Goal: Task Accomplishment & Management: Manage account settings

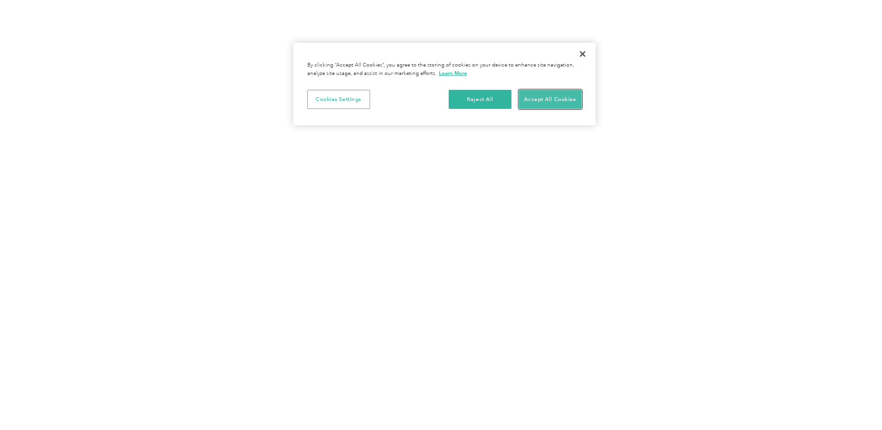
click at [564, 103] on button "Accept All Cookies" at bounding box center [550, 100] width 63 height 20
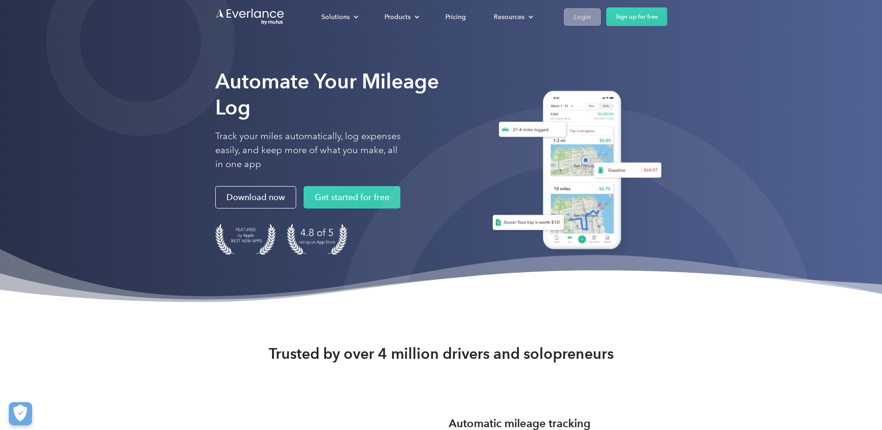
click at [572, 15] on link "Login" at bounding box center [582, 16] width 37 height 17
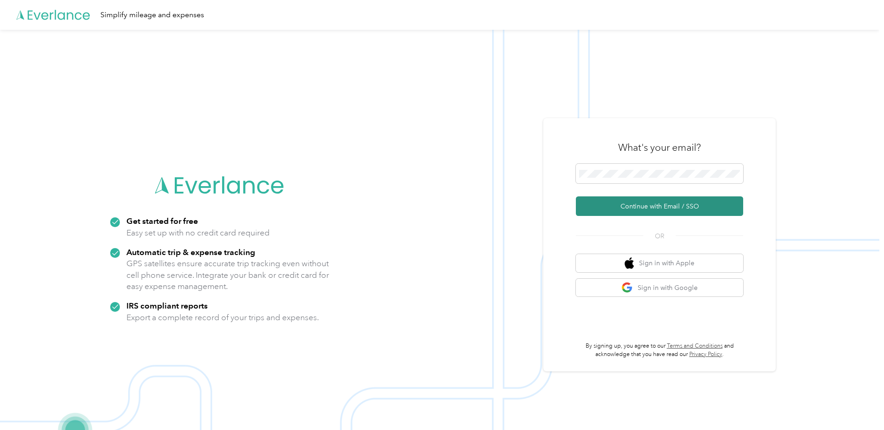
click at [630, 210] on button "Continue with Email / SSO" at bounding box center [659, 206] width 167 height 20
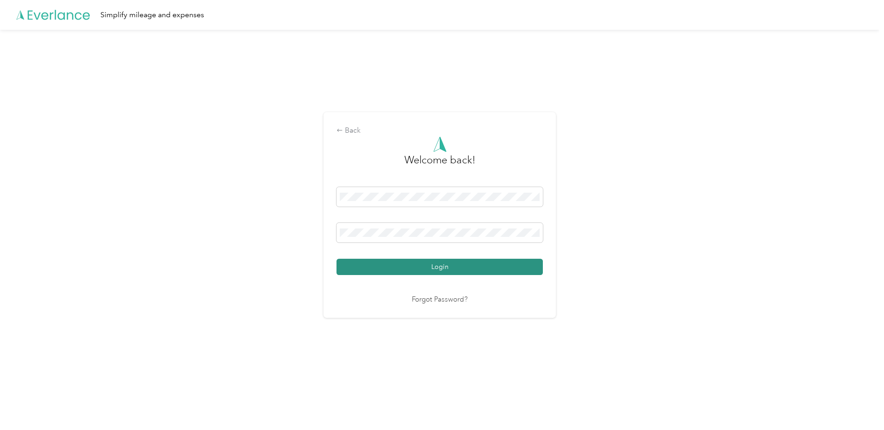
click at [440, 270] on button "Login" at bounding box center [440, 267] width 206 height 16
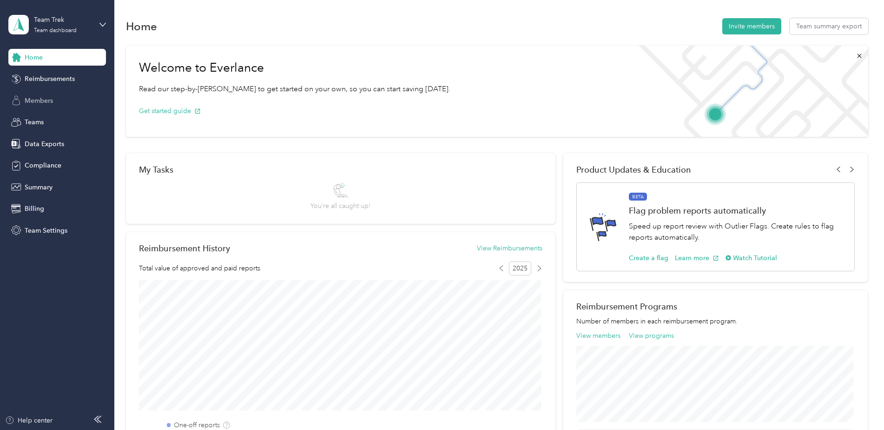
click at [42, 103] on span "Members" at bounding box center [39, 101] width 28 height 10
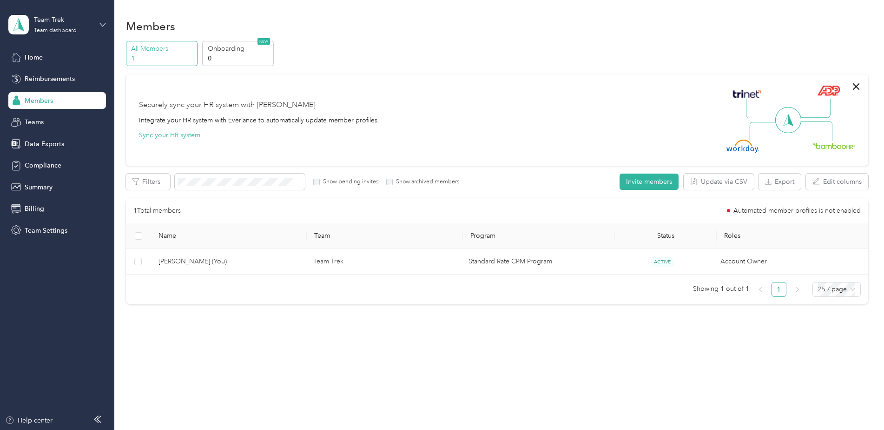
click at [104, 22] on icon at bounding box center [103, 24] width 7 height 7
click at [57, 100] on div "Personal dashboard" at bounding box center [132, 92] width 235 height 16
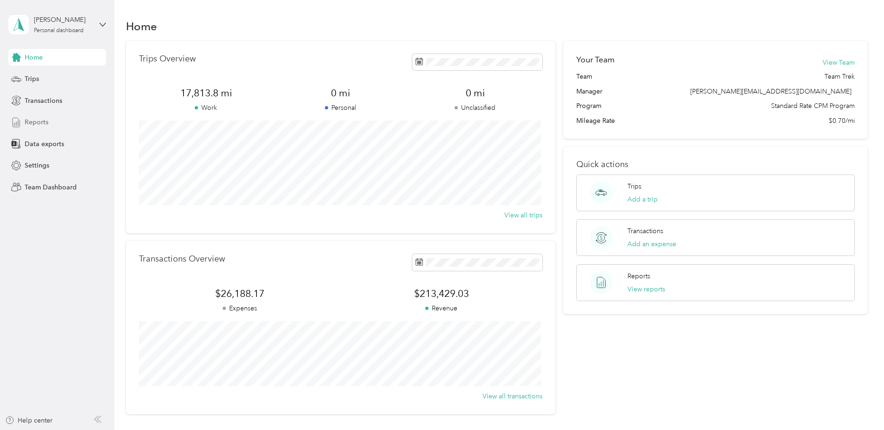
click at [45, 120] on span "Reports" at bounding box center [37, 122] width 24 height 10
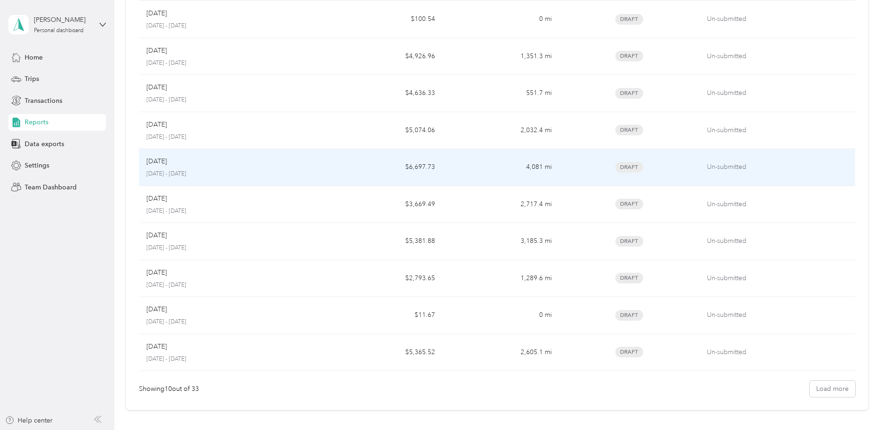
scroll to position [124, 0]
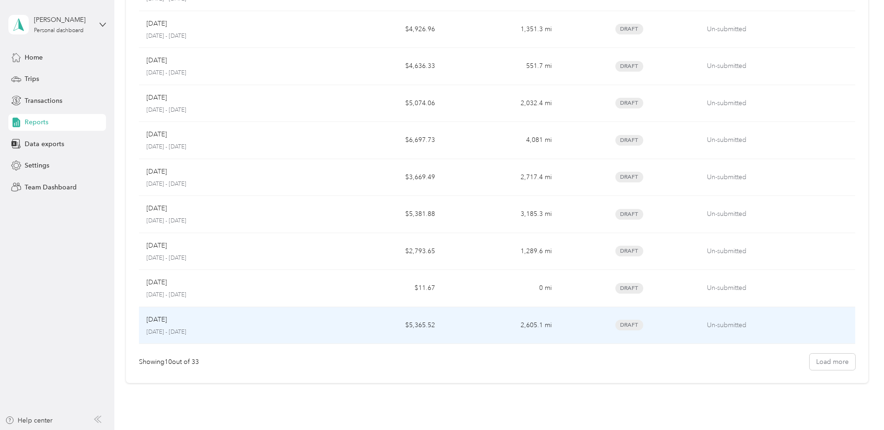
click at [349, 340] on td "$5,365.52" at bounding box center [384, 325] width 117 height 37
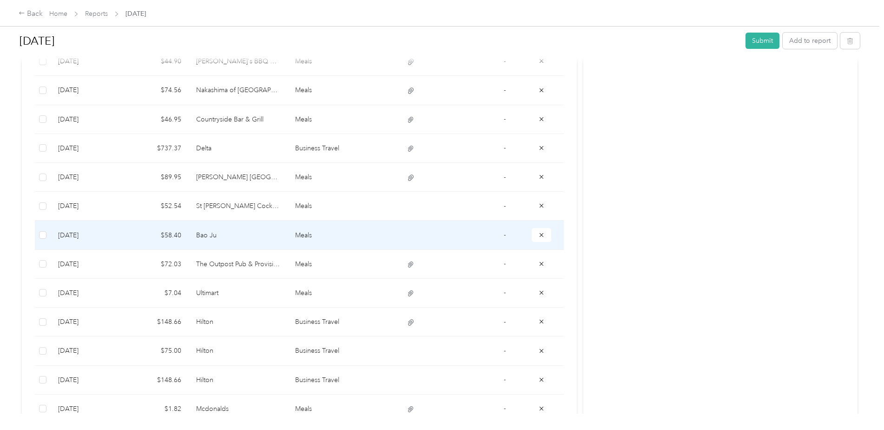
scroll to position [372, 0]
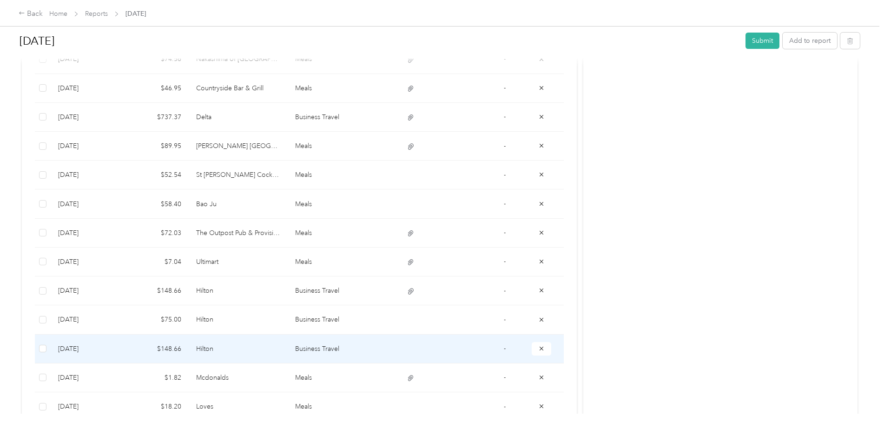
click at [66, 348] on td "1-4-2025" at bounding box center [88, 348] width 74 height 29
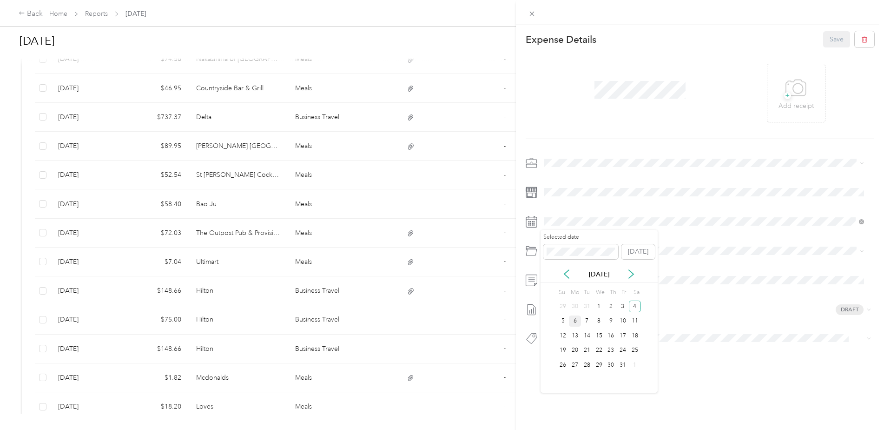
click at [577, 321] on div "6" at bounding box center [575, 321] width 12 height 12
click at [708, 361] on div "Expense Details Save + Add receipt Jan 2025 Draft" at bounding box center [700, 204] width 369 height 359
click at [19, 13] on div "This expense cannot be edited because it is either under review, approved, or p…" at bounding box center [442, 215] width 884 height 430
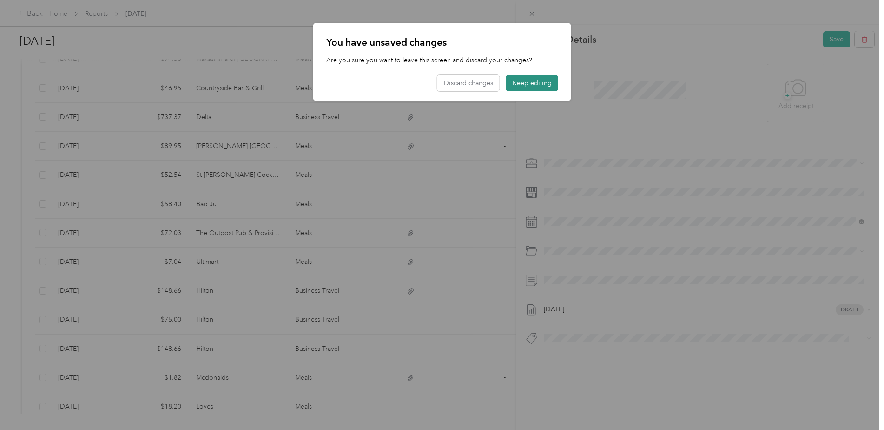
click at [523, 86] on button "Keep editing" at bounding box center [532, 83] width 52 height 16
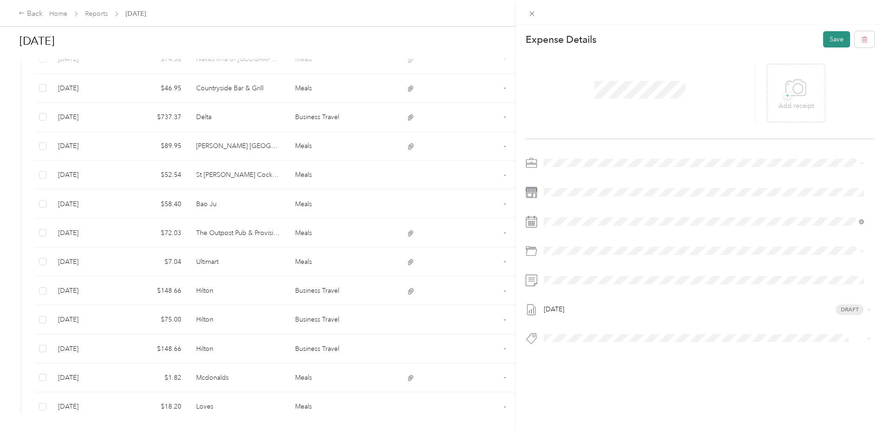
click at [824, 36] on button "Save" at bounding box center [836, 39] width 27 height 16
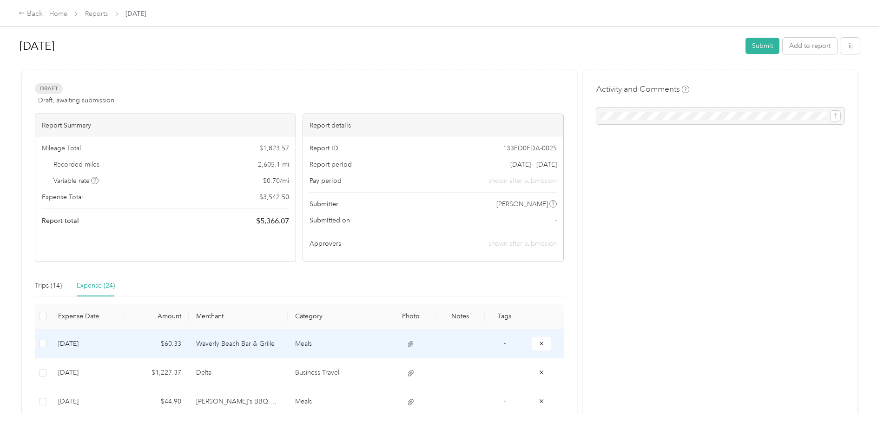
scroll to position [0, 0]
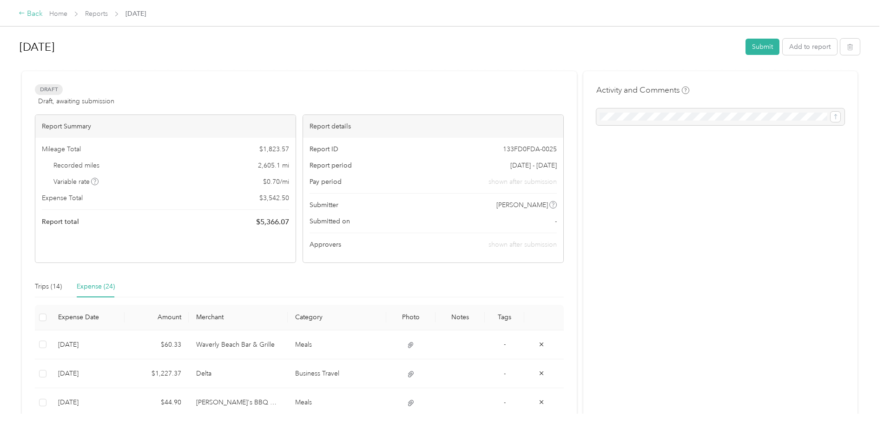
click at [36, 14] on div "Back" at bounding box center [31, 13] width 24 height 11
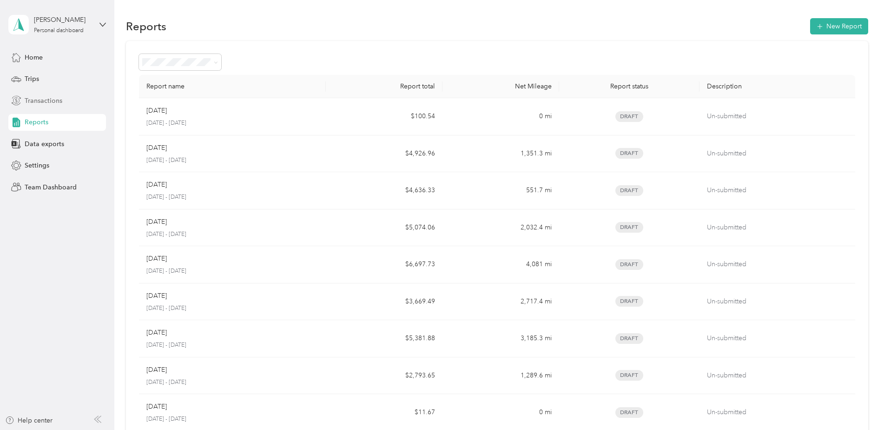
click at [39, 102] on span "Transactions" at bounding box center [44, 101] width 38 height 10
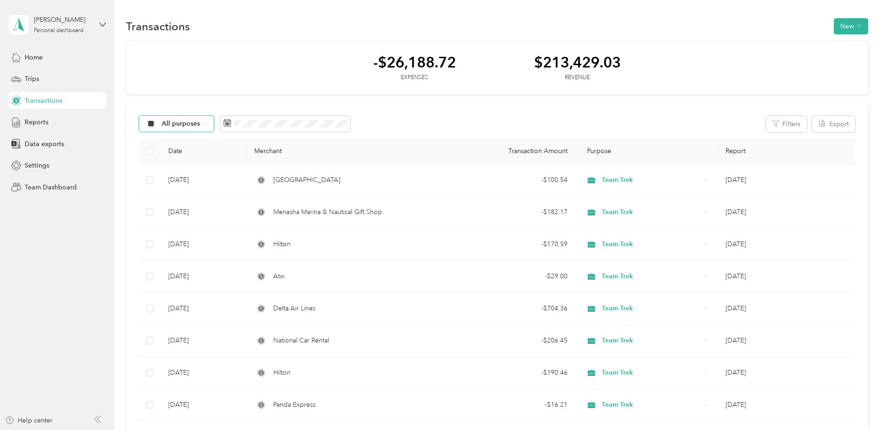
click at [204, 126] on icon at bounding box center [206, 124] width 4 height 4
click at [791, 124] on button "Filters" at bounding box center [786, 124] width 41 height 16
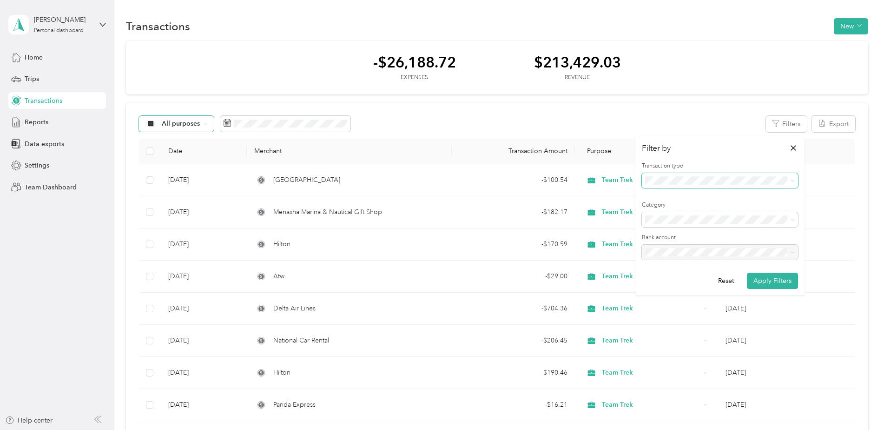
click at [790, 181] on span at bounding box center [791, 180] width 7 height 7
click at [793, 180] on icon at bounding box center [793, 181] width 4 height 4
click at [754, 219] on ol "All transactions Expense Revenue" at bounding box center [720, 213] width 156 height 49
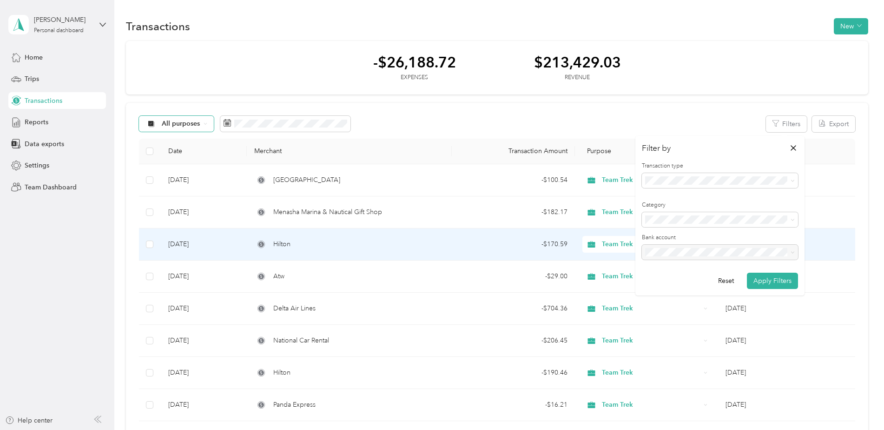
click at [847, 236] on td "Aug 2025" at bounding box center [786, 244] width 137 height 32
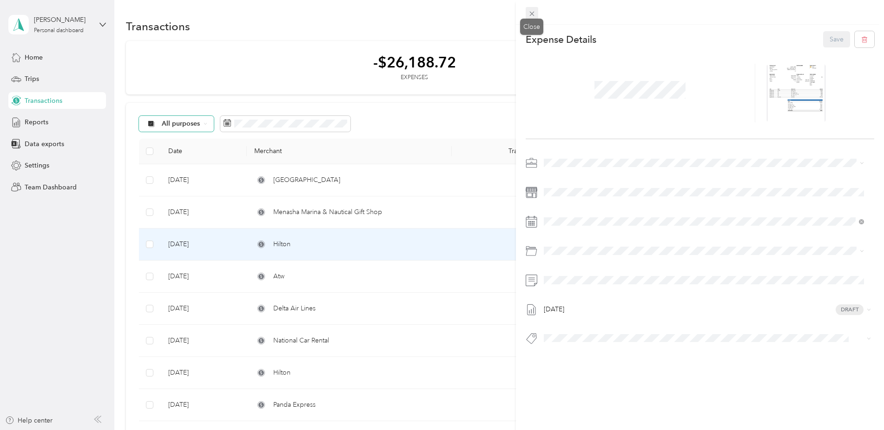
click at [529, 12] on icon at bounding box center [532, 14] width 8 height 8
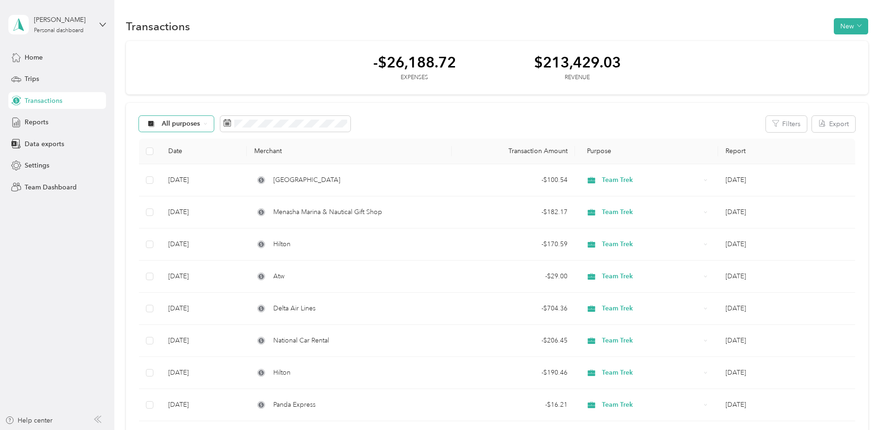
click at [203, 126] on div "All purposes" at bounding box center [176, 124] width 75 height 16
click at [268, 70] on div "-$26,188.72 Expenses $213,429.03 Revenue" at bounding box center [497, 68] width 743 height 54
click at [834, 122] on button "Export" at bounding box center [833, 124] width 43 height 16
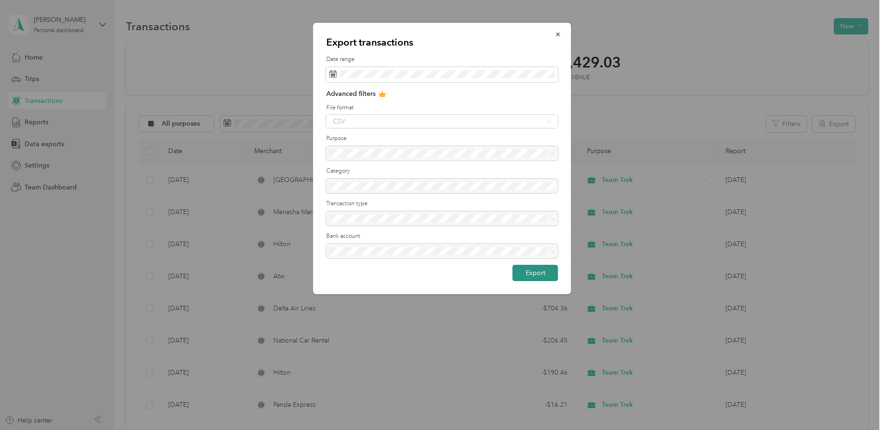
click at [544, 269] on button "Export" at bounding box center [536, 273] width 46 height 16
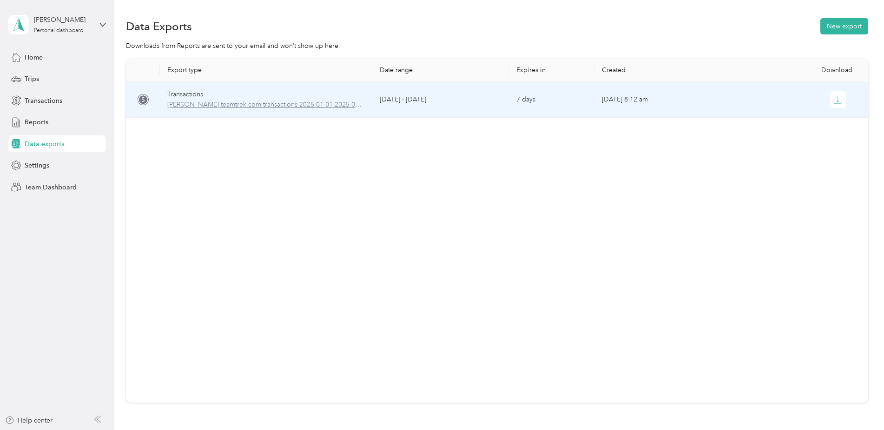
click at [219, 105] on span "chris-teamtrek.com-transactions-2025-01-01-2025-09-03.csv" at bounding box center [265, 105] width 197 height 10
click at [837, 96] on icon "button" at bounding box center [838, 100] width 8 height 8
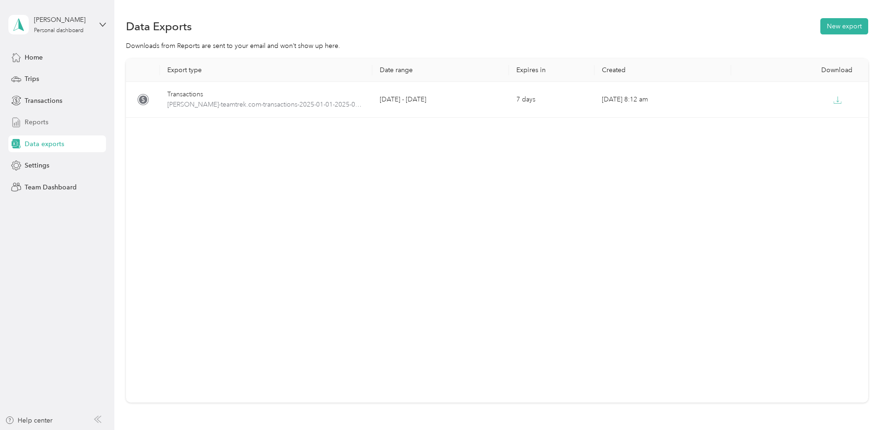
click at [33, 125] on span "Reports" at bounding box center [37, 122] width 24 height 10
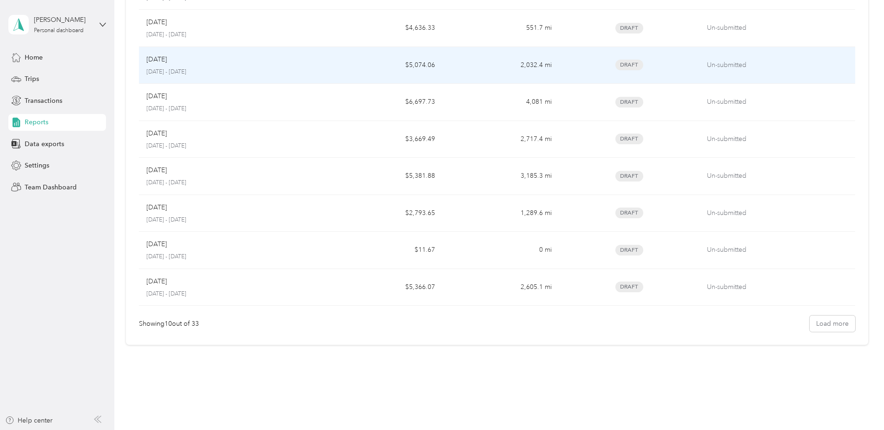
scroll to position [173, 0]
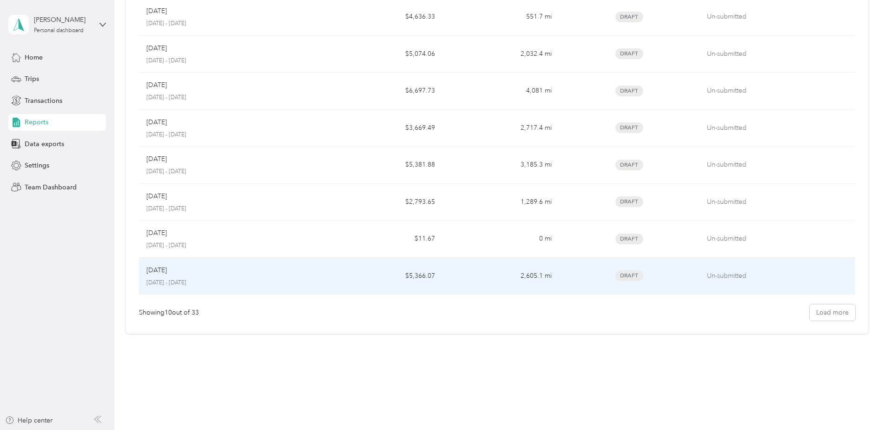
click at [287, 274] on div "Jan 2025" at bounding box center [232, 270] width 172 height 10
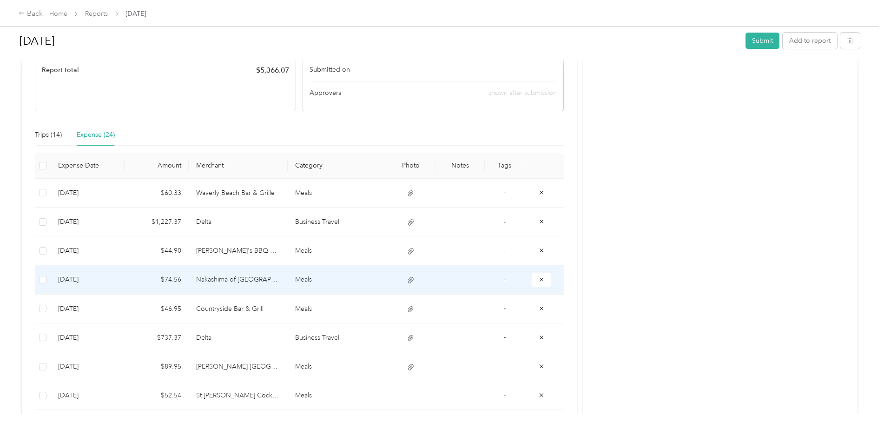
scroll to position [124, 0]
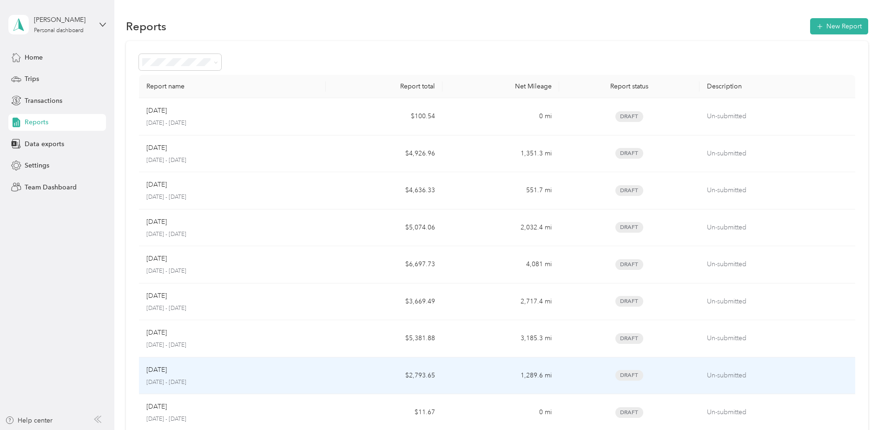
click at [231, 369] on div "Feb 2025" at bounding box center [232, 370] width 172 height 10
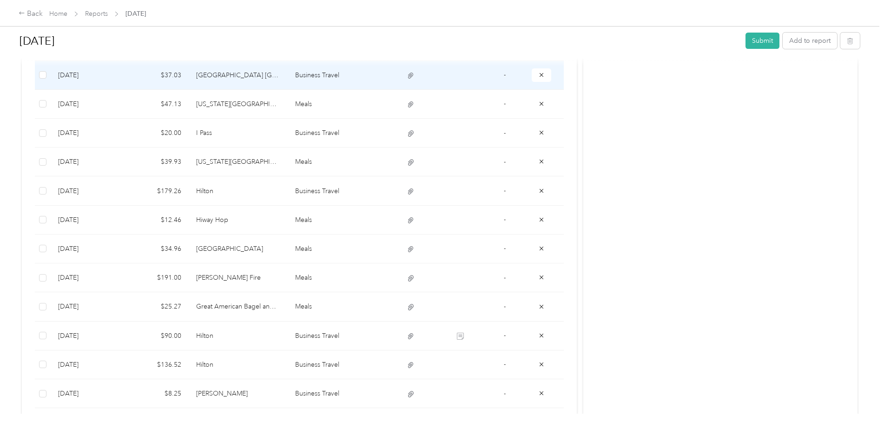
scroll to position [434, 0]
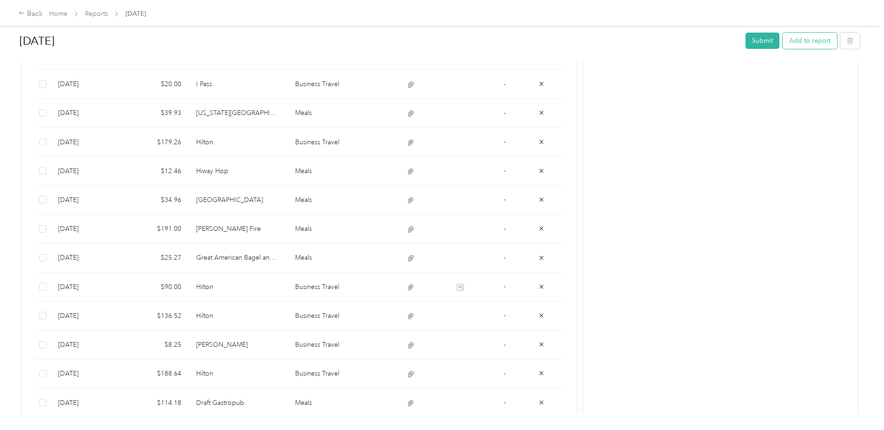
click at [795, 39] on button "Add to report" at bounding box center [810, 41] width 54 height 16
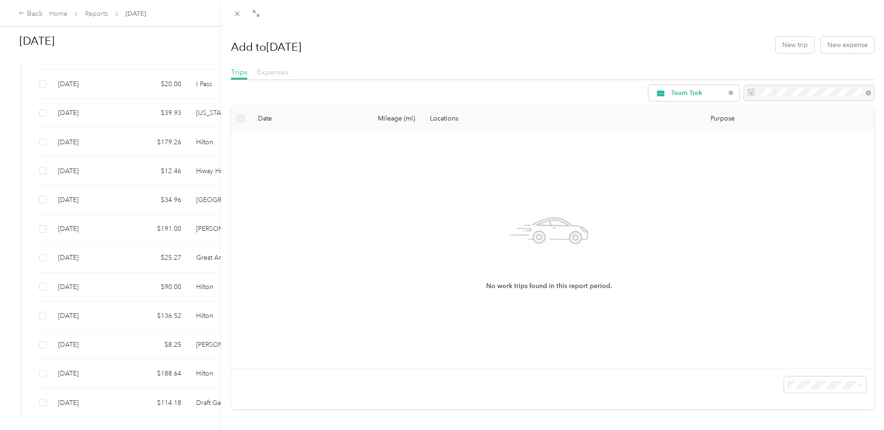
click at [264, 75] on span "Expenses" at bounding box center [273, 71] width 32 height 9
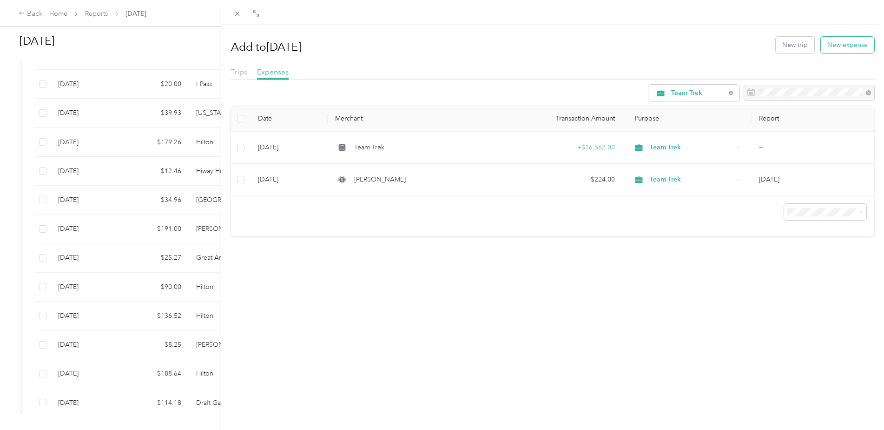
click at [844, 48] on button "New expense" at bounding box center [847, 45] width 53 height 16
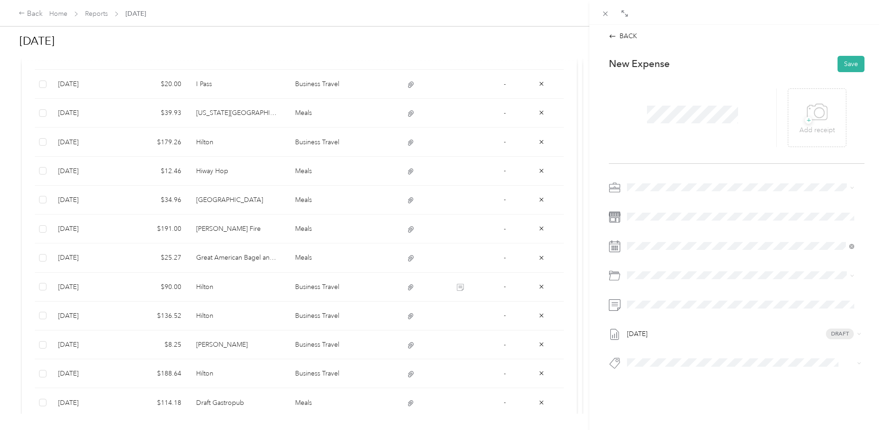
click at [615, 244] on icon at bounding box center [615, 246] width 12 height 12
click at [672, 345] on div "4" at bounding box center [670, 345] width 12 height 12
click at [661, 308] on span "Business Travel" at bounding box center [674, 309] width 44 height 8
click at [849, 61] on button "Save" at bounding box center [851, 64] width 27 height 16
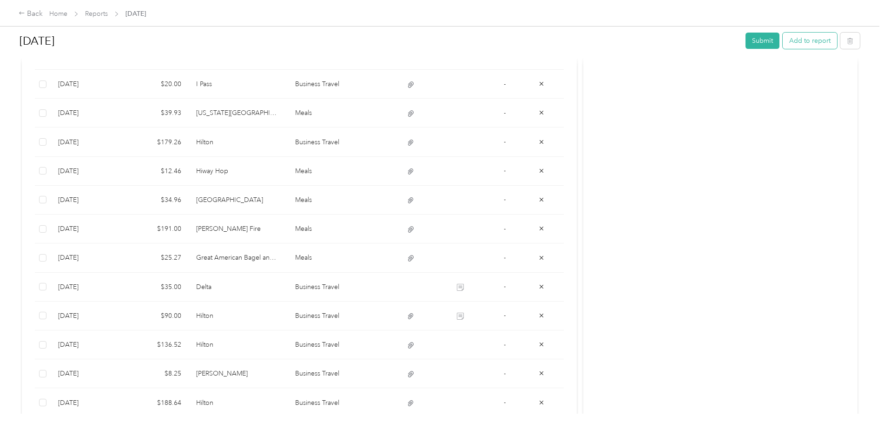
click at [803, 40] on button "Add to report" at bounding box center [810, 41] width 54 height 16
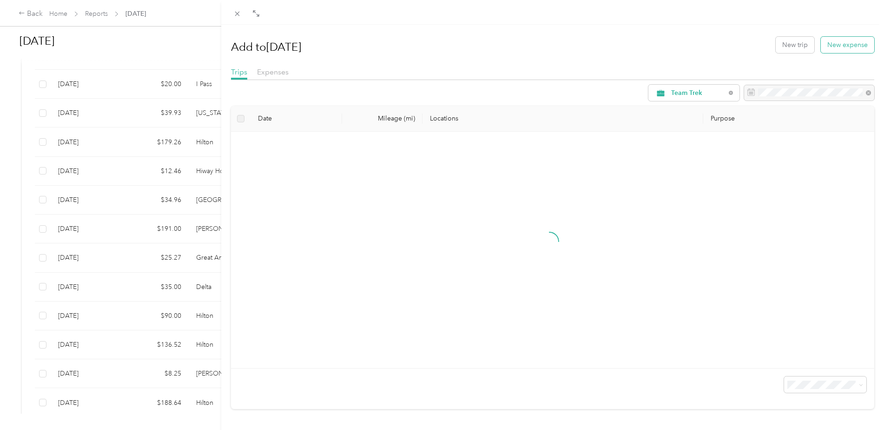
click at [826, 43] on button "New expense" at bounding box center [847, 45] width 53 height 16
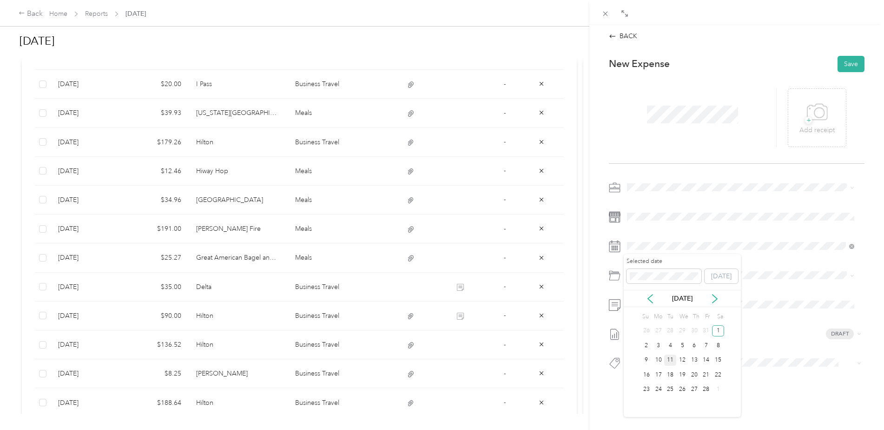
click at [671, 359] on div "11" at bounding box center [670, 360] width 12 height 12
click at [841, 267] on div "Feb 2025 Draft" at bounding box center [737, 278] width 256 height 196
click at [625, 273] on span at bounding box center [744, 275] width 241 height 15
click at [659, 313] on li "Business Travel" at bounding box center [741, 311] width 234 height 17
click at [847, 70] on button "Save" at bounding box center [851, 64] width 27 height 16
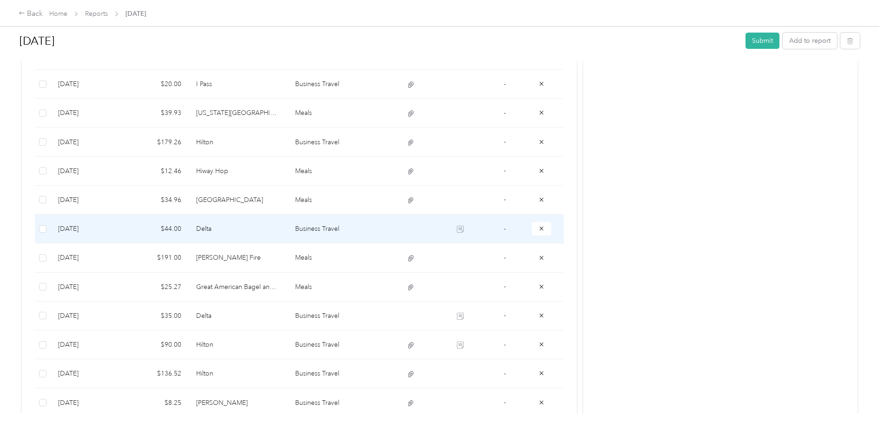
click at [195, 229] on td "Delta" at bounding box center [238, 228] width 99 height 29
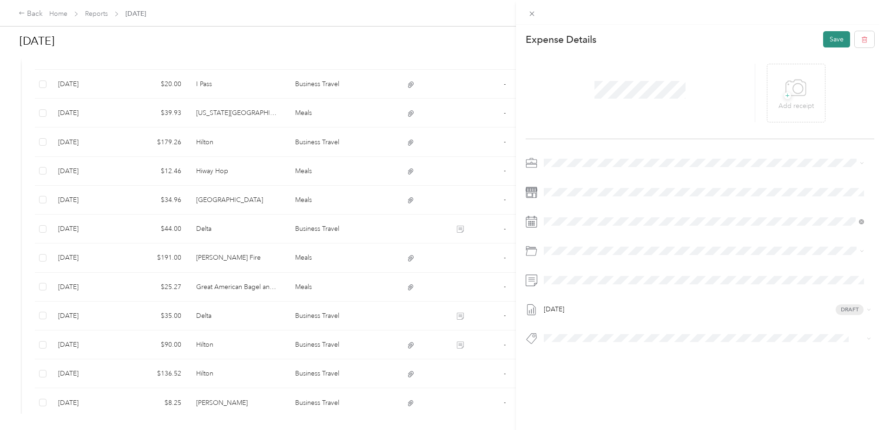
click at [826, 37] on button "Save" at bounding box center [836, 39] width 27 height 16
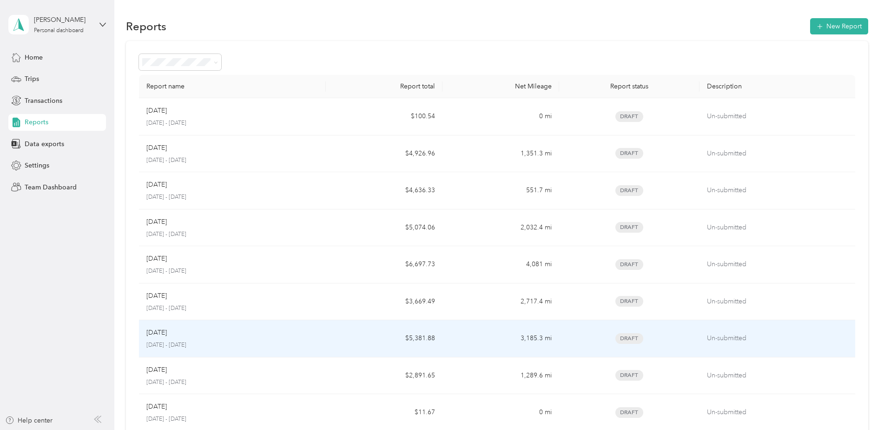
click at [191, 336] on div "Mar 2025" at bounding box center [232, 332] width 172 height 10
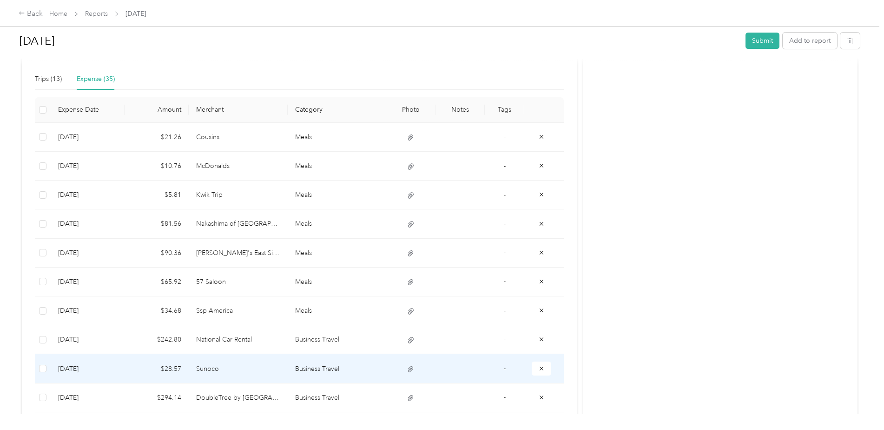
scroll to position [186, 0]
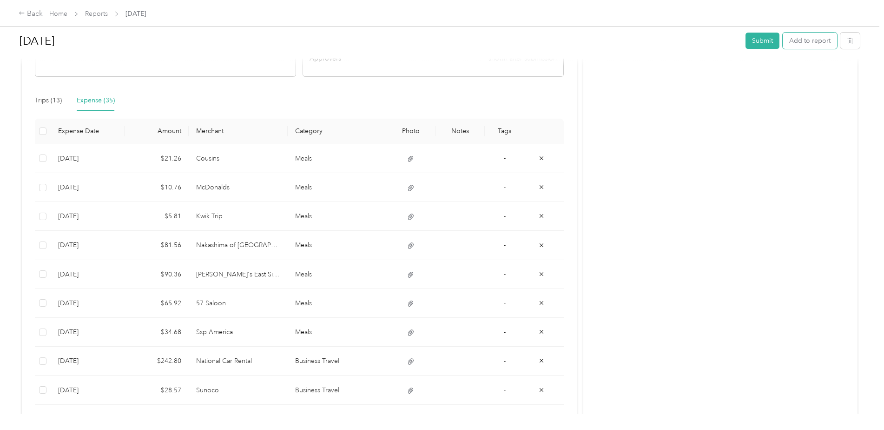
drag, startPoint x: 817, startPoint y: 46, endPoint x: 804, endPoint y: 112, distance: 67.3
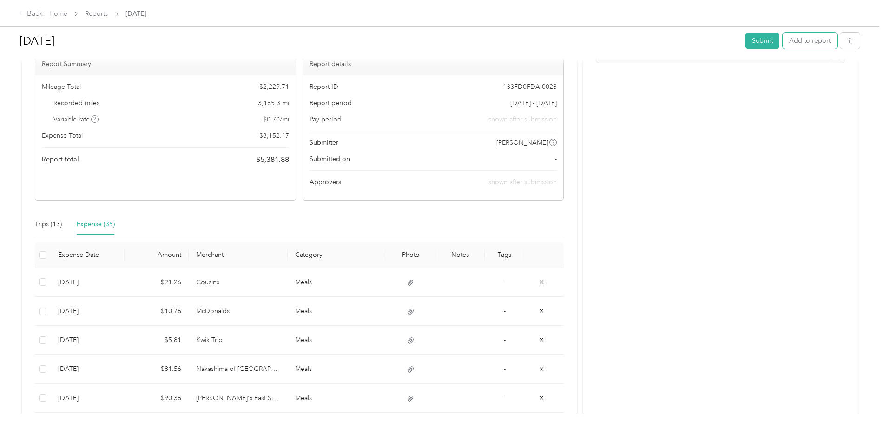
scroll to position [62, 0]
click at [816, 39] on button "Add to report" at bounding box center [810, 41] width 54 height 16
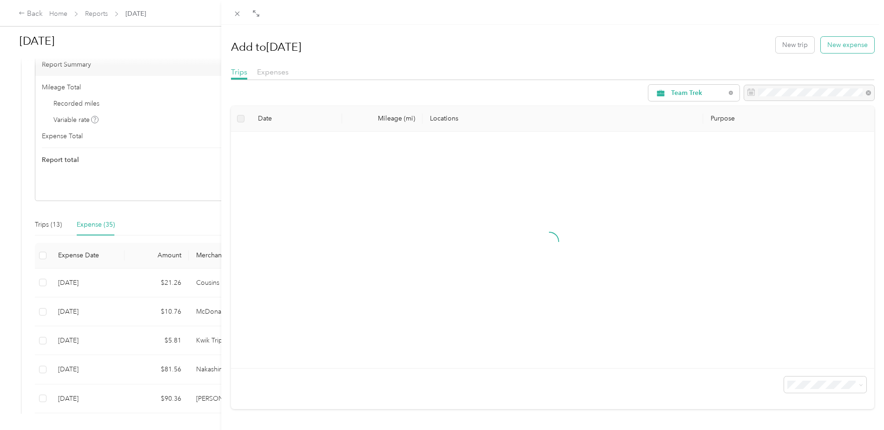
click at [832, 46] on button "New expense" at bounding box center [847, 45] width 53 height 16
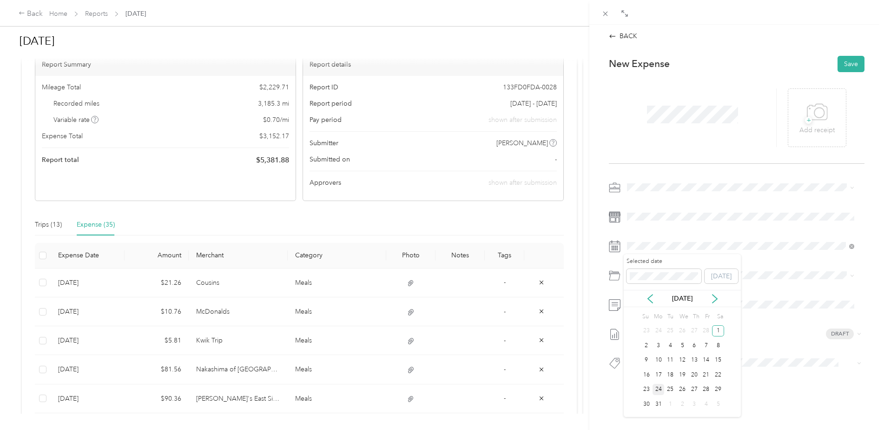
click at [656, 389] on div "24" at bounding box center [659, 390] width 12 height 12
click at [660, 311] on div "Business Travel" at bounding box center [751, 311] width 199 height 10
click at [845, 66] on button "Save" at bounding box center [851, 64] width 27 height 16
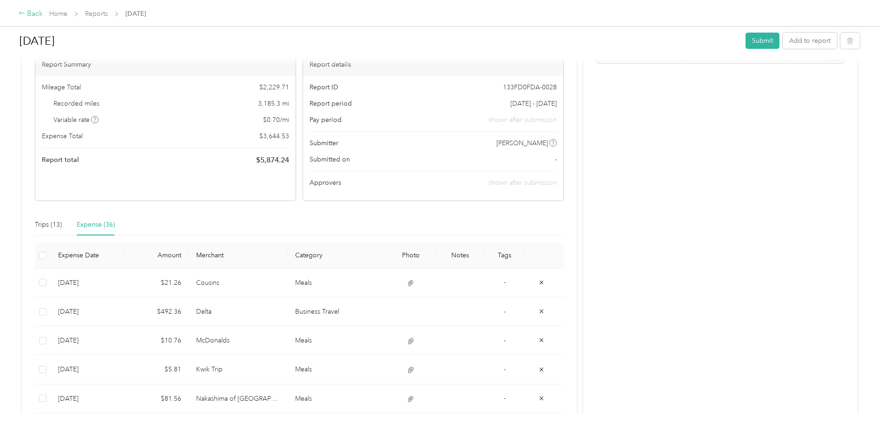
click at [34, 16] on div "Back" at bounding box center [31, 13] width 24 height 11
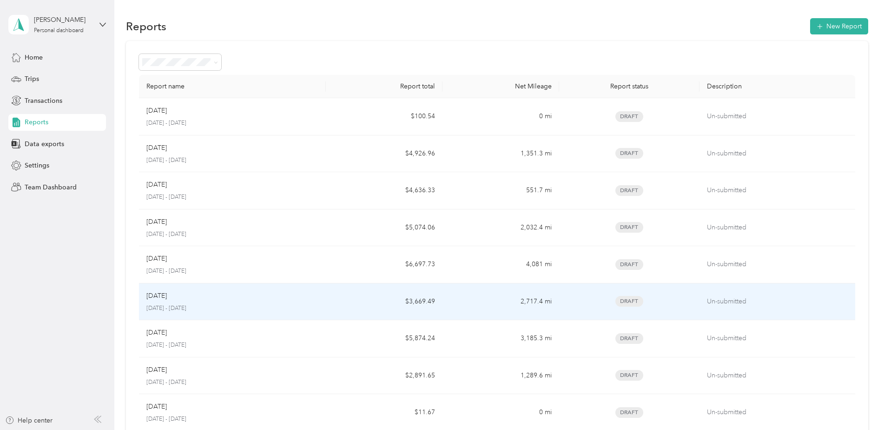
click at [226, 310] on p "April 1 - 30, 2025" at bounding box center [232, 308] width 172 height 8
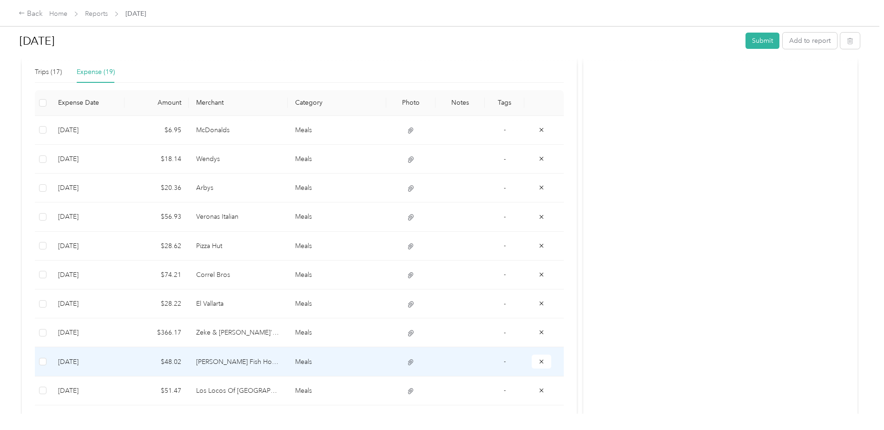
scroll to position [164, 0]
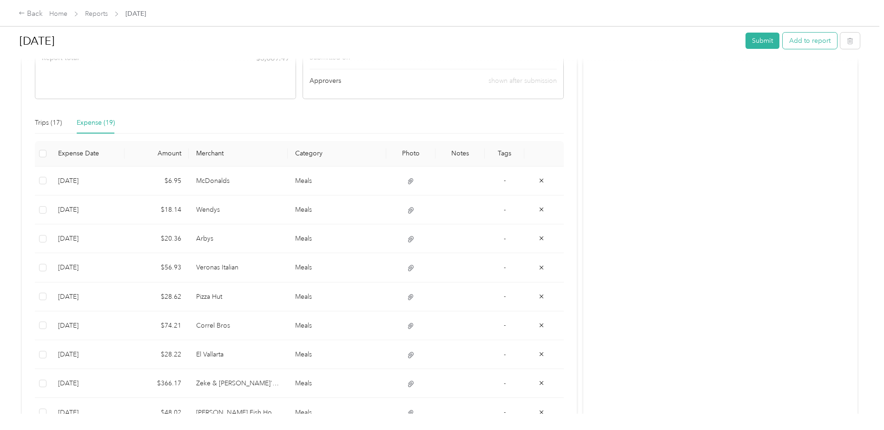
click at [803, 42] on button "Add to report" at bounding box center [810, 41] width 54 height 16
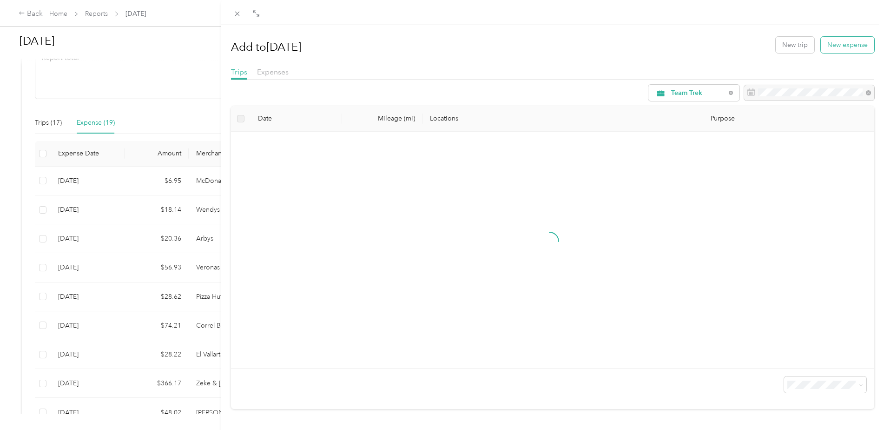
click at [836, 47] on button "New expense" at bounding box center [847, 45] width 53 height 16
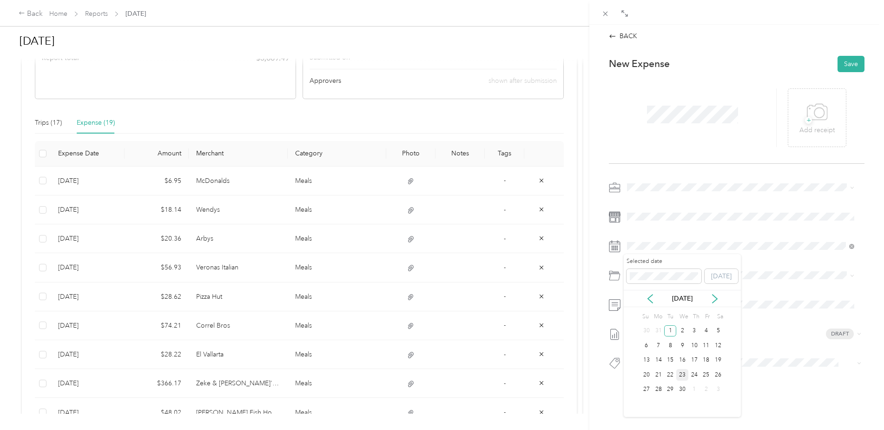
click at [683, 375] on div "23" at bounding box center [683, 375] width 12 height 12
click at [687, 312] on div "Business Travel" at bounding box center [740, 308] width 221 height 10
click at [847, 62] on button "Save" at bounding box center [851, 64] width 27 height 16
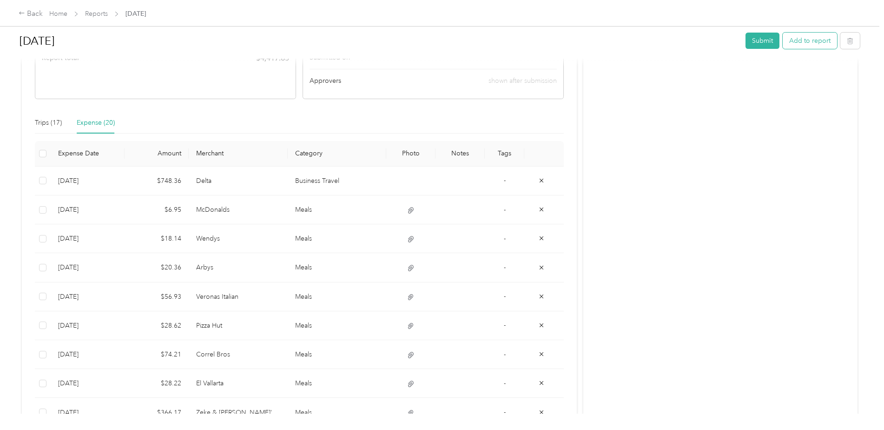
click at [802, 43] on button "Add to report" at bounding box center [810, 41] width 54 height 16
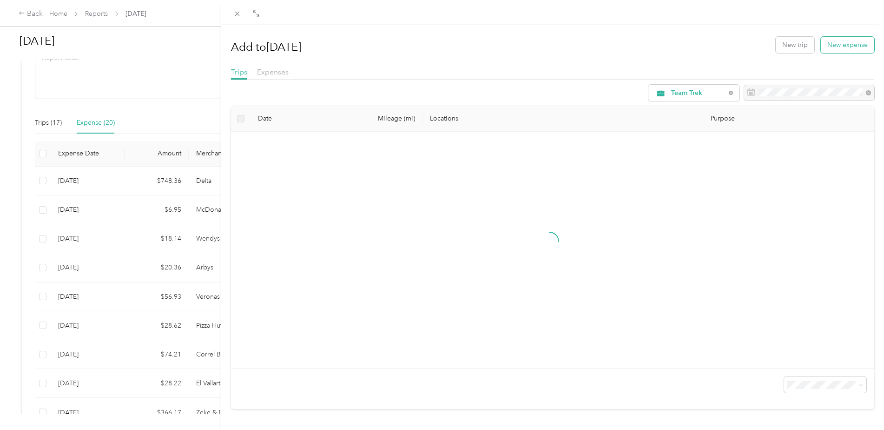
click at [844, 46] on button "New expense" at bounding box center [847, 45] width 53 height 16
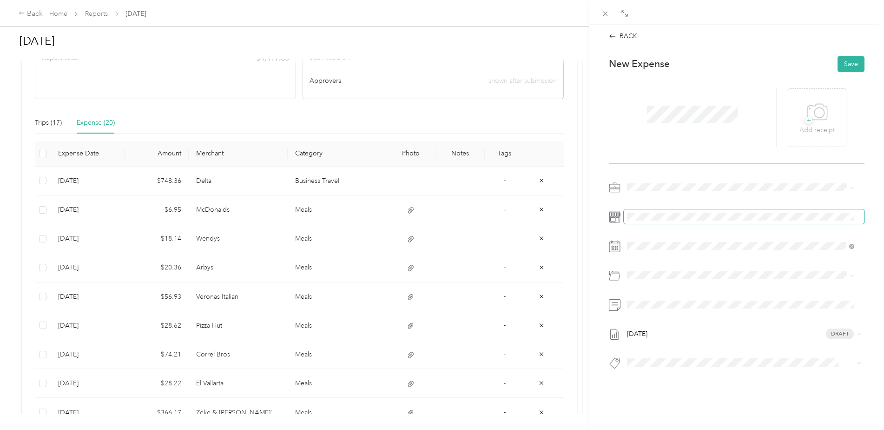
click at [649, 211] on span at bounding box center [744, 216] width 241 height 15
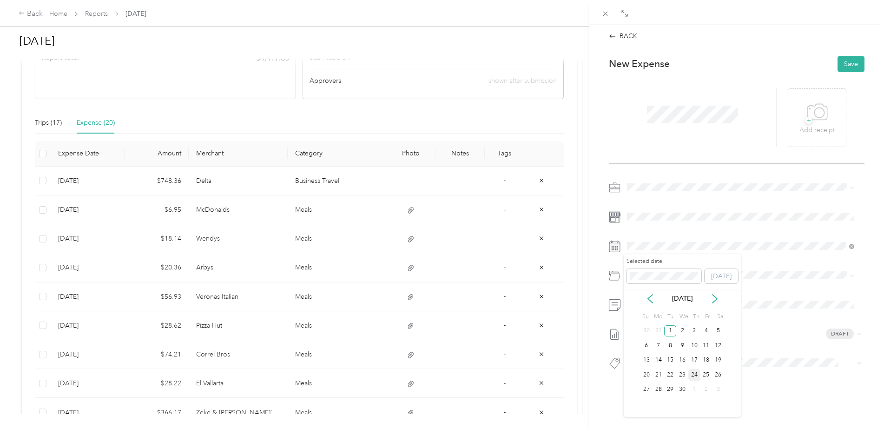
click at [691, 374] on div "24" at bounding box center [695, 375] width 12 height 12
click at [689, 309] on span "Business Travel" at bounding box center [674, 311] width 44 height 8
click at [849, 68] on button "Save" at bounding box center [851, 64] width 27 height 16
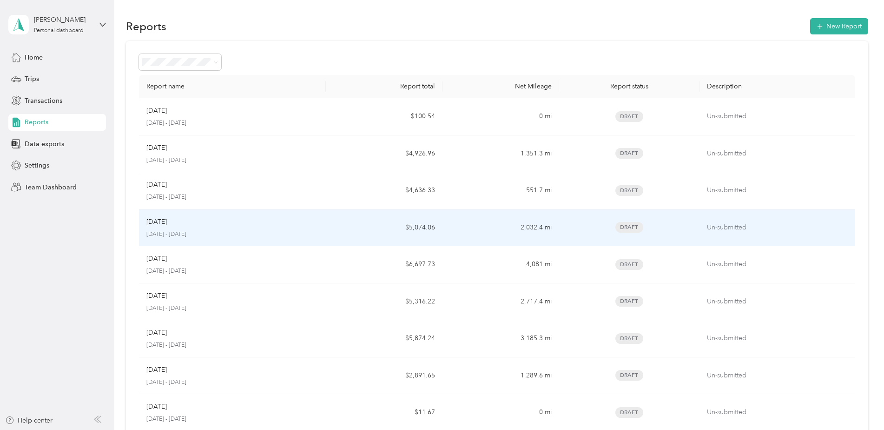
click at [212, 234] on p "May 1 - 31, 2025" at bounding box center [232, 234] width 172 height 8
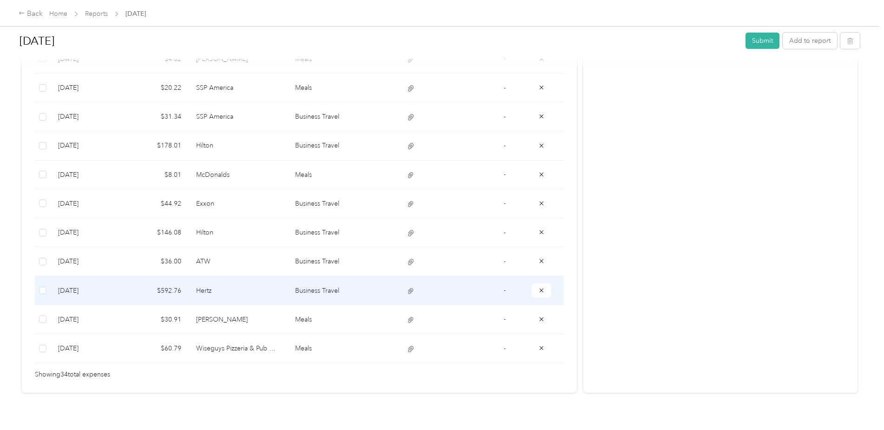
scroll to position [969, 0]
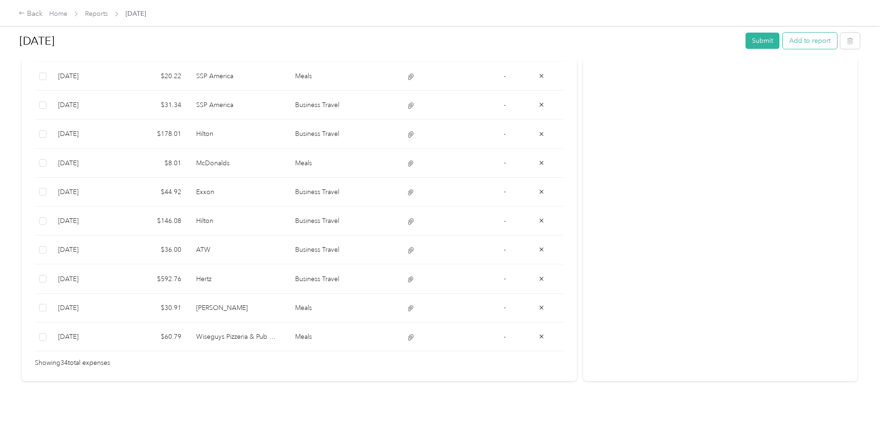
click at [794, 41] on button "Add to report" at bounding box center [810, 41] width 54 height 16
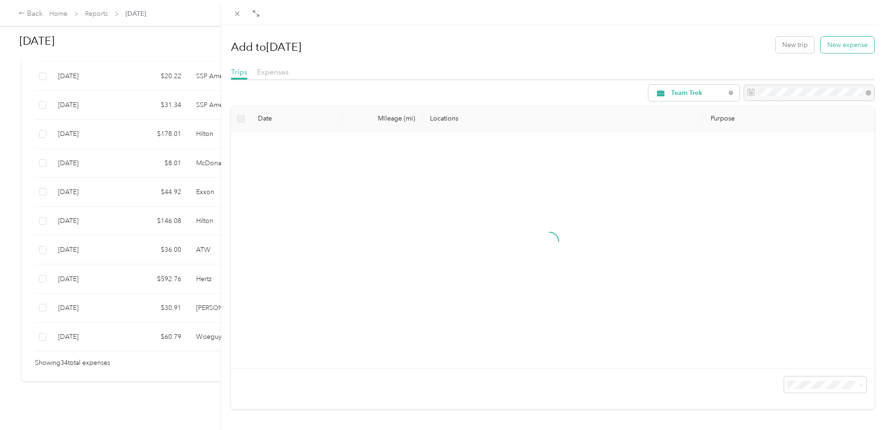
click at [827, 45] on button "New expense" at bounding box center [847, 45] width 53 height 16
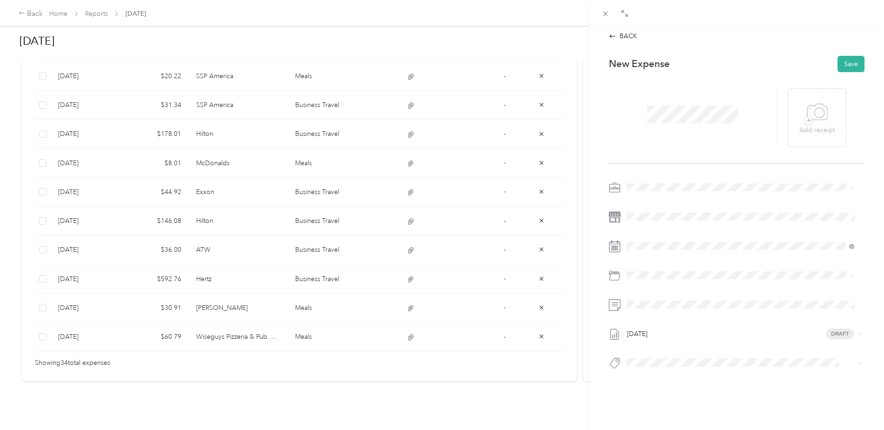
click at [664, 314] on li "Business Travel" at bounding box center [741, 307] width 234 height 17
click at [849, 60] on button "Save" at bounding box center [851, 64] width 27 height 16
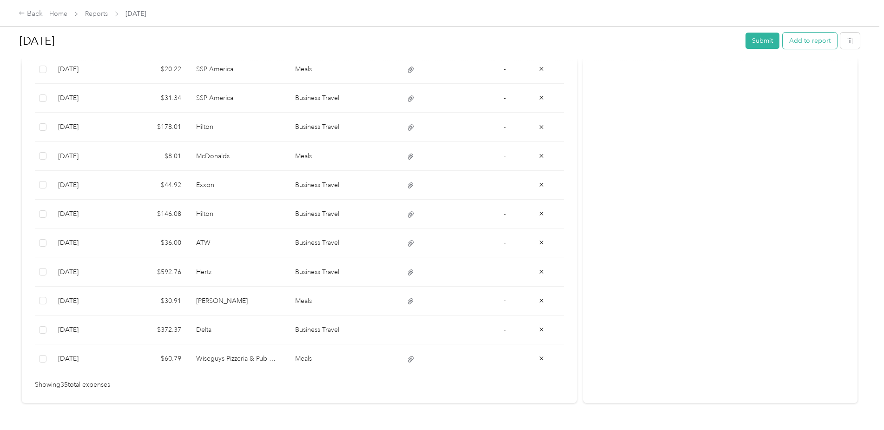
click at [801, 44] on button "Add to report" at bounding box center [810, 41] width 54 height 16
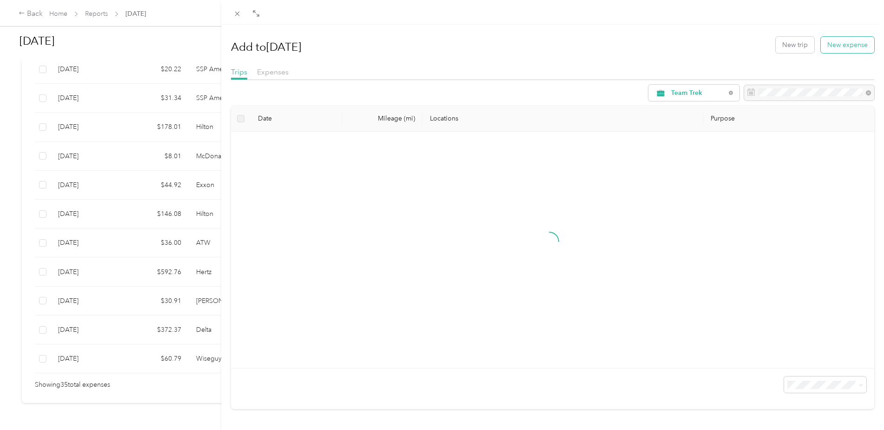
click at [823, 46] on button "New expense" at bounding box center [847, 45] width 53 height 16
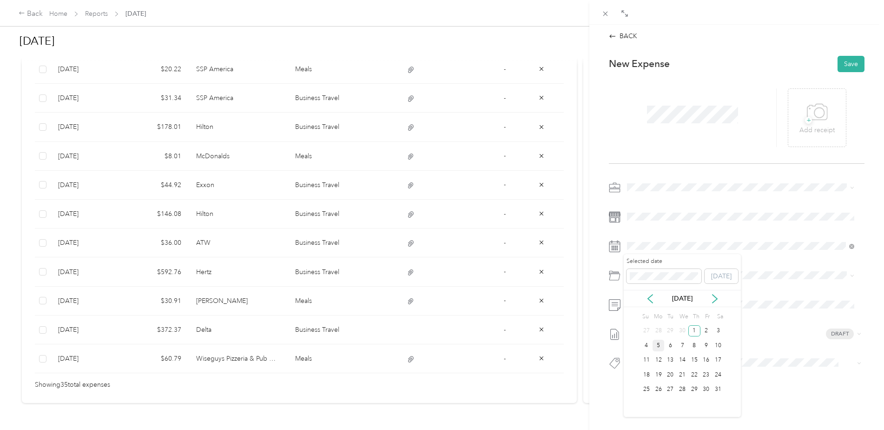
click at [660, 345] on div "5" at bounding box center [659, 345] width 12 height 12
click at [675, 310] on span "Business Travel" at bounding box center [674, 311] width 44 height 8
click at [845, 69] on button "Save" at bounding box center [851, 64] width 27 height 16
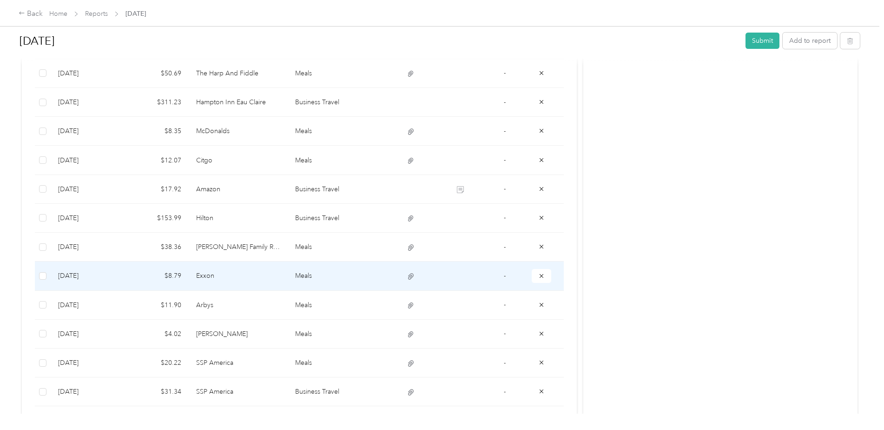
scroll to position [597, 0]
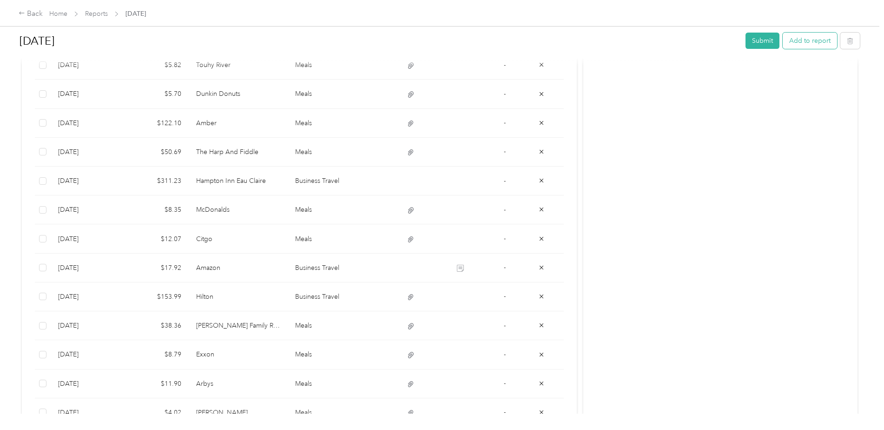
click at [815, 41] on button "Add to report" at bounding box center [810, 41] width 54 height 16
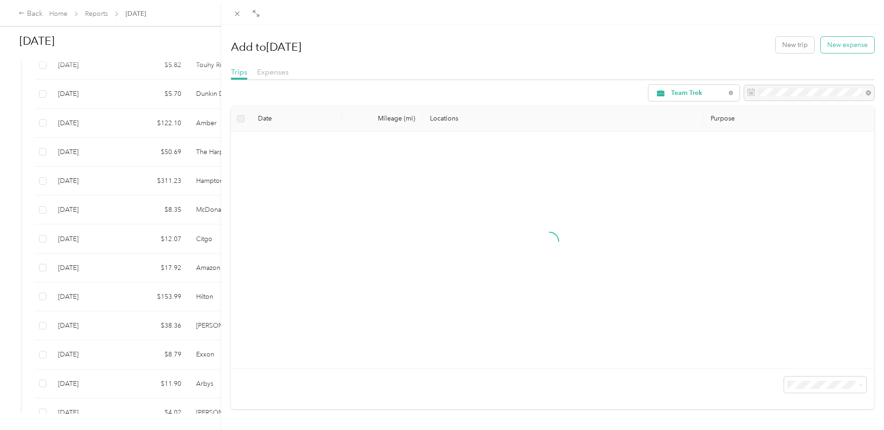
click at [835, 46] on button "New expense" at bounding box center [847, 45] width 53 height 16
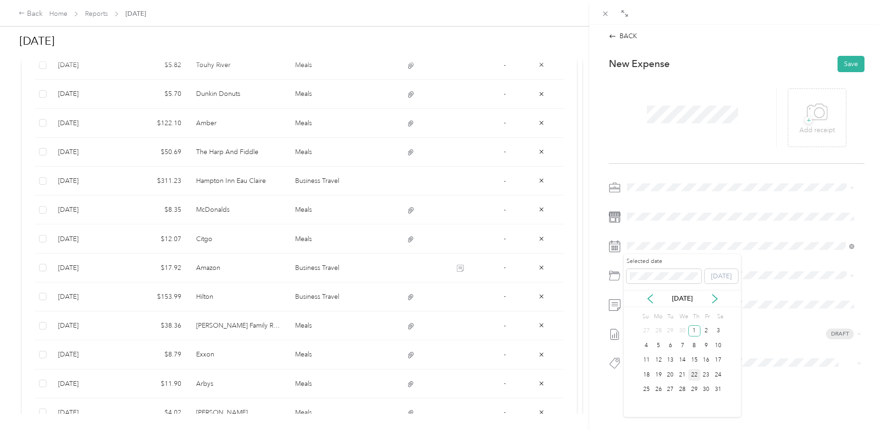
click at [693, 376] on div "22" at bounding box center [695, 375] width 12 height 12
click at [648, 270] on span at bounding box center [744, 275] width 241 height 15
click at [657, 309] on span "Business Travel" at bounding box center [674, 309] width 44 height 8
click at [847, 67] on button "Save" at bounding box center [851, 64] width 27 height 16
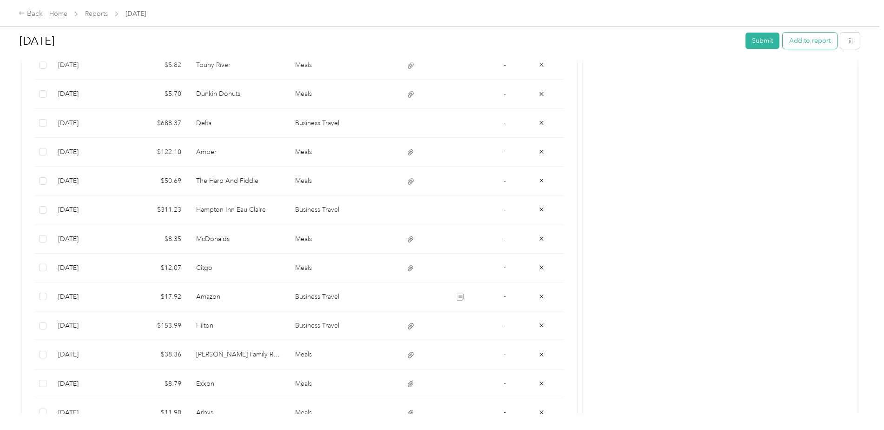
click at [804, 44] on button "Add to report" at bounding box center [810, 41] width 54 height 16
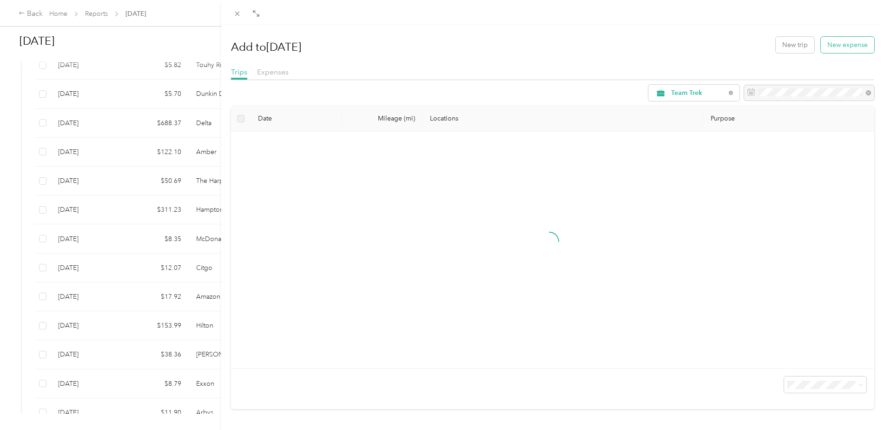
click at [822, 47] on button "New expense" at bounding box center [847, 45] width 53 height 16
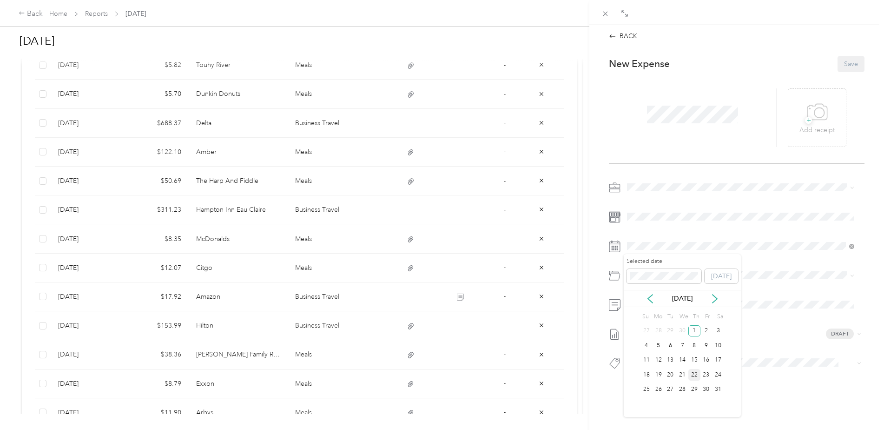
click at [690, 374] on div "22" at bounding box center [695, 375] width 12 height 12
click at [651, 270] on span at bounding box center [744, 275] width 241 height 15
click at [666, 306] on div "Business Travel" at bounding box center [751, 311] width 199 height 10
click at [850, 66] on button "Save" at bounding box center [851, 64] width 27 height 16
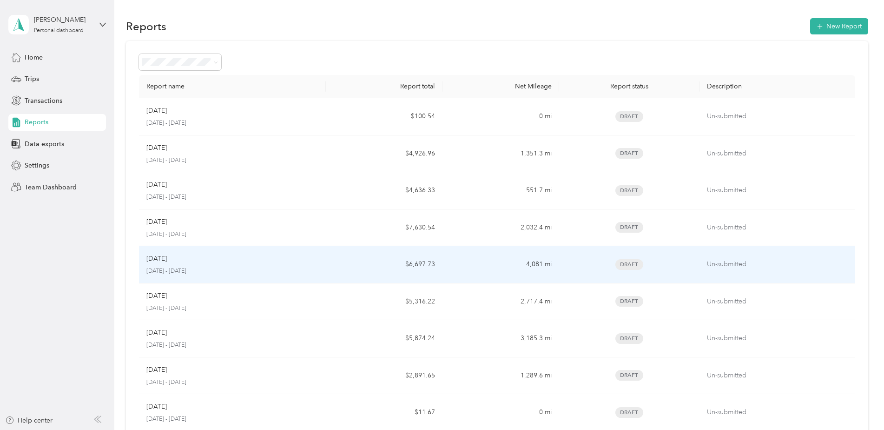
click at [196, 269] on p "June 1 - 30, 2025" at bounding box center [232, 271] width 172 height 8
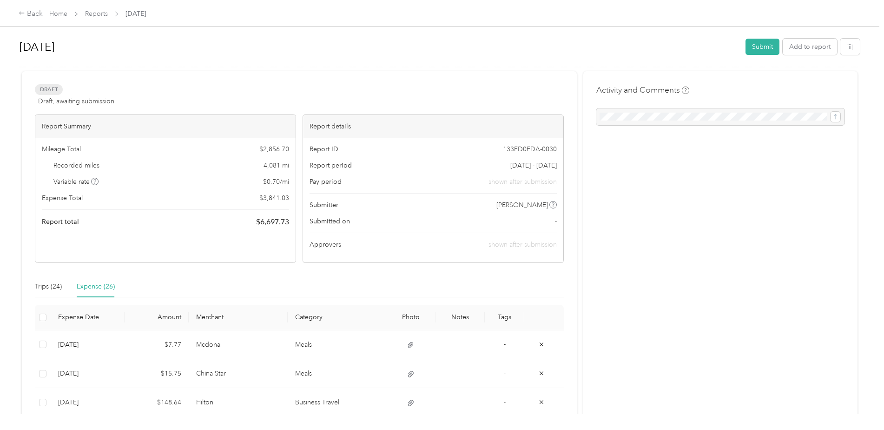
scroll to position [62, 0]
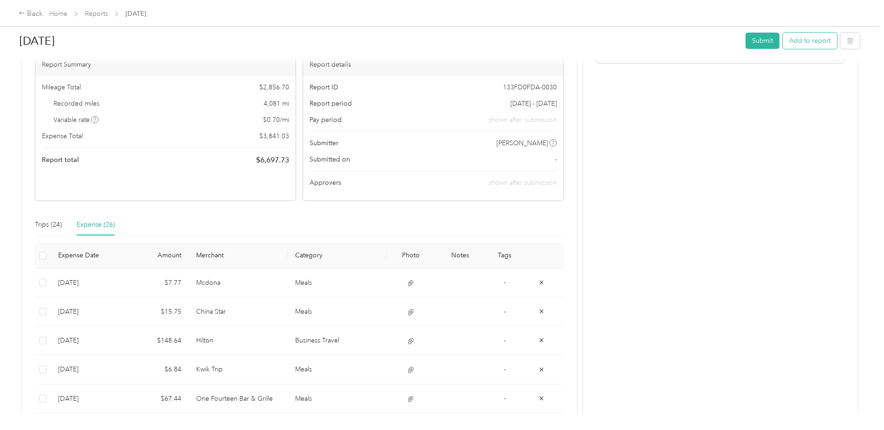
click at [815, 38] on button "Add to report" at bounding box center [810, 41] width 54 height 16
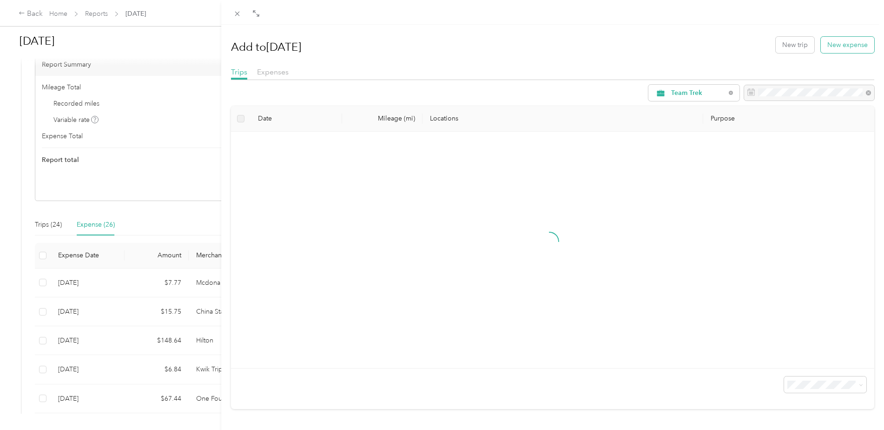
click at [835, 48] on button "New expense" at bounding box center [847, 45] width 53 height 16
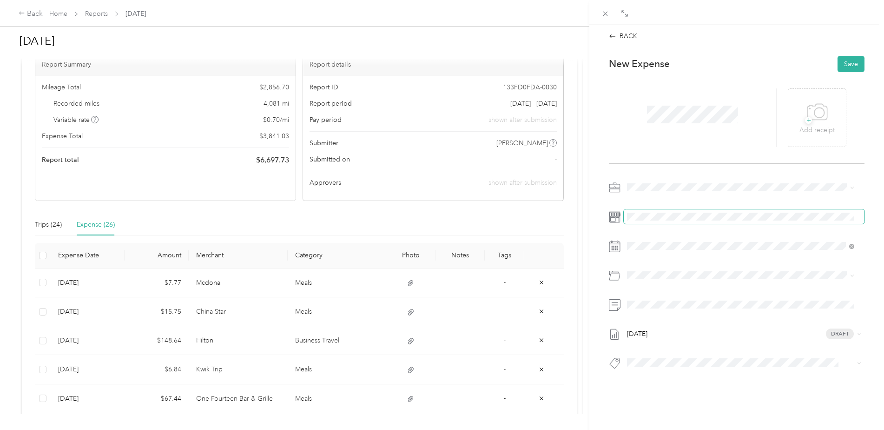
click at [650, 211] on span at bounding box center [744, 216] width 241 height 15
click at [656, 309] on span "Business Travel" at bounding box center [674, 311] width 44 height 8
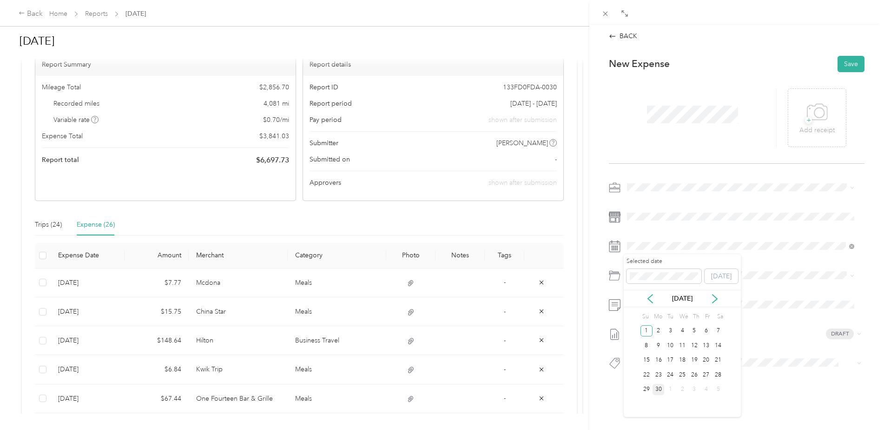
click at [658, 387] on div "30" at bounding box center [659, 390] width 12 height 12
click at [844, 64] on button "Save" at bounding box center [851, 64] width 27 height 16
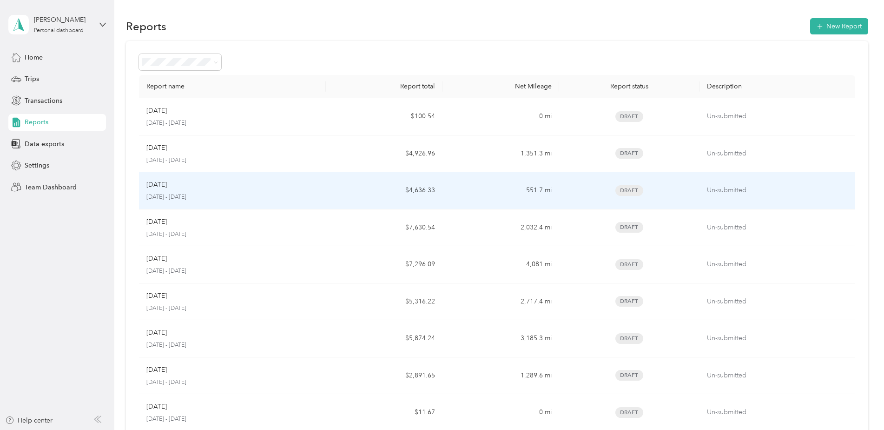
click at [204, 201] on p "July 1 - 31, 2025" at bounding box center [232, 197] width 172 height 8
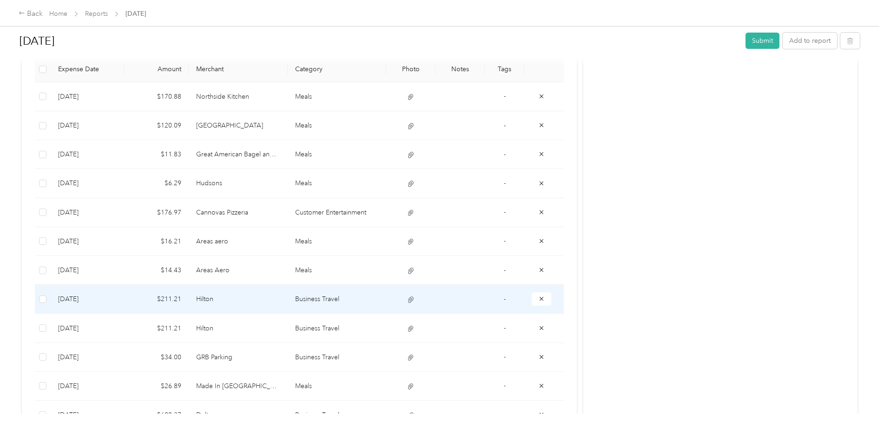
scroll to position [310, 0]
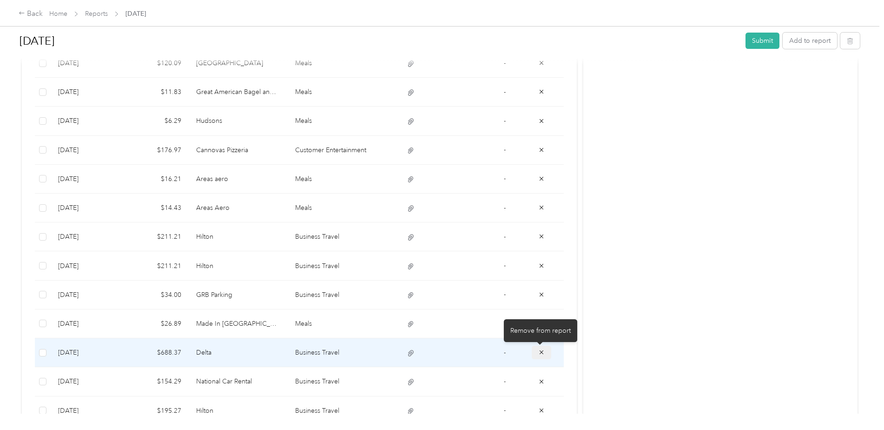
click at [544, 353] on button "button" at bounding box center [542, 351] width 20 height 13
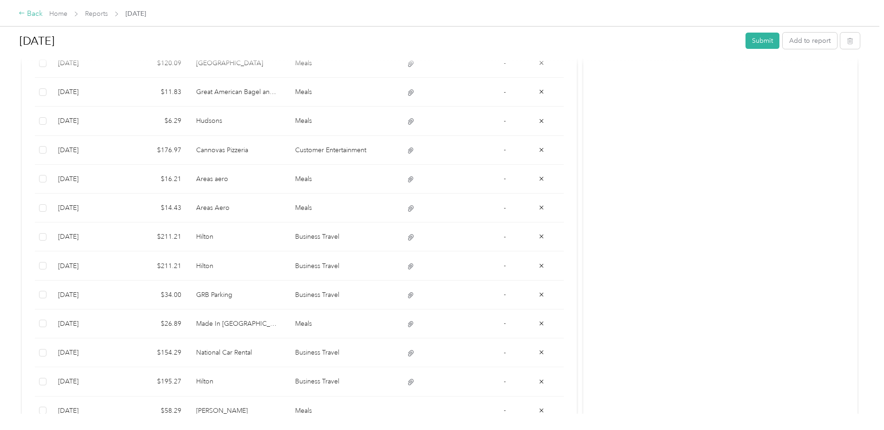
click at [19, 13] on icon at bounding box center [22, 13] width 7 height 7
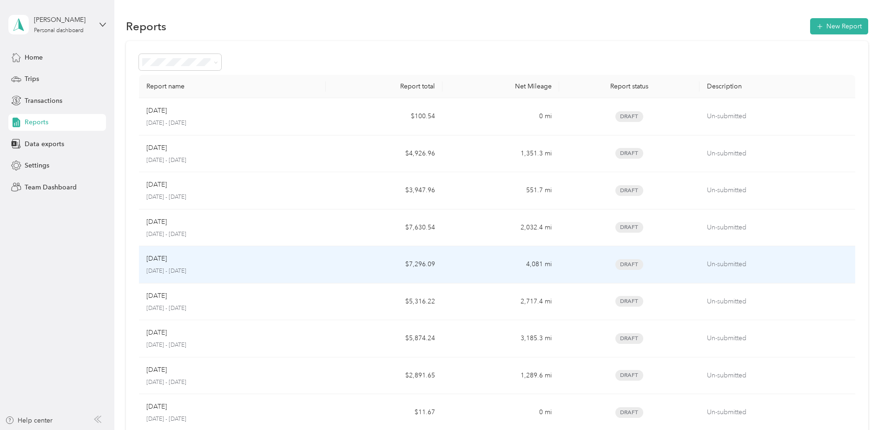
click at [183, 266] on div "Jun 2025 June 1 - 30, 2025" at bounding box center [232, 264] width 172 height 22
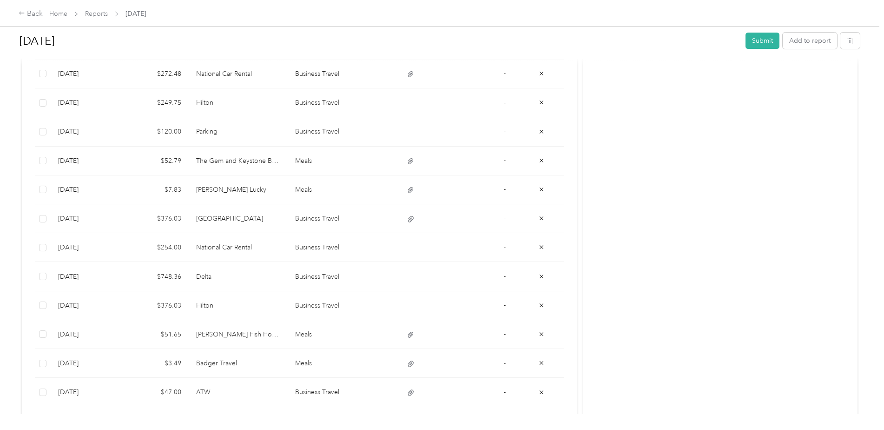
scroll to position [496, 0]
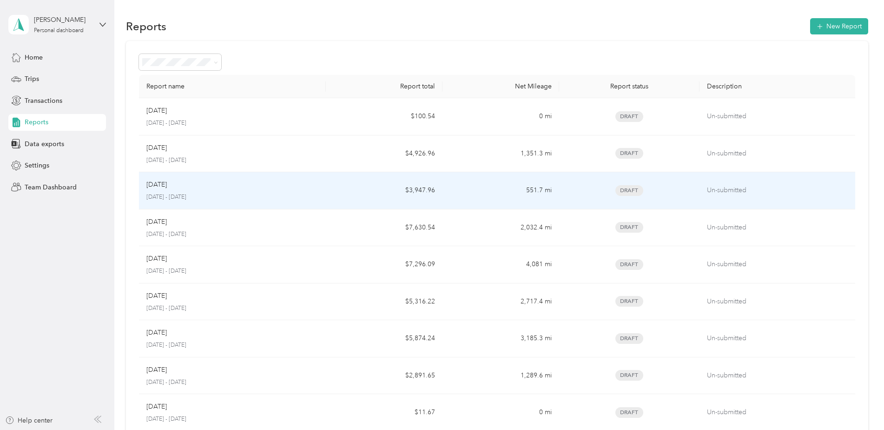
click at [186, 192] on div "Jul 2025 July 1 - 31, 2025" at bounding box center [232, 190] width 172 height 22
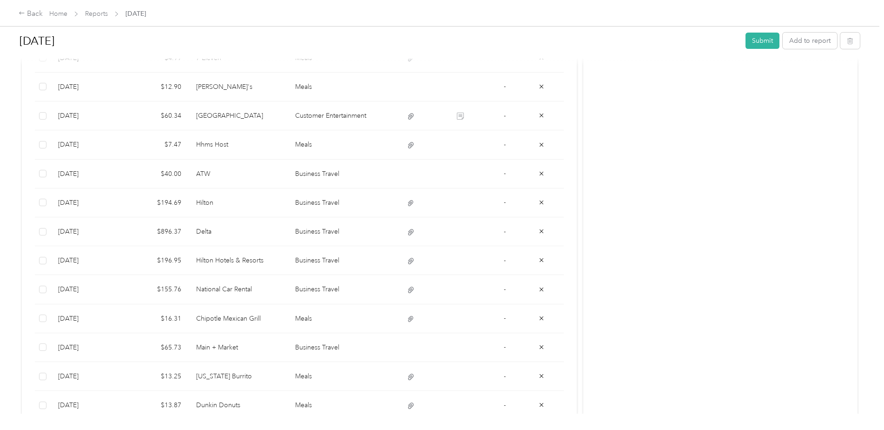
scroll to position [744, 0]
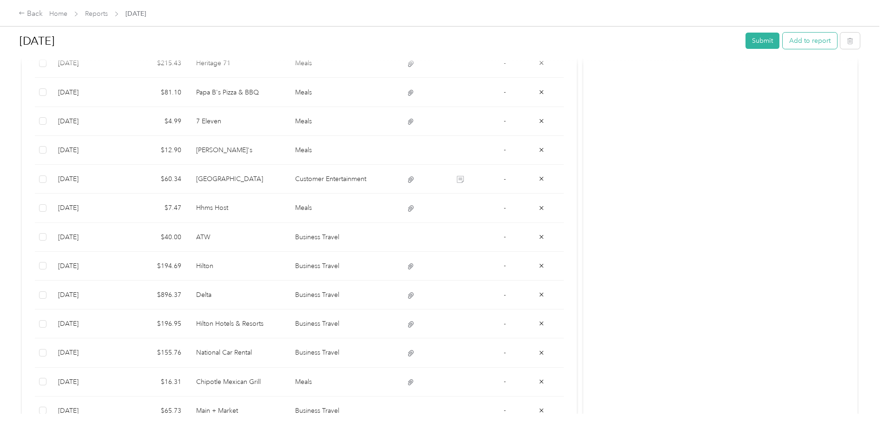
click at [803, 39] on button "Add to report" at bounding box center [810, 41] width 54 height 16
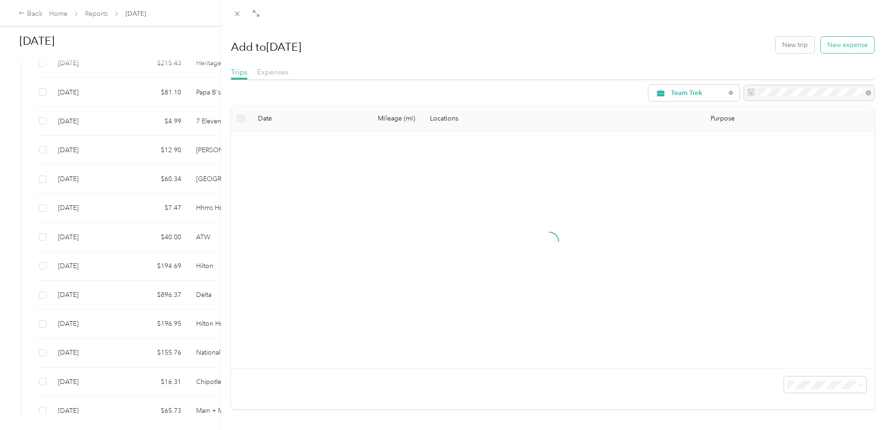
click at [829, 42] on button "New expense" at bounding box center [847, 45] width 53 height 16
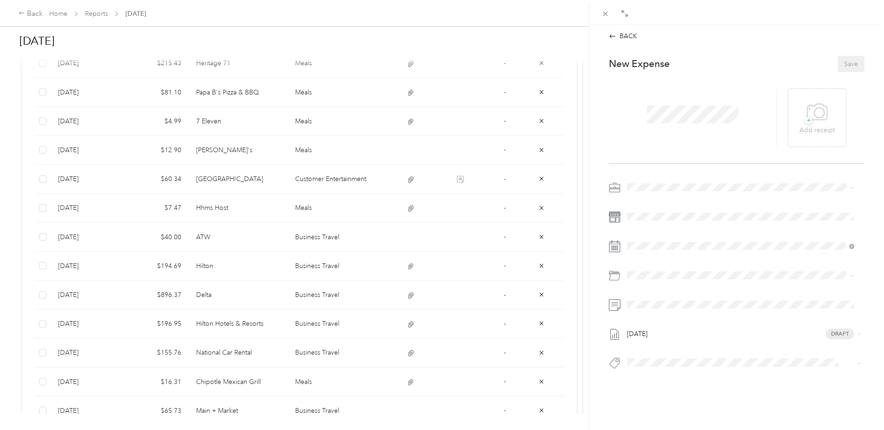
click at [18, 14] on div "BACK This expense cannot be edited because it is either under review, approved,…" at bounding box center [442, 215] width 884 height 430
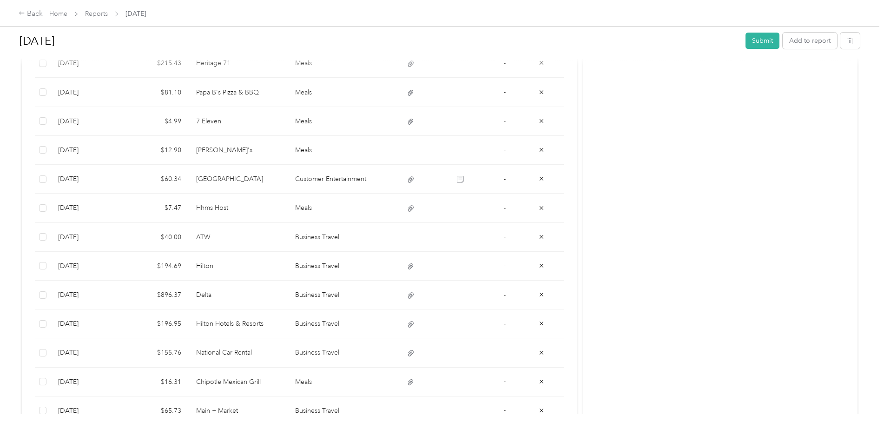
click at [19, 13] on icon at bounding box center [22, 13] width 7 height 7
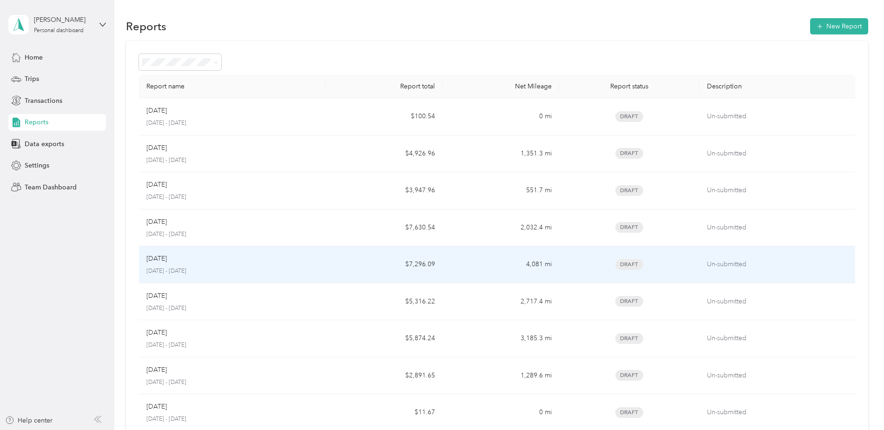
click at [187, 272] on p "June 1 - 30, 2025" at bounding box center [232, 271] width 172 height 8
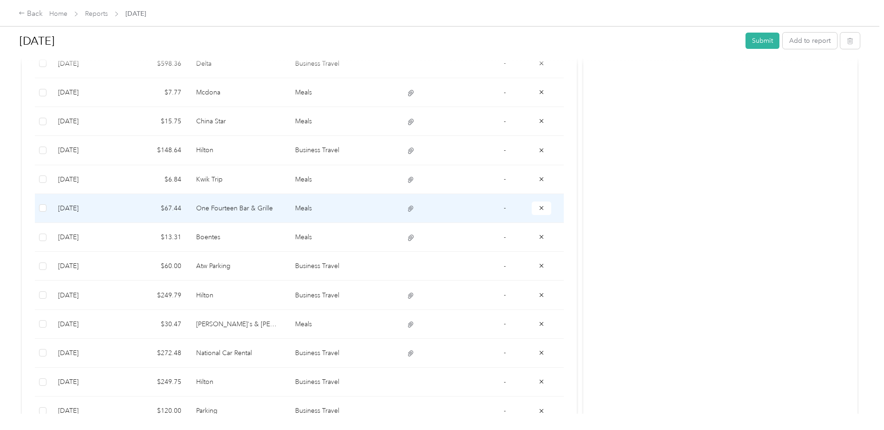
scroll to position [318, 0]
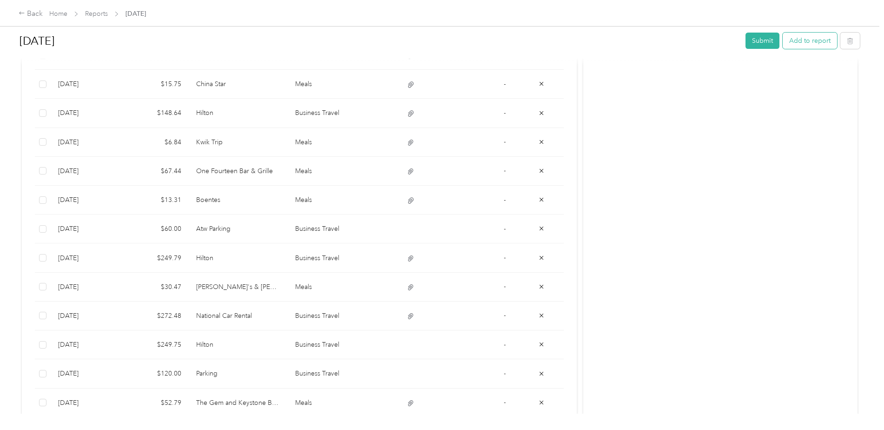
click at [815, 40] on button "Add to report" at bounding box center [810, 41] width 54 height 16
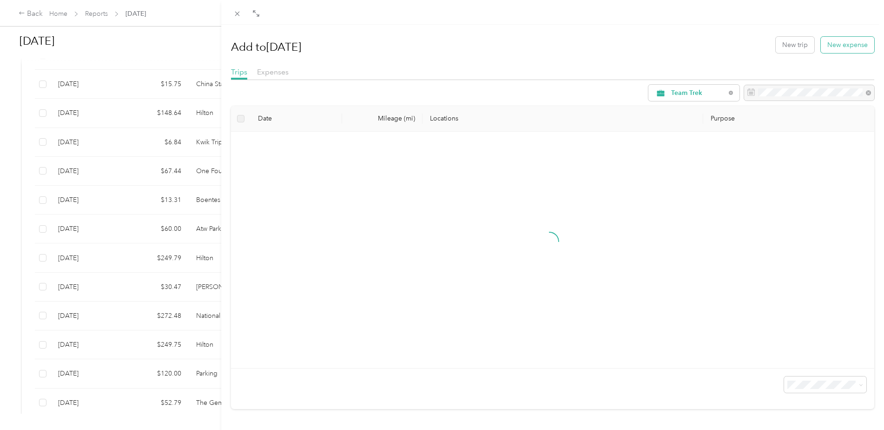
click at [830, 44] on button "New expense" at bounding box center [847, 45] width 53 height 16
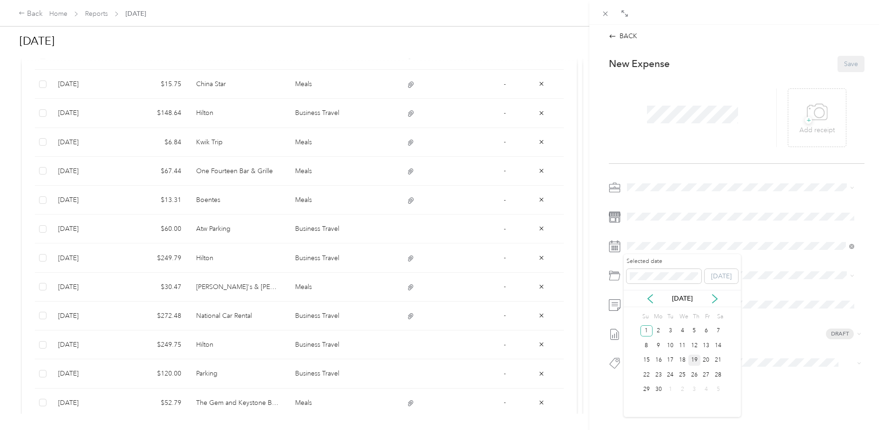
click at [693, 357] on div "19" at bounding box center [695, 360] width 12 height 12
click at [661, 314] on li "Business Travel" at bounding box center [741, 311] width 234 height 17
click at [846, 68] on button "Save" at bounding box center [851, 64] width 27 height 16
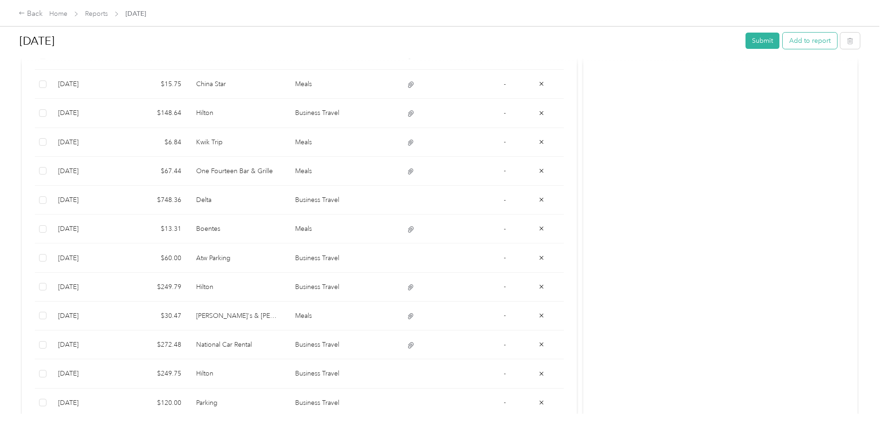
click at [809, 39] on button "Add to report" at bounding box center [810, 41] width 54 height 16
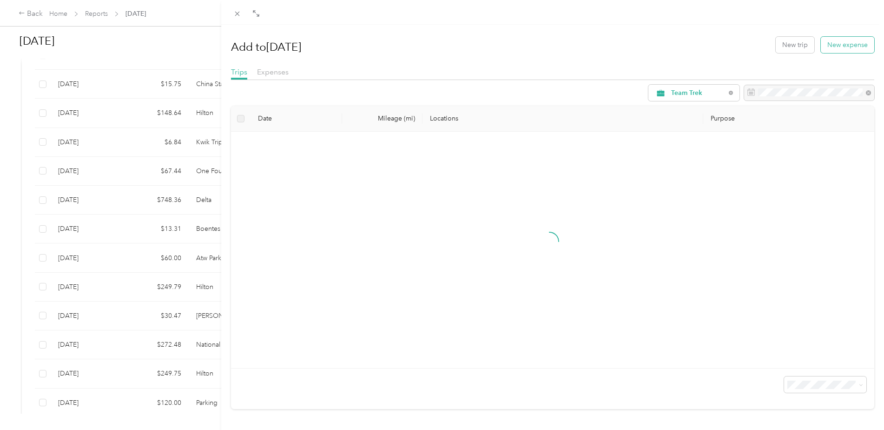
click at [840, 46] on button "New expense" at bounding box center [847, 45] width 53 height 16
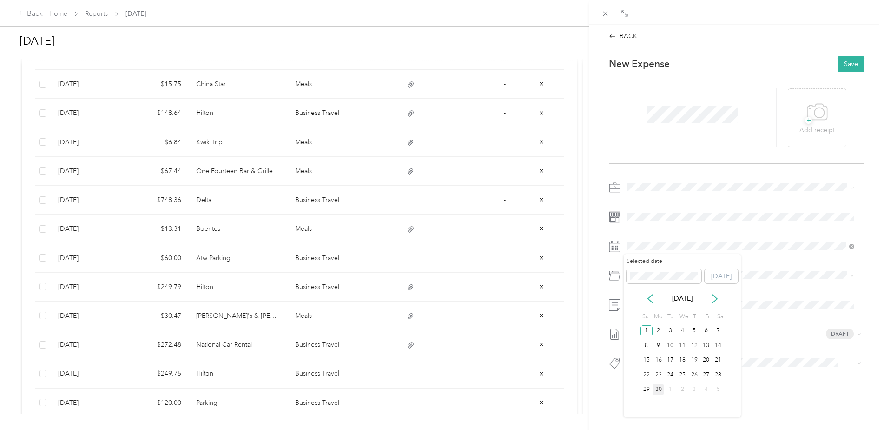
click at [659, 391] on div "30" at bounding box center [659, 390] width 12 height 12
click at [688, 313] on li "Business Travel" at bounding box center [741, 311] width 234 height 17
click at [842, 61] on button "Save" at bounding box center [851, 64] width 27 height 16
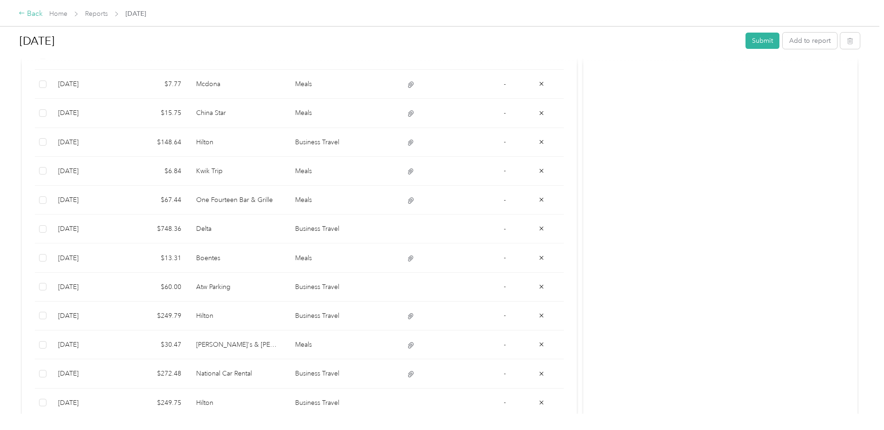
click at [26, 15] on div "Back" at bounding box center [31, 13] width 24 height 11
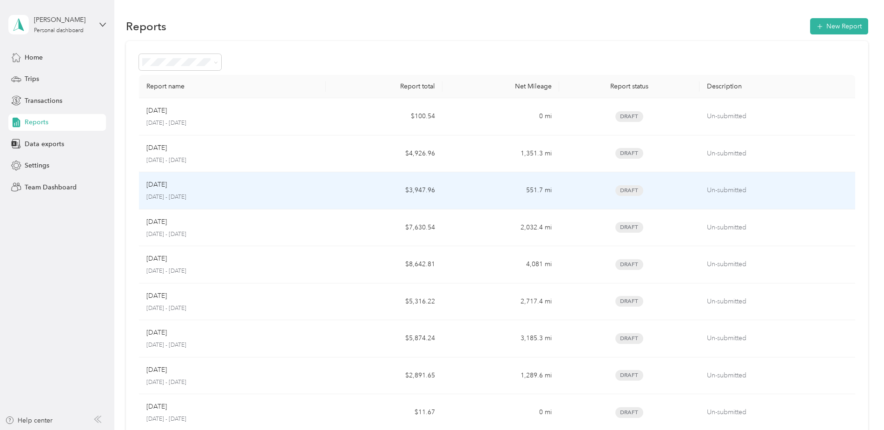
click at [188, 196] on p "July 1 - 31, 2025" at bounding box center [232, 197] width 172 height 8
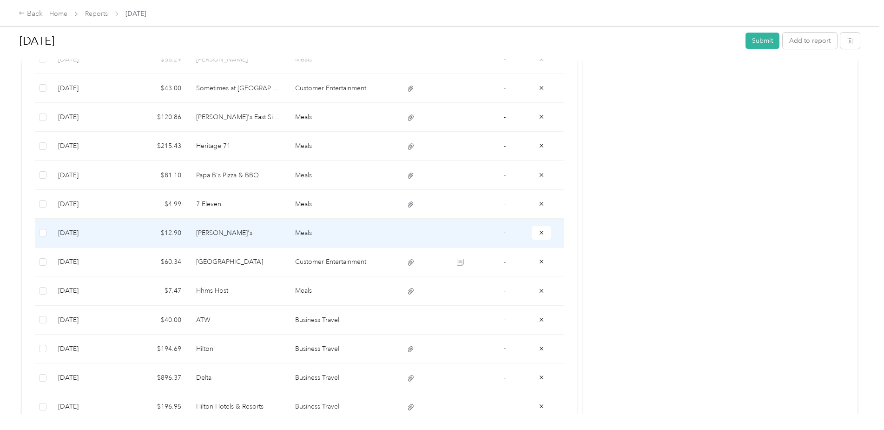
scroll to position [682, 0]
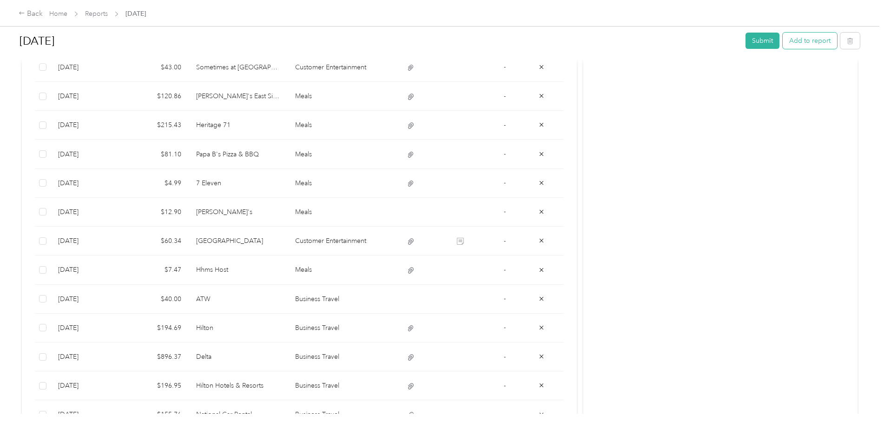
click at [821, 42] on button "Add to report" at bounding box center [810, 41] width 54 height 16
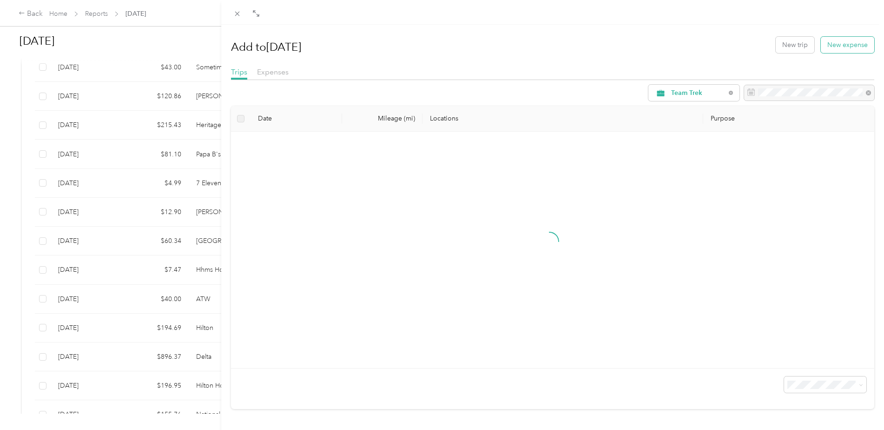
click at [831, 44] on button "New expense" at bounding box center [847, 45] width 53 height 16
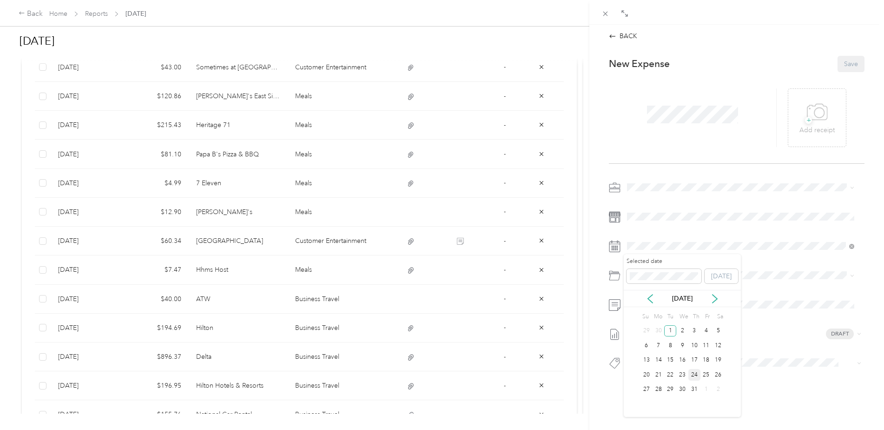
click at [691, 375] on div "24" at bounding box center [695, 375] width 12 height 12
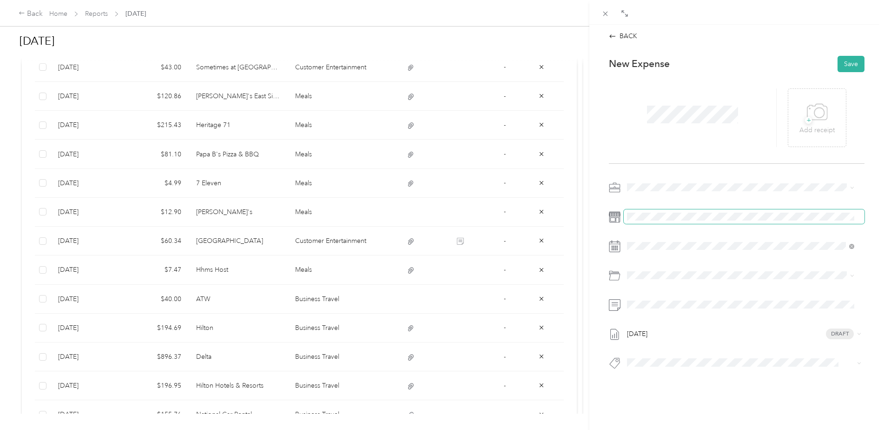
click at [631, 211] on span at bounding box center [744, 216] width 241 height 15
click at [657, 312] on span "Business Travel" at bounding box center [674, 311] width 44 height 8
click at [845, 63] on button "Save" at bounding box center [851, 64] width 27 height 16
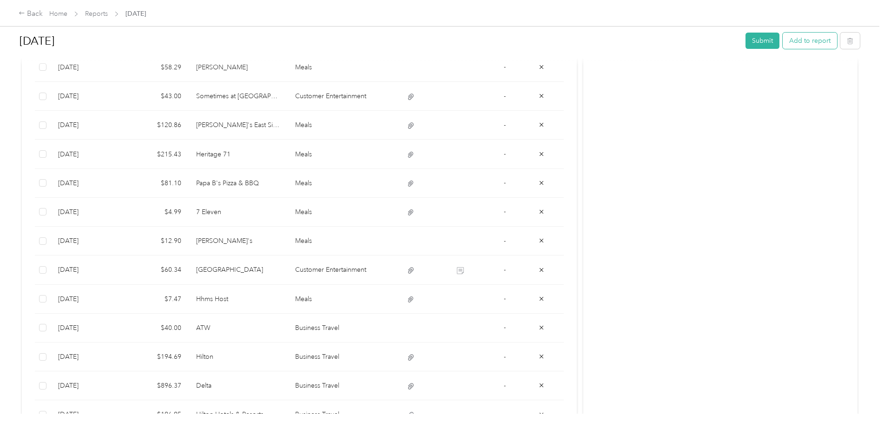
click at [799, 43] on button "Add to report" at bounding box center [810, 41] width 54 height 16
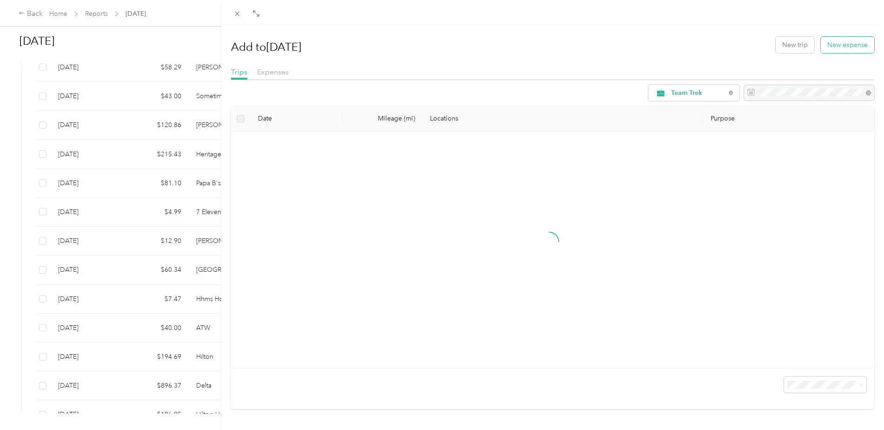
click at [827, 47] on button "New expense" at bounding box center [847, 45] width 53 height 16
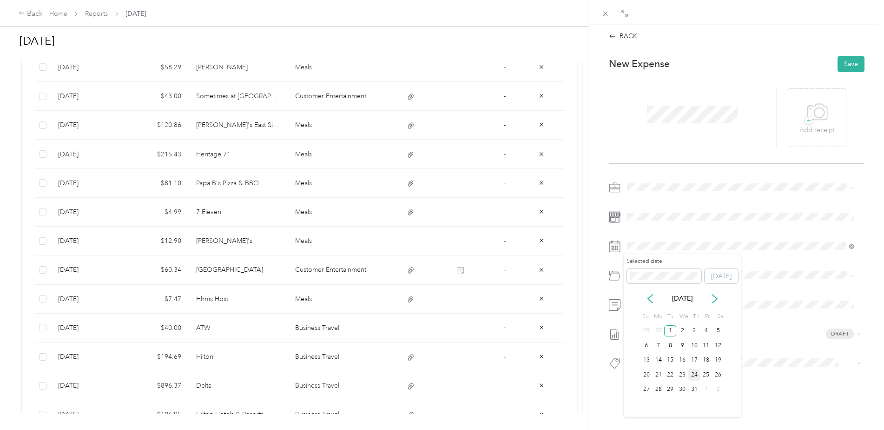
click at [697, 374] on div "24" at bounding box center [695, 375] width 12 height 12
click at [661, 315] on li "Business Travel" at bounding box center [741, 310] width 234 height 17
click at [846, 66] on button "Save" at bounding box center [851, 64] width 27 height 16
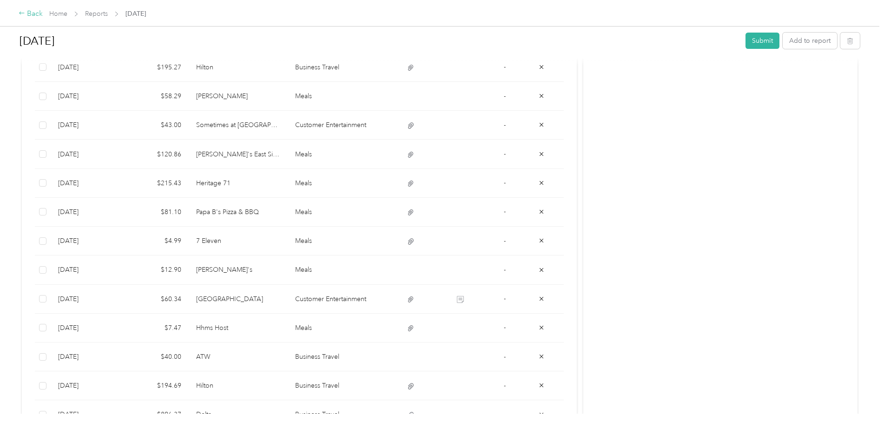
click at [22, 13] on icon at bounding box center [21, 13] width 5 height 3
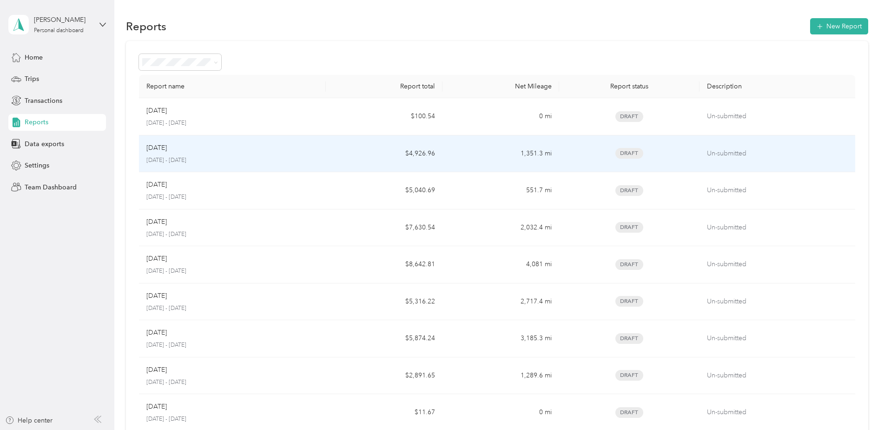
click at [163, 160] on p "August 1 - 31, 2025" at bounding box center [232, 160] width 172 height 8
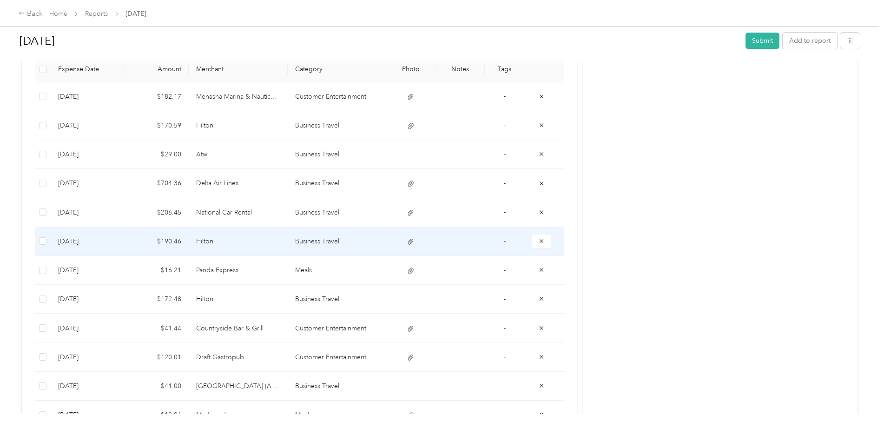
scroll to position [310, 0]
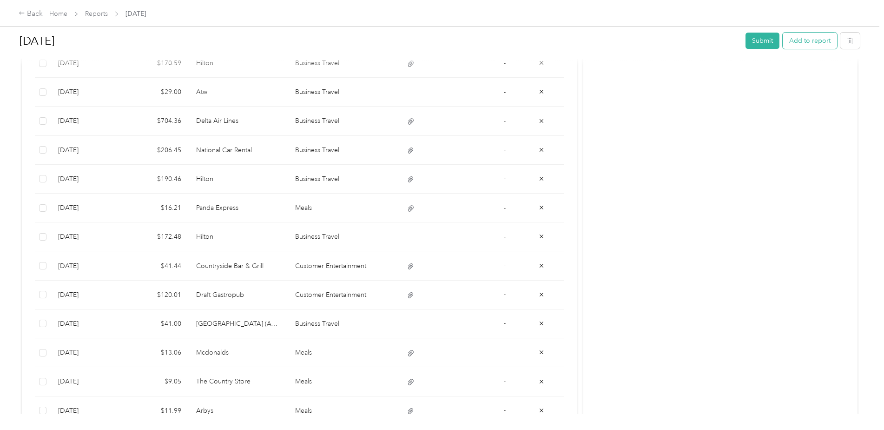
click at [800, 42] on button "Add to report" at bounding box center [810, 41] width 54 height 16
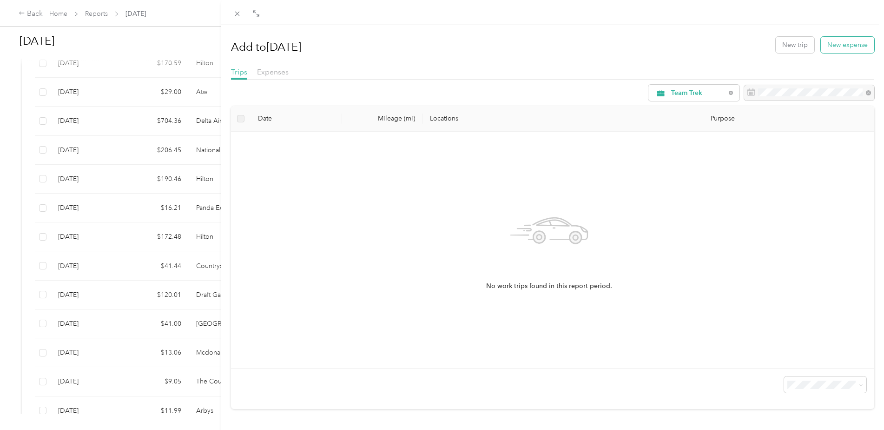
click at [822, 49] on button "New expense" at bounding box center [847, 45] width 53 height 16
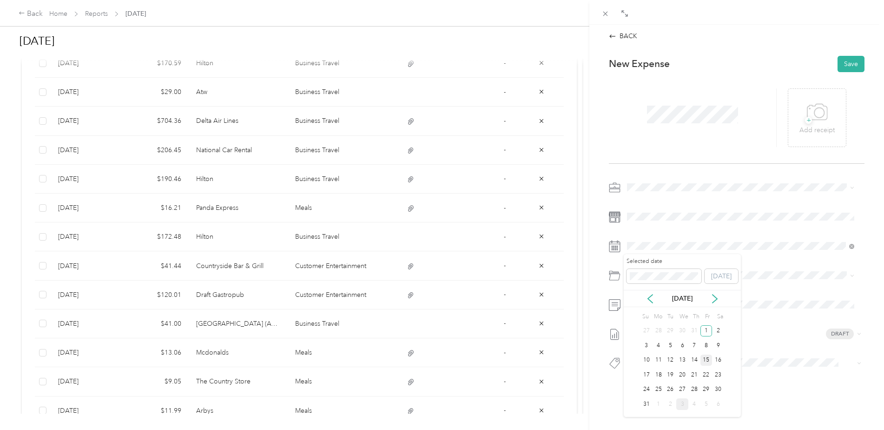
click at [704, 359] on div "15" at bounding box center [707, 360] width 12 height 12
click at [680, 313] on li "Business Travel" at bounding box center [741, 310] width 234 height 17
click at [840, 67] on button "Save" at bounding box center [851, 64] width 27 height 16
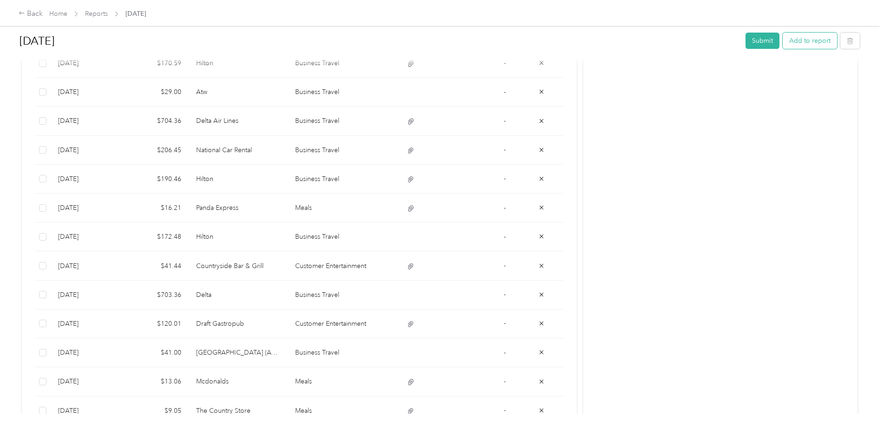
click at [799, 40] on button "Add to report" at bounding box center [810, 41] width 54 height 16
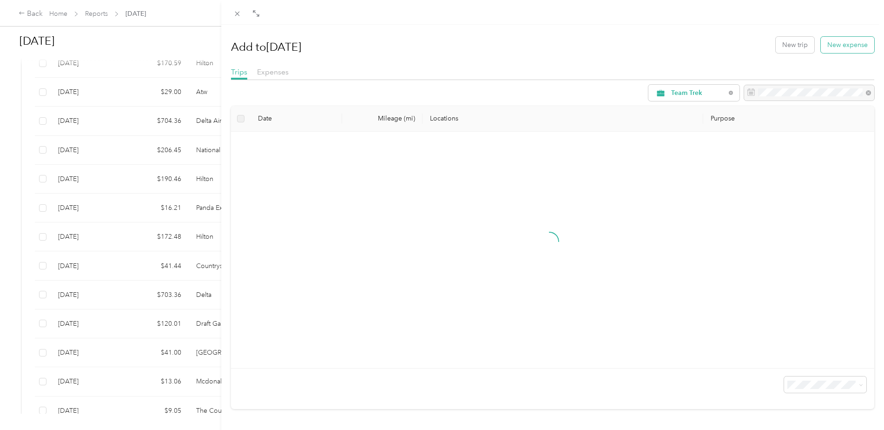
click at [844, 42] on button "New expense" at bounding box center [847, 45] width 53 height 16
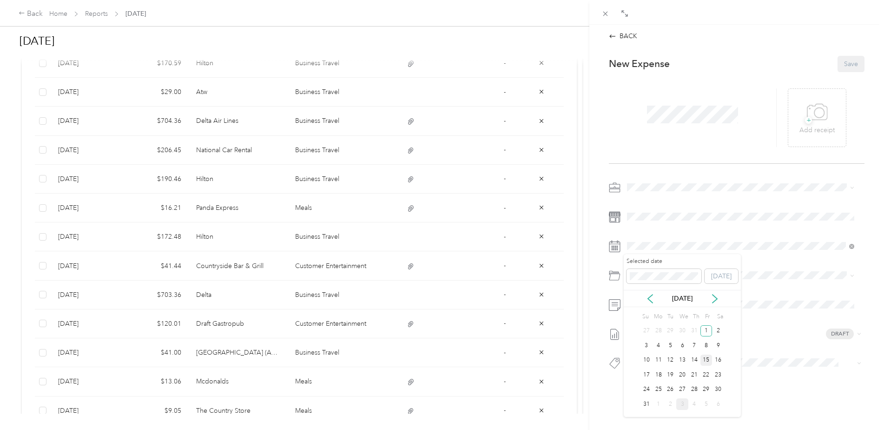
click at [704, 361] on div "15" at bounding box center [707, 360] width 12 height 12
click at [651, 311] on div "Business Travel" at bounding box center [740, 311] width 221 height 10
click at [838, 64] on button "Save" at bounding box center [851, 64] width 27 height 16
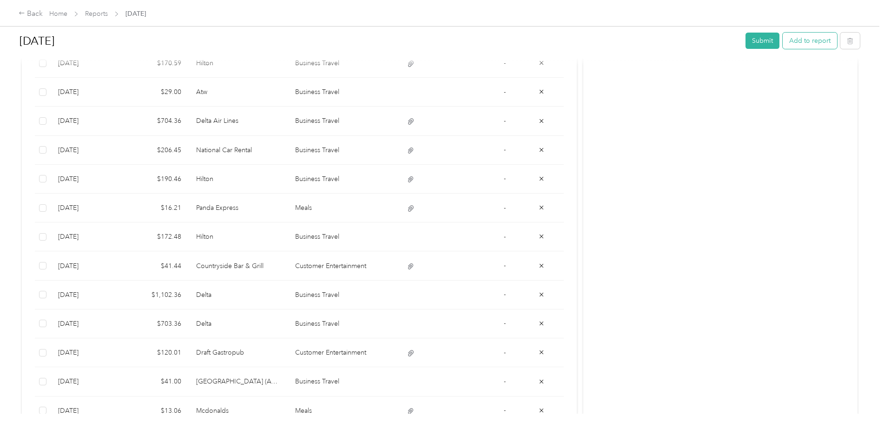
click at [818, 43] on button "Add to report" at bounding box center [810, 41] width 54 height 16
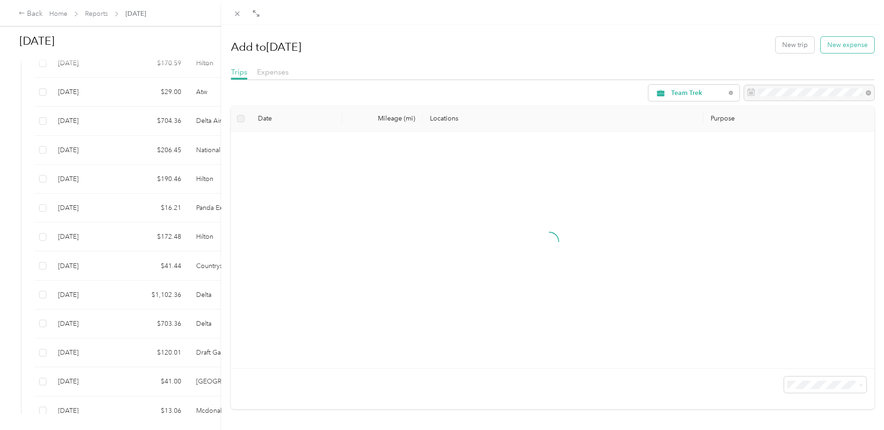
click at [836, 49] on button "New expense" at bounding box center [847, 45] width 53 height 16
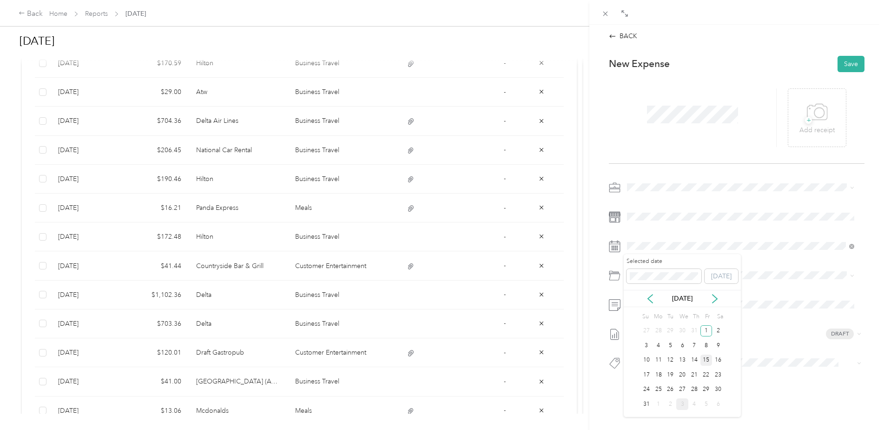
click at [708, 357] on div "15" at bounding box center [707, 360] width 12 height 12
click at [847, 65] on button "Save" at bounding box center [851, 64] width 27 height 16
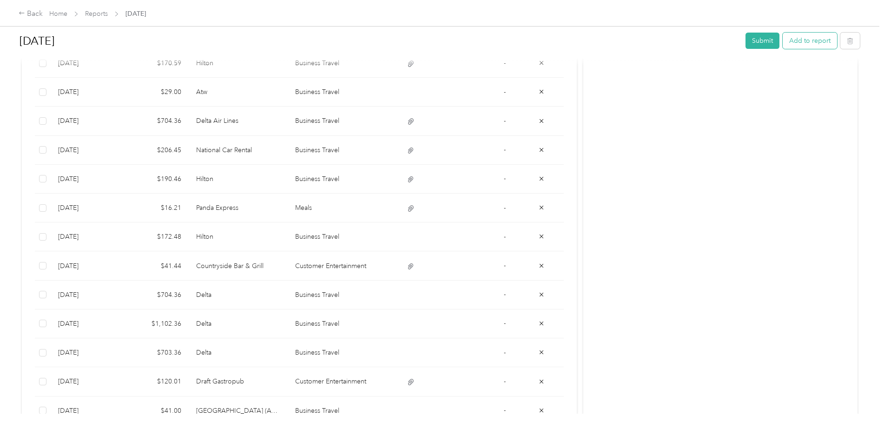
click at [801, 40] on button "Add to report" at bounding box center [810, 41] width 54 height 16
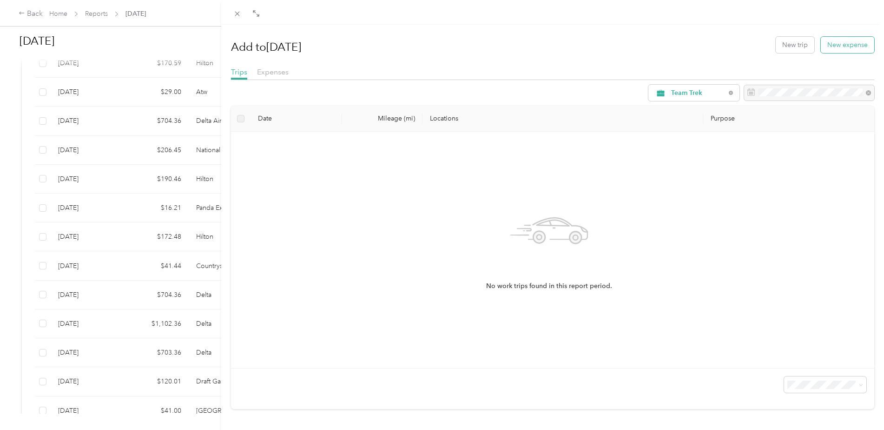
click at [825, 49] on button "New expense" at bounding box center [847, 45] width 53 height 16
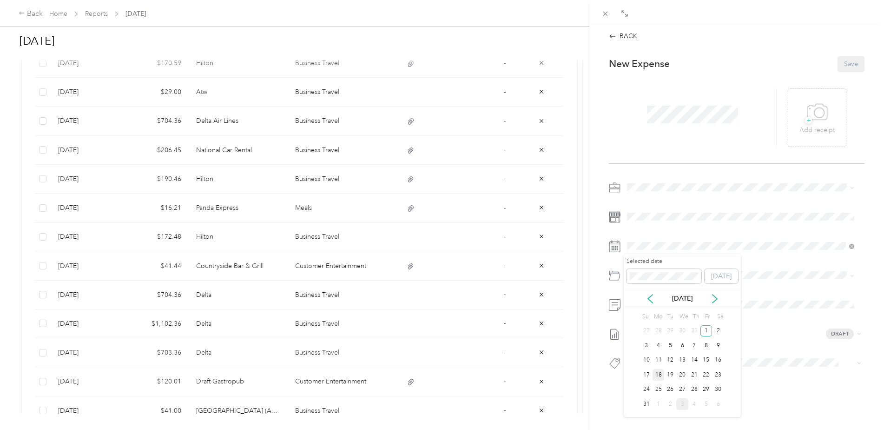
click at [663, 377] on div "18" at bounding box center [659, 375] width 12 height 12
click at [655, 304] on li "Business Travel" at bounding box center [741, 311] width 234 height 17
click at [844, 64] on button "Save" at bounding box center [851, 64] width 27 height 16
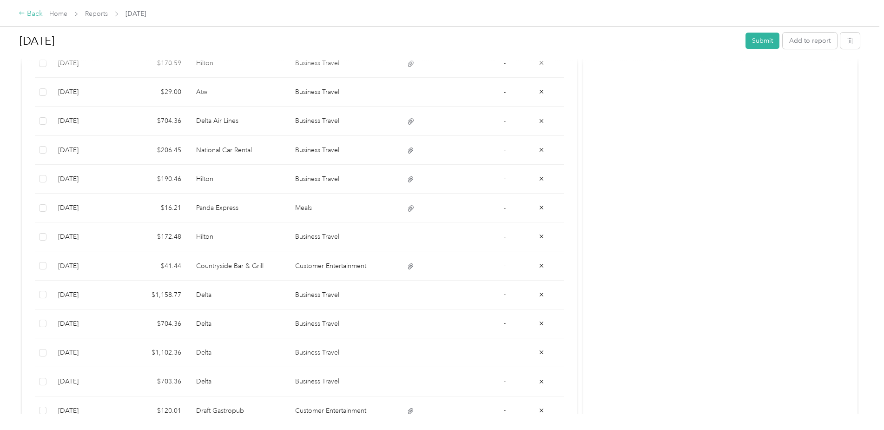
click at [23, 13] on icon at bounding box center [21, 13] width 5 height 3
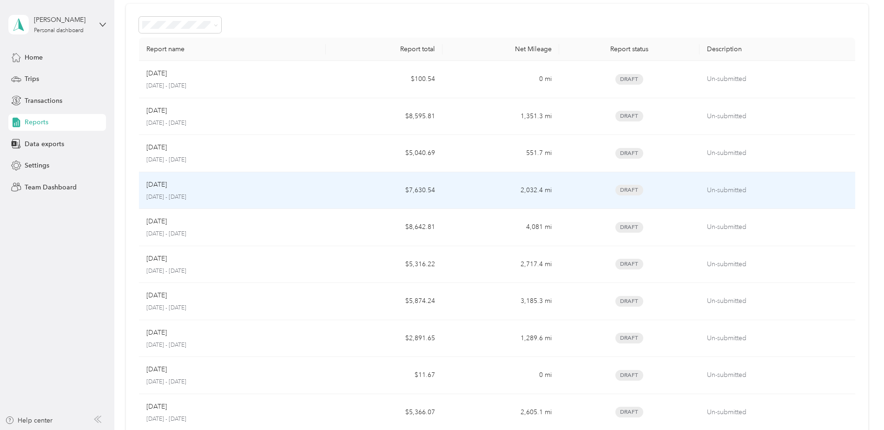
scroll to position [124, 0]
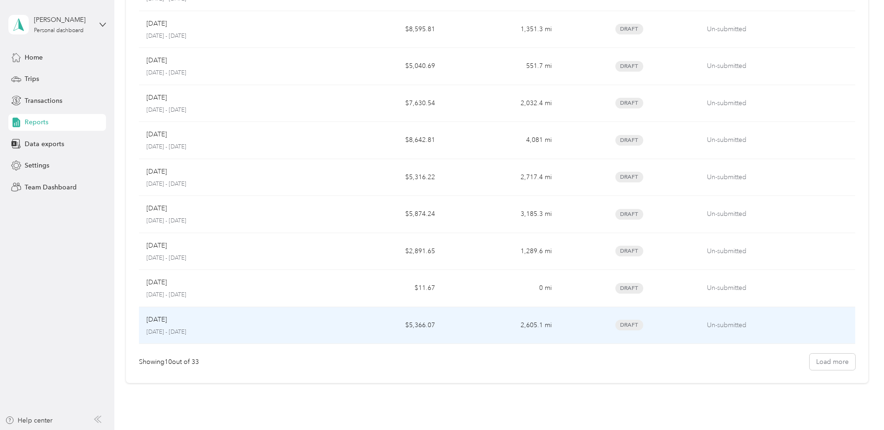
click at [291, 336] on td "Jan 2025 January 1 - 31, 2025" at bounding box center [232, 325] width 187 height 37
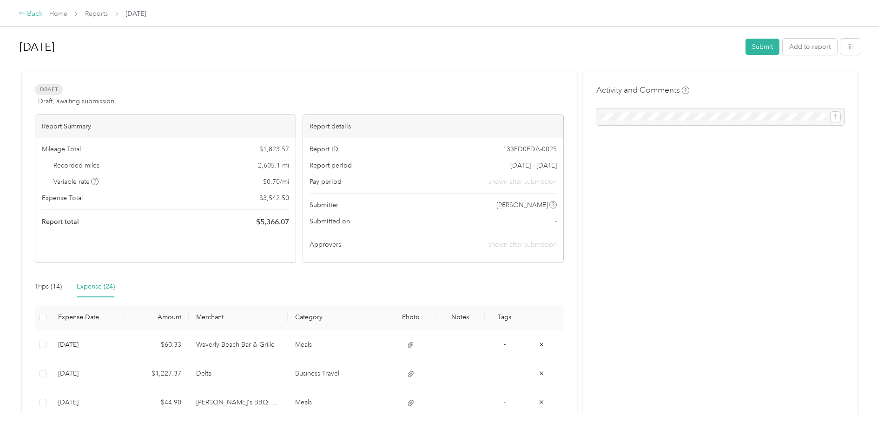
click at [24, 15] on icon at bounding box center [22, 13] width 7 height 7
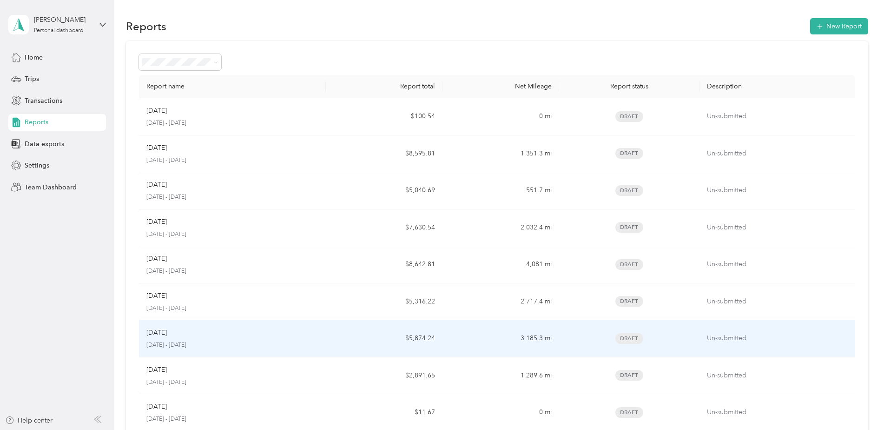
click at [213, 329] on div "Mar 2025" at bounding box center [232, 332] width 172 height 10
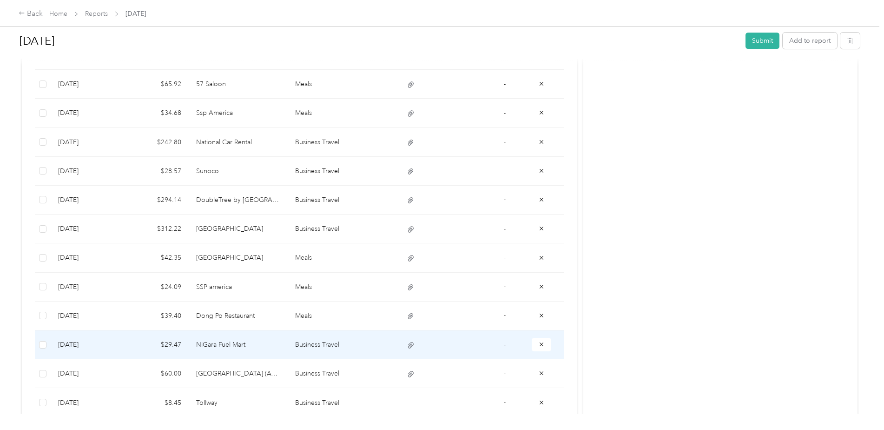
scroll to position [496, 0]
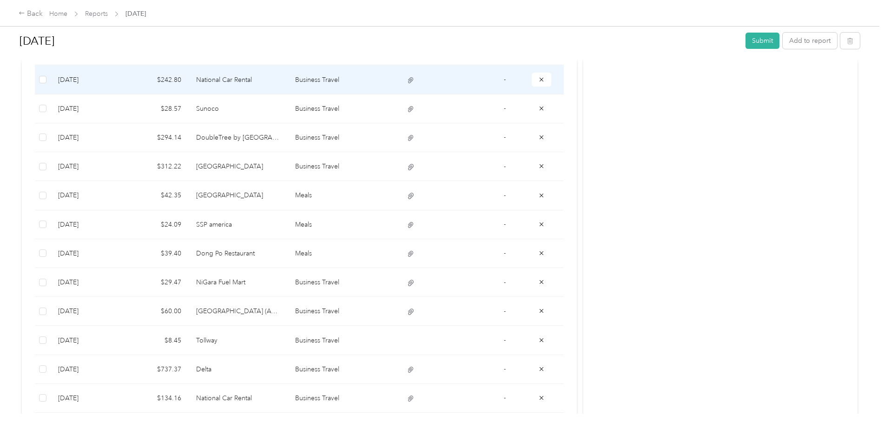
click at [181, 79] on td "$242.80" at bounding box center [157, 79] width 64 height 29
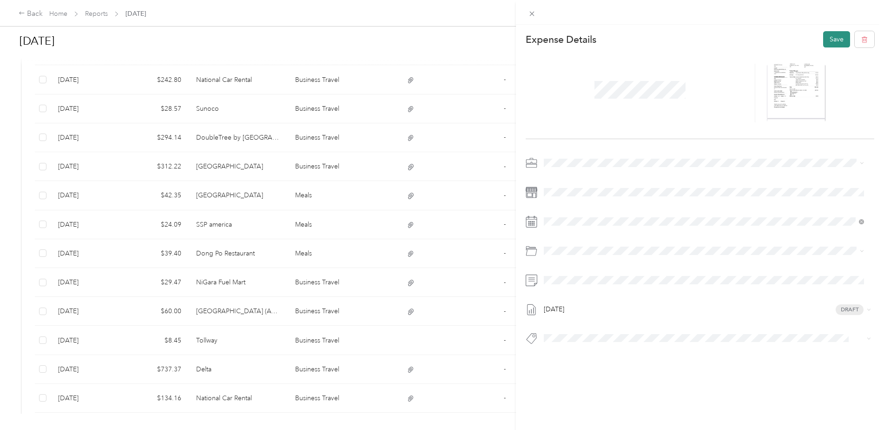
click at [828, 43] on button "Save" at bounding box center [836, 39] width 27 height 16
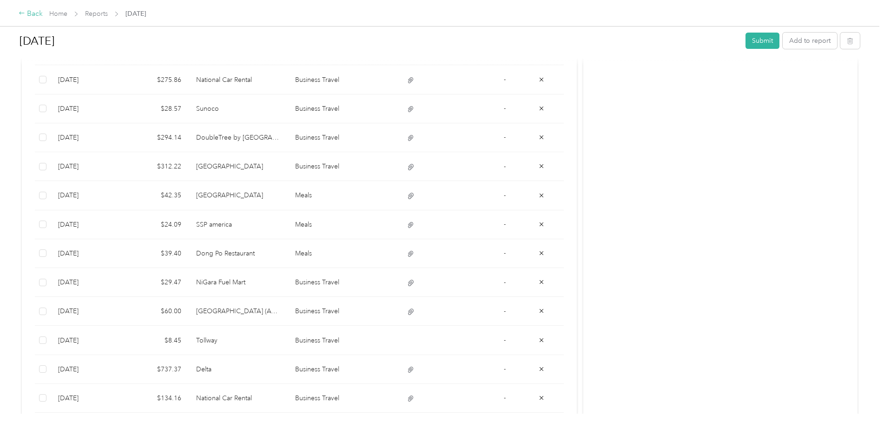
click at [23, 14] on icon at bounding box center [22, 13] width 7 height 7
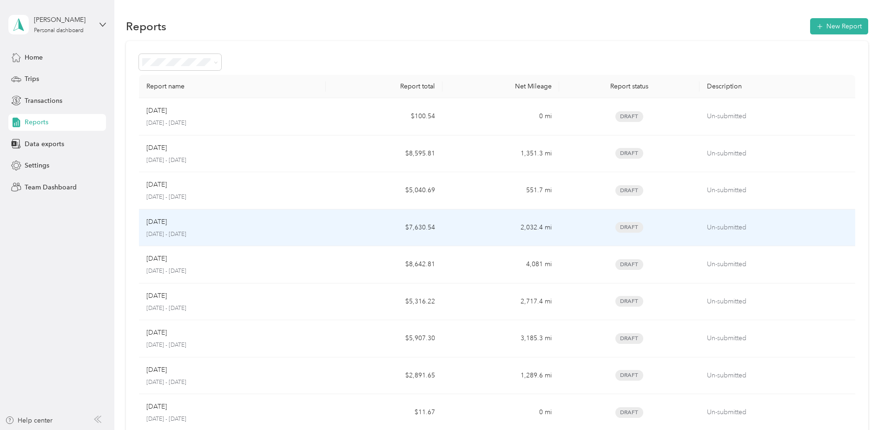
click at [167, 221] on p "May 2025" at bounding box center [156, 222] width 20 height 10
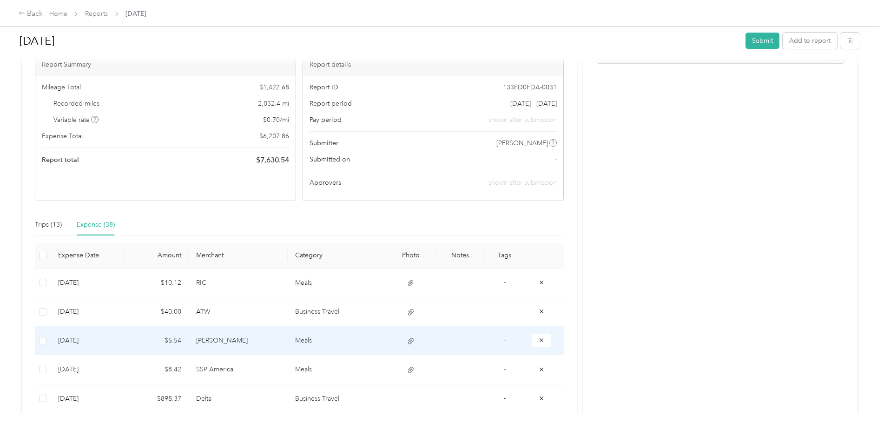
scroll to position [124, 0]
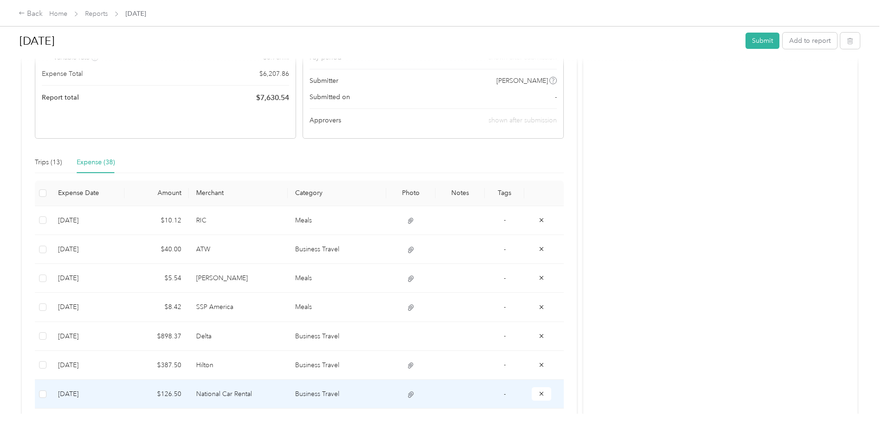
click at [216, 397] on td "National Car Rental" at bounding box center [238, 393] width 99 height 29
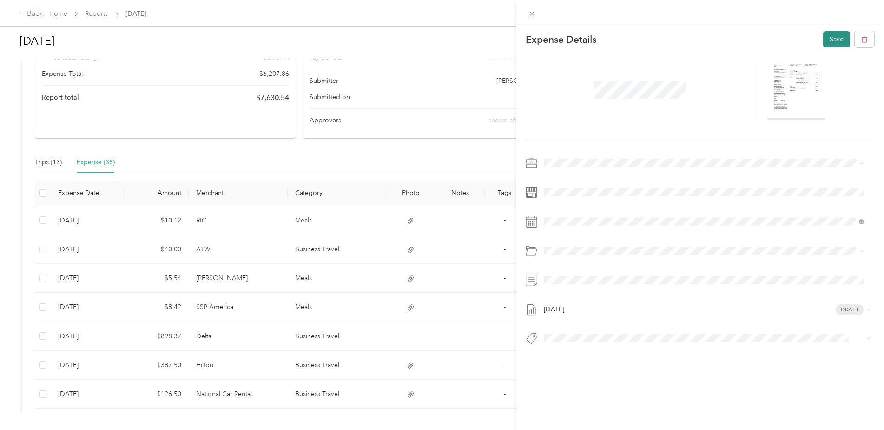
click at [827, 40] on button "Save" at bounding box center [836, 39] width 27 height 16
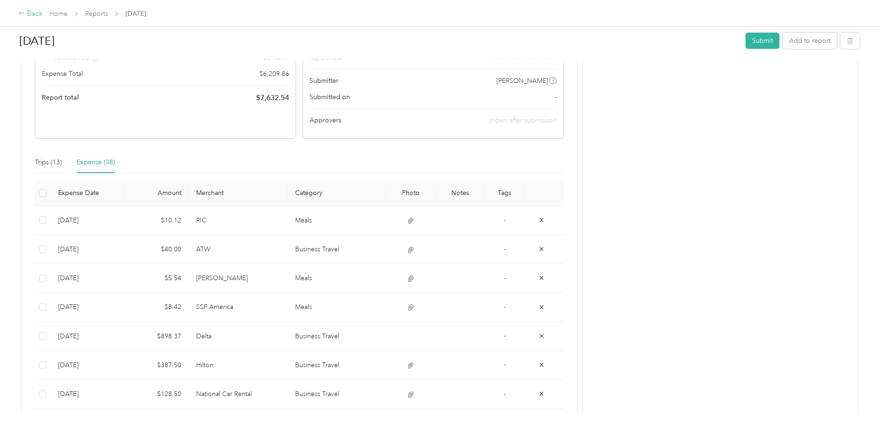
click at [20, 13] on icon at bounding box center [21, 13] width 5 height 3
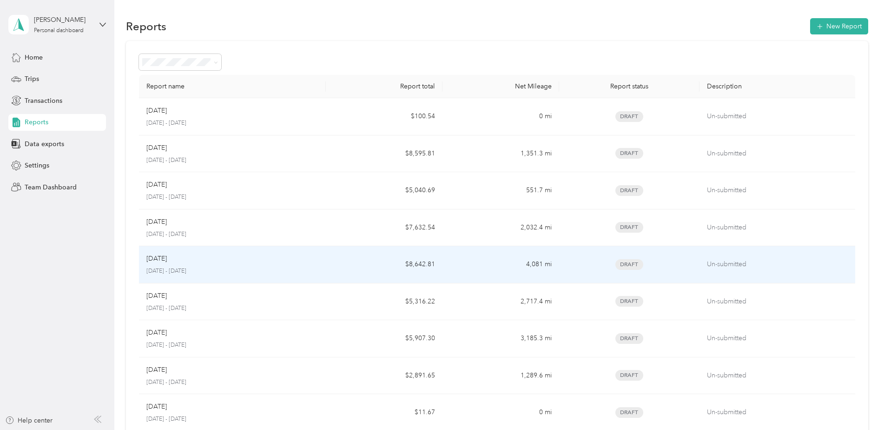
click at [212, 259] on div "Jun 2025" at bounding box center [232, 258] width 172 height 10
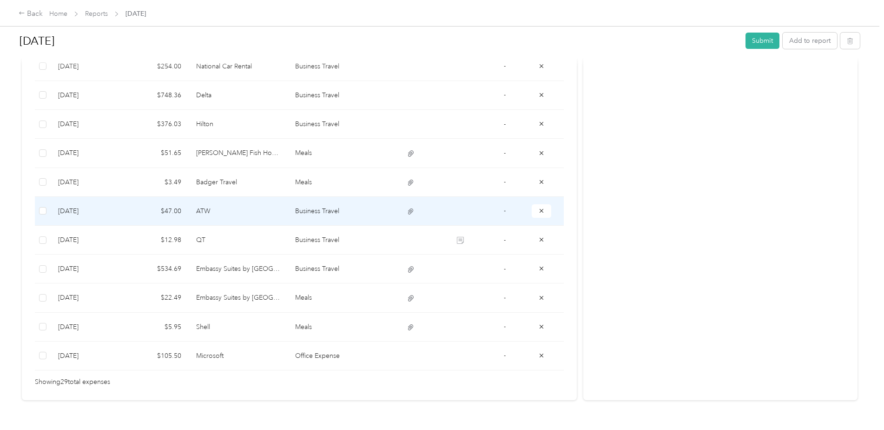
scroll to position [806, 0]
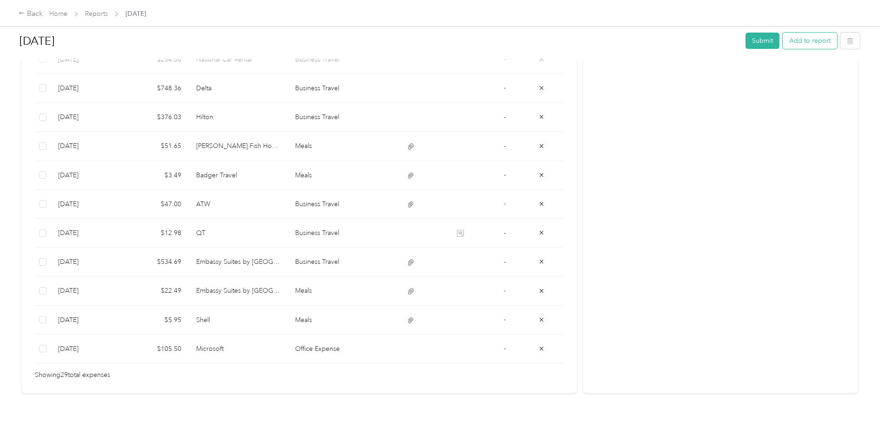
click at [810, 44] on button "Add to report" at bounding box center [810, 41] width 54 height 16
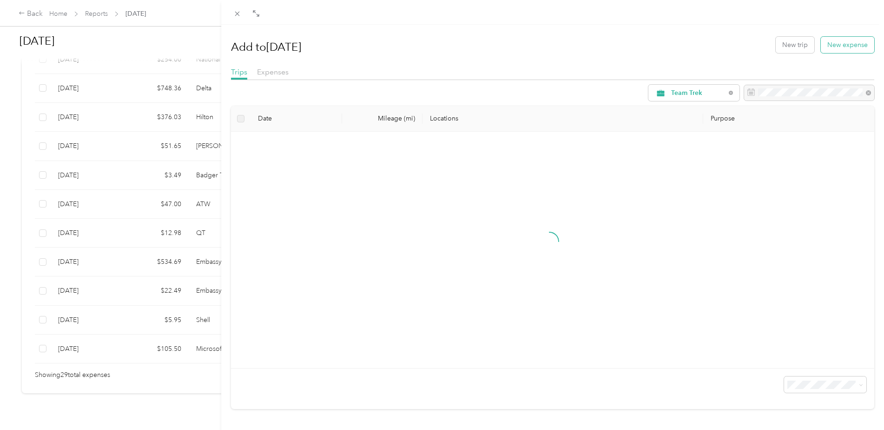
click at [841, 49] on button "New expense" at bounding box center [847, 45] width 53 height 16
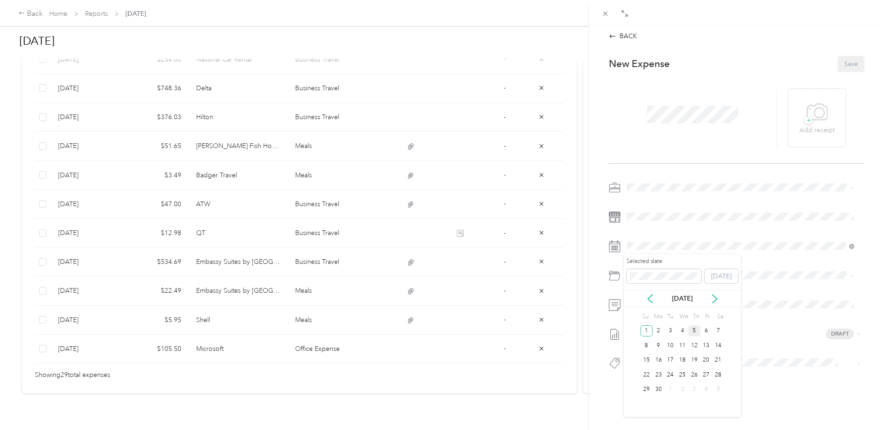
click at [691, 329] on div "5" at bounding box center [695, 331] width 12 height 12
click at [666, 312] on div "Business Travel" at bounding box center [751, 311] width 199 height 10
click at [847, 63] on button "Save" at bounding box center [851, 64] width 27 height 16
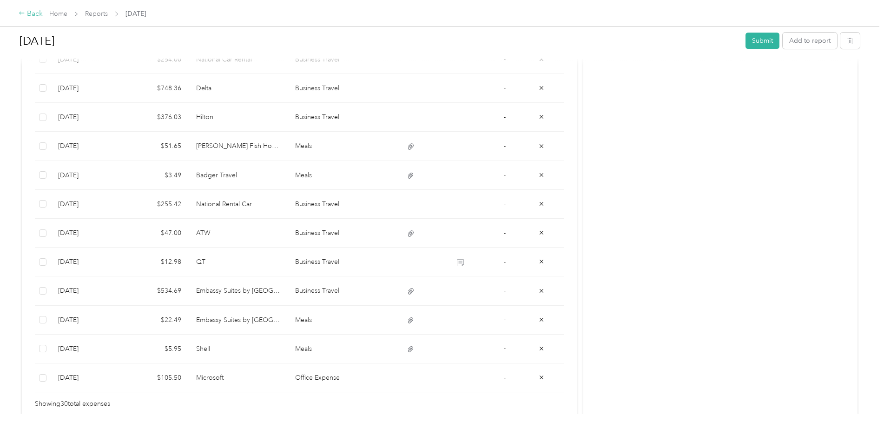
click at [22, 13] on icon at bounding box center [21, 13] width 5 height 3
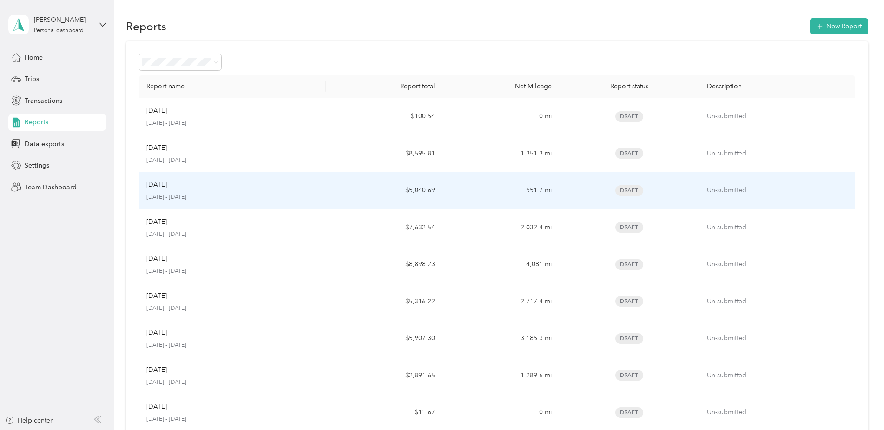
click at [206, 197] on p "July 1 - 31, 2025" at bounding box center [232, 197] width 172 height 8
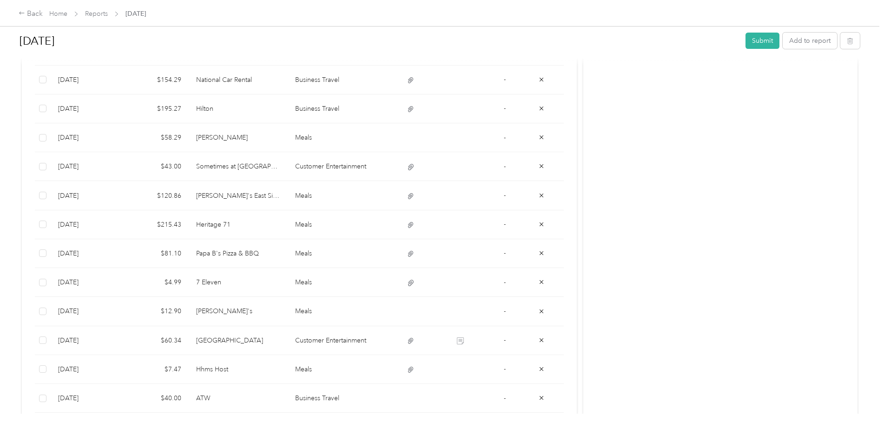
scroll to position [620, 0]
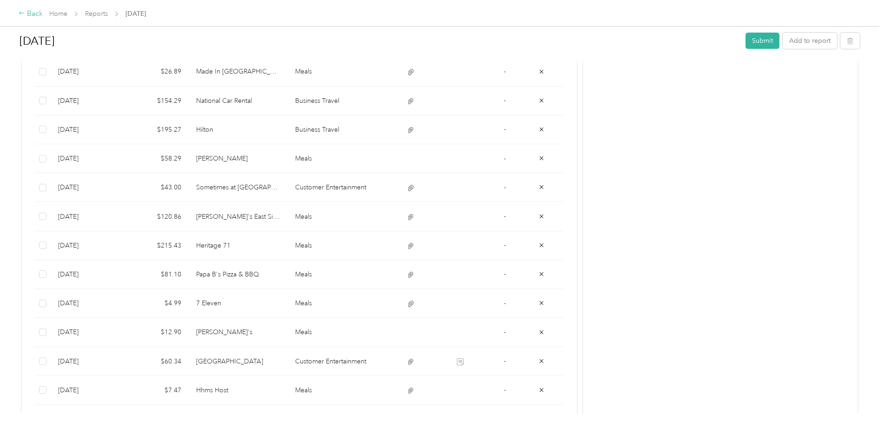
click at [21, 13] on icon at bounding box center [21, 13] width 5 height 3
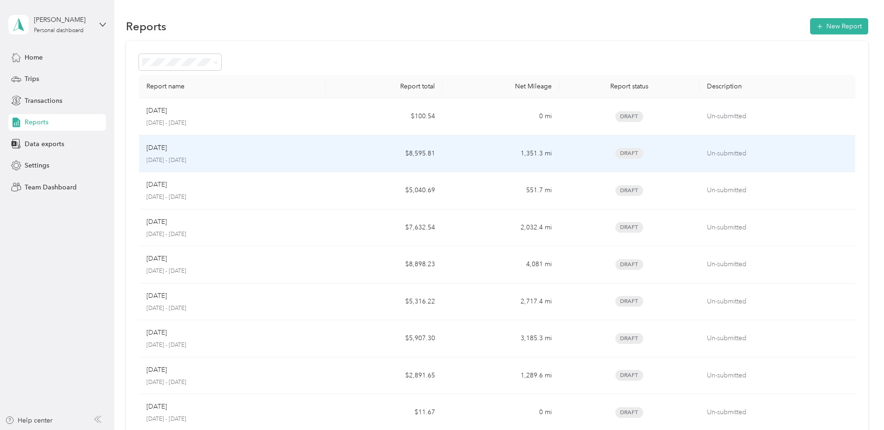
click at [164, 145] on p "Aug 2025" at bounding box center [156, 148] width 20 height 10
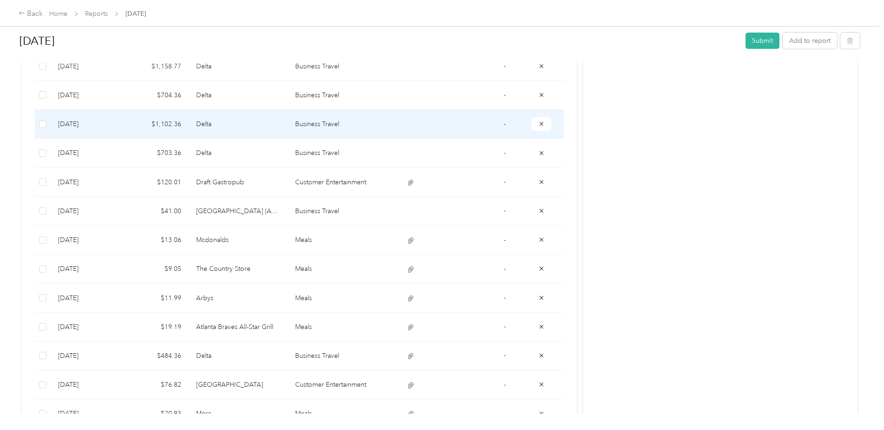
scroll to position [558, 0]
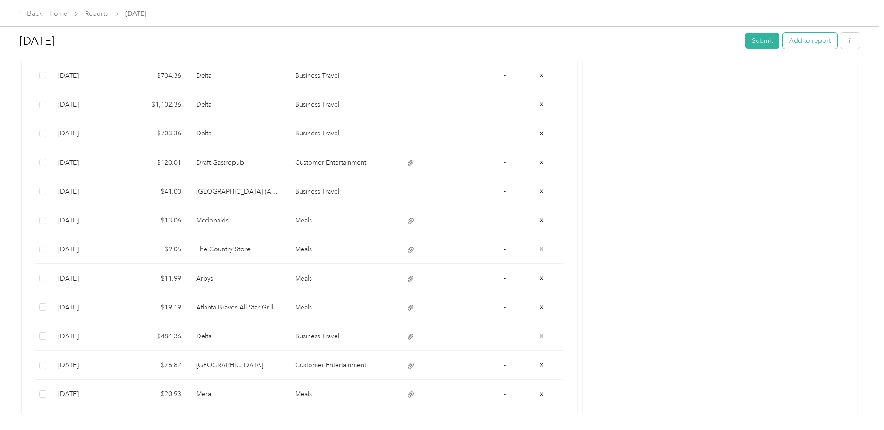
click at [801, 38] on button "Add to report" at bounding box center [810, 41] width 54 height 16
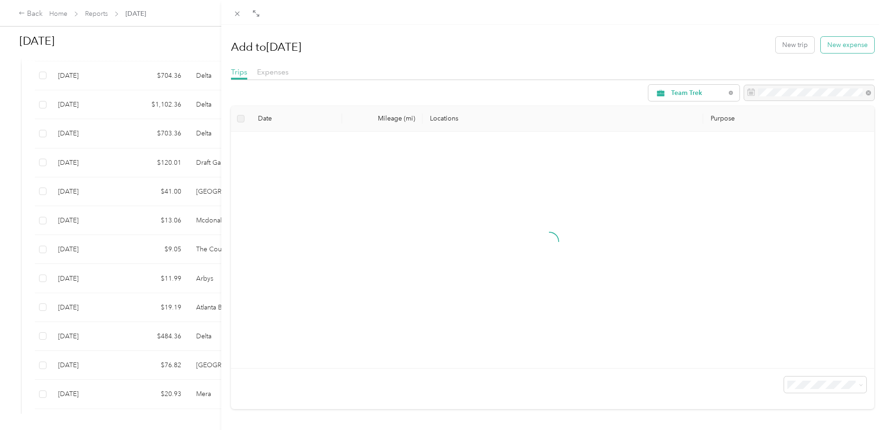
click at [832, 42] on button "New expense" at bounding box center [847, 45] width 53 height 16
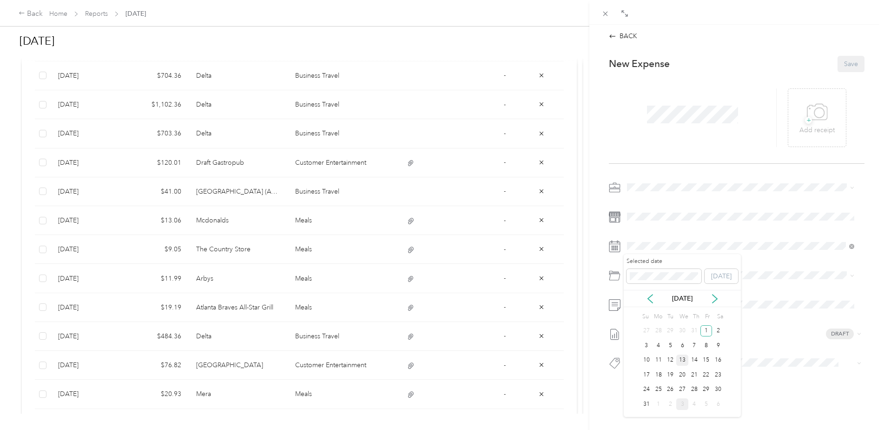
click at [682, 358] on div "13" at bounding box center [683, 360] width 12 height 12
click at [663, 308] on span "Business Travel" at bounding box center [674, 311] width 44 height 8
click at [842, 63] on button "Save" at bounding box center [851, 64] width 27 height 16
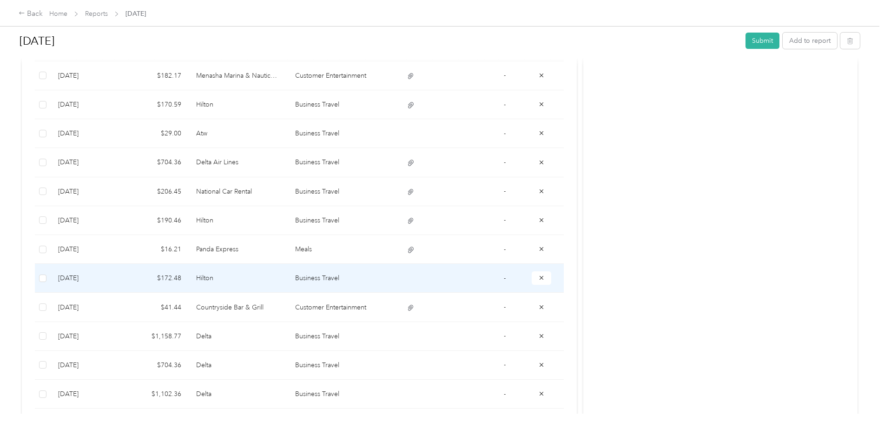
scroll to position [248, 0]
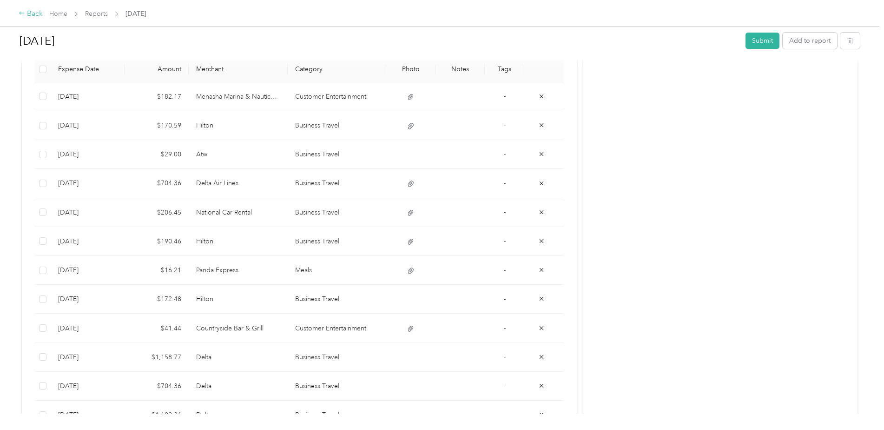
click at [20, 12] on icon at bounding box center [22, 13] width 7 height 7
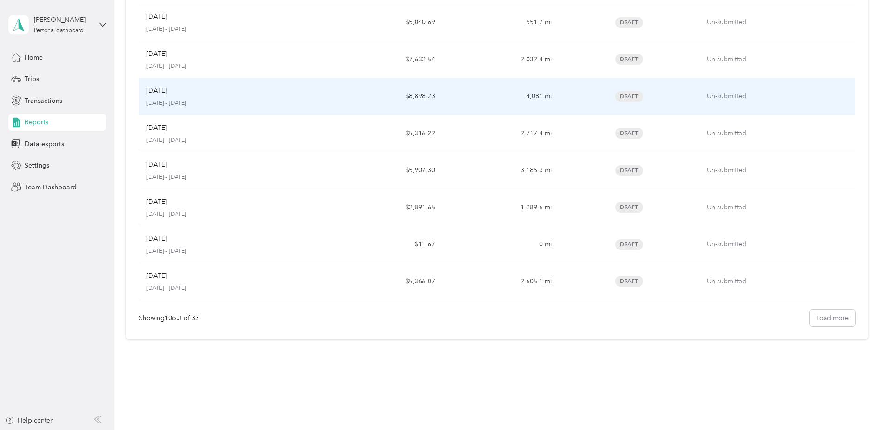
scroll to position [173, 0]
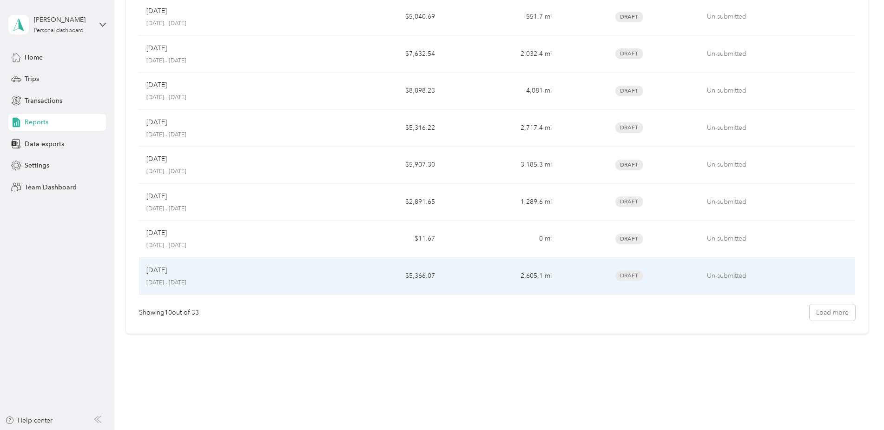
click at [228, 274] on div "Jan 2025" at bounding box center [232, 270] width 172 height 10
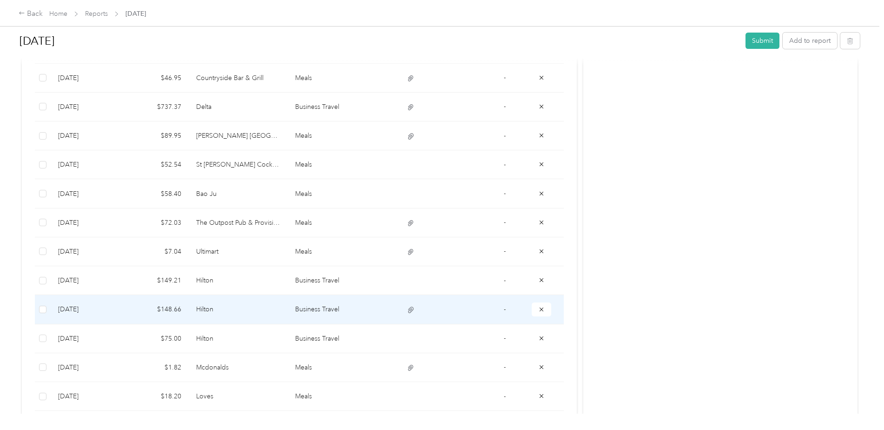
scroll to position [372, 0]
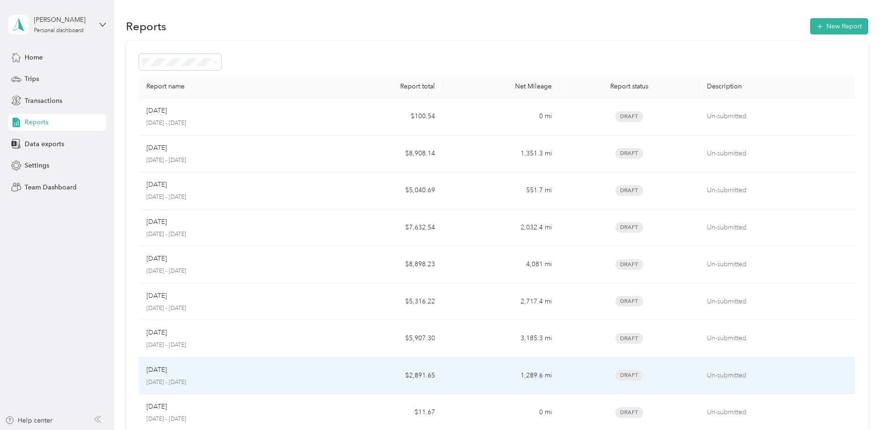
click at [204, 389] on td "Feb 2025 February 1 - 28, 2025" at bounding box center [232, 375] width 187 height 37
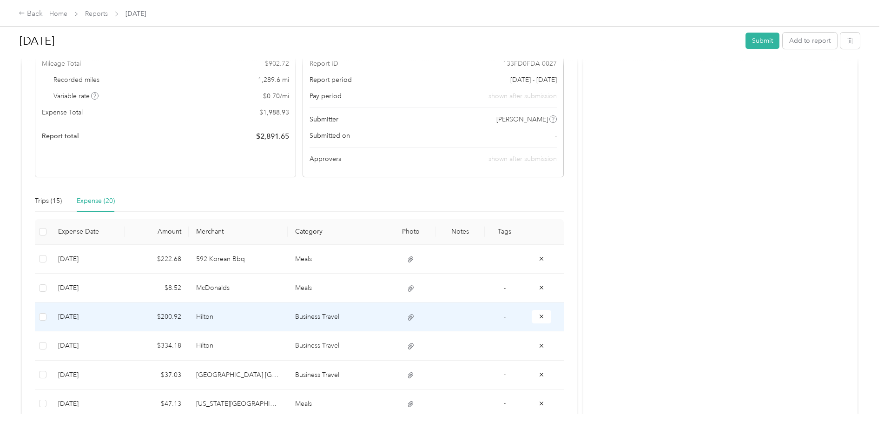
scroll to position [68, 0]
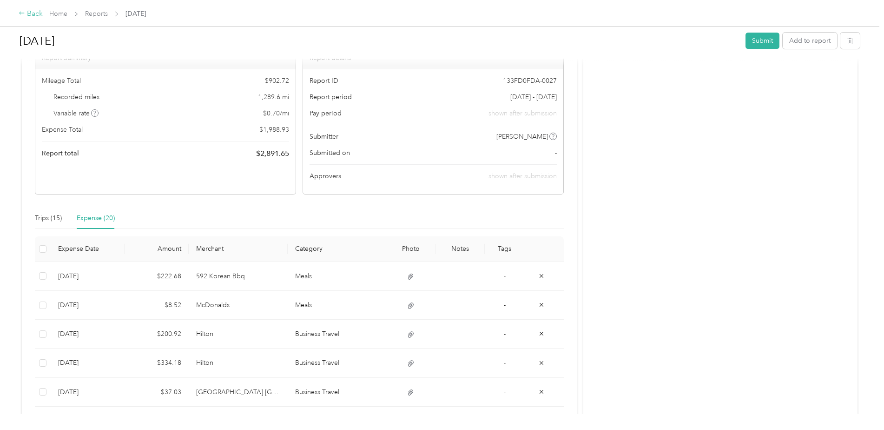
click at [21, 13] on icon at bounding box center [21, 13] width 5 height 3
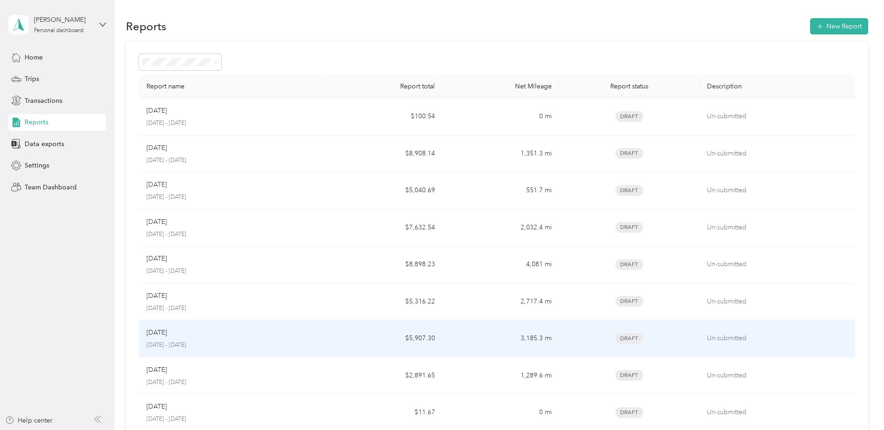
click at [190, 330] on div "Mar 2025" at bounding box center [232, 332] width 172 height 10
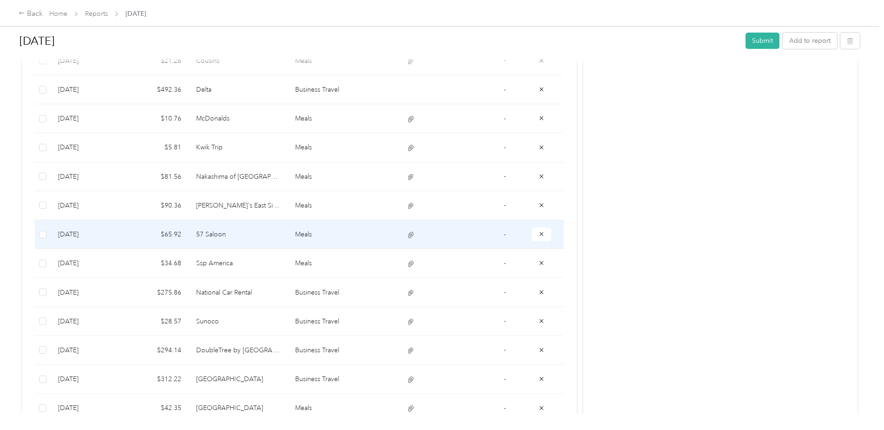
scroll to position [222, 0]
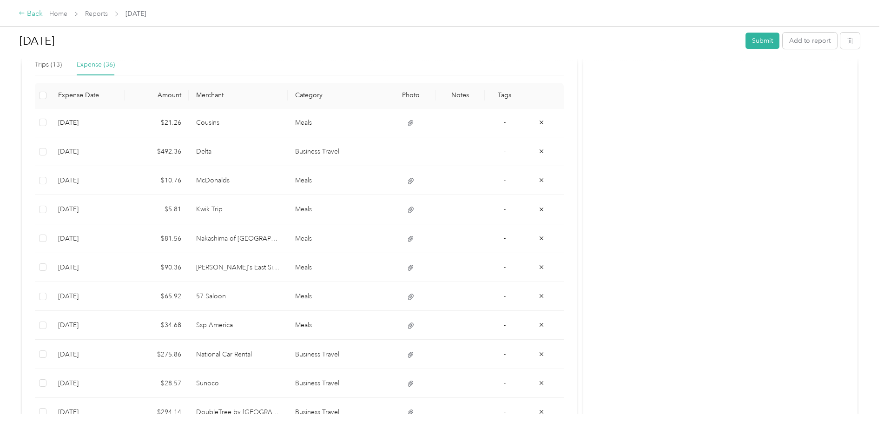
click at [20, 13] on icon at bounding box center [22, 13] width 7 height 7
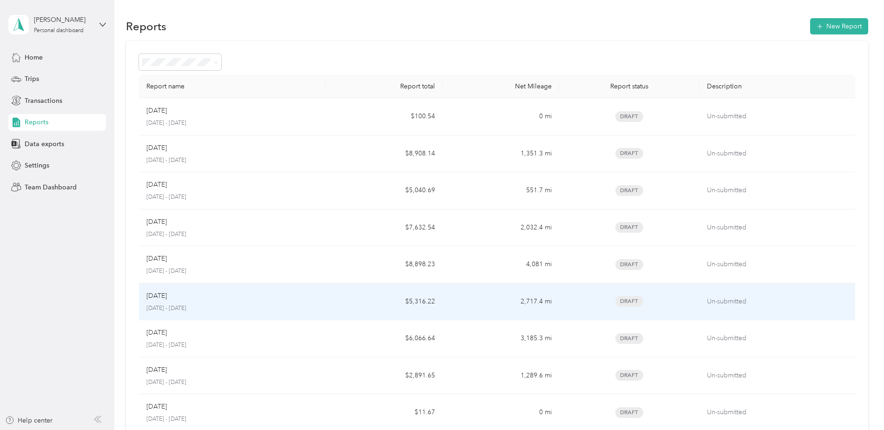
click at [203, 307] on p "April 1 - 30, 2025" at bounding box center [232, 308] width 172 height 8
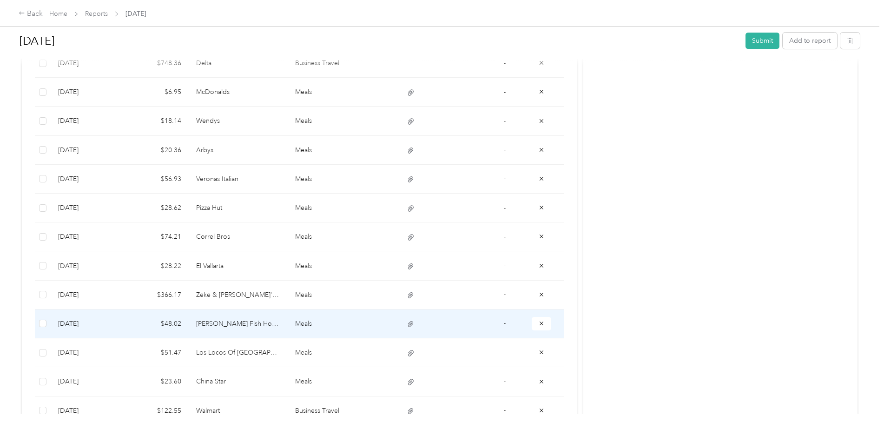
scroll to position [496, 0]
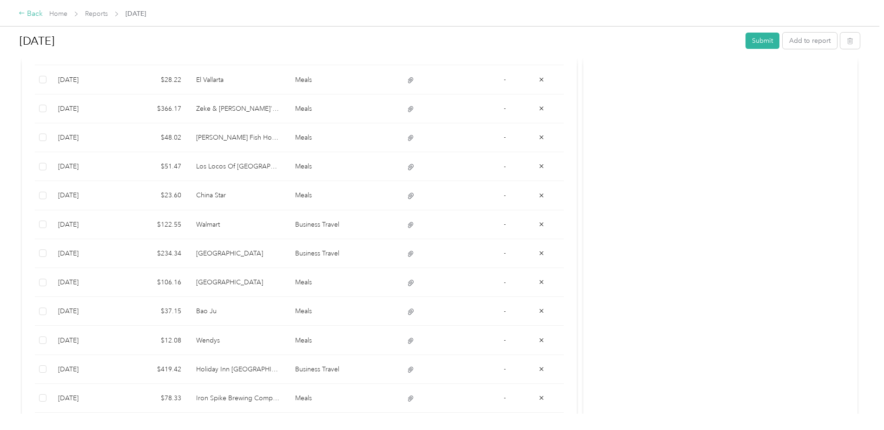
click at [24, 14] on icon at bounding box center [22, 13] width 7 height 7
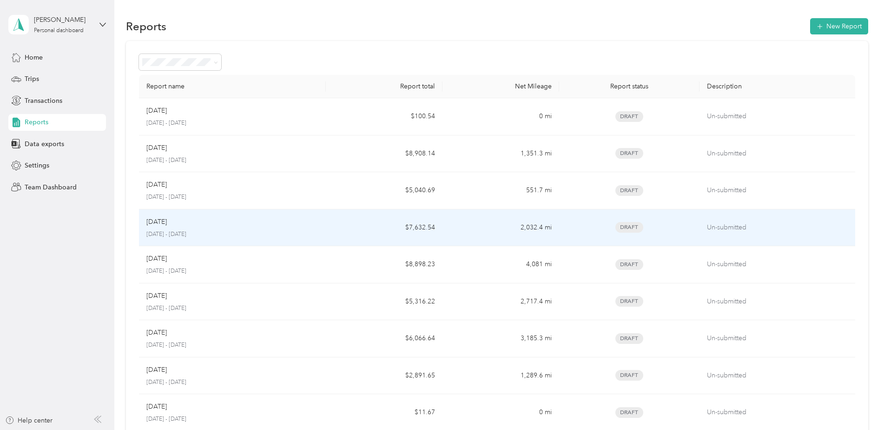
click at [174, 227] on div "May 2025 May 1 - 31, 2025" at bounding box center [232, 228] width 172 height 22
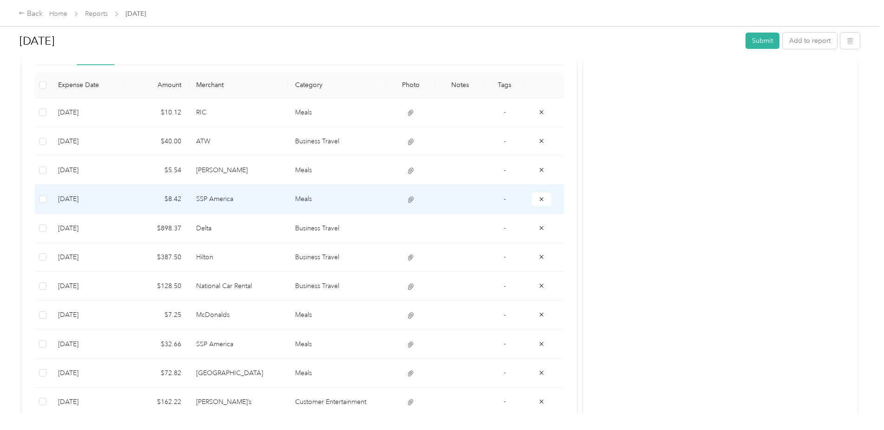
scroll to position [217, 0]
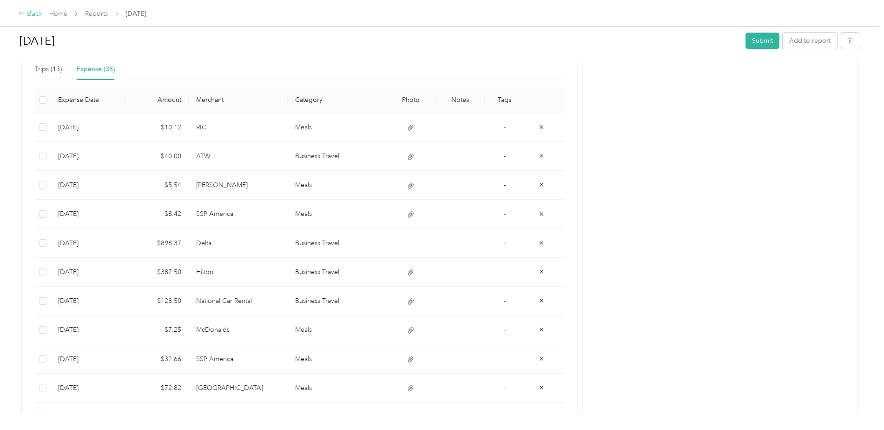
click at [20, 13] on icon at bounding box center [21, 13] width 5 height 3
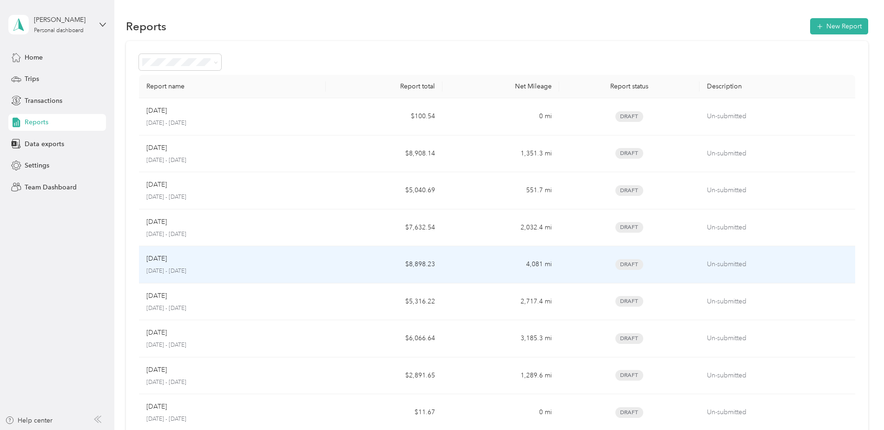
click at [189, 271] on p "June 1 - 30, 2025" at bounding box center [232, 271] width 172 height 8
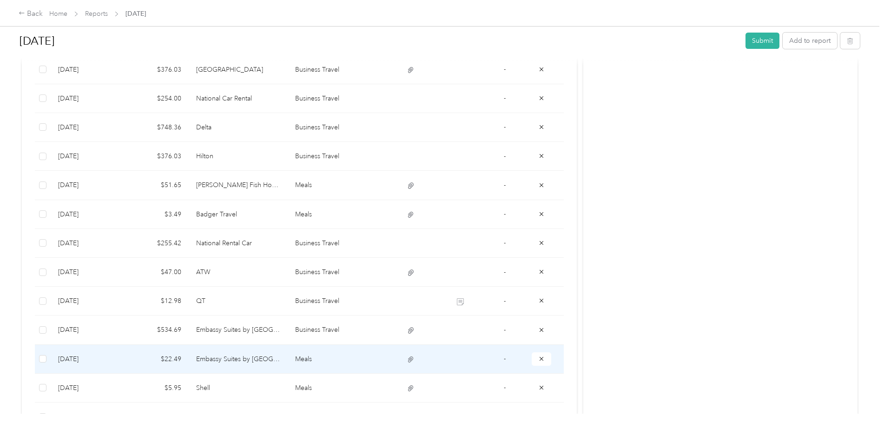
scroll to position [730, 0]
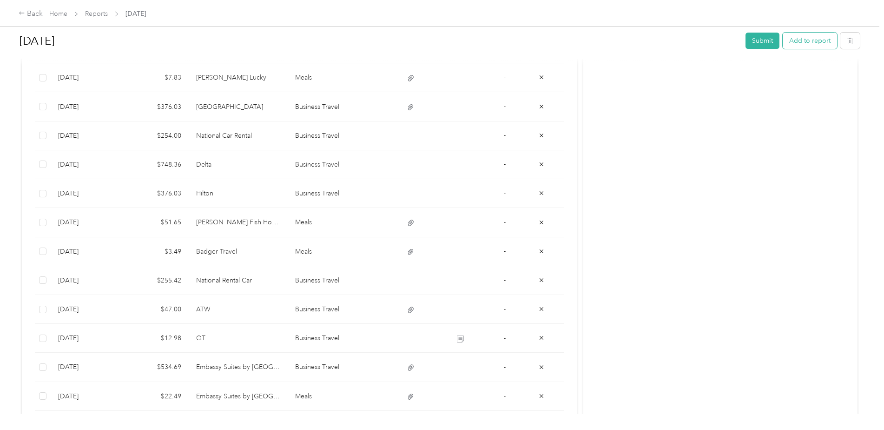
click at [812, 42] on button "Add to report" at bounding box center [810, 41] width 54 height 16
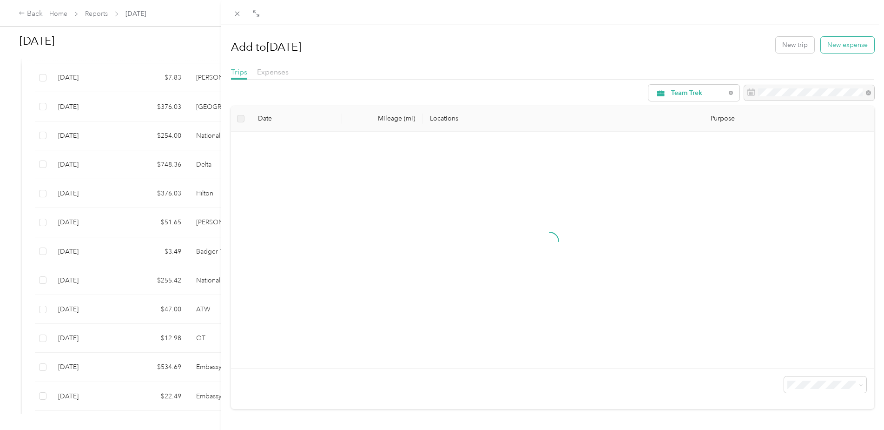
click at [838, 50] on button "New expense" at bounding box center [847, 45] width 53 height 16
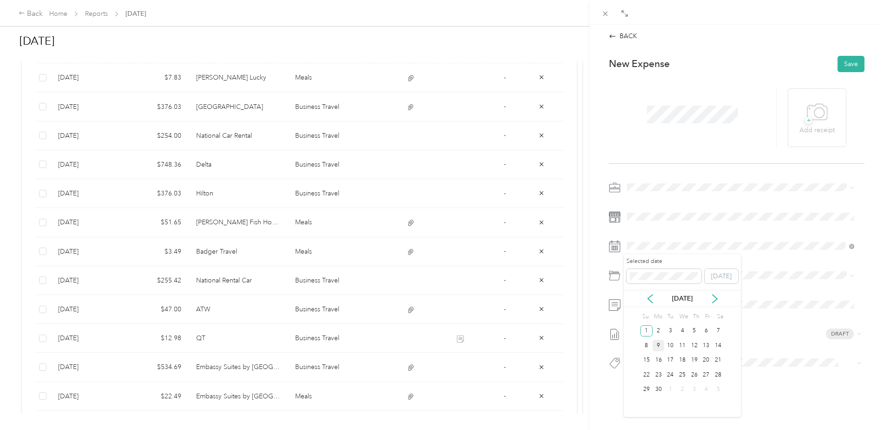
click at [657, 346] on div "9" at bounding box center [659, 345] width 12 height 12
click at [675, 312] on div "Business Travel" at bounding box center [740, 311] width 221 height 10
click at [850, 66] on button "Save" at bounding box center [851, 64] width 27 height 16
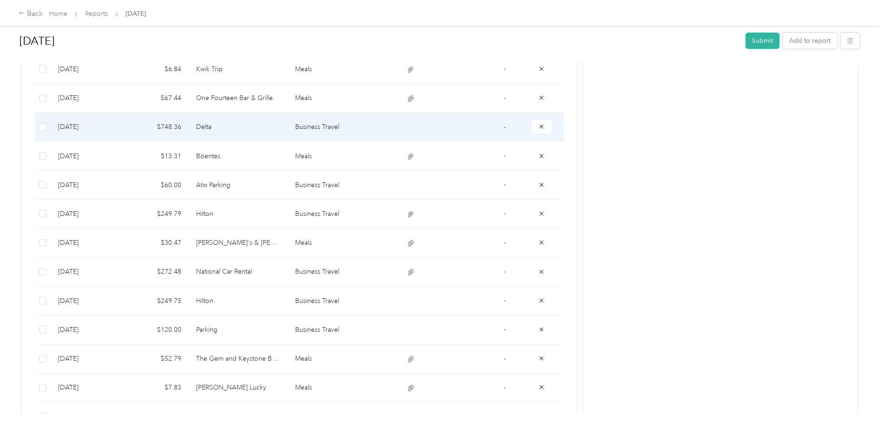
scroll to position [358, 0]
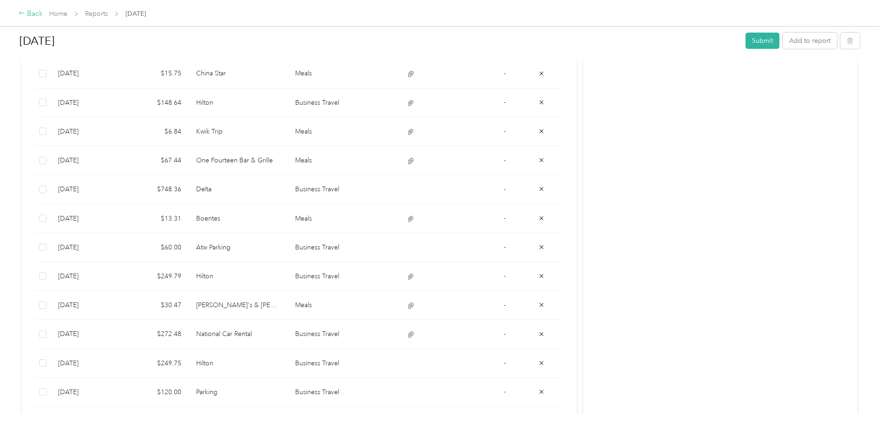
click at [22, 13] on icon at bounding box center [22, 13] width 7 height 7
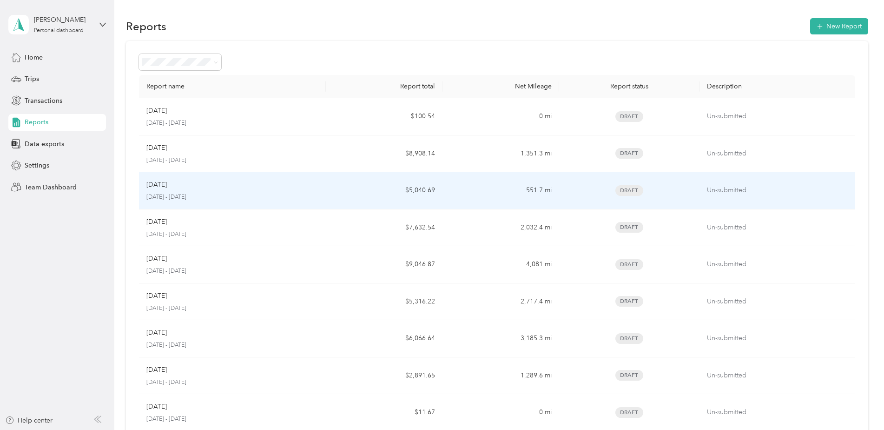
click at [200, 198] on p "July 1 - 31, 2025" at bounding box center [232, 197] width 172 height 8
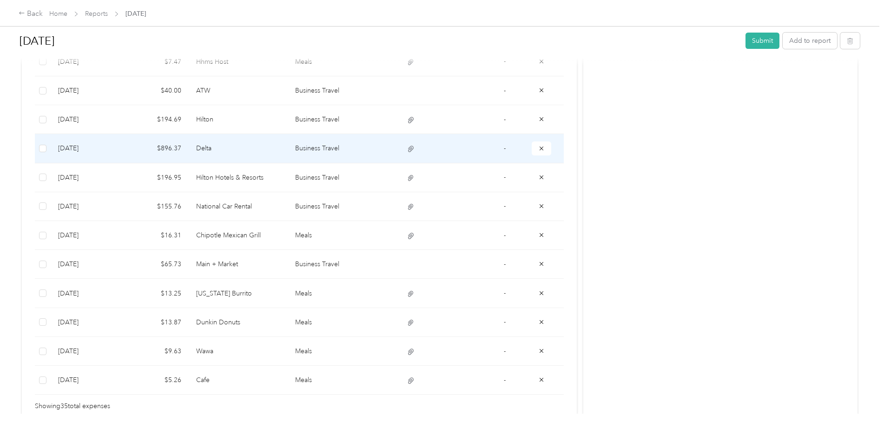
scroll to position [998, 0]
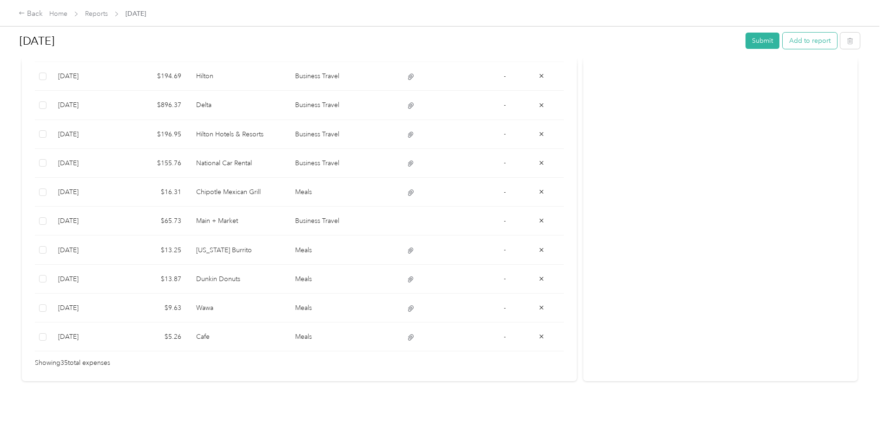
click at [812, 45] on button "Add to report" at bounding box center [810, 41] width 54 height 16
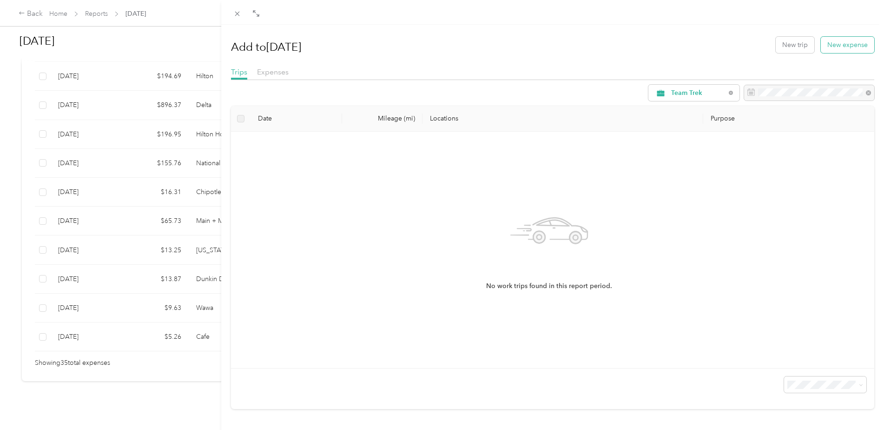
click at [824, 51] on button "New expense" at bounding box center [847, 45] width 53 height 16
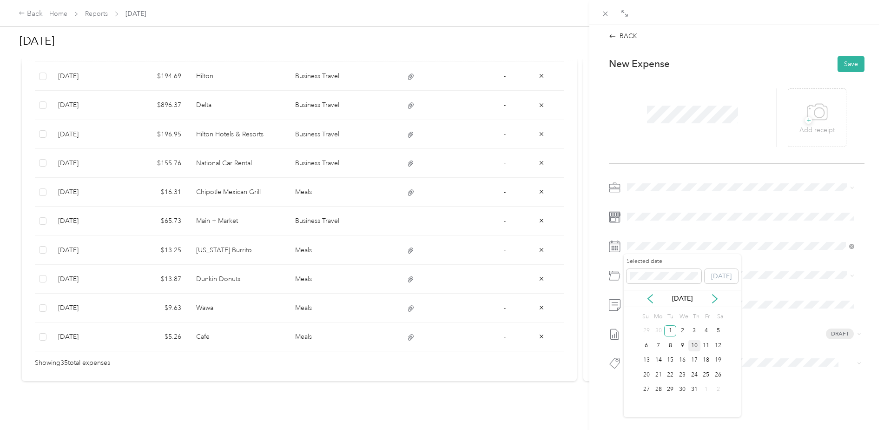
click at [698, 346] on div "10" at bounding box center [695, 345] width 12 height 12
click at [669, 310] on span "Business Travel" at bounding box center [674, 311] width 44 height 8
click at [843, 65] on button "Save" at bounding box center [851, 64] width 27 height 16
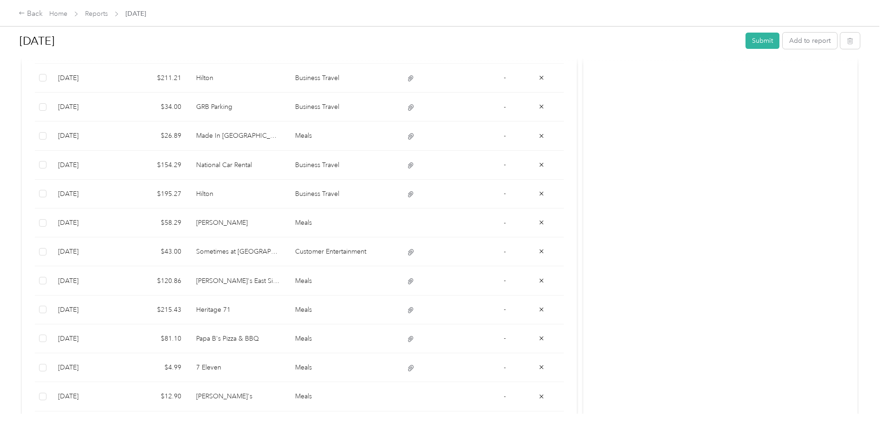
scroll to position [531, 0]
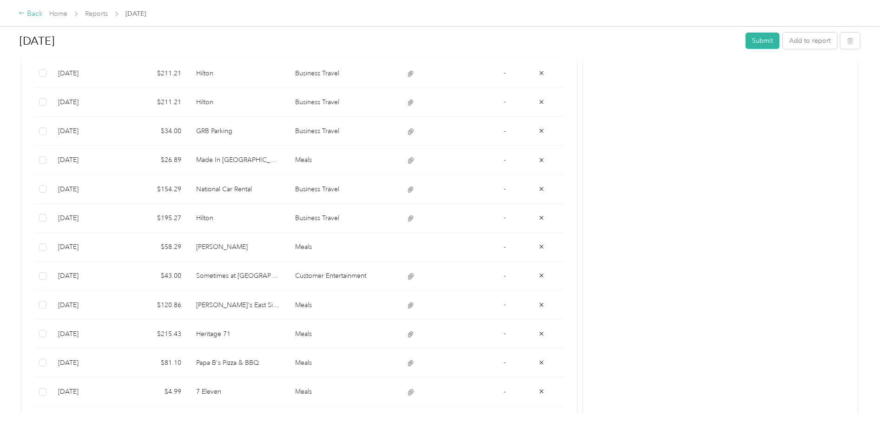
click at [21, 13] on icon at bounding box center [22, 13] width 7 height 7
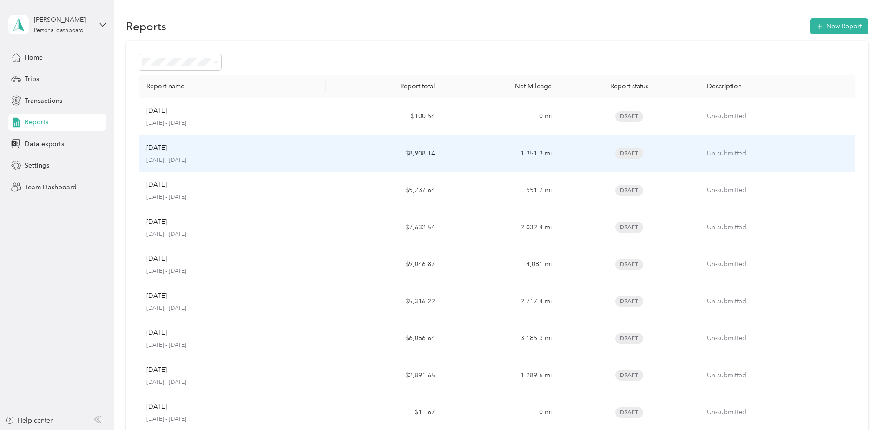
click at [184, 156] on p "August 1 - 31, 2025" at bounding box center [232, 160] width 172 height 8
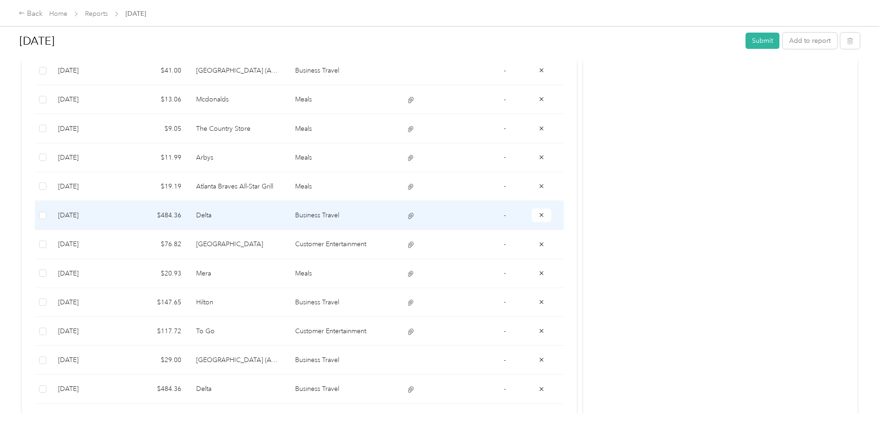
scroll to position [744, 0]
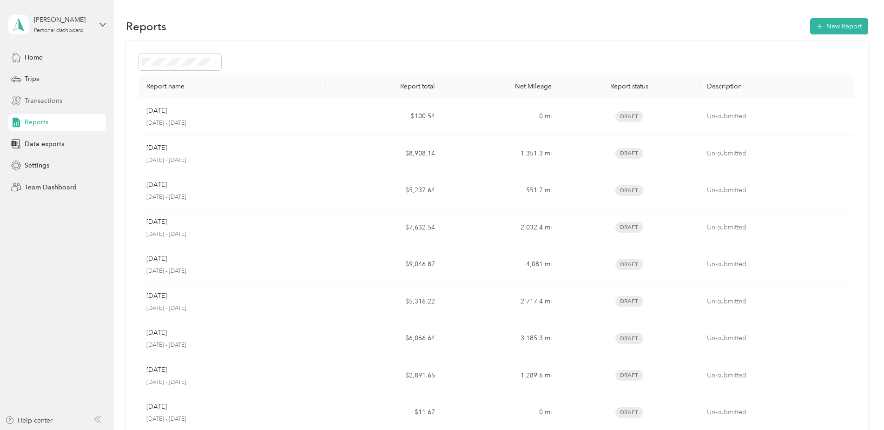
click at [33, 100] on span "Transactions" at bounding box center [44, 101] width 38 height 10
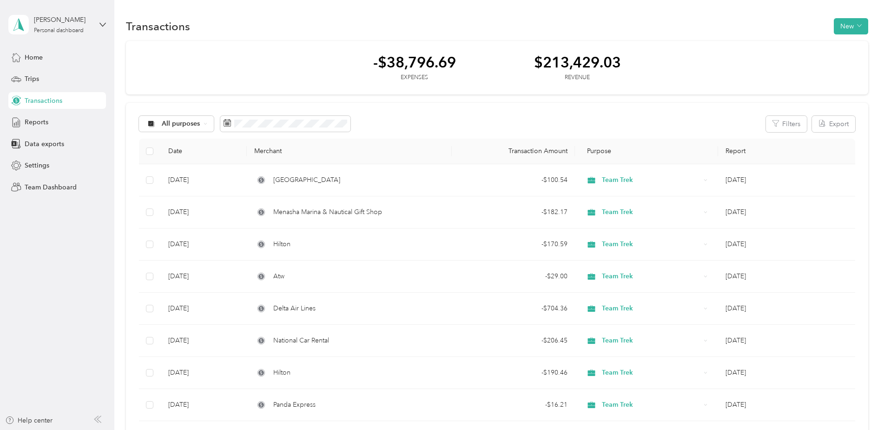
click at [277, 150] on th "Merchant" at bounding box center [349, 152] width 205 height 26
click at [39, 120] on span "Reports" at bounding box center [37, 122] width 24 height 10
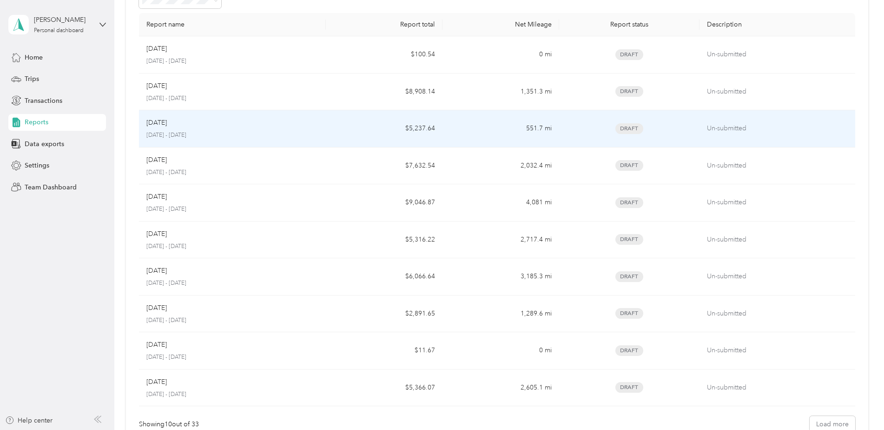
scroll to position [124, 0]
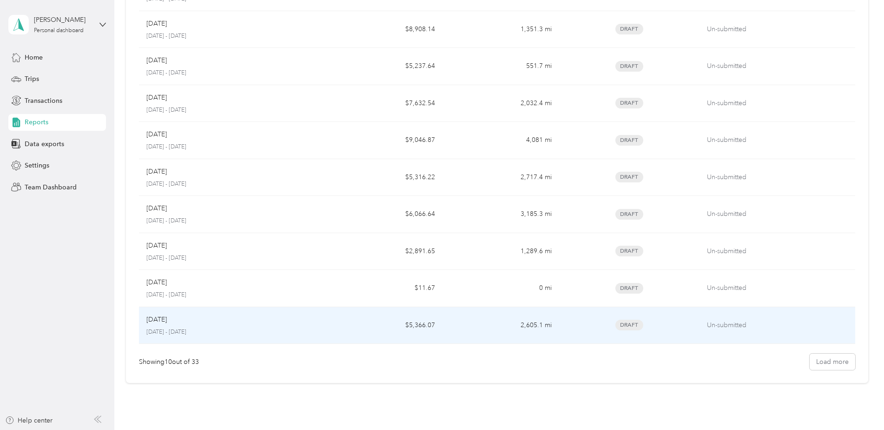
click at [178, 327] on div "Jan 2025 January 1 - 31, 2025" at bounding box center [232, 325] width 172 height 22
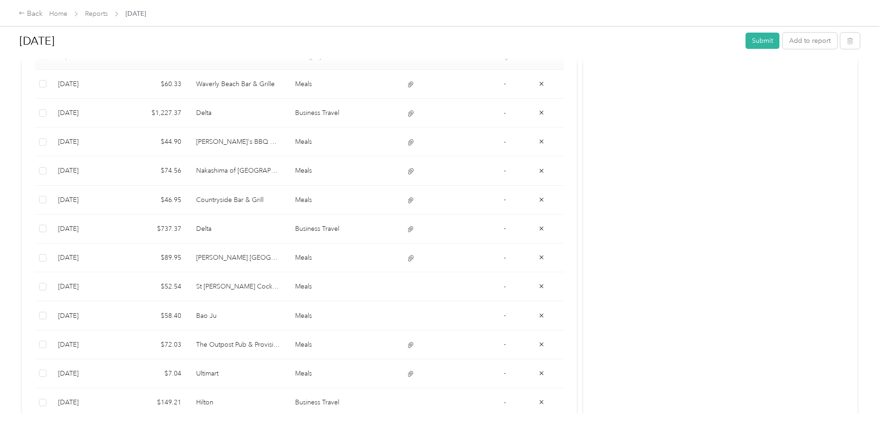
scroll to position [184, 0]
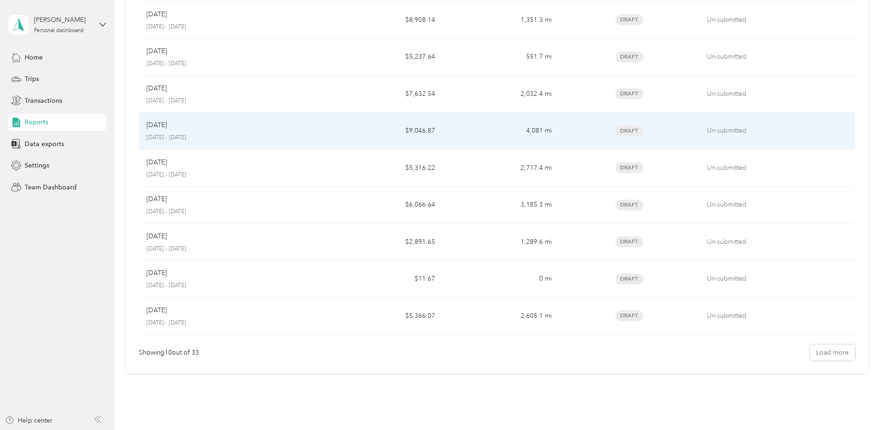
scroll to position [173, 0]
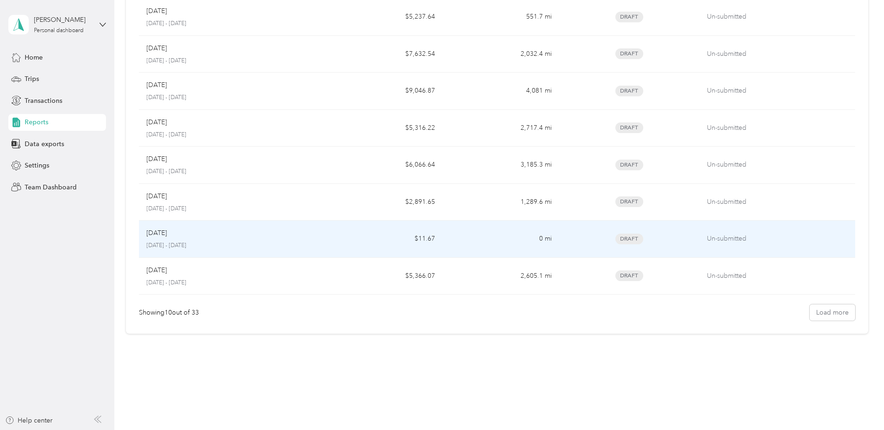
click at [224, 239] on div "Oct 2024 October 1 - 31, 2024" at bounding box center [232, 239] width 172 height 22
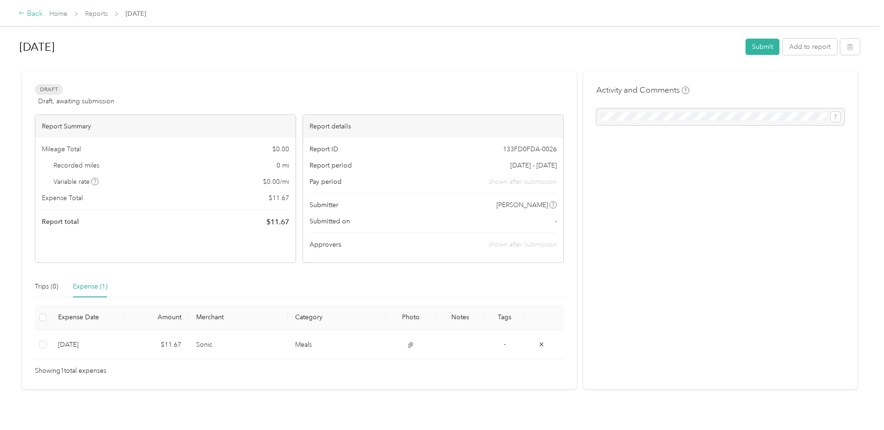
click at [21, 14] on icon at bounding box center [22, 13] width 7 height 7
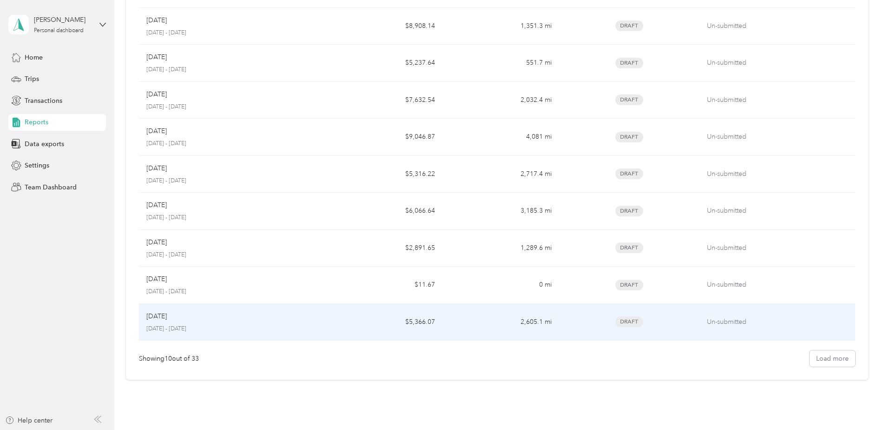
scroll to position [173, 0]
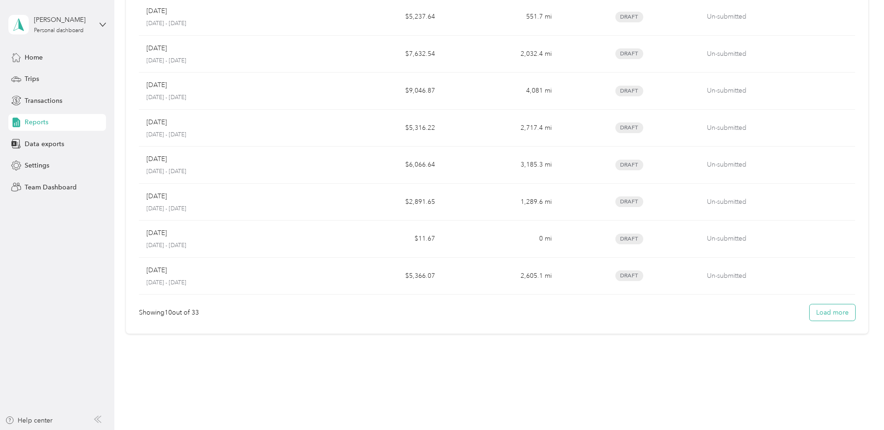
click at [830, 318] on button "Load more" at bounding box center [833, 312] width 46 height 16
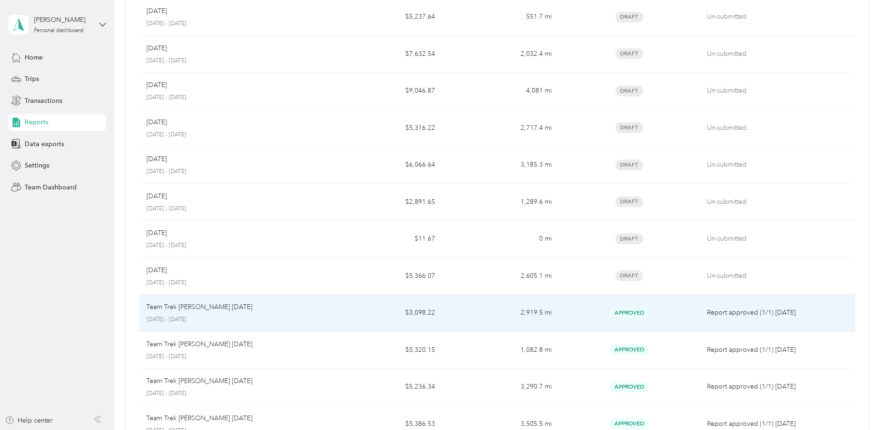
click at [240, 311] on p "Team Trek Chris Rooks Dec 2024" at bounding box center [199, 307] width 106 height 10
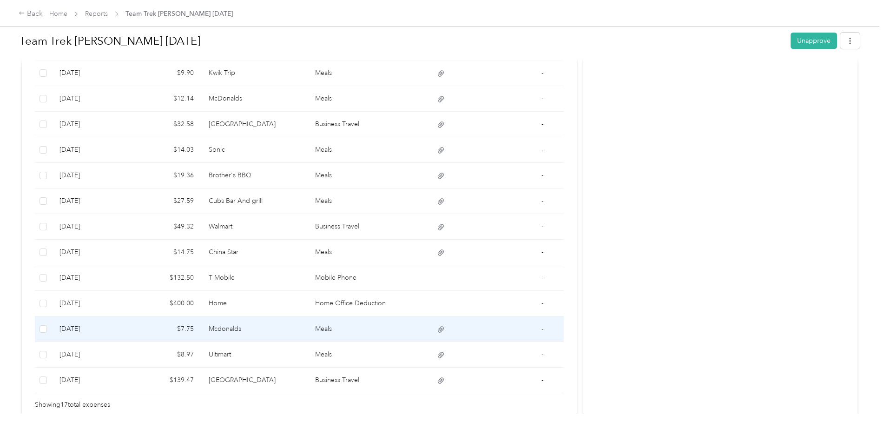
scroll to position [186, 0]
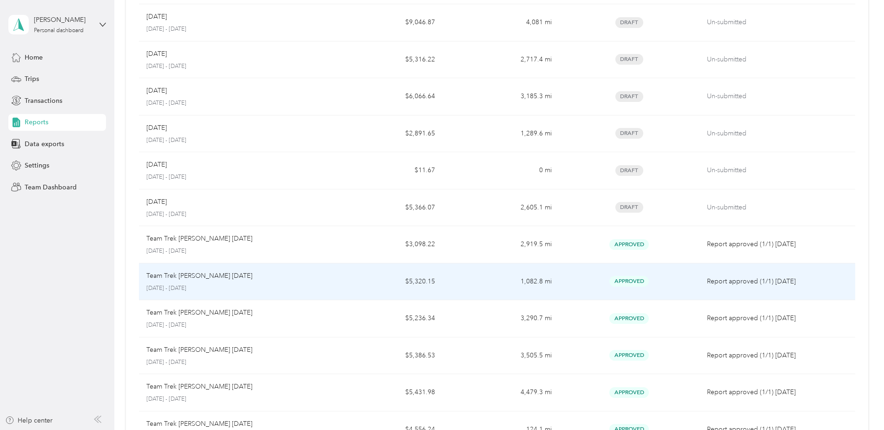
scroll to position [248, 0]
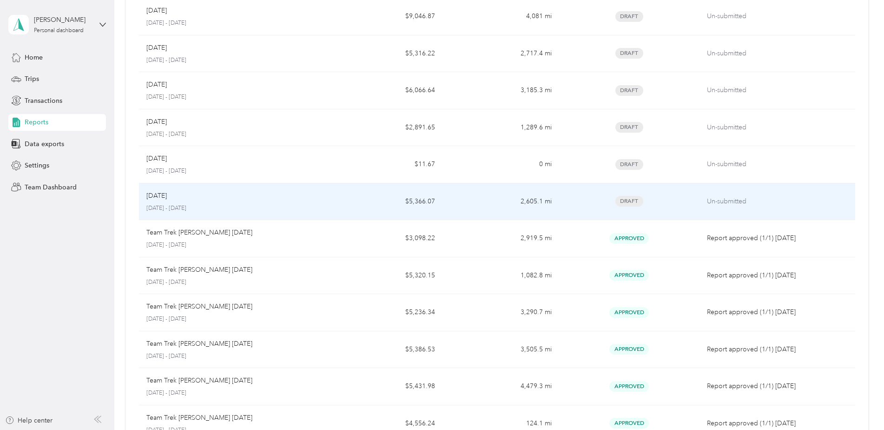
click at [199, 200] on div "Jan 2025" at bounding box center [232, 196] width 172 height 10
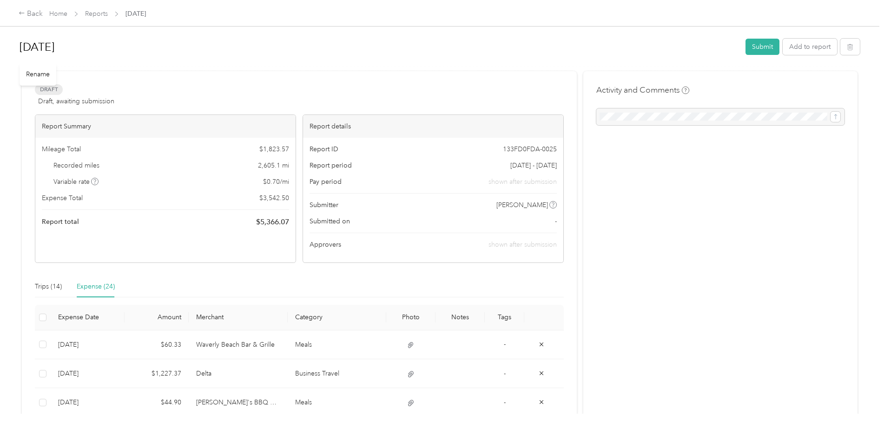
click at [66, 45] on h1 "Jan 2025" at bounding box center [380, 47] width 720 height 22
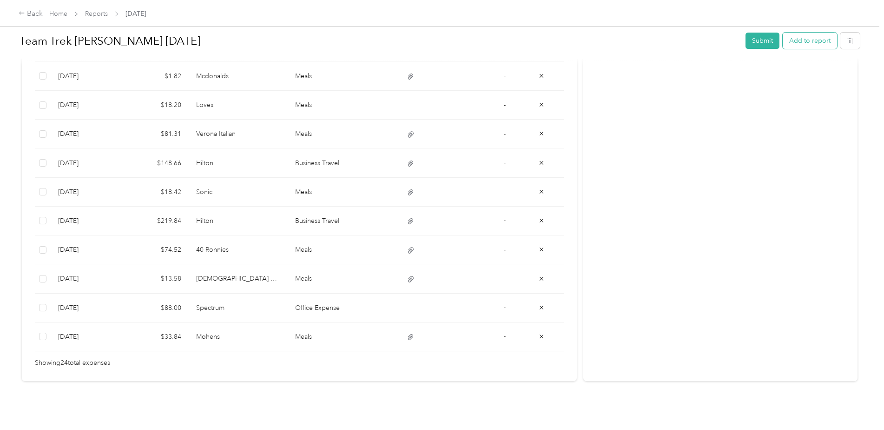
scroll to position [680, 0]
click at [804, 47] on button "Add to report" at bounding box center [810, 41] width 54 height 16
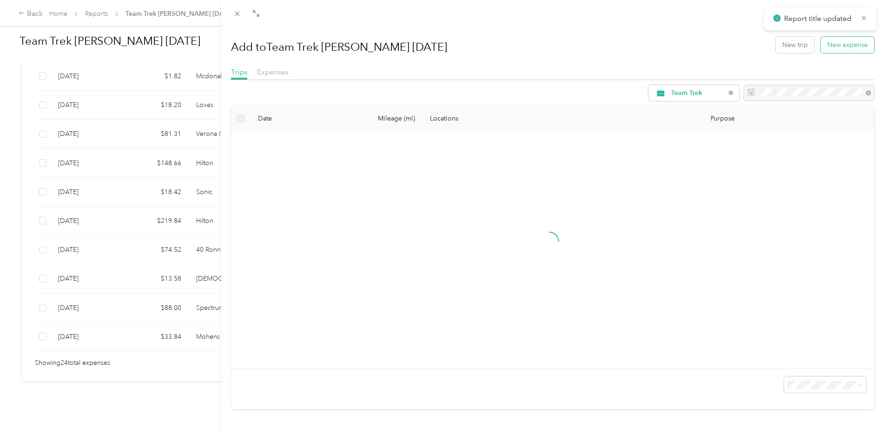
click at [839, 47] on button "New expense" at bounding box center [847, 45] width 53 height 16
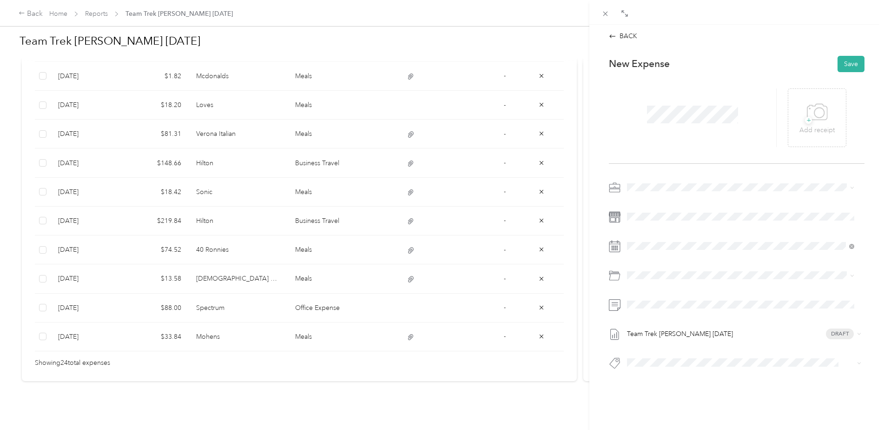
click at [677, 398] on li "Mobile Phone" at bounding box center [741, 394] width 234 height 17
click at [844, 63] on button "Save" at bounding box center [851, 64] width 27 height 16
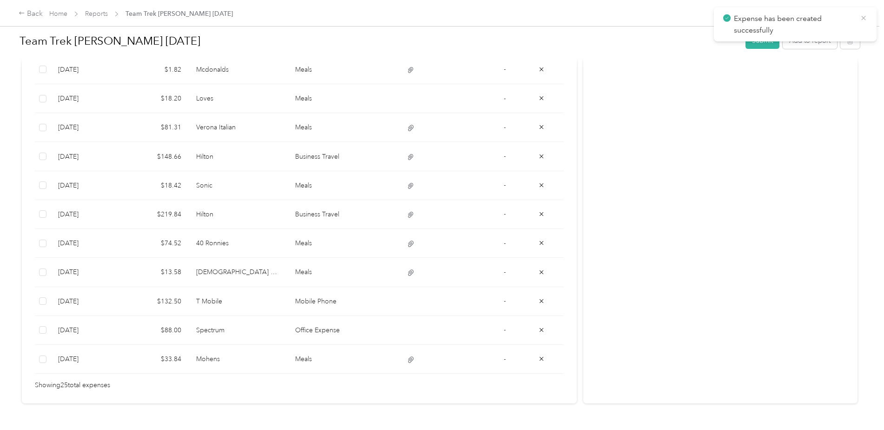
click at [863, 18] on icon at bounding box center [863, 18] width 7 height 8
click at [813, 40] on button "Add to report" at bounding box center [810, 41] width 54 height 16
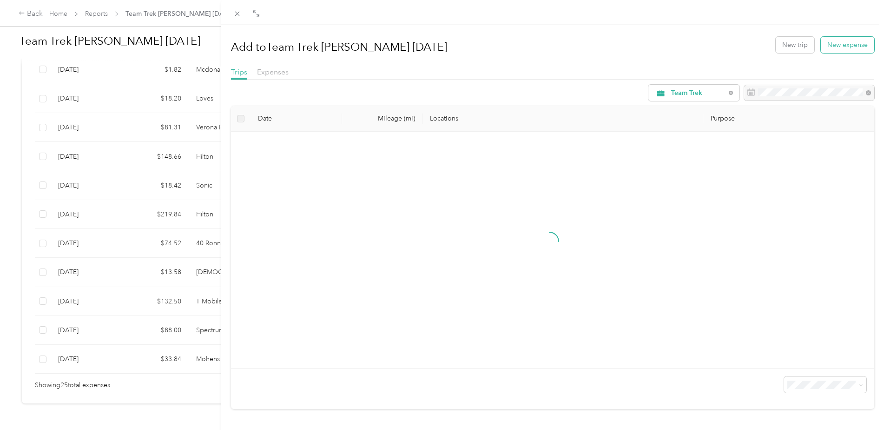
click at [823, 46] on button "New expense" at bounding box center [847, 45] width 53 height 16
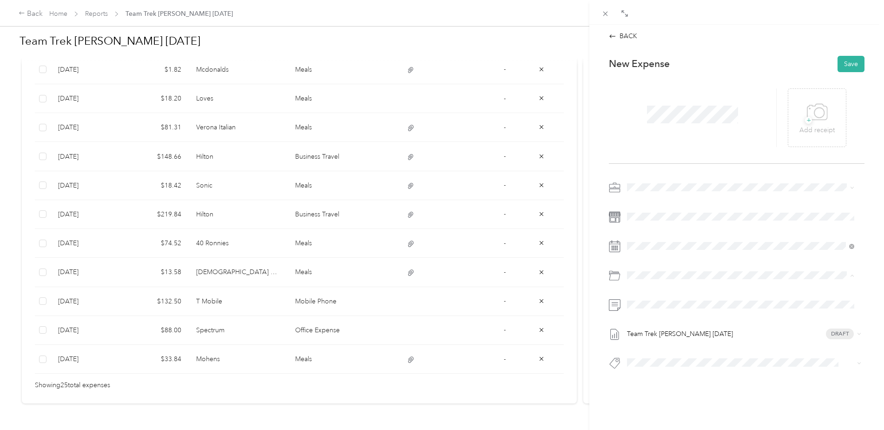
click at [690, 365] on ol "Category Business Travel Customer Entertainment Facilitation/coaching Expense H…" at bounding box center [741, 348] width 234 height 130
click at [667, 279] on span at bounding box center [744, 275] width 241 height 15
click at [675, 358] on span "Home Office Deduction" at bounding box center [687, 357] width 71 height 8
click at [849, 66] on button "Save" at bounding box center [851, 64] width 27 height 16
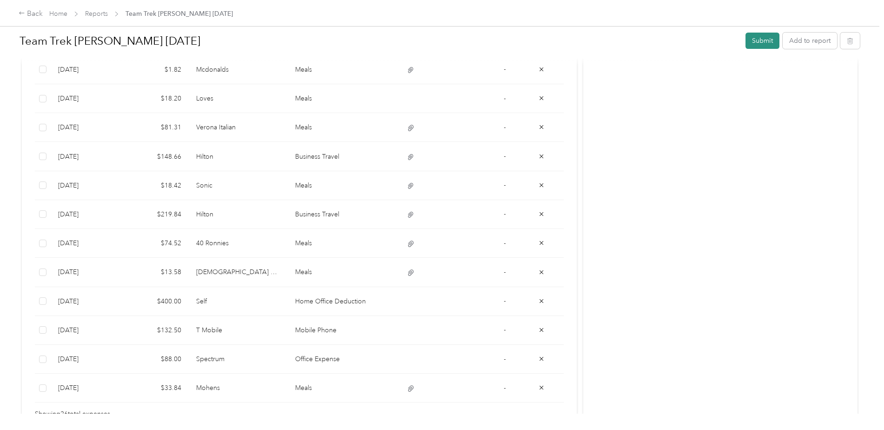
click at [766, 42] on button "Submit" at bounding box center [763, 41] width 34 height 16
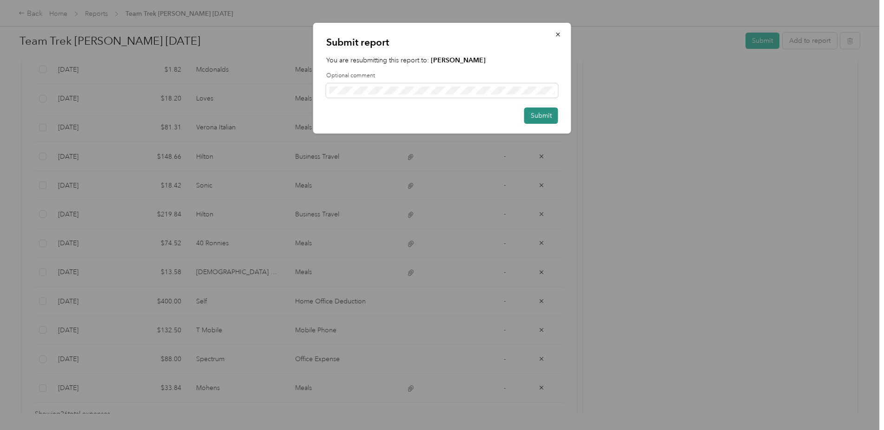
click at [538, 117] on button "Submit" at bounding box center [541, 115] width 34 height 16
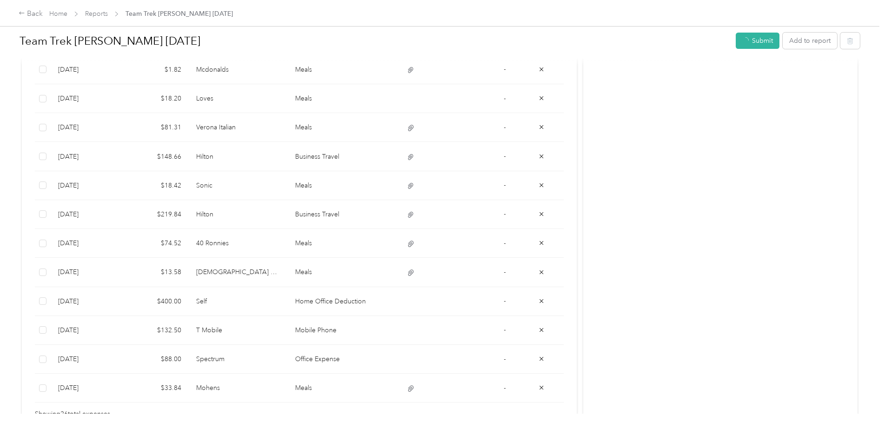
scroll to position [651, 0]
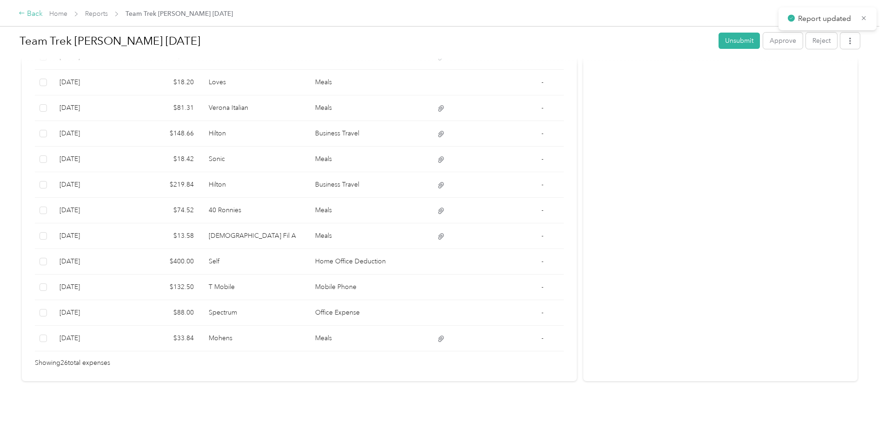
click at [29, 14] on div "Back" at bounding box center [31, 13] width 24 height 11
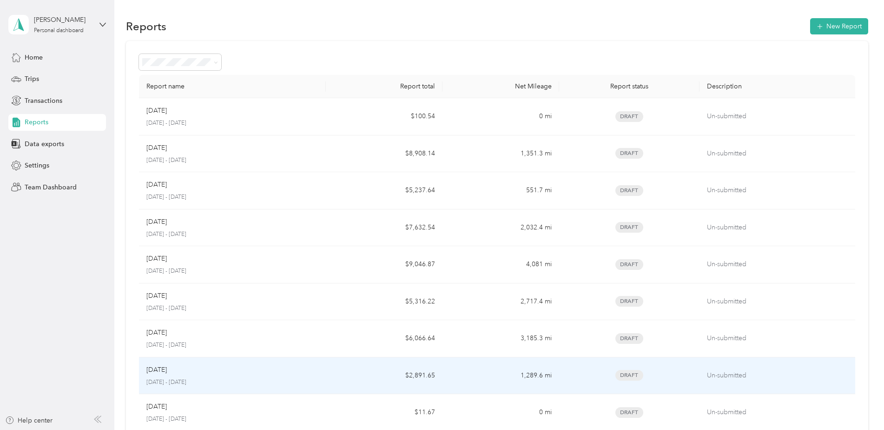
click at [220, 381] on p "February 1 - 28, 2025" at bounding box center [232, 382] width 172 height 8
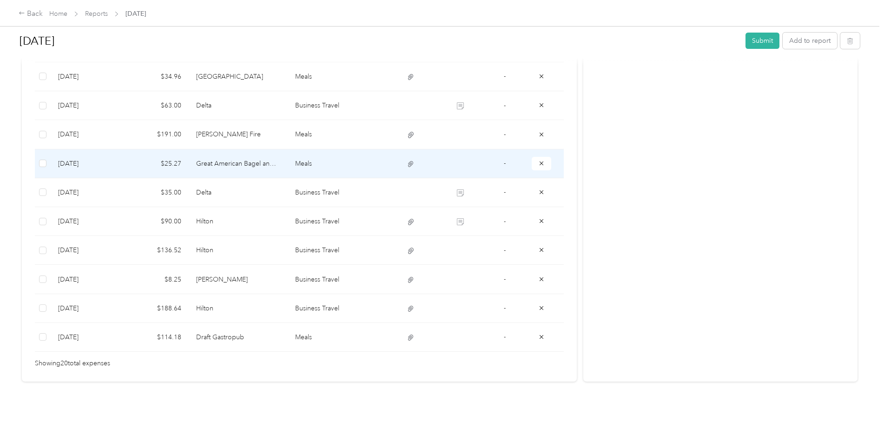
scroll to position [558, 0]
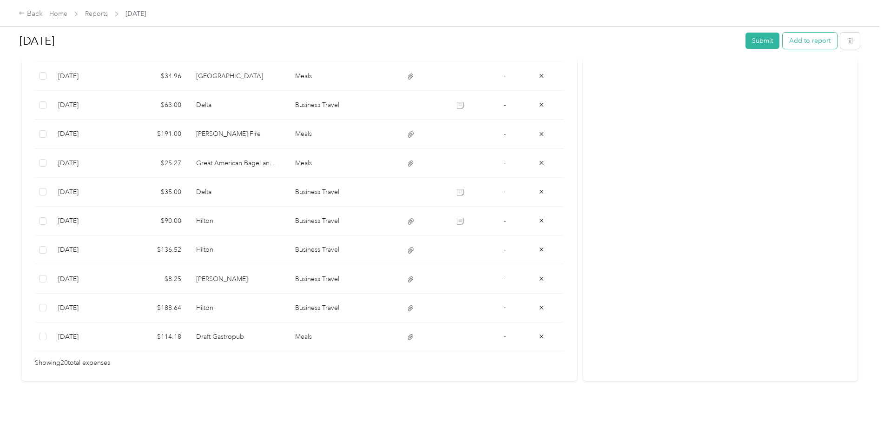
click at [804, 43] on button "Add to report" at bounding box center [810, 41] width 54 height 16
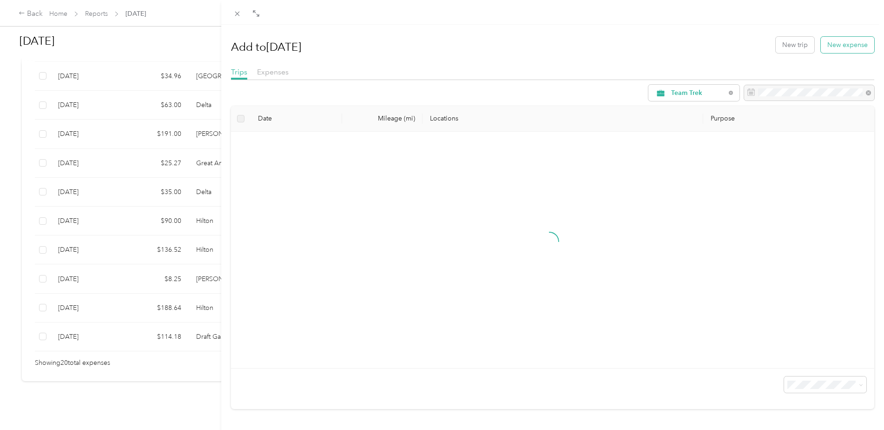
click at [836, 44] on button "New expense" at bounding box center [847, 45] width 53 height 16
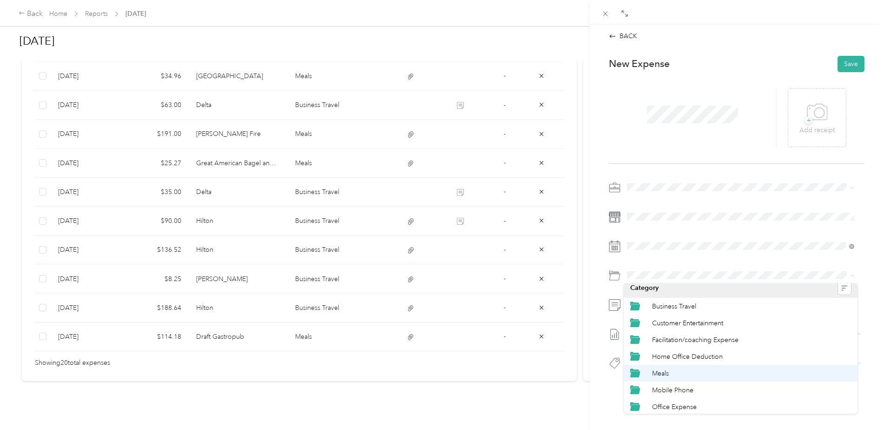
scroll to position [7, 0]
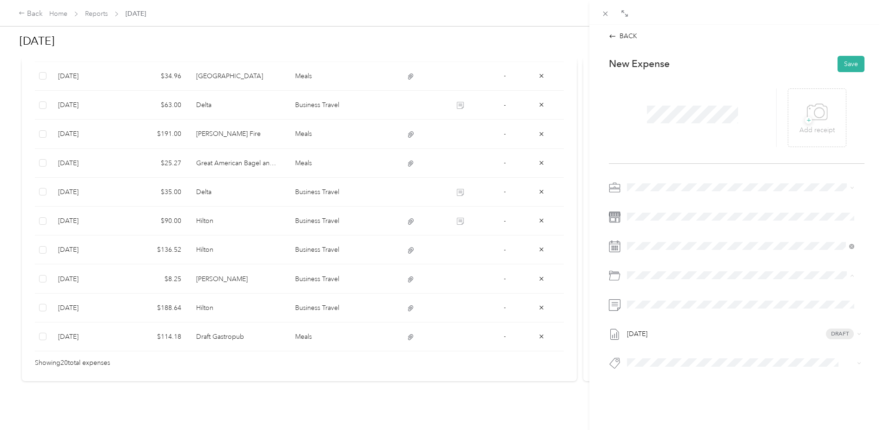
click at [685, 409] on li "Office Expense" at bounding box center [741, 405] width 234 height 17
click at [839, 66] on button "Save" at bounding box center [851, 64] width 27 height 16
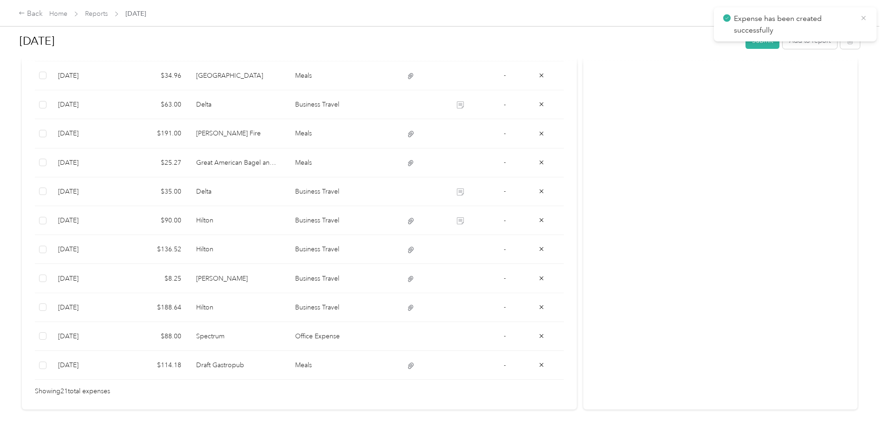
click at [861, 19] on icon at bounding box center [863, 18] width 7 height 8
click at [801, 40] on button "Add to report" at bounding box center [810, 41] width 54 height 16
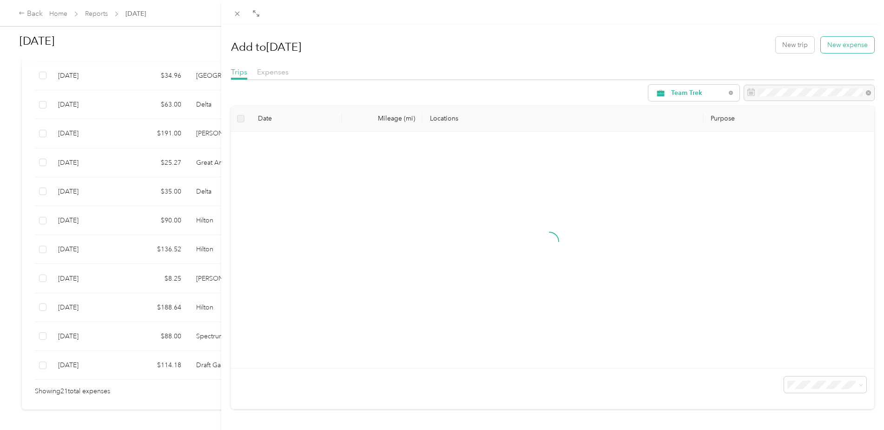
click at [828, 48] on button "New expense" at bounding box center [847, 45] width 53 height 16
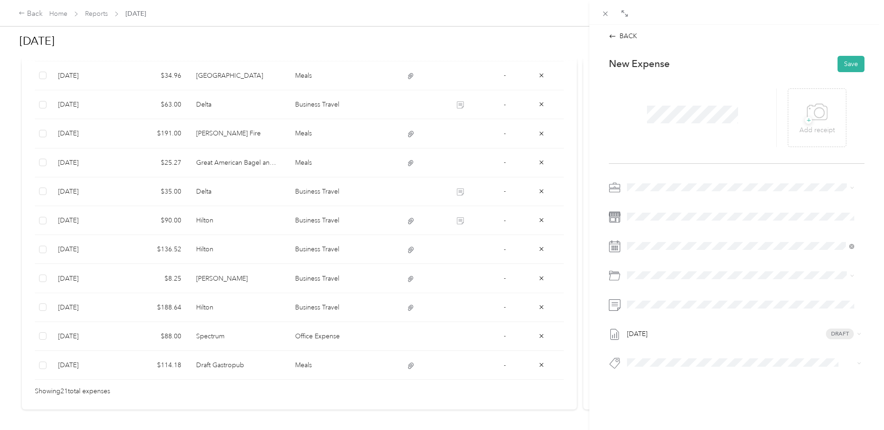
click at [676, 388] on li "Mobile Phone" at bounding box center [741, 394] width 234 height 17
click at [839, 66] on button "Save" at bounding box center [851, 64] width 27 height 16
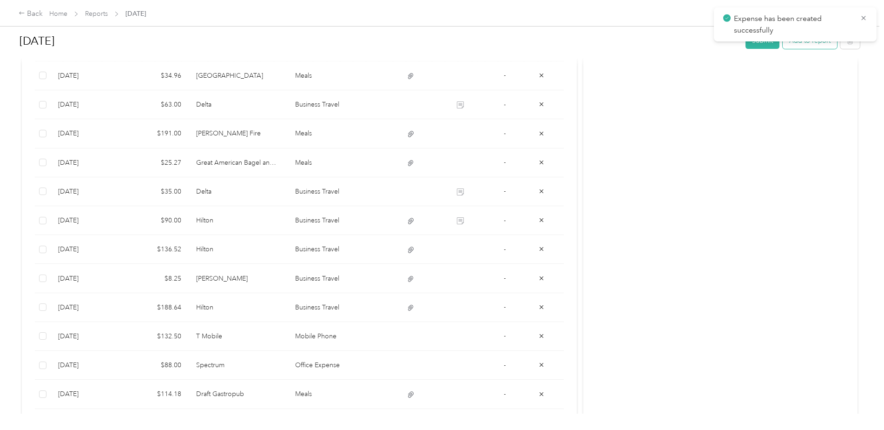
click at [817, 42] on button "Add to report" at bounding box center [810, 41] width 54 height 16
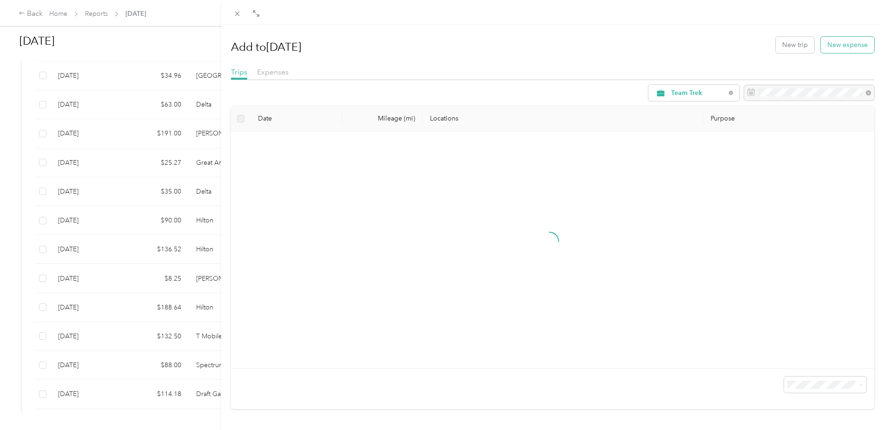
click at [825, 49] on button "New expense" at bounding box center [847, 45] width 53 height 16
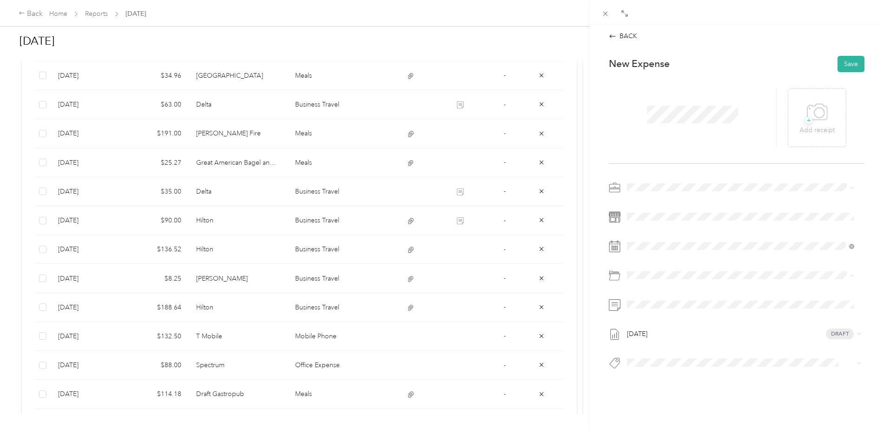
click at [667, 361] on span "Home Office Deduction" at bounding box center [687, 362] width 71 height 8
click at [849, 66] on button "Save" at bounding box center [851, 64] width 27 height 16
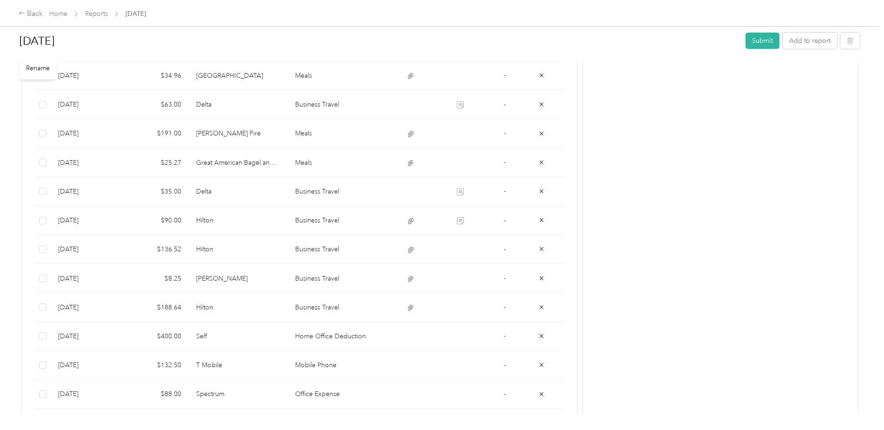
click at [66, 41] on h1 "Feb 2025" at bounding box center [380, 41] width 720 height 22
click at [764, 42] on button "Submit" at bounding box center [763, 41] width 34 height 16
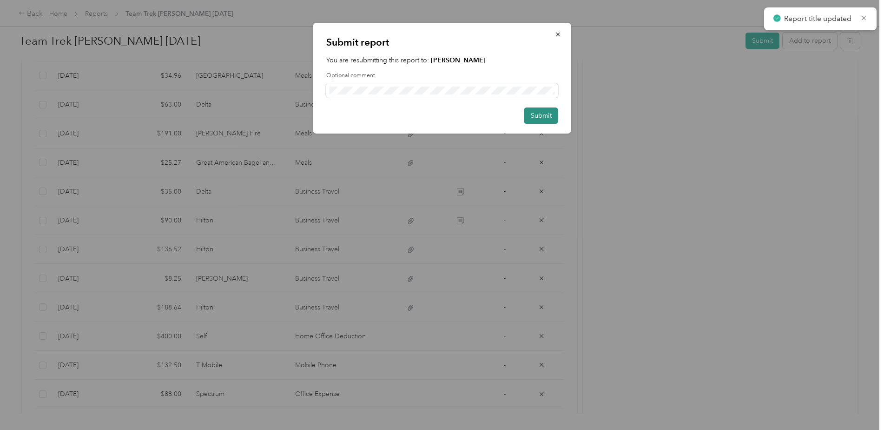
click at [548, 116] on button "Submit" at bounding box center [541, 115] width 34 height 16
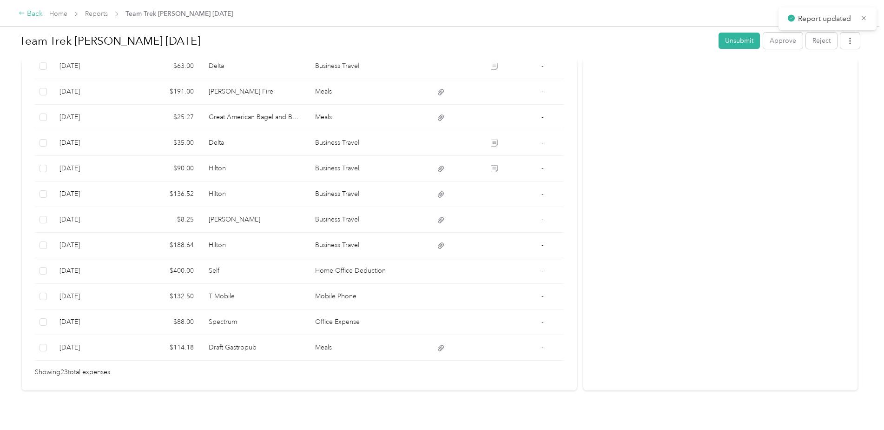
click at [27, 12] on div "Back" at bounding box center [31, 13] width 24 height 11
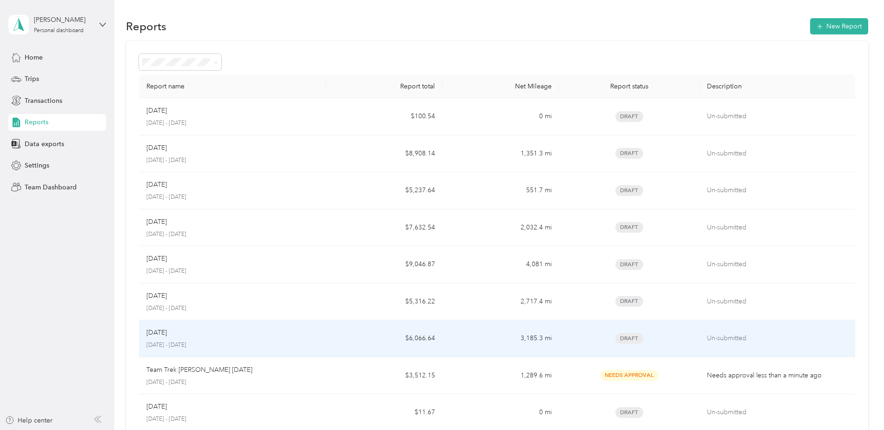
click at [243, 348] on p "March 1 - 31, 2025" at bounding box center [232, 345] width 172 height 8
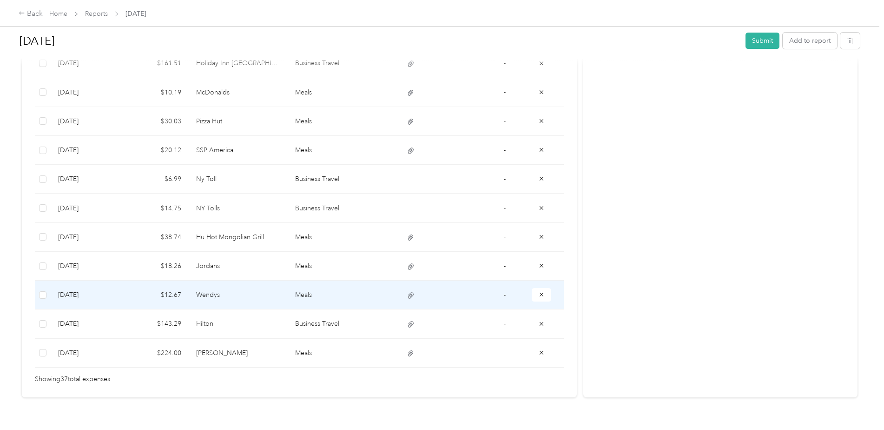
scroll to position [1056, 0]
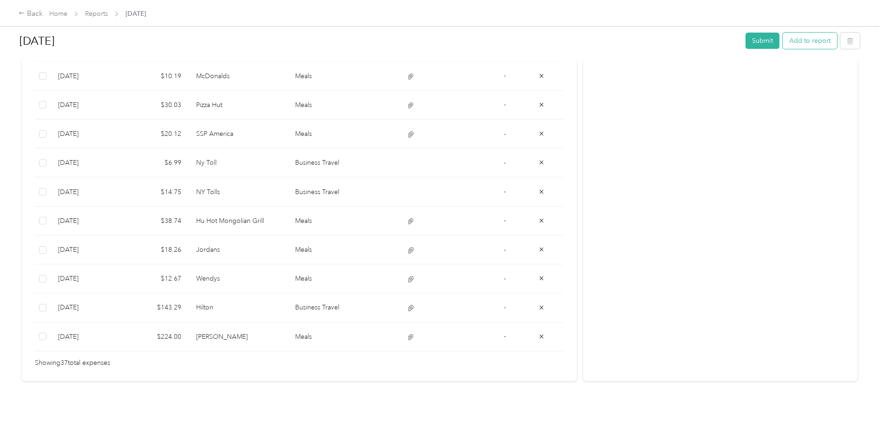
click at [806, 46] on button "Add to report" at bounding box center [810, 41] width 54 height 16
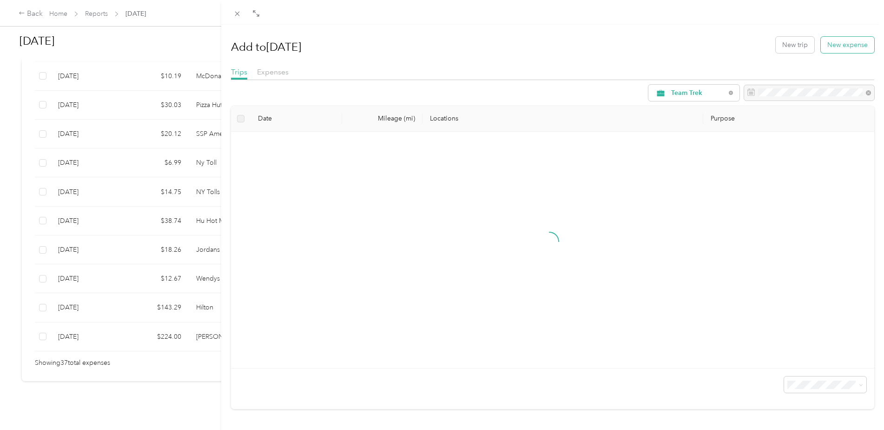
click at [823, 46] on button "New expense" at bounding box center [847, 45] width 53 height 16
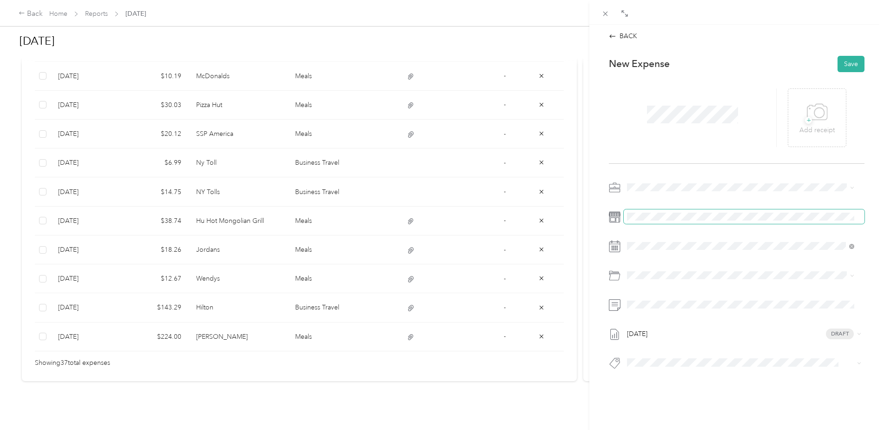
click at [639, 220] on span at bounding box center [744, 216] width 241 height 15
click at [677, 429] on div "Drag to resize Click to close BACK This expense cannot be edited because it is …" at bounding box center [440, 430] width 880 height 0
drag, startPoint x: 843, startPoint y: 65, endPoint x: 656, endPoint y: 267, distance: 275.7
click at [671, 261] on div "New Expense Save + Add receipt Mar 2025 Draft" at bounding box center [736, 228] width 275 height 359
click at [662, 407] on div "Office Expense" at bounding box center [751, 408] width 199 height 10
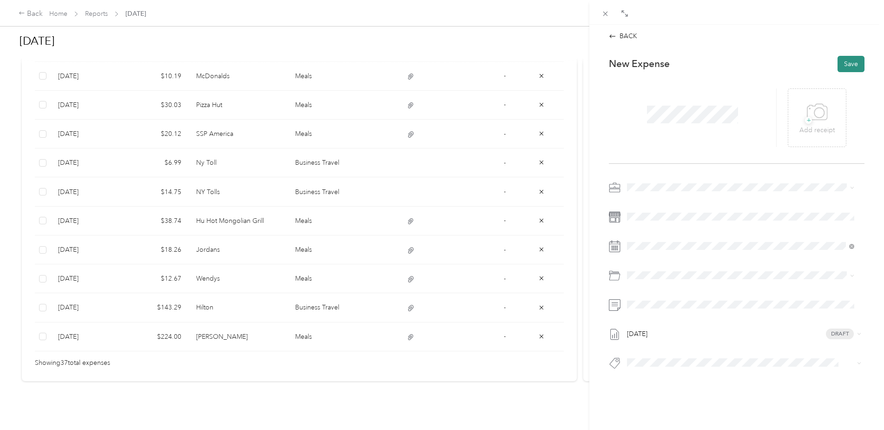
click at [839, 60] on button "Save" at bounding box center [851, 64] width 27 height 16
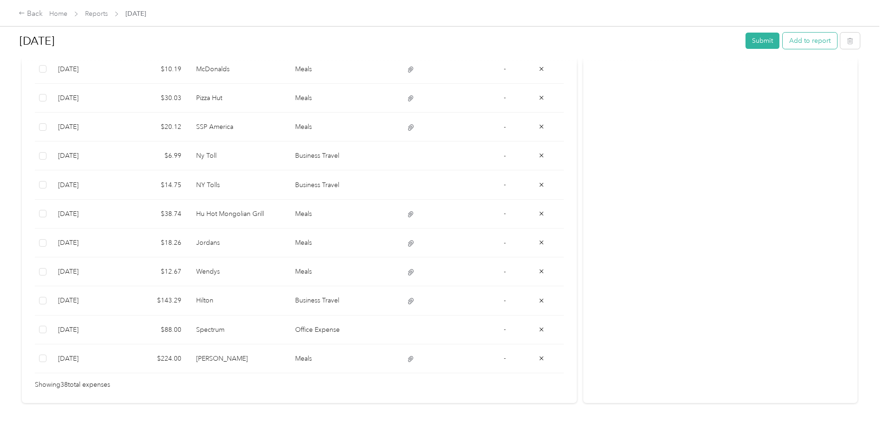
click at [809, 44] on button "Add to report" at bounding box center [810, 41] width 54 height 16
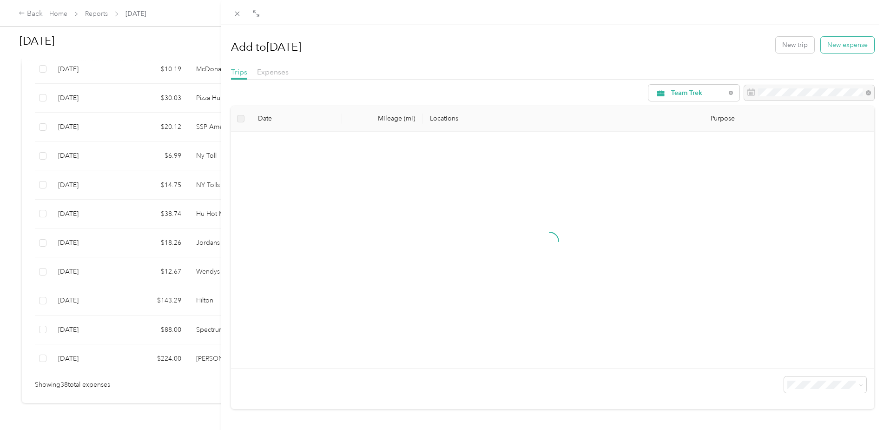
click at [831, 44] on button "New expense" at bounding box center [847, 45] width 53 height 16
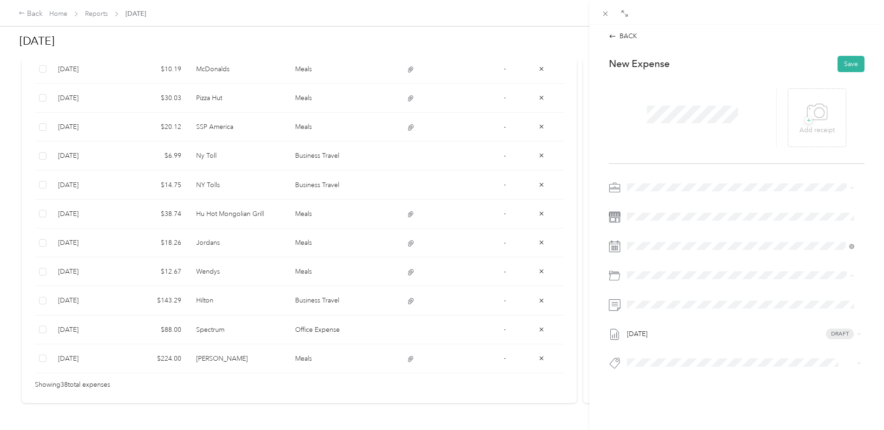
click at [677, 400] on ol "Category Business Travel Customer Entertainment Facilitation/coaching Expense H…" at bounding box center [741, 348] width 234 height 130
click at [676, 397] on li "Mobile Phone" at bounding box center [741, 394] width 234 height 17
click at [845, 63] on button "Save" at bounding box center [851, 64] width 27 height 16
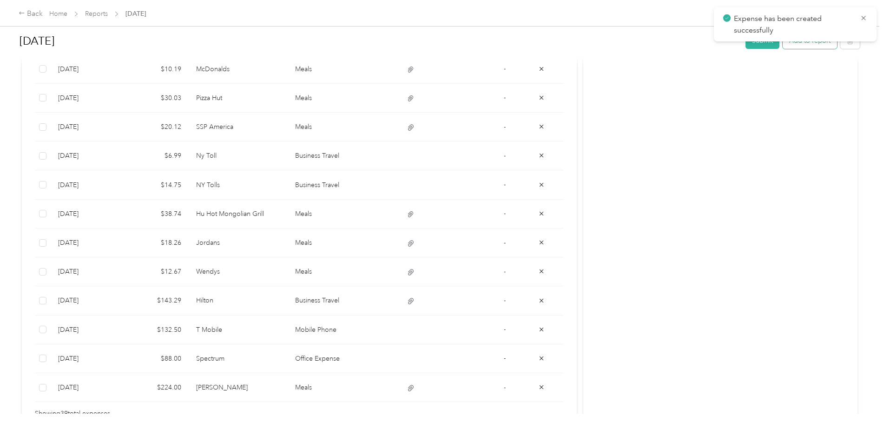
click at [809, 45] on button "Add to report" at bounding box center [810, 41] width 54 height 16
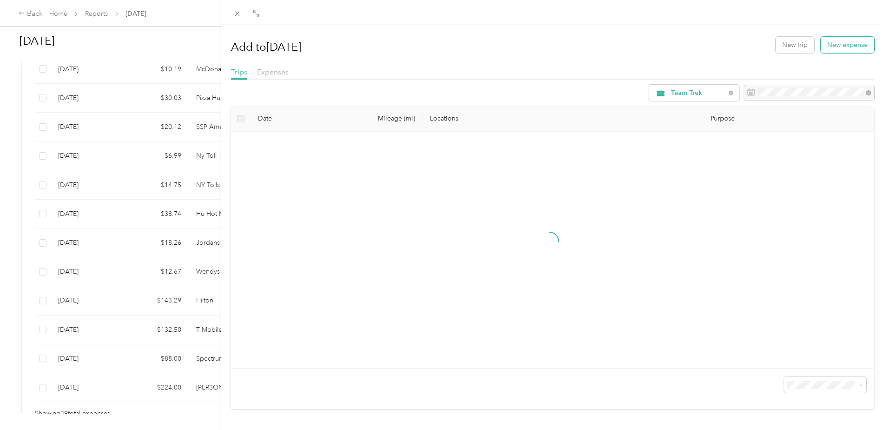
click at [825, 47] on button "New expense" at bounding box center [847, 45] width 53 height 16
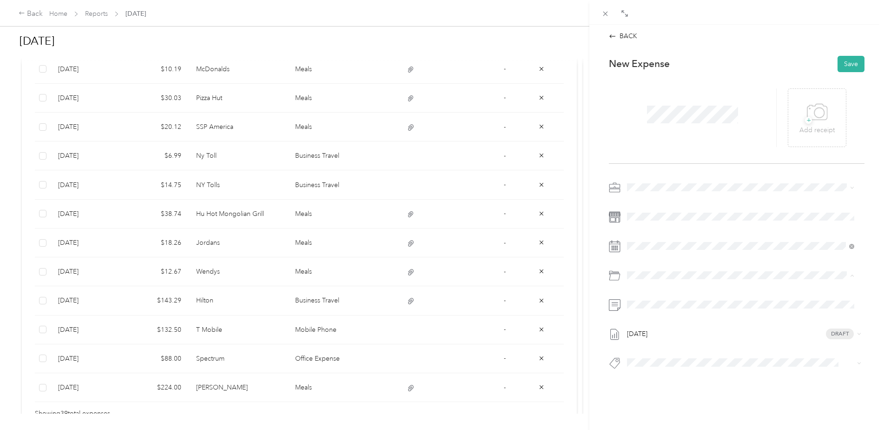
click at [654, 358] on span "Home Office Deduction" at bounding box center [687, 362] width 71 height 8
click at [843, 60] on button "Save" at bounding box center [851, 64] width 27 height 16
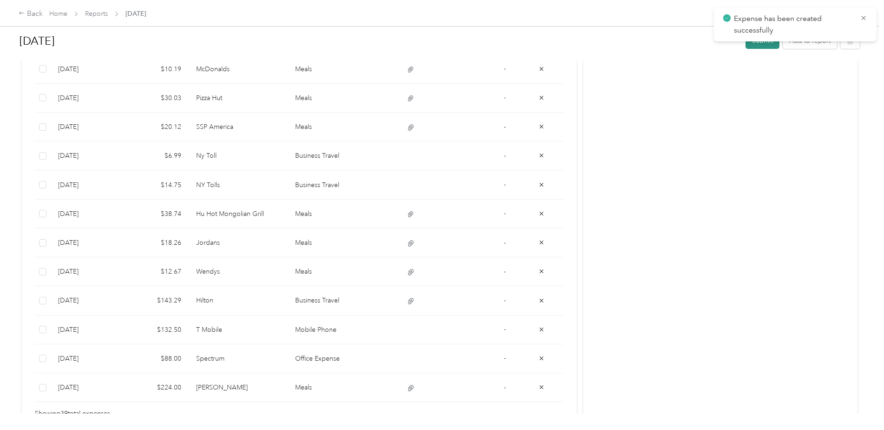
click at [765, 44] on button "Submit" at bounding box center [763, 41] width 34 height 16
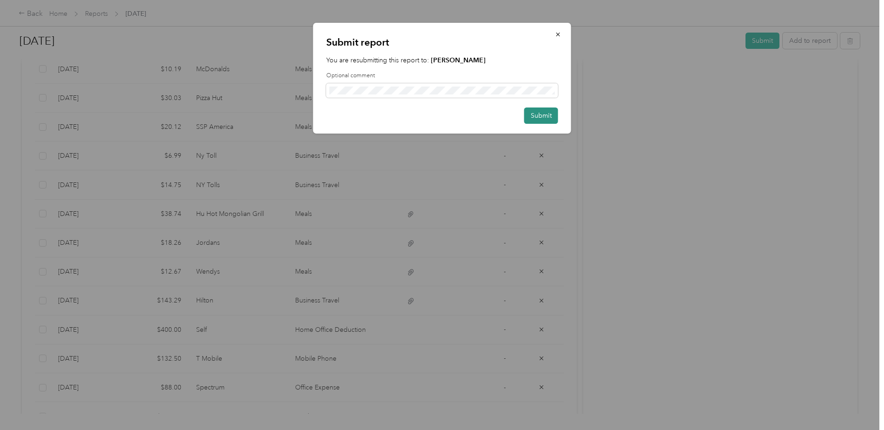
click at [538, 119] on button "Submit" at bounding box center [541, 115] width 34 height 16
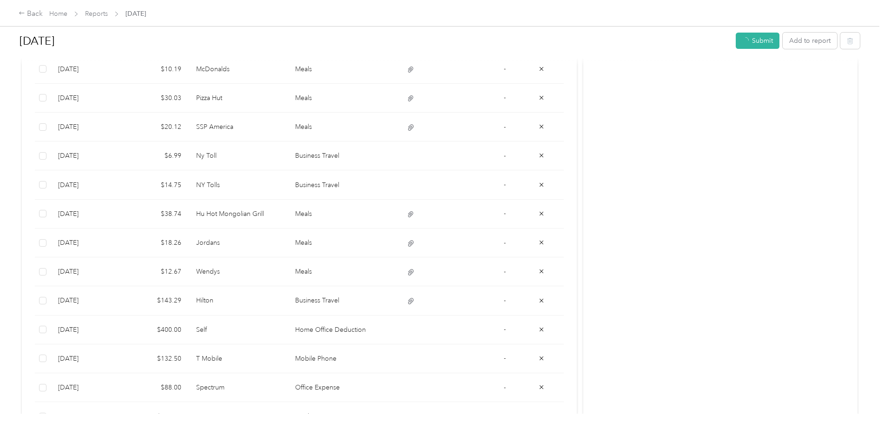
scroll to position [1009, 0]
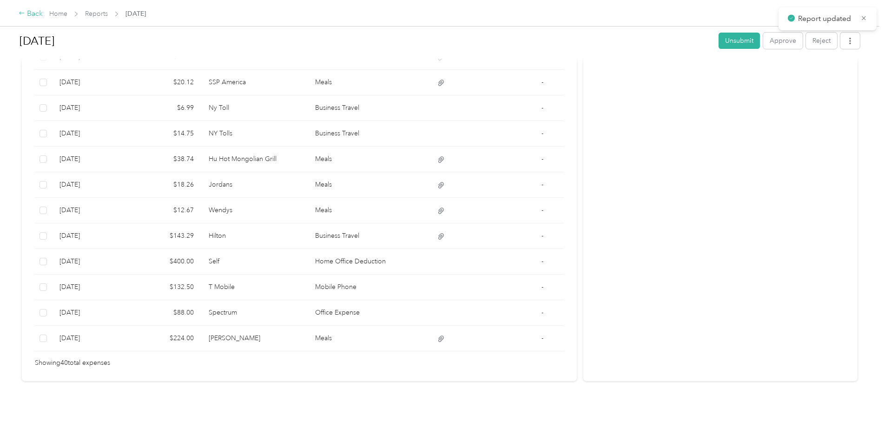
click at [31, 14] on div "Back" at bounding box center [31, 13] width 24 height 11
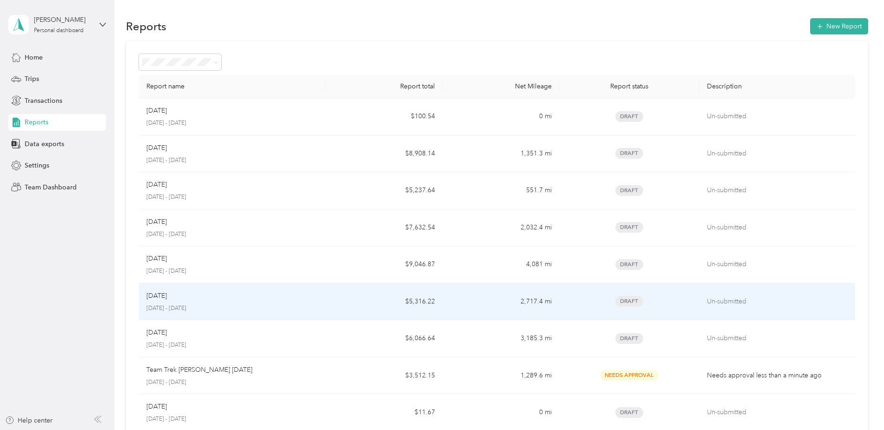
click at [165, 296] on p "Apr 2025" at bounding box center [156, 296] width 20 height 10
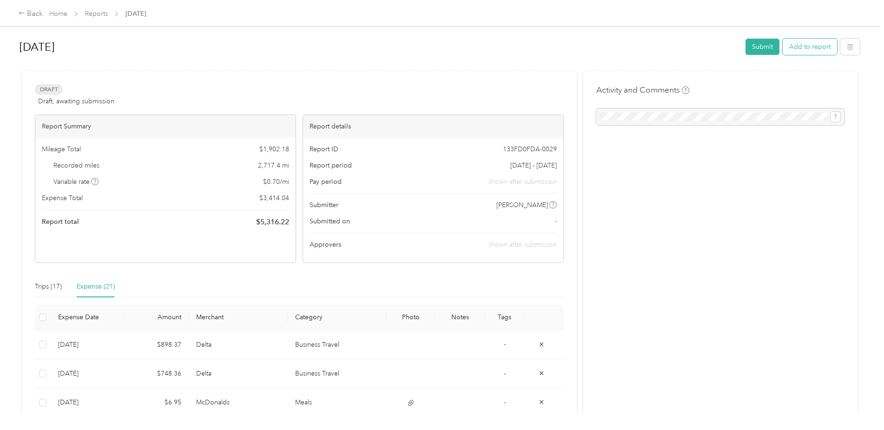
click at [822, 51] on button "Add to report" at bounding box center [810, 47] width 54 height 16
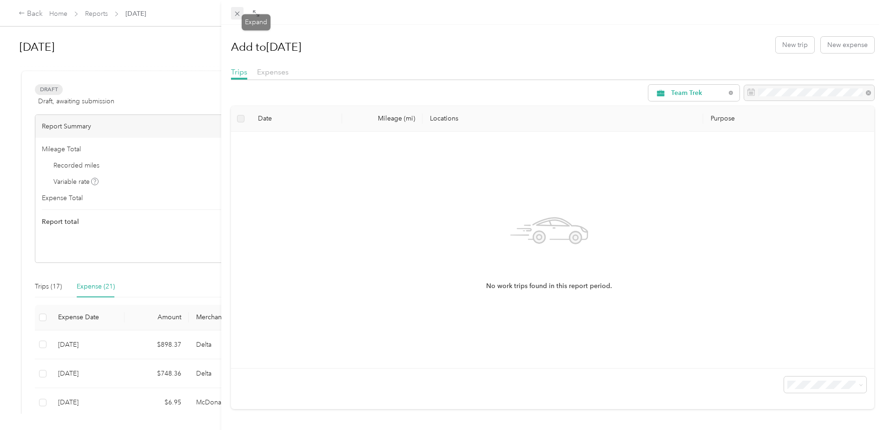
click at [238, 15] on icon at bounding box center [237, 14] width 8 height 8
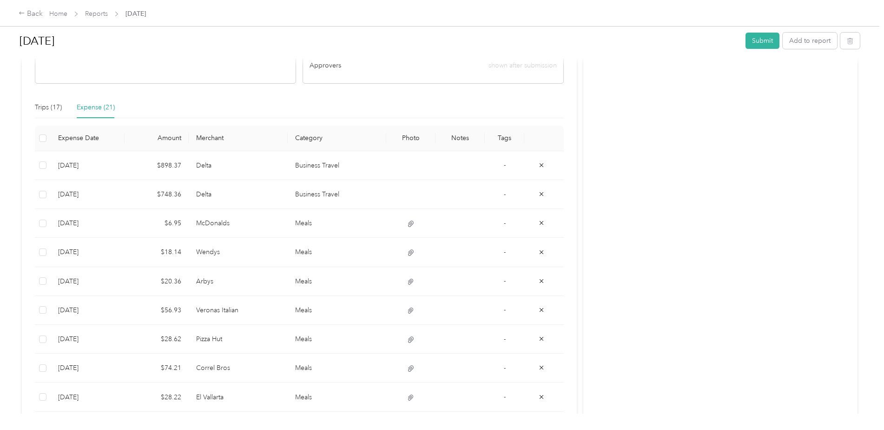
scroll to position [593, 0]
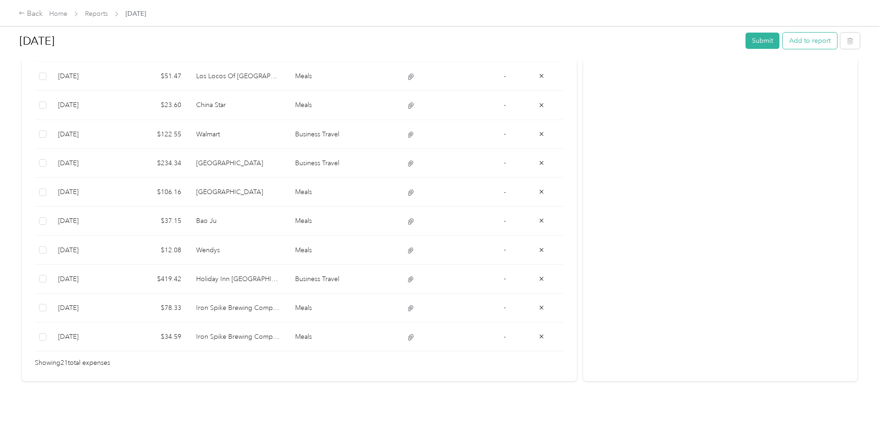
click at [823, 44] on button "Add to report" at bounding box center [810, 41] width 54 height 16
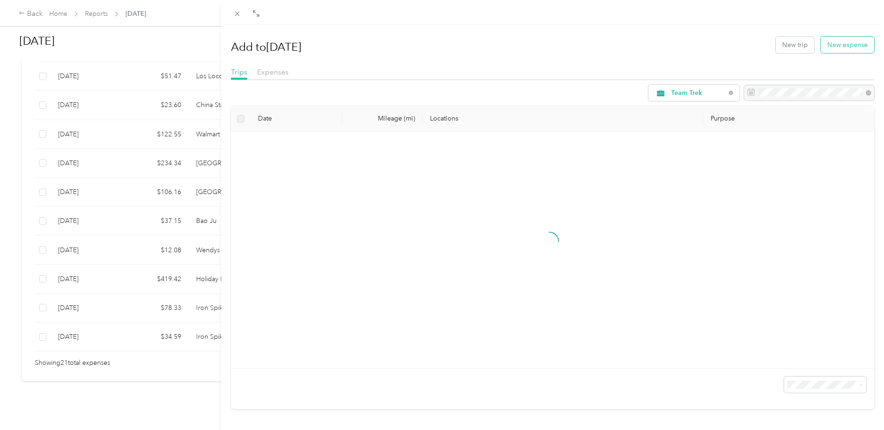
click at [831, 45] on button "New expense" at bounding box center [847, 45] width 53 height 16
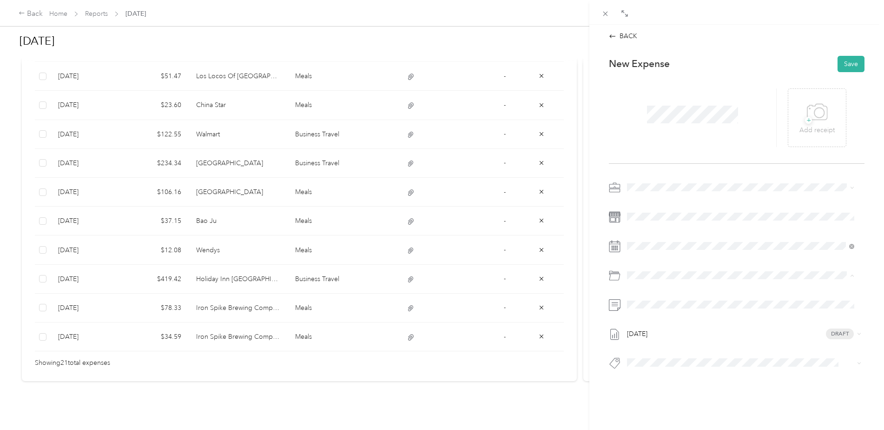
click at [670, 407] on div "Office Expense" at bounding box center [751, 412] width 199 height 10
click at [838, 62] on button "Save" at bounding box center [851, 64] width 27 height 16
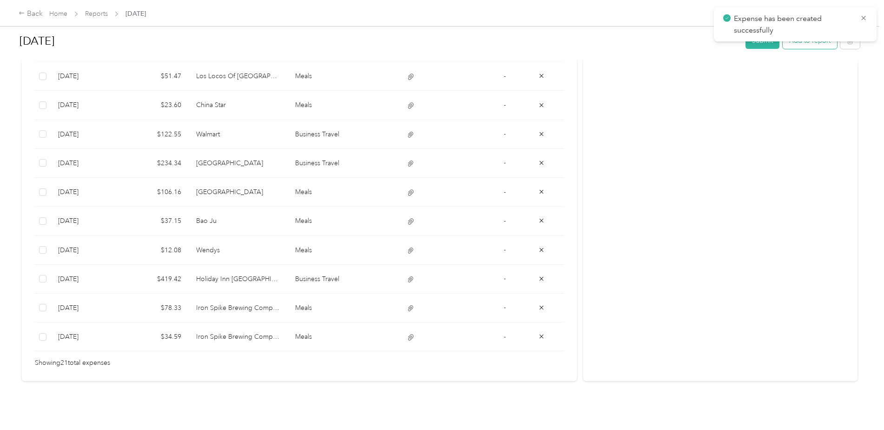
click at [822, 44] on button "Add to report" at bounding box center [810, 41] width 54 height 16
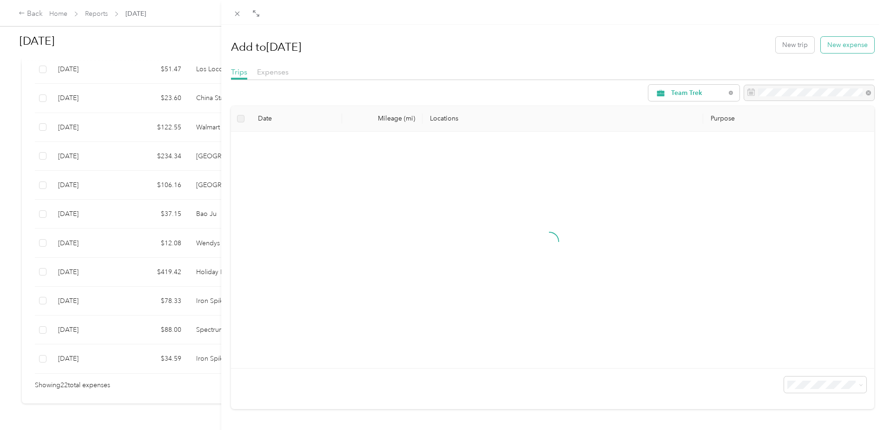
click at [841, 45] on button "New expense" at bounding box center [847, 45] width 53 height 16
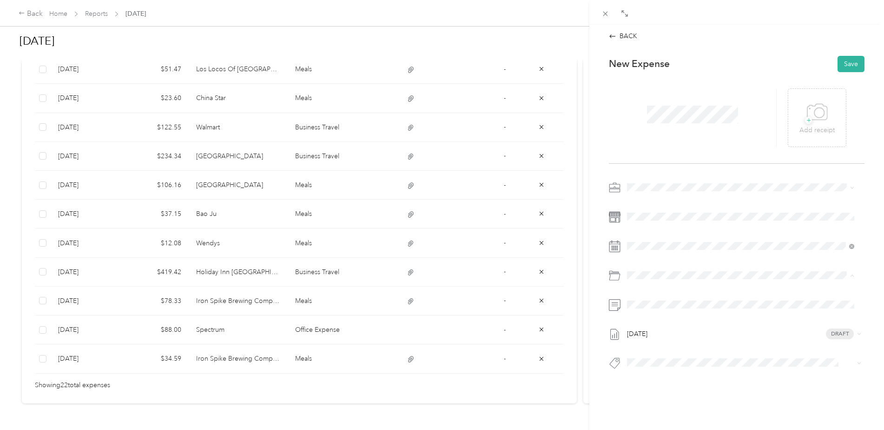
click at [673, 394] on span "Mobile Phone" at bounding box center [672, 395] width 41 height 8
click at [839, 63] on button "Save" at bounding box center [851, 64] width 27 height 16
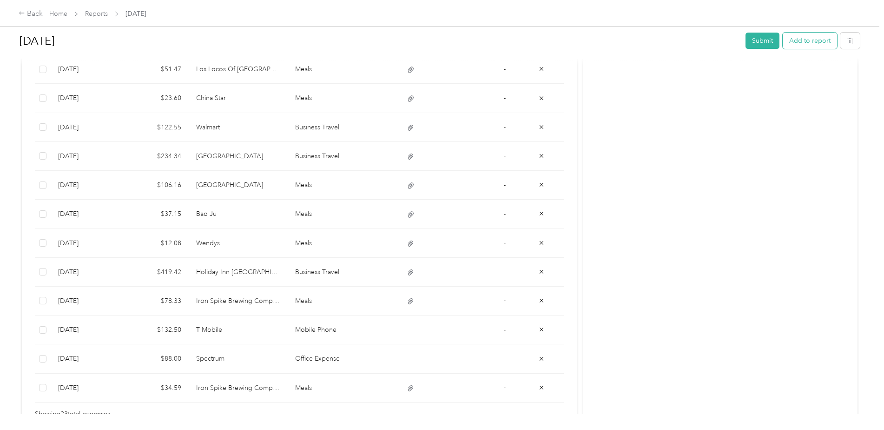
click at [814, 45] on button "Add to report" at bounding box center [810, 41] width 54 height 16
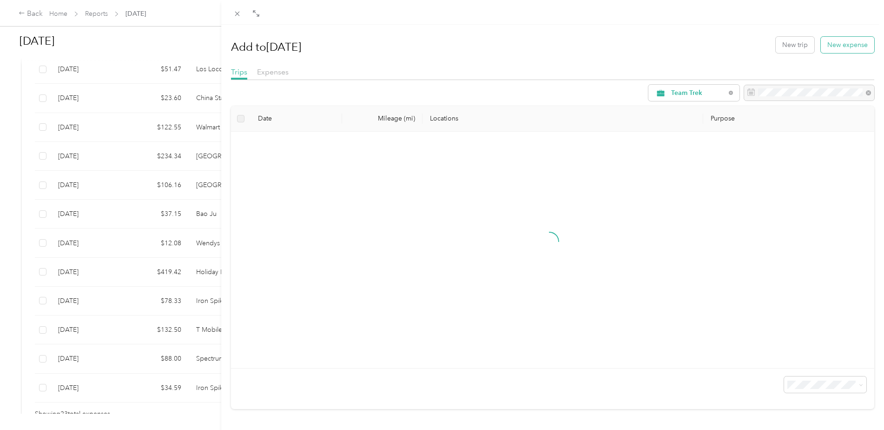
click at [861, 48] on button "New expense" at bounding box center [847, 45] width 53 height 16
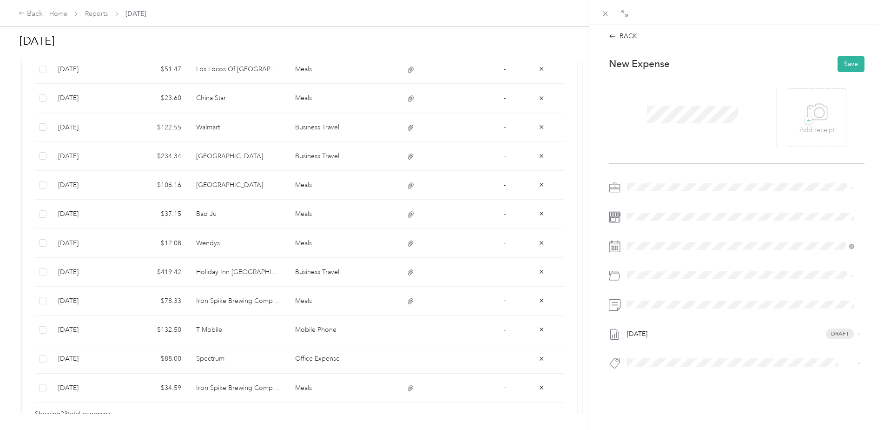
click at [677, 361] on span "Home Office Deduction" at bounding box center [687, 362] width 71 height 8
click at [844, 67] on button "Save" at bounding box center [851, 64] width 27 height 16
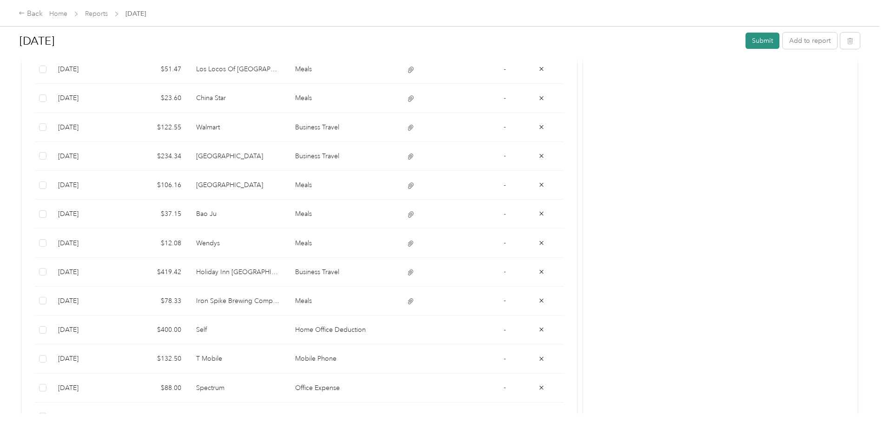
click at [757, 38] on button "Submit" at bounding box center [763, 41] width 34 height 16
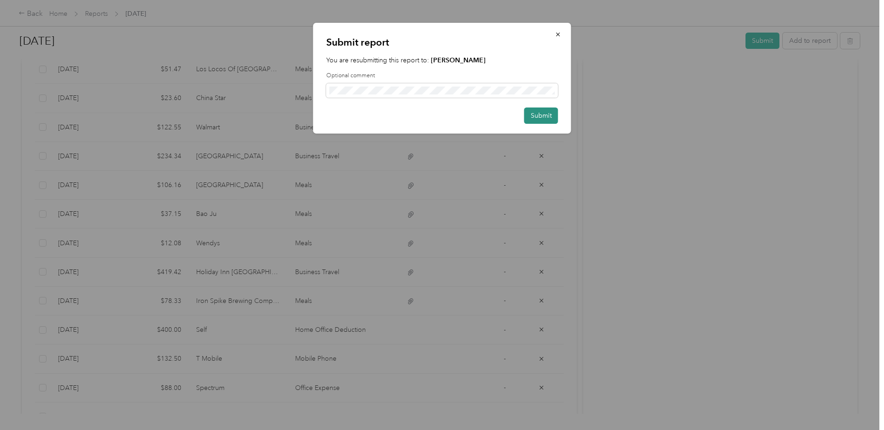
click at [553, 119] on button "Submit" at bounding box center [541, 115] width 34 height 16
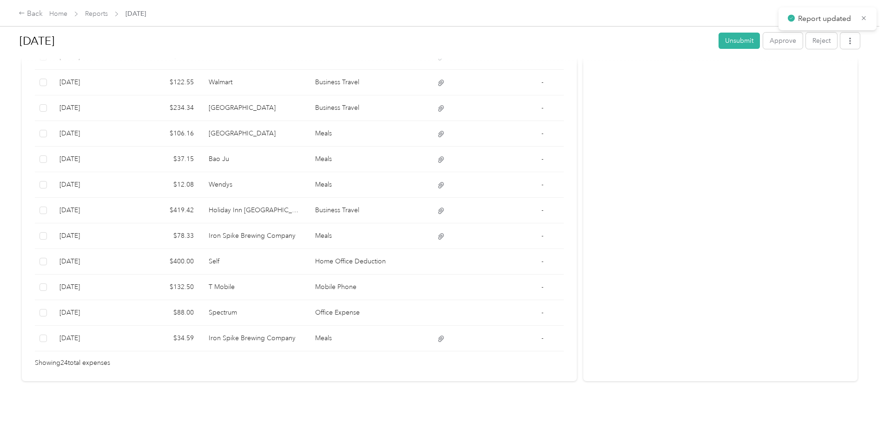
click at [35, 15] on div "Back" at bounding box center [31, 13] width 24 height 11
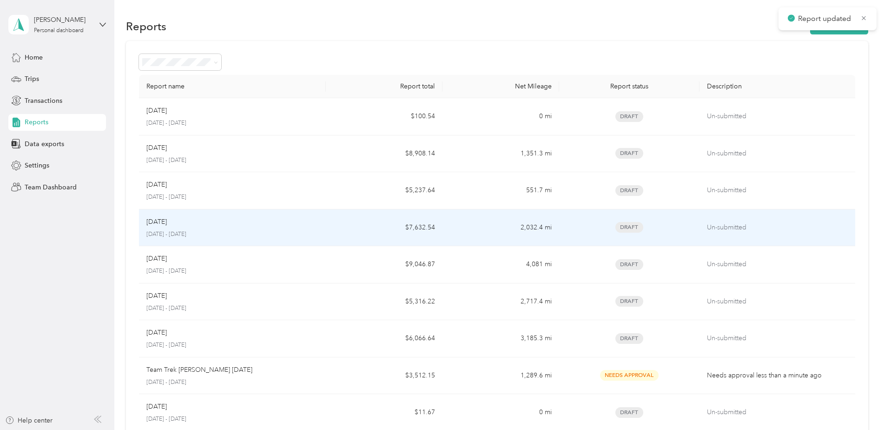
click at [167, 225] on p "May 2025" at bounding box center [156, 222] width 20 height 10
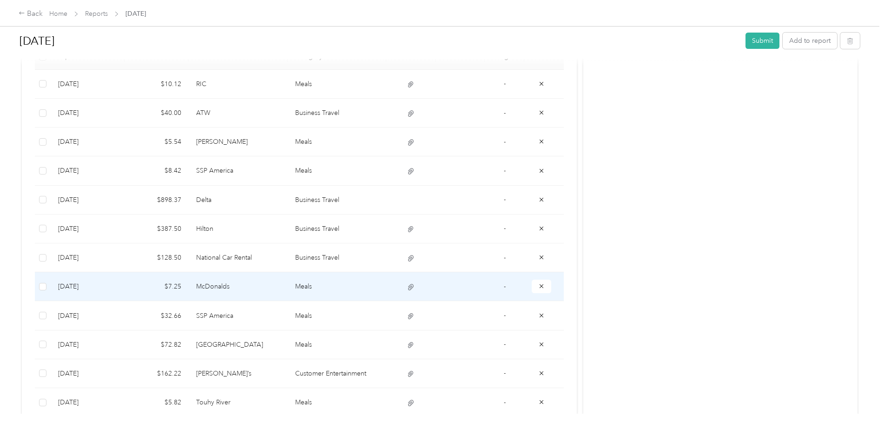
scroll to position [310, 0]
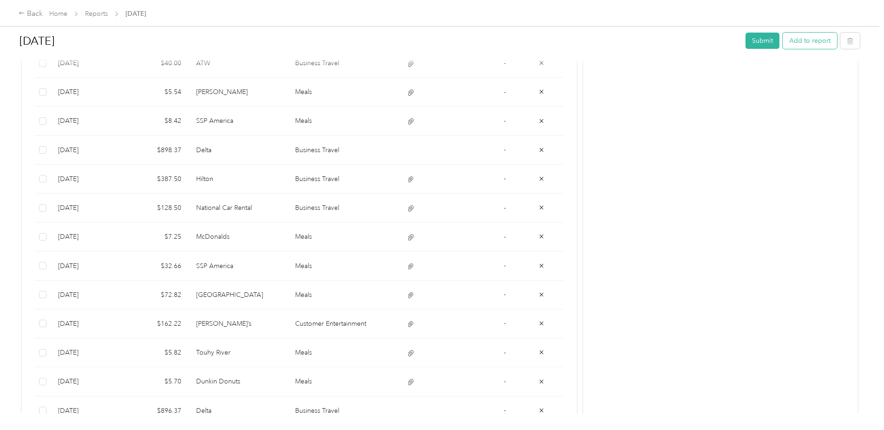
click at [810, 44] on button "Add to report" at bounding box center [810, 41] width 54 height 16
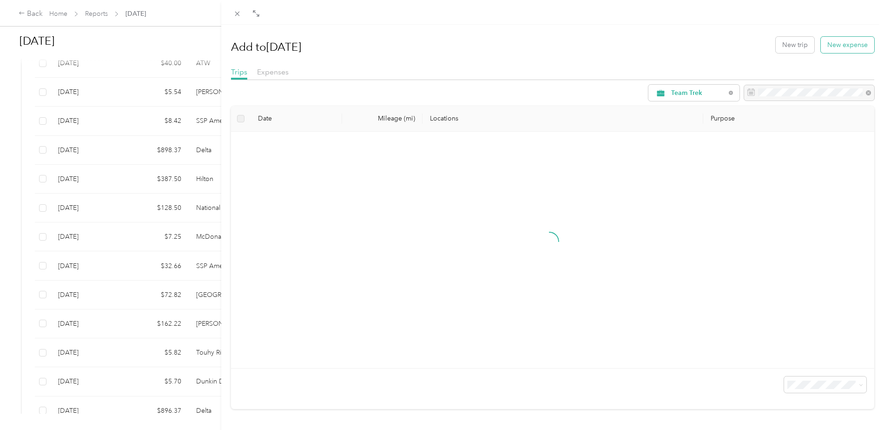
click at [821, 46] on button "New expense" at bounding box center [847, 45] width 53 height 16
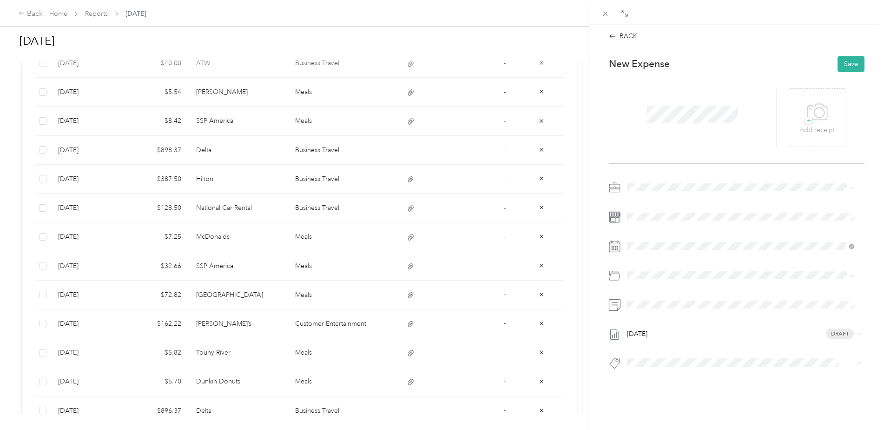
click at [688, 407] on div "Office Expense" at bounding box center [751, 412] width 199 height 10
click at [848, 65] on button "Save" at bounding box center [851, 64] width 27 height 16
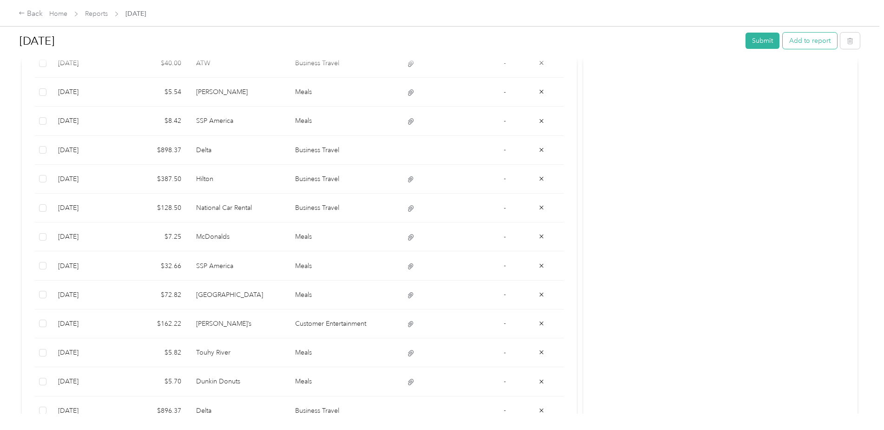
click at [797, 44] on button "Add to report" at bounding box center [810, 41] width 54 height 16
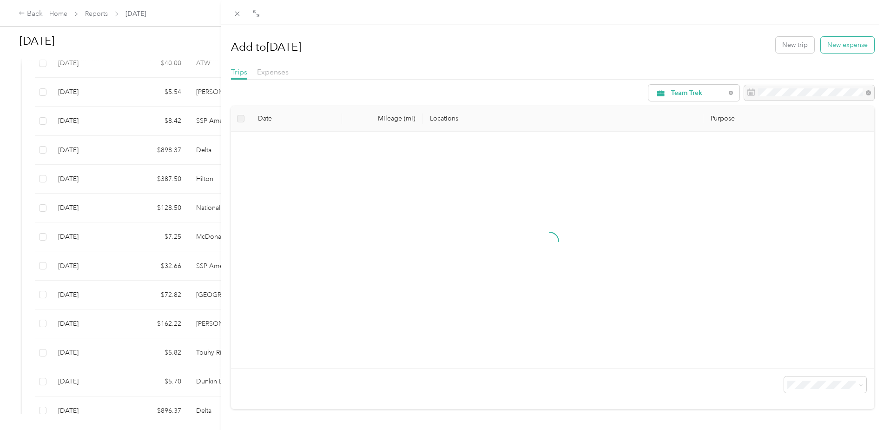
click at [841, 48] on button "New expense" at bounding box center [847, 45] width 53 height 16
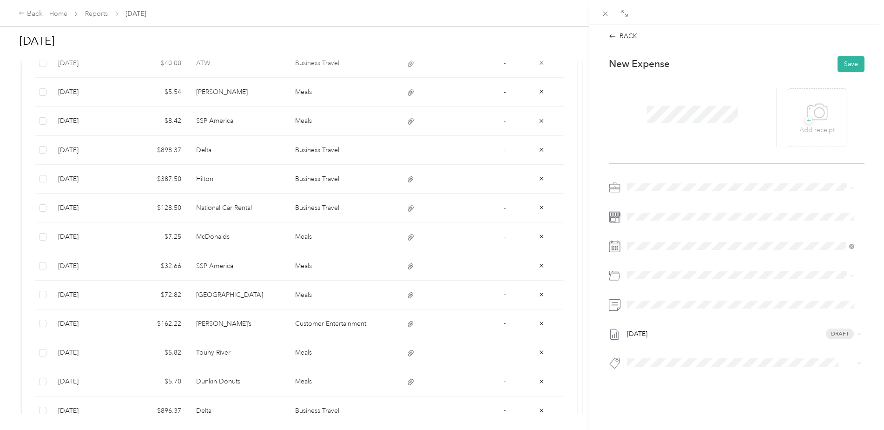
click at [670, 393] on span "Mobile Phone" at bounding box center [672, 393] width 41 height 8
click at [846, 66] on button "Save" at bounding box center [851, 64] width 27 height 16
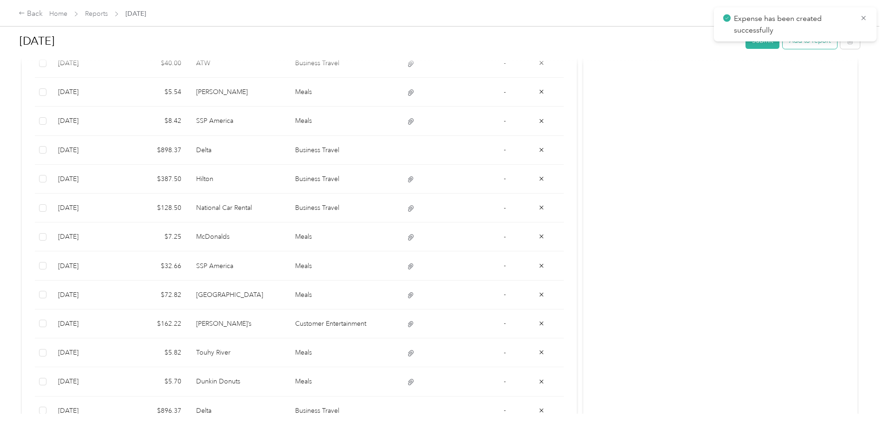
click at [801, 45] on button "Add to report" at bounding box center [810, 41] width 54 height 16
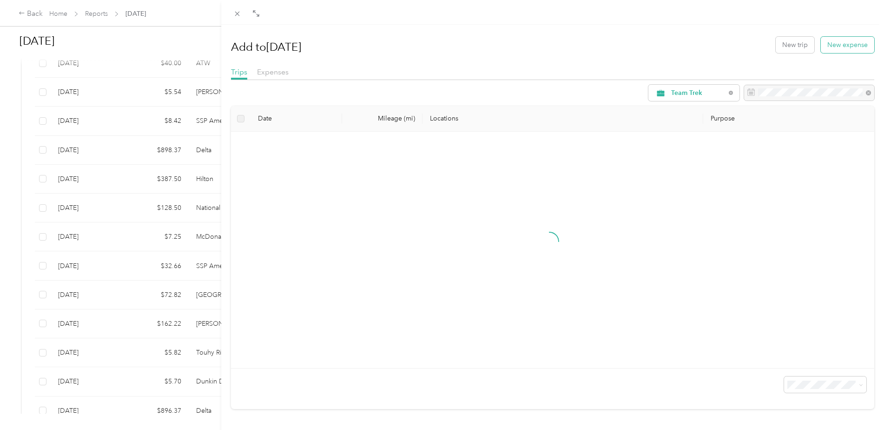
click at [831, 46] on button "New expense" at bounding box center [847, 45] width 53 height 16
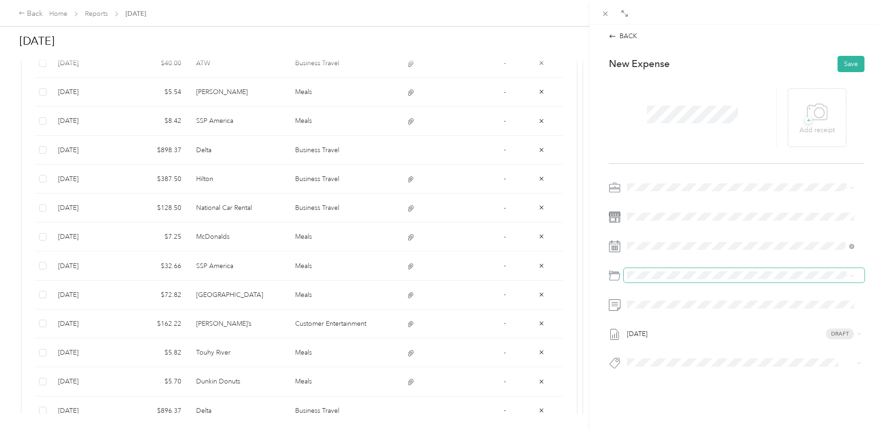
click at [637, 269] on span at bounding box center [744, 275] width 241 height 15
click at [682, 357] on div "Home Office Deduction" at bounding box center [751, 362] width 199 height 10
click at [853, 66] on button "Save" at bounding box center [851, 64] width 27 height 16
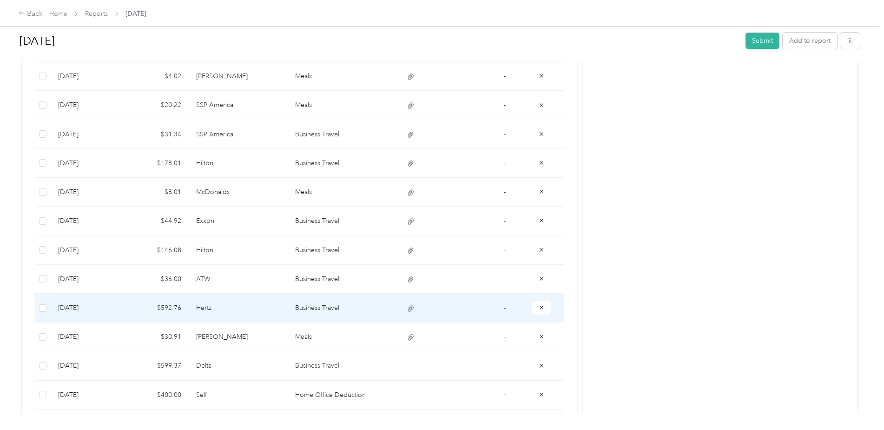
scroll to position [1172, 0]
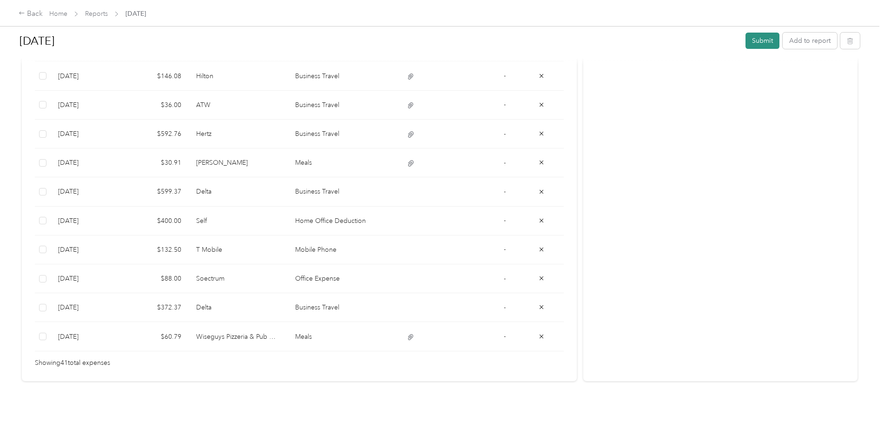
click at [756, 35] on button "Submit" at bounding box center [763, 41] width 34 height 16
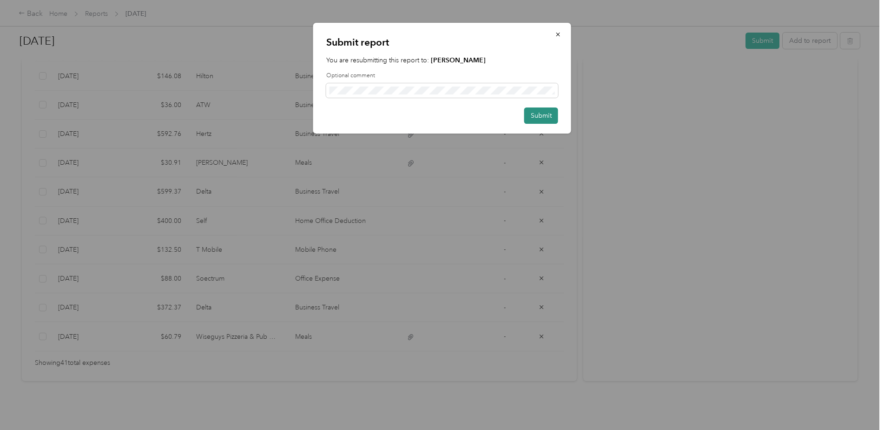
click at [531, 120] on button "Submit" at bounding box center [541, 115] width 34 height 16
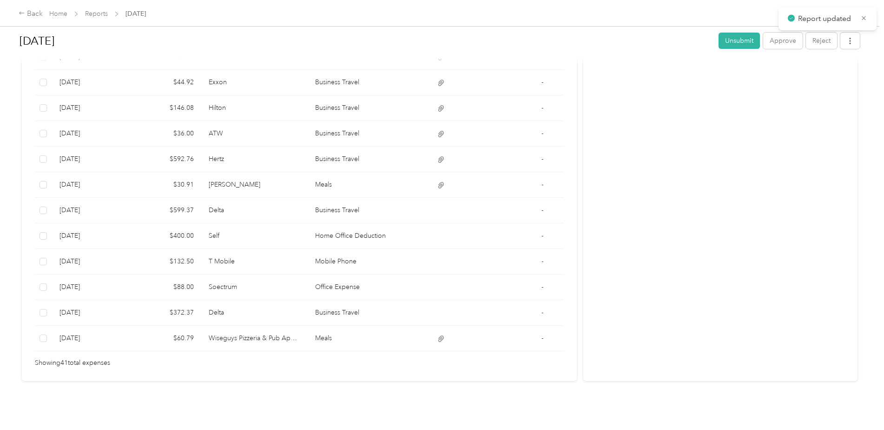
scroll to position [1035, 0]
click at [37, 16] on div "Back" at bounding box center [31, 13] width 24 height 11
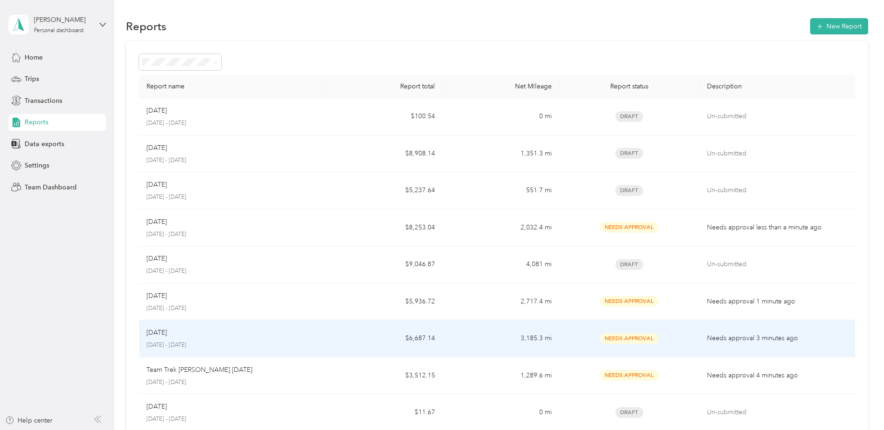
click at [161, 333] on p "Mar 2025" at bounding box center [156, 332] width 20 height 10
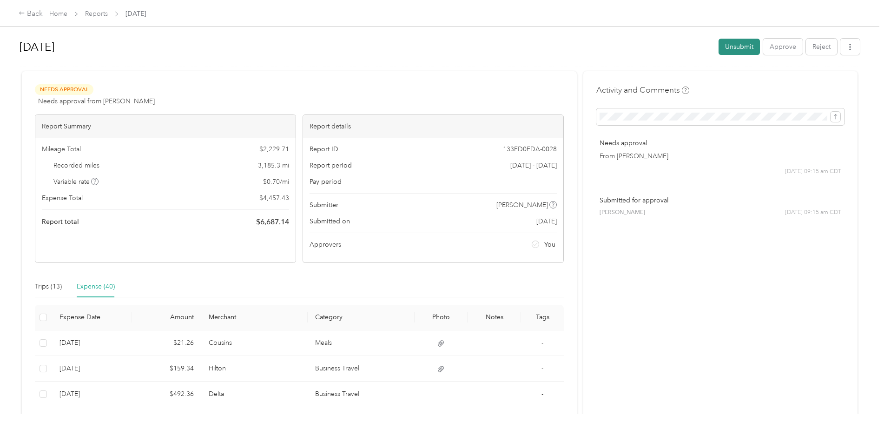
click at [733, 49] on button "Unsubmit" at bounding box center [739, 47] width 41 height 16
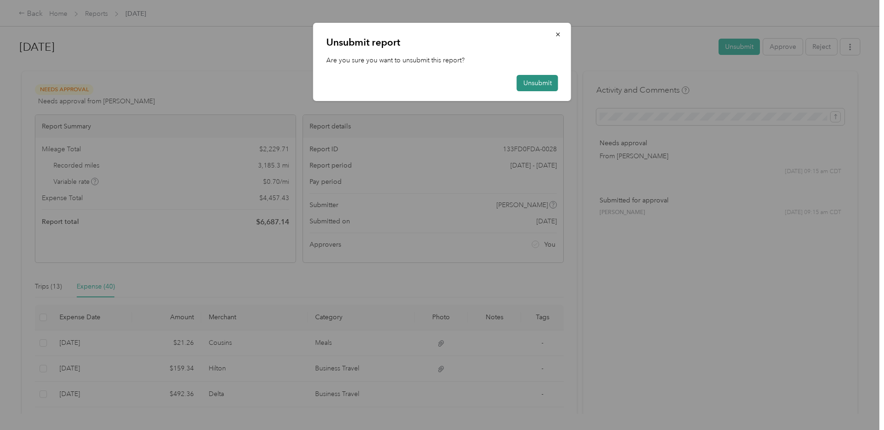
click at [548, 85] on button "Unsubmit" at bounding box center [537, 83] width 41 height 16
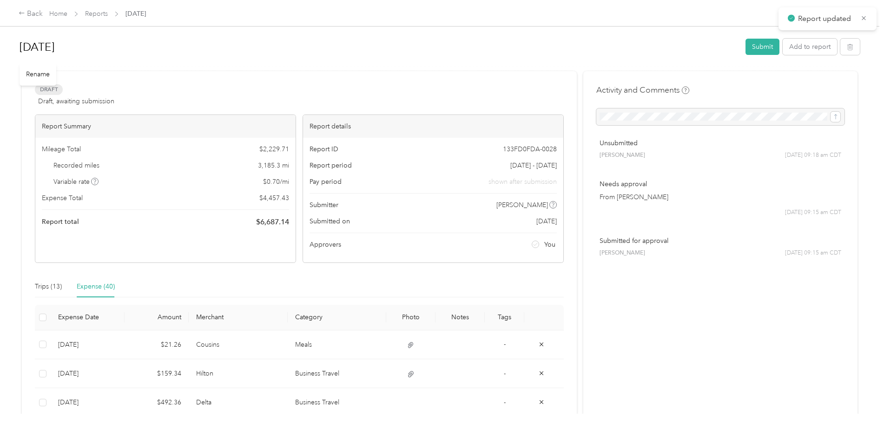
click at [65, 47] on h1 "Mar 2025" at bounding box center [380, 47] width 720 height 22
click at [756, 48] on button "Submit" at bounding box center [763, 47] width 34 height 16
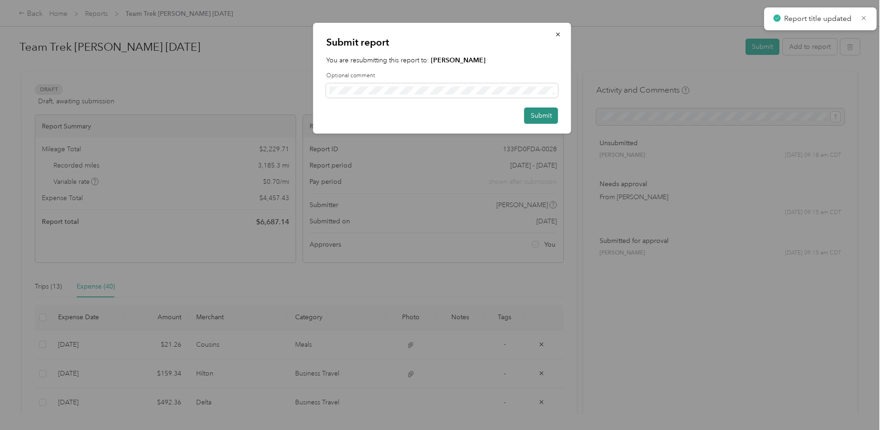
click at [550, 115] on button "Submit" at bounding box center [541, 115] width 34 height 16
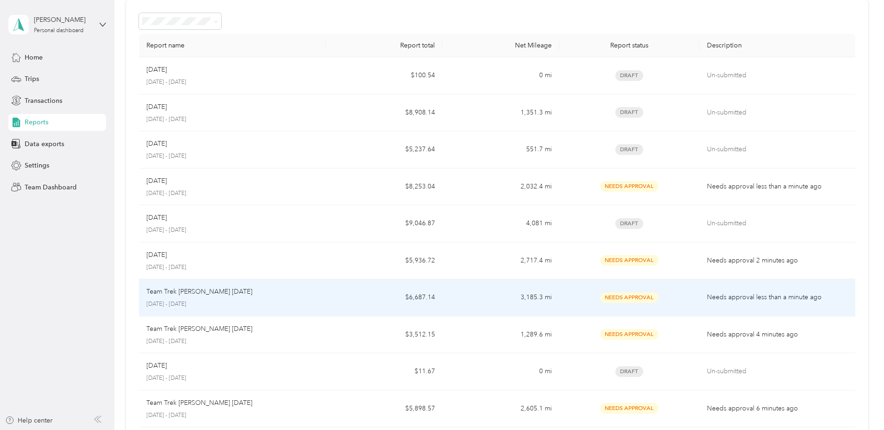
scroll to position [62, 0]
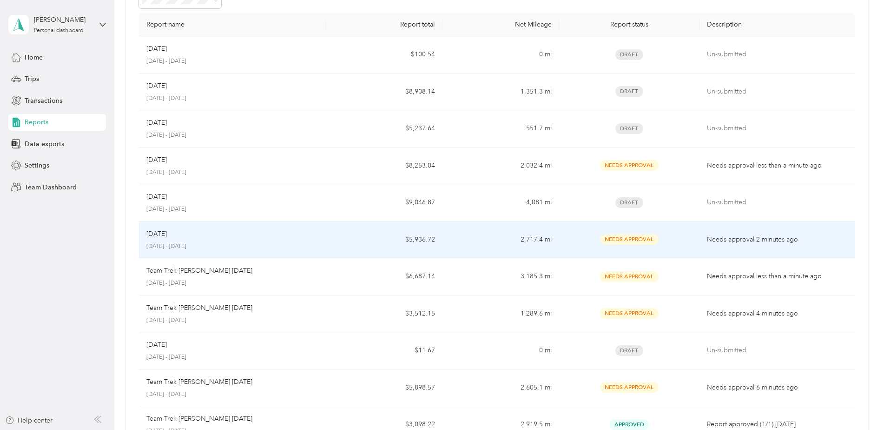
click at [160, 234] on p "Apr 2025" at bounding box center [156, 234] width 20 height 10
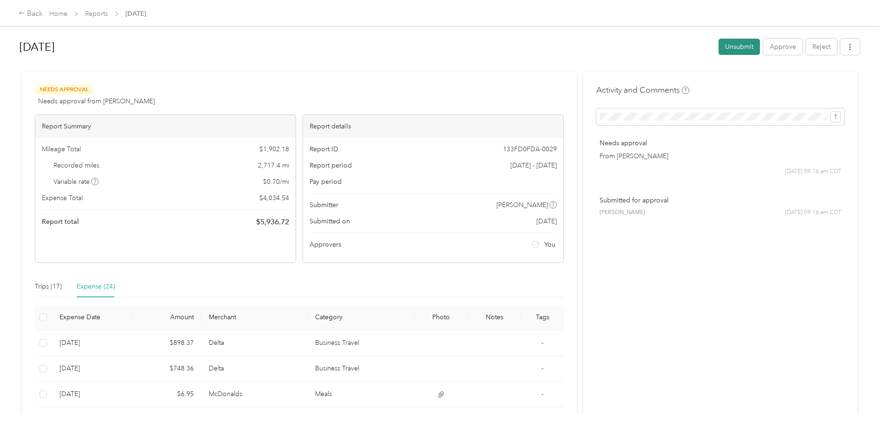
click at [725, 44] on button "Unsubmit" at bounding box center [739, 47] width 41 height 16
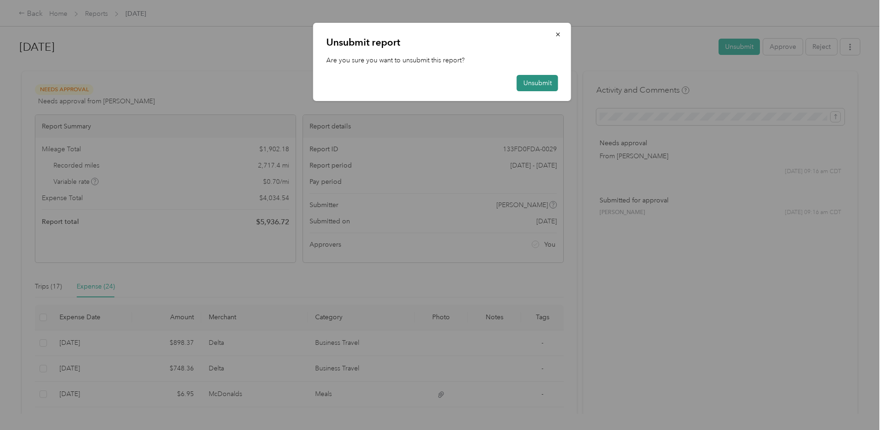
click at [536, 87] on button "Unsubmit" at bounding box center [537, 83] width 41 height 16
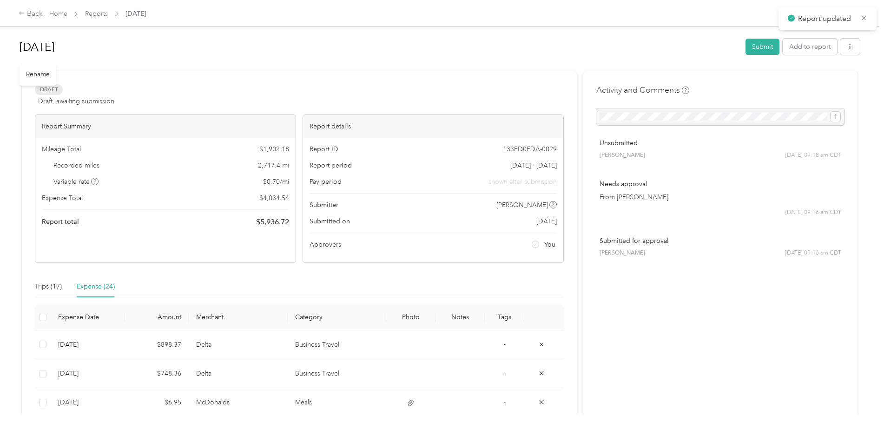
click at [65, 47] on h1 "Apr 2025" at bounding box center [380, 47] width 720 height 22
click at [755, 50] on button "Submit" at bounding box center [763, 47] width 34 height 16
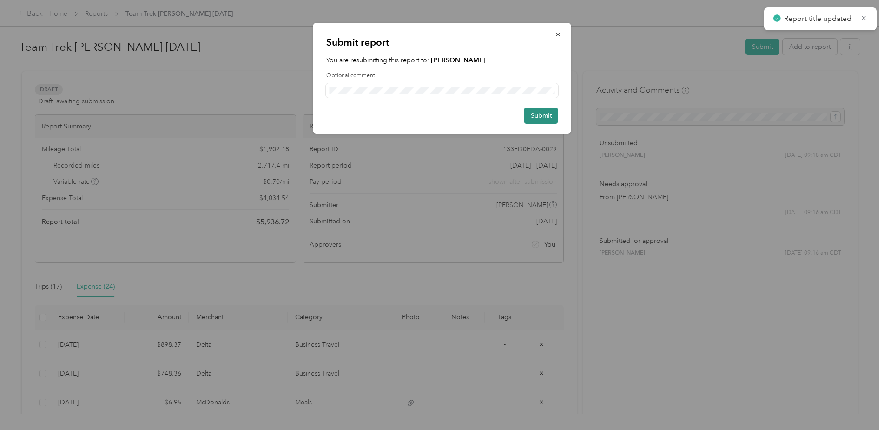
click at [554, 115] on button "Submit" at bounding box center [541, 115] width 34 height 16
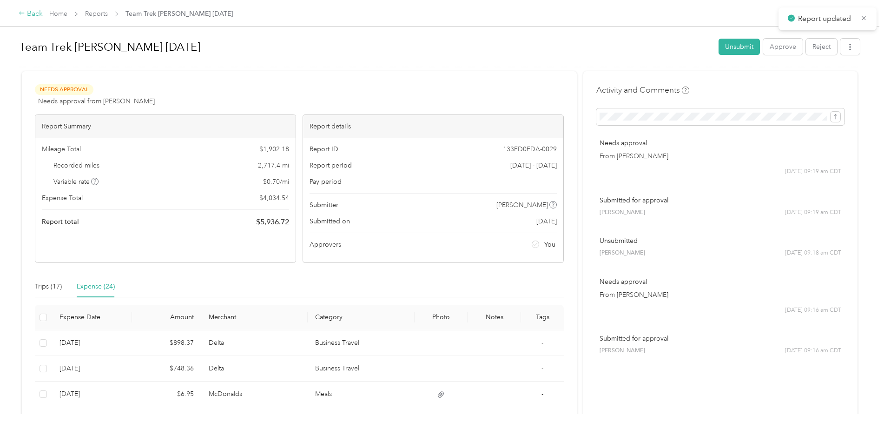
click at [41, 16] on div "Back" at bounding box center [31, 13] width 24 height 11
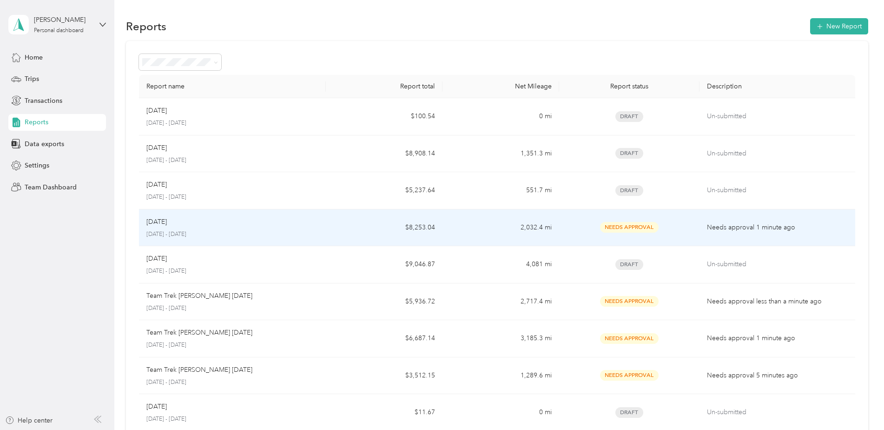
click at [158, 226] on p "May 2025" at bounding box center [156, 222] width 20 height 10
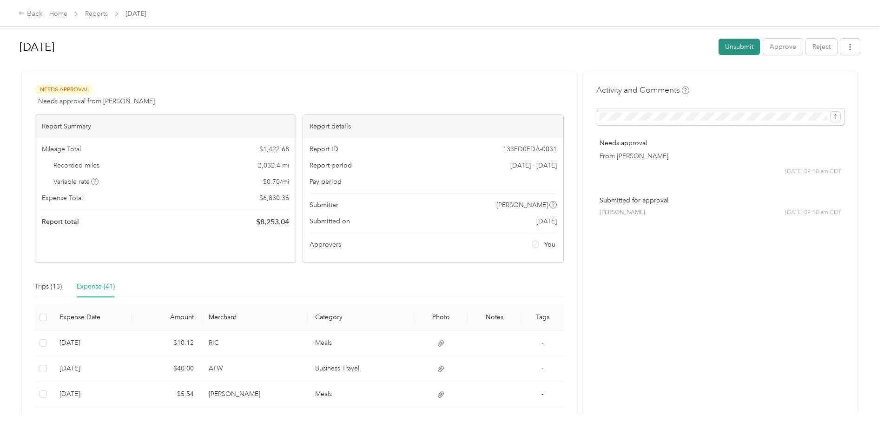
click at [724, 49] on button "Unsubmit" at bounding box center [739, 47] width 41 height 16
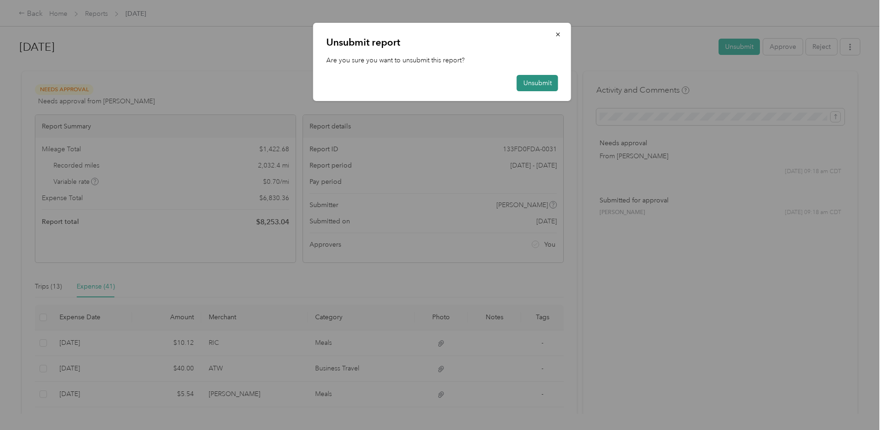
click at [551, 84] on button "Unsubmit" at bounding box center [537, 83] width 41 height 16
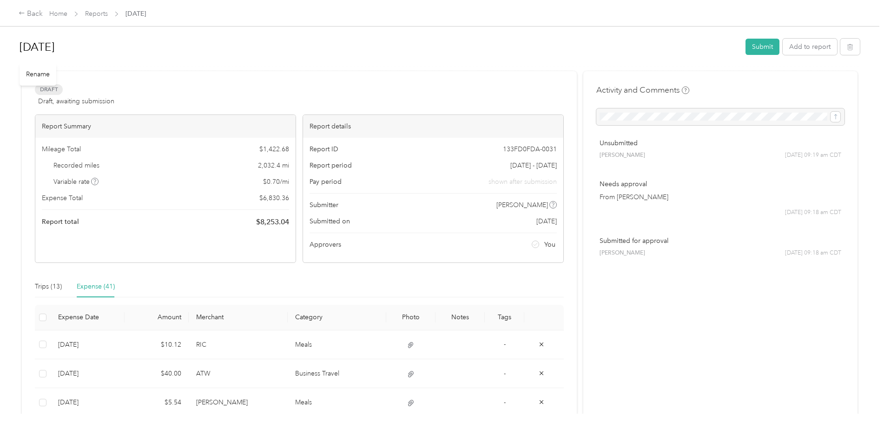
click at [22, 47] on h1 "May 2025" at bounding box center [380, 47] width 720 height 22
click at [754, 46] on button "Submit" at bounding box center [763, 47] width 34 height 16
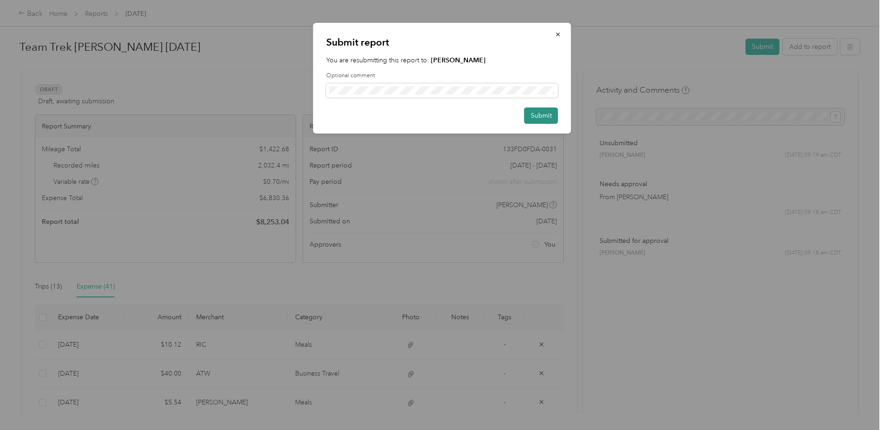
click at [547, 116] on button "Submit" at bounding box center [541, 115] width 34 height 16
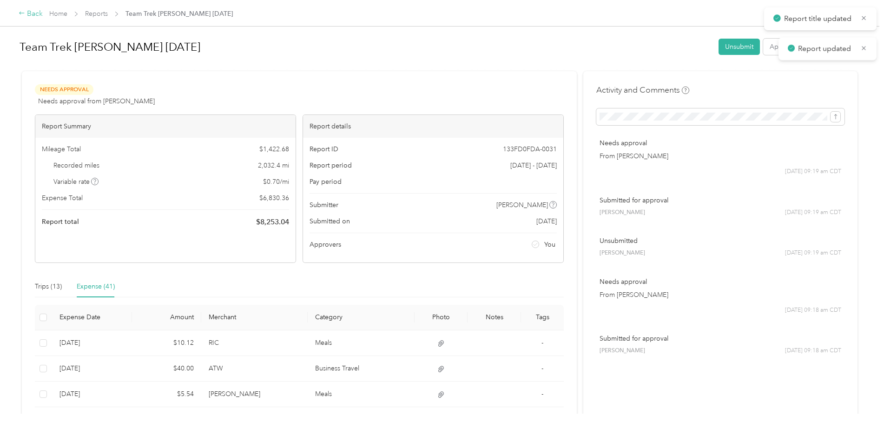
click at [38, 13] on div "Back" at bounding box center [31, 13] width 24 height 11
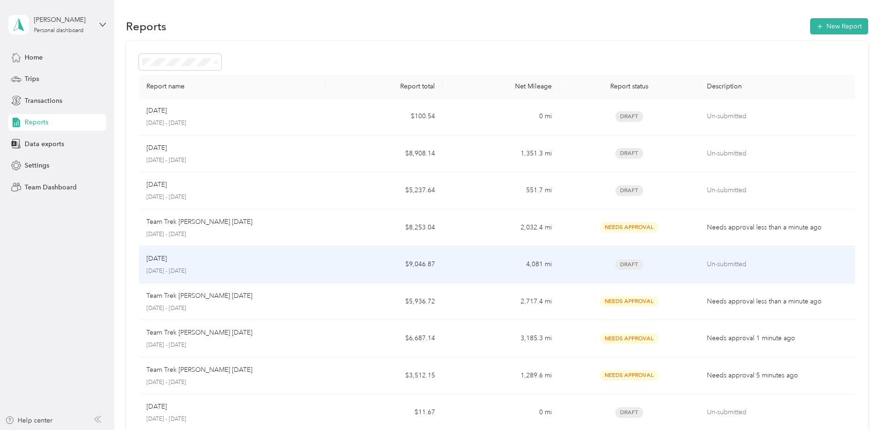
click at [210, 268] on p "June 1 - 30, 2025" at bounding box center [232, 271] width 172 height 8
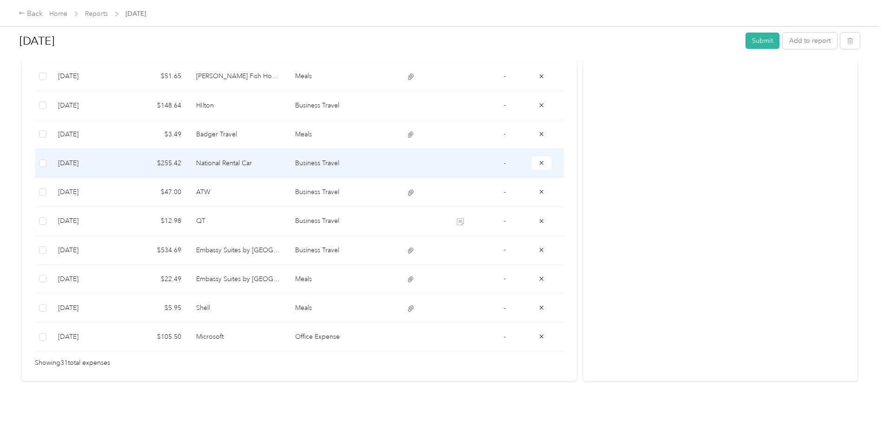
scroll to position [882, 0]
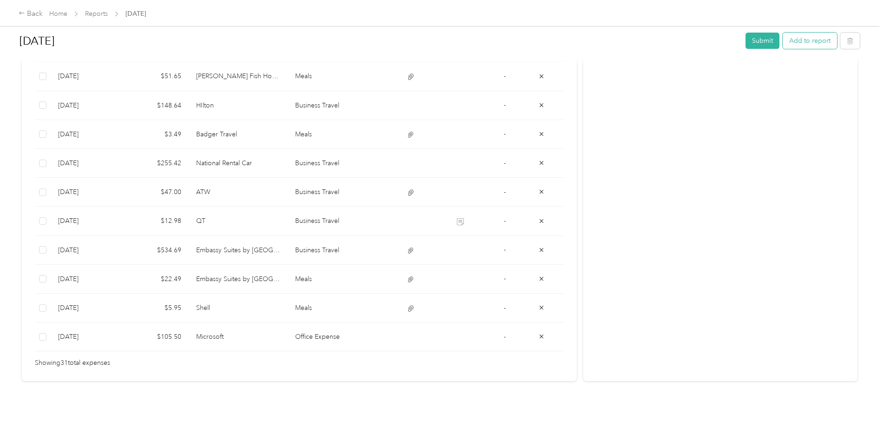
click at [798, 44] on button "Add to report" at bounding box center [810, 41] width 54 height 16
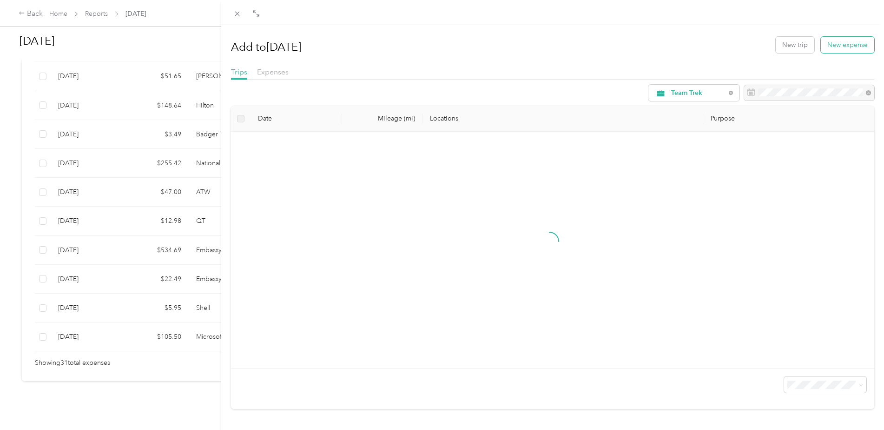
click at [847, 49] on button "New expense" at bounding box center [847, 45] width 53 height 16
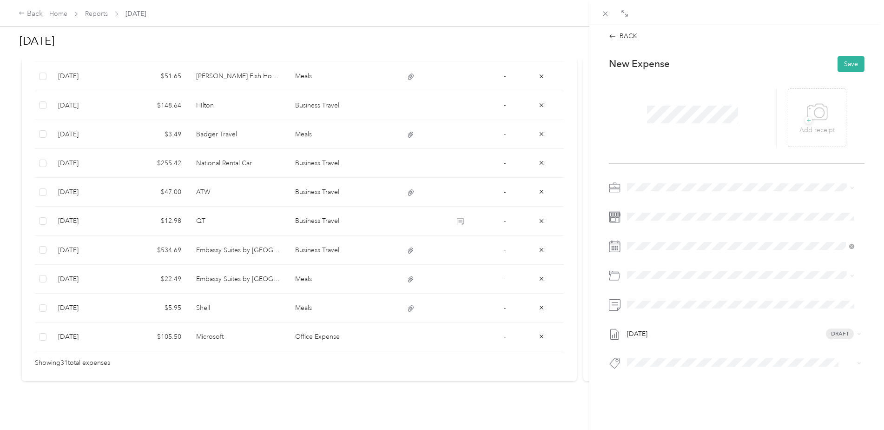
click at [671, 407] on div "Office Expense" at bounding box center [751, 411] width 199 height 10
click at [842, 67] on button "Save" at bounding box center [851, 64] width 27 height 16
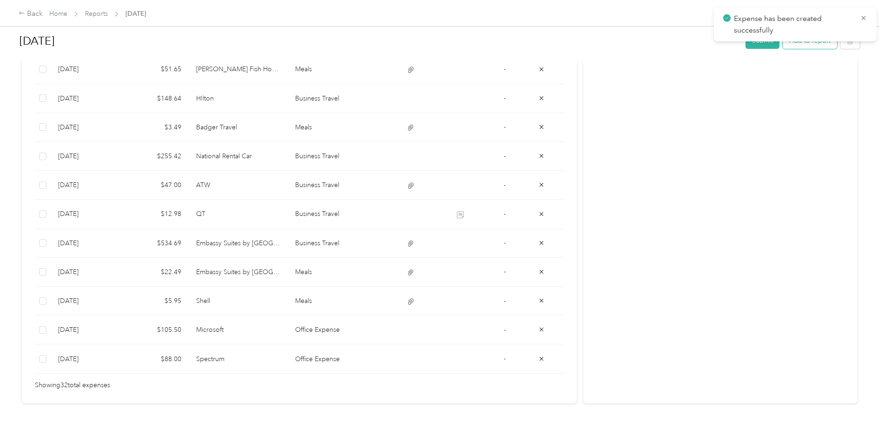
click at [806, 46] on button "Add to report" at bounding box center [810, 41] width 54 height 16
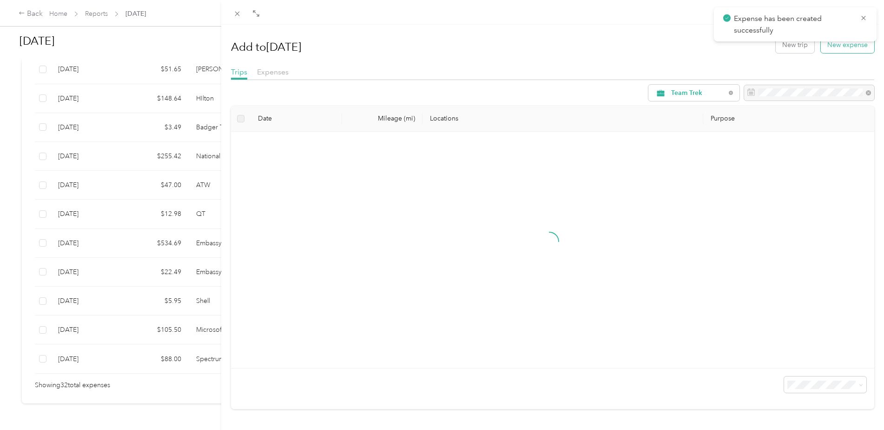
click at [838, 45] on button "New expense" at bounding box center [847, 45] width 53 height 16
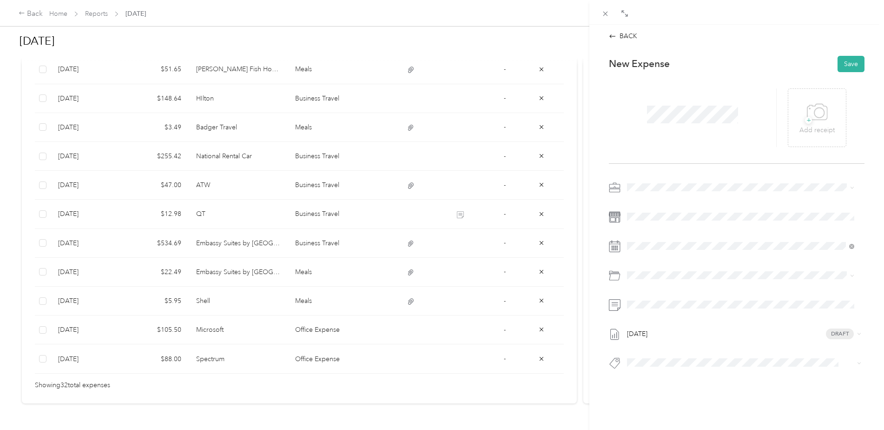
click at [676, 396] on li "Mobile Phone" at bounding box center [741, 394] width 234 height 17
click at [845, 66] on button "Save" at bounding box center [851, 64] width 27 height 16
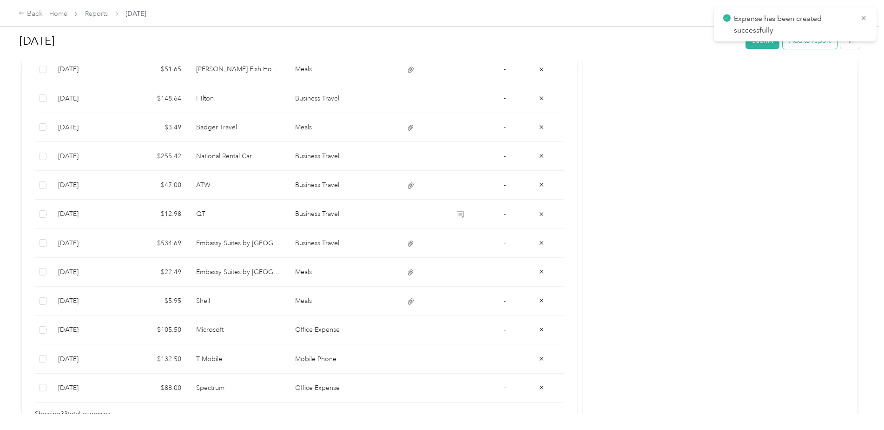
click at [813, 41] on button "Add to report" at bounding box center [810, 41] width 54 height 16
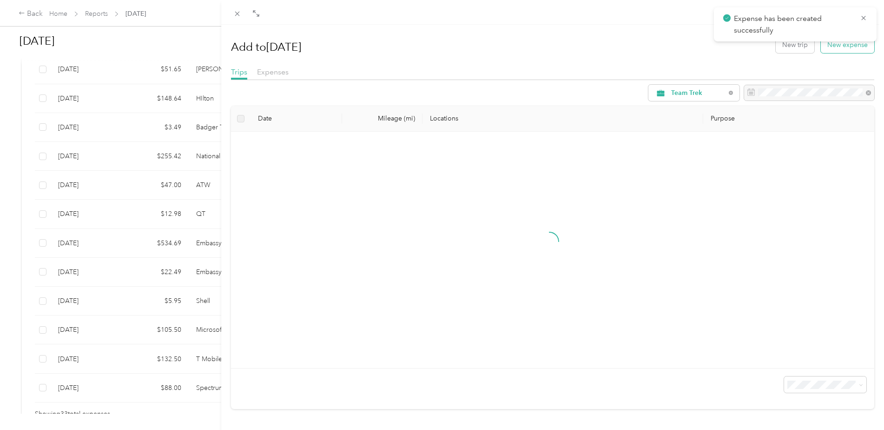
click at [827, 48] on button "New expense" at bounding box center [847, 45] width 53 height 16
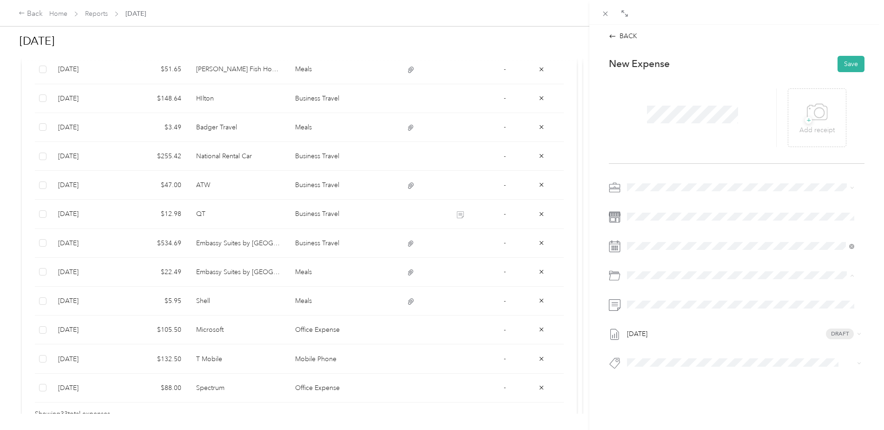
click at [684, 364] on li "Home Office Deduction" at bounding box center [741, 361] width 234 height 17
click at [842, 63] on button "Save" at bounding box center [851, 64] width 27 height 16
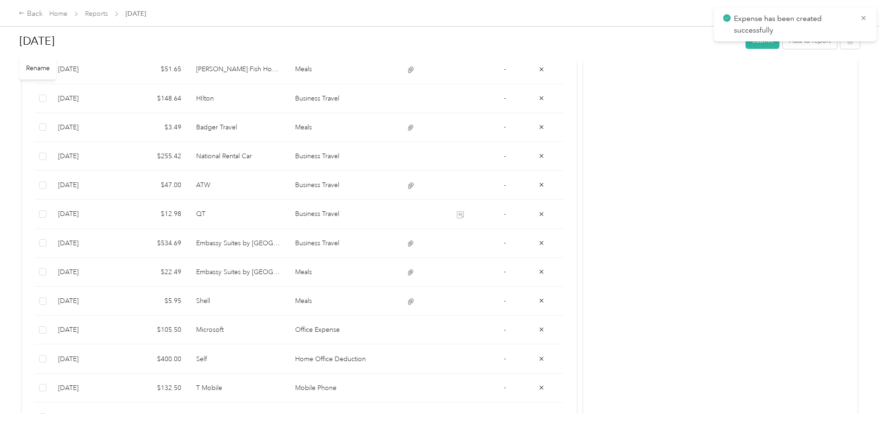
click at [22, 41] on h1 "Jun 2025" at bounding box center [380, 41] width 720 height 22
click at [759, 47] on button "Submit" at bounding box center [763, 41] width 34 height 16
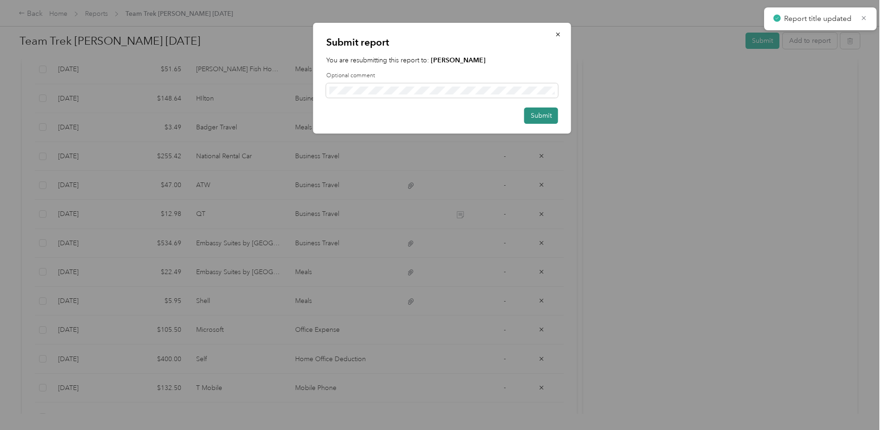
click at [557, 114] on button "Submit" at bounding box center [541, 115] width 34 height 16
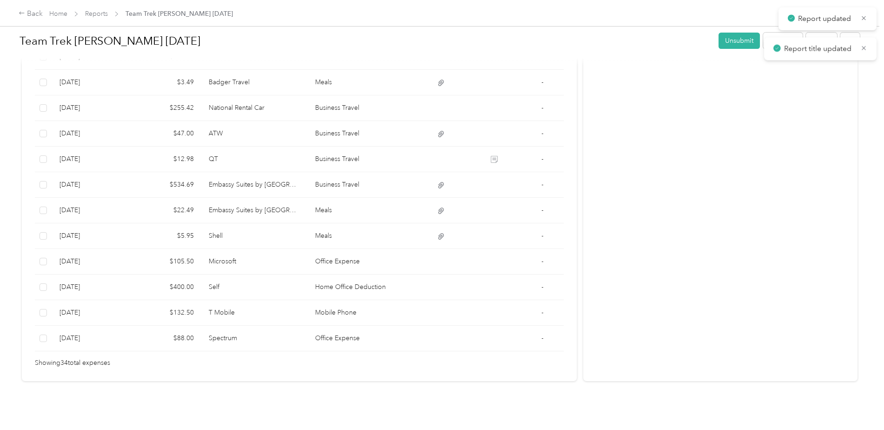
scroll to position [856, 0]
click at [35, 14] on div "Back" at bounding box center [31, 13] width 24 height 11
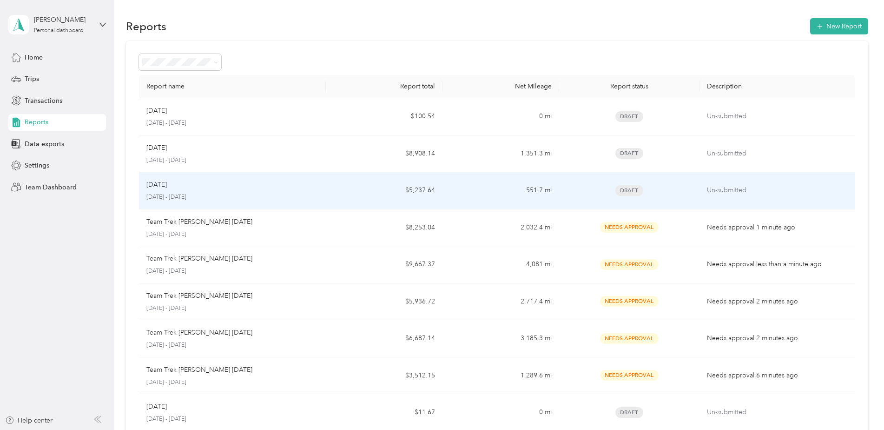
click at [183, 195] on p "July 1 - 31, 2025" at bounding box center [232, 197] width 172 height 8
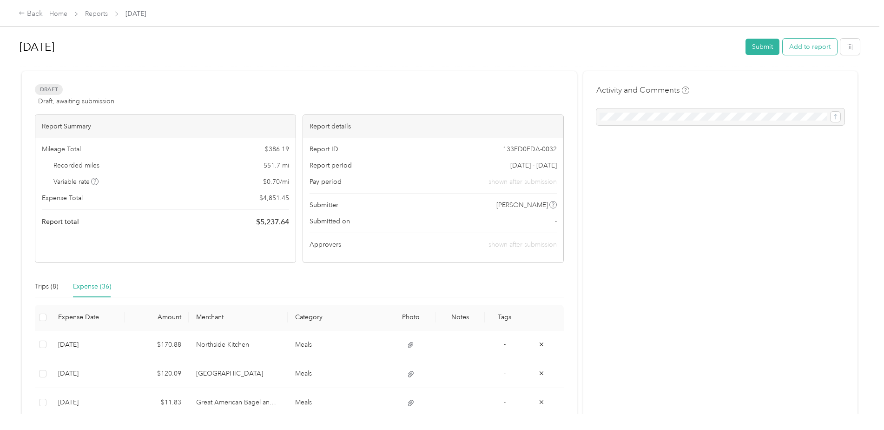
click at [809, 46] on button "Add to report" at bounding box center [810, 47] width 54 height 16
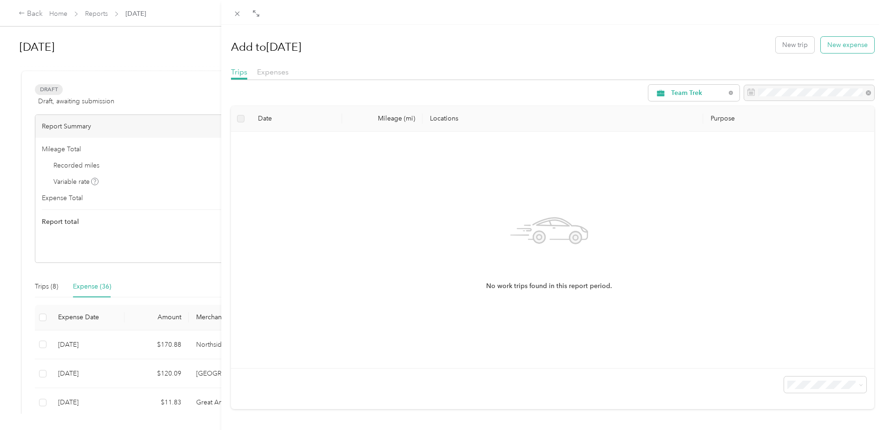
click at [850, 46] on button "New expense" at bounding box center [847, 45] width 53 height 16
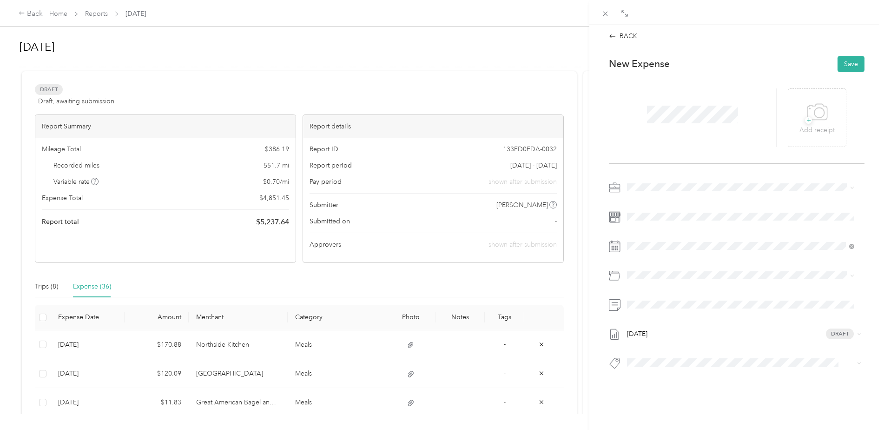
click at [682, 429] on div "Drag to resize Click to close BACK This expense cannot be edited because it is …" at bounding box center [440, 430] width 880 height 0
click at [675, 408] on span "Office Expense" at bounding box center [674, 412] width 45 height 8
click at [849, 67] on button "Save" at bounding box center [851, 64] width 27 height 16
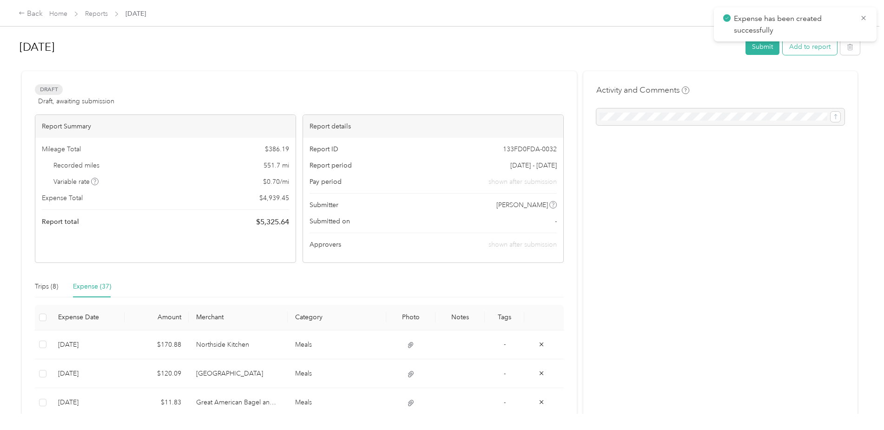
click at [811, 48] on button "Add to report" at bounding box center [810, 47] width 54 height 16
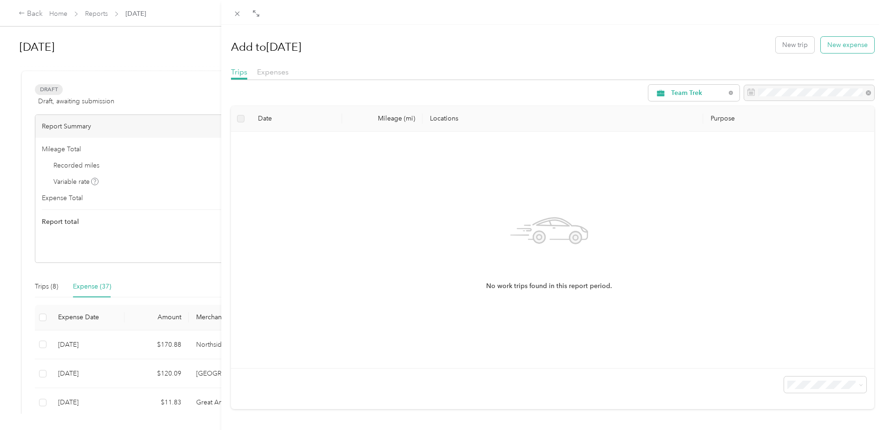
click at [821, 46] on button "New expense" at bounding box center [847, 45] width 53 height 16
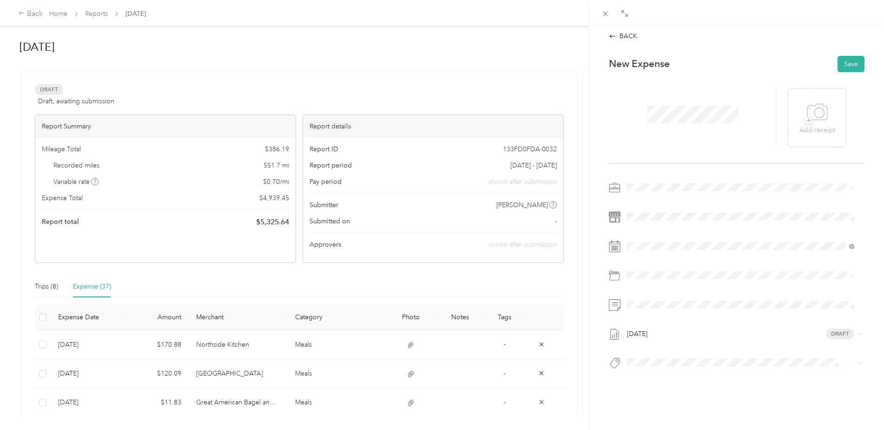
drag, startPoint x: 635, startPoint y: 268, endPoint x: 641, endPoint y: 258, distance: 12.5
click at [636, 265] on div "Jul 2025 Draft" at bounding box center [737, 278] width 256 height 196
click at [668, 397] on li "Mobile Phone" at bounding box center [741, 394] width 234 height 17
click at [850, 62] on button "Save" at bounding box center [851, 64] width 27 height 16
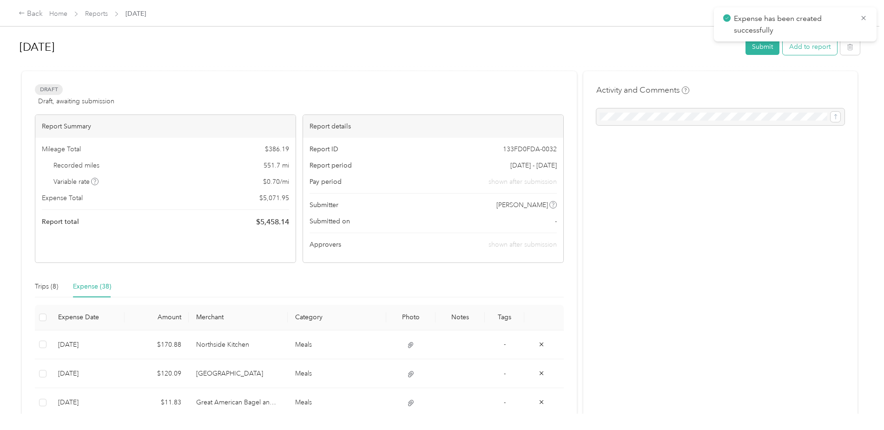
click at [811, 46] on button "Add to report" at bounding box center [810, 47] width 54 height 16
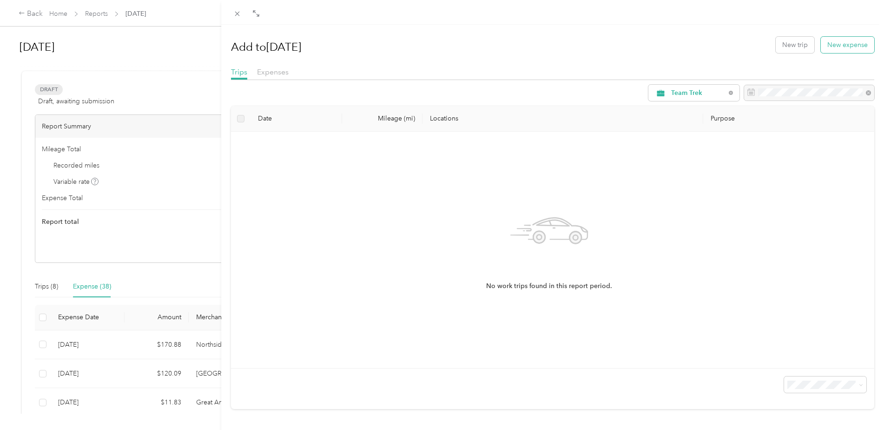
click at [824, 44] on button "New expense" at bounding box center [847, 45] width 53 height 16
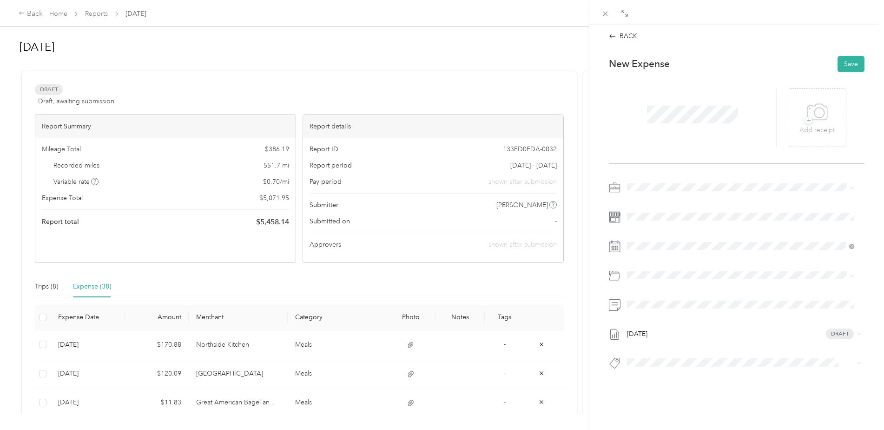
click at [682, 362] on span "Home Office Deduction" at bounding box center [687, 362] width 71 height 8
click at [845, 63] on button "Save" at bounding box center [851, 64] width 27 height 16
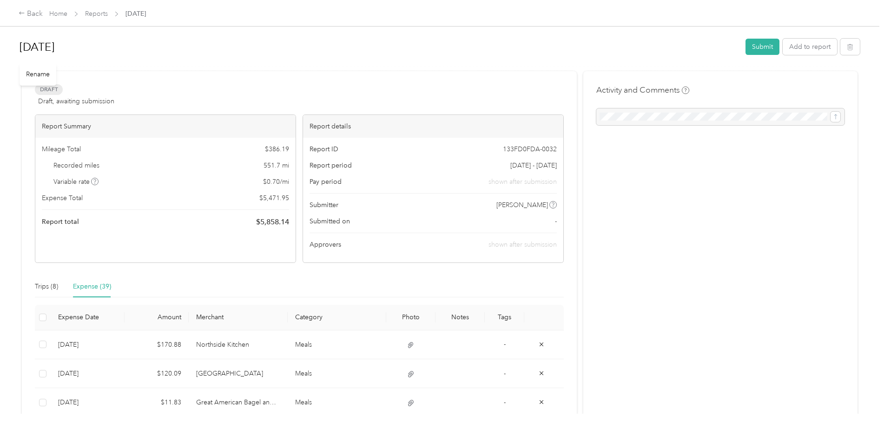
click at [20, 47] on h1 "Jul 2025" at bounding box center [380, 47] width 720 height 22
click at [769, 51] on button "Submit" at bounding box center [763, 47] width 34 height 16
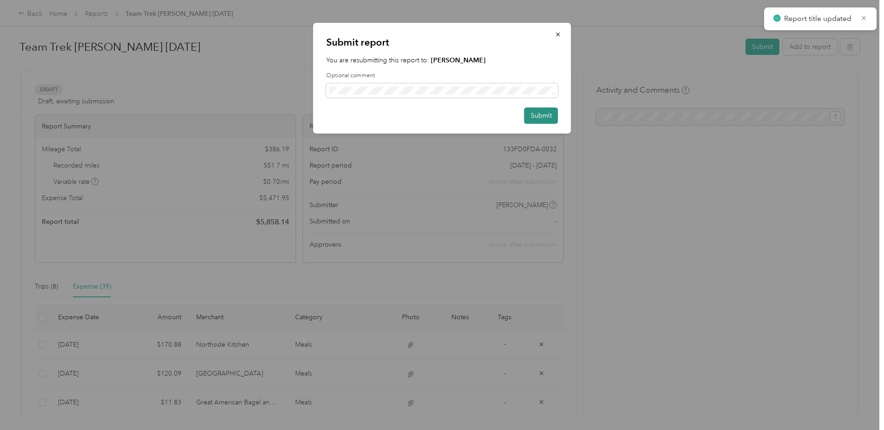
click at [547, 121] on button "Submit" at bounding box center [541, 115] width 34 height 16
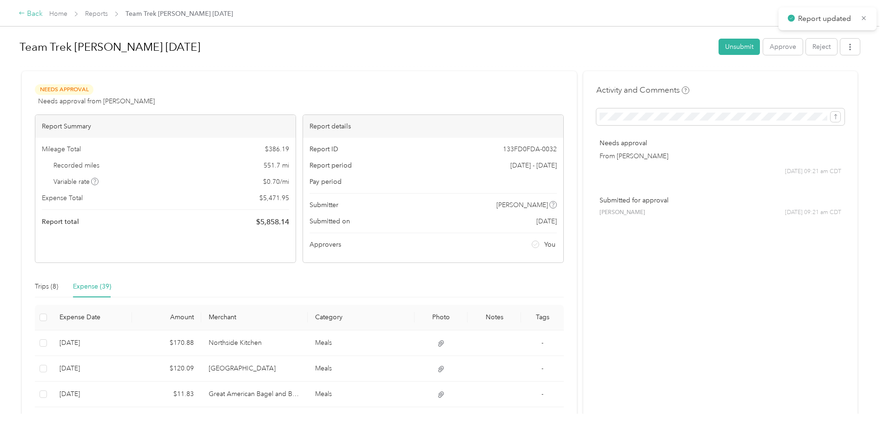
click at [26, 14] on div "Back" at bounding box center [31, 13] width 24 height 11
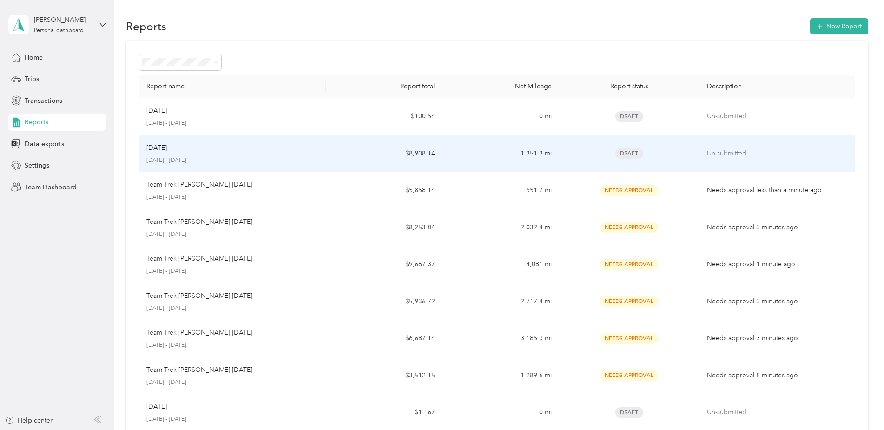
click at [163, 148] on p "Aug 2025" at bounding box center [156, 148] width 20 height 10
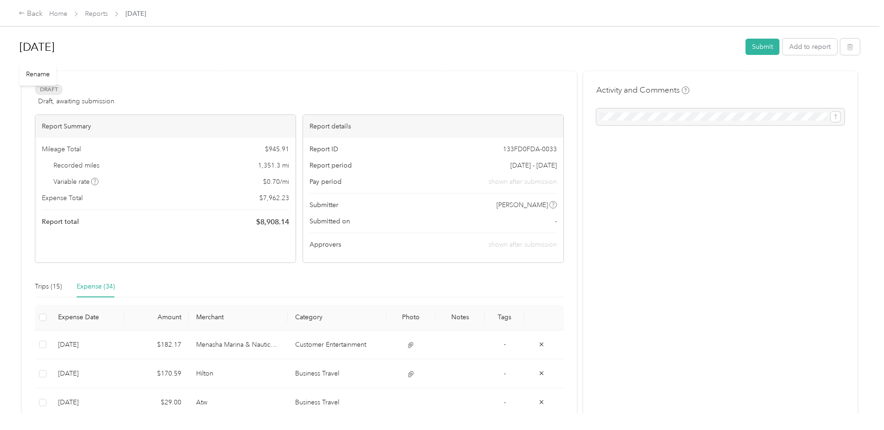
click at [21, 48] on h1 "Aug 2025" at bounding box center [380, 47] width 720 height 22
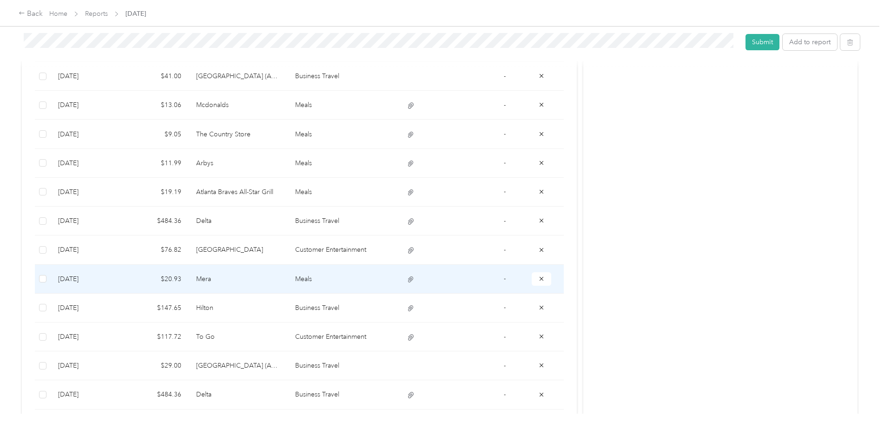
scroll to position [806, 0]
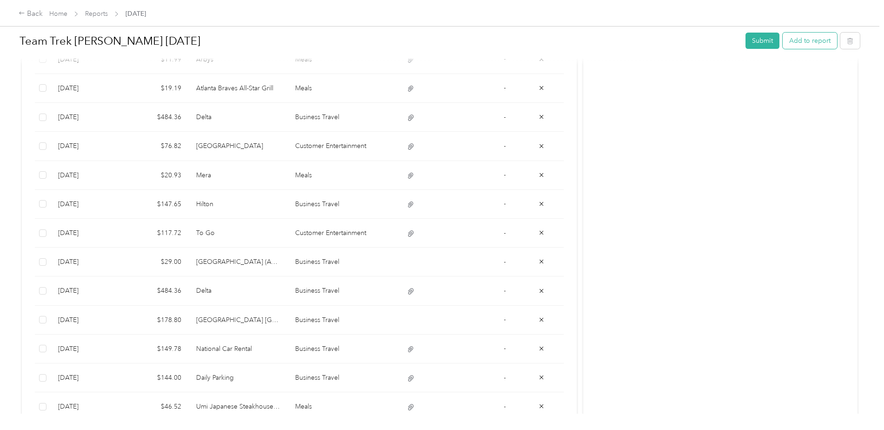
click at [793, 41] on button "Add to report" at bounding box center [810, 41] width 54 height 16
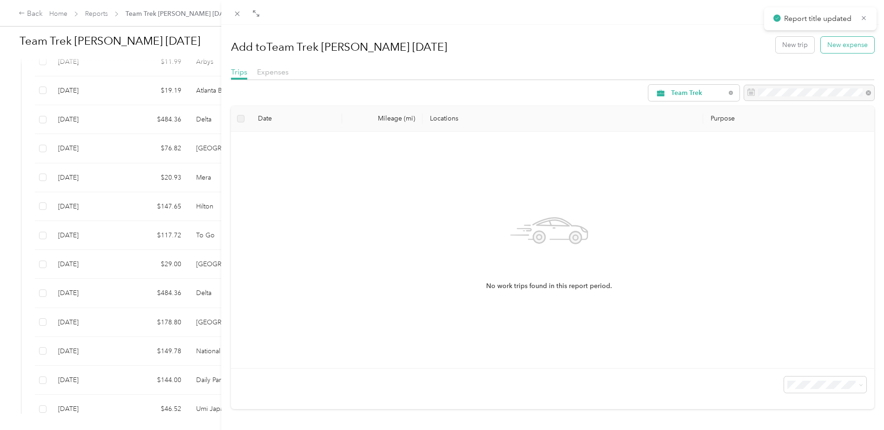
click at [824, 44] on button "New expense" at bounding box center [847, 45] width 53 height 16
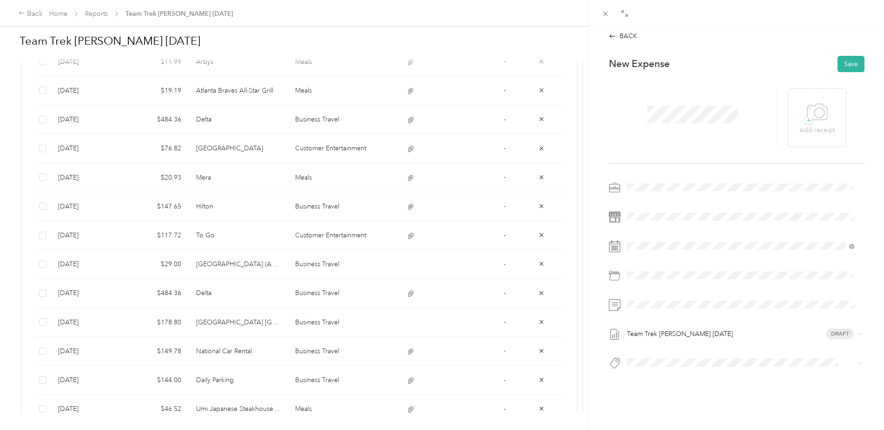
click at [687, 409] on span "Office Expense" at bounding box center [674, 410] width 45 height 8
click at [843, 66] on button "Save" at bounding box center [851, 64] width 27 height 16
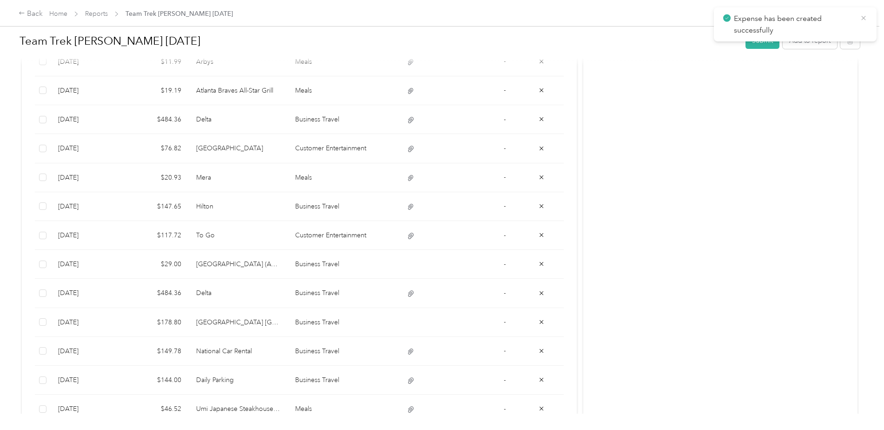
click at [863, 17] on icon at bounding box center [863, 18] width 7 height 8
click at [819, 42] on button "Add to report" at bounding box center [810, 41] width 54 height 16
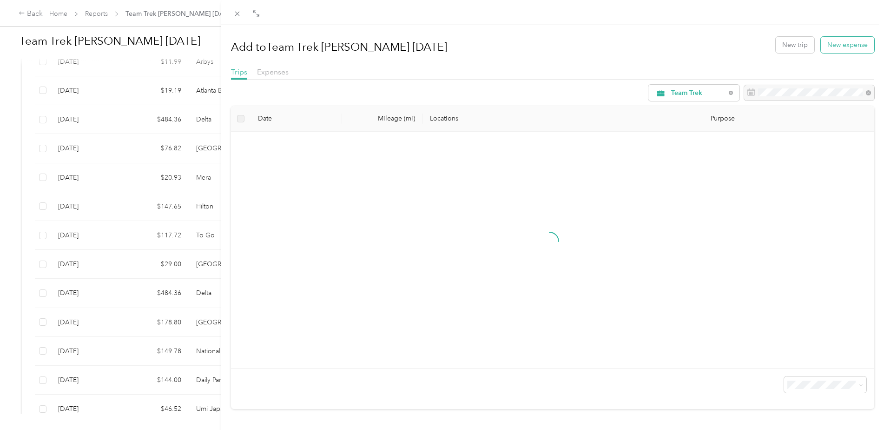
click at [836, 41] on button "New expense" at bounding box center [847, 45] width 53 height 16
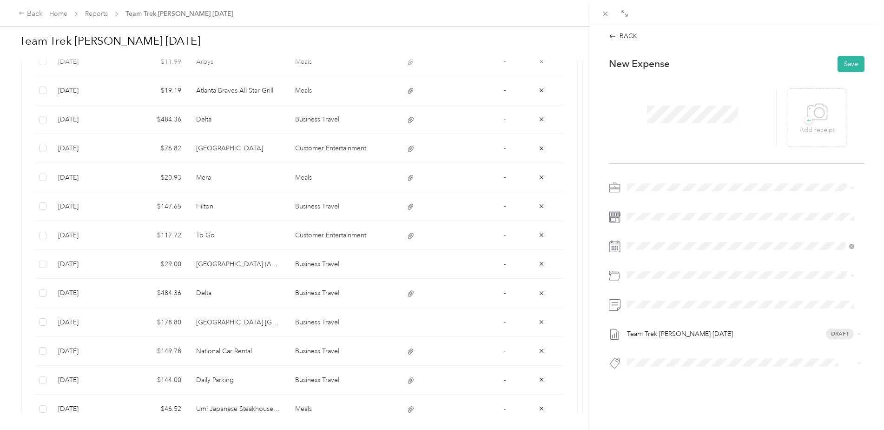
click at [671, 360] on span "Home Office Deduction" at bounding box center [687, 362] width 71 height 8
click at [846, 60] on button "Save" at bounding box center [851, 64] width 27 height 16
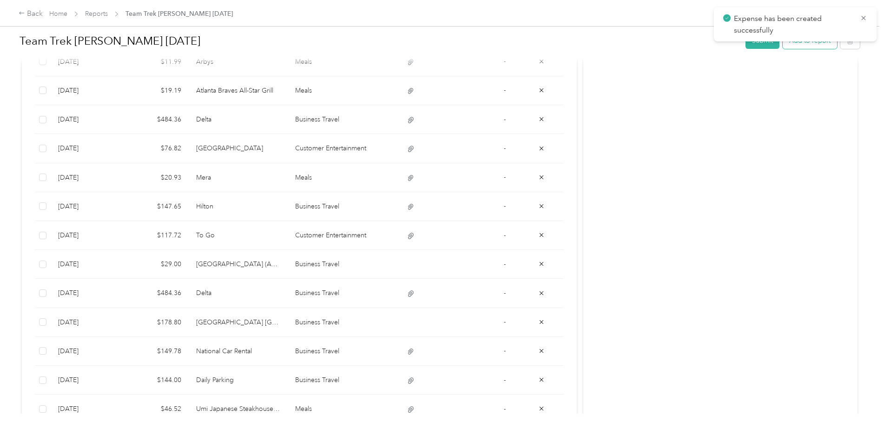
click at [811, 46] on button "Add to report" at bounding box center [810, 41] width 54 height 16
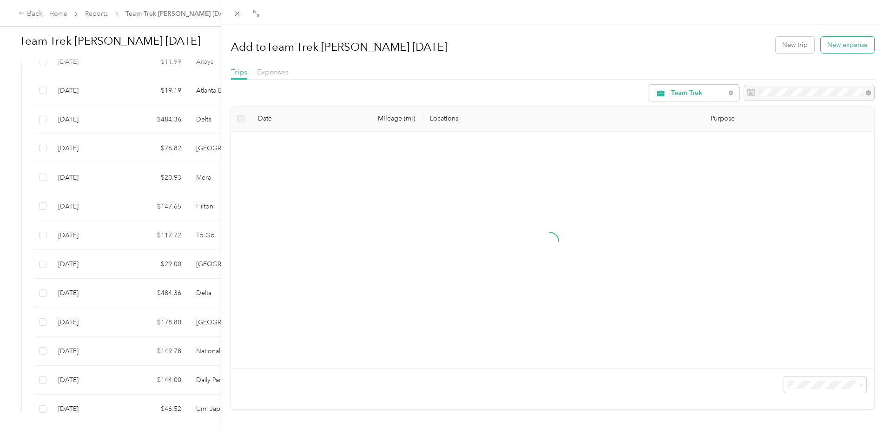
click at [831, 46] on button "New expense" at bounding box center [847, 45] width 53 height 16
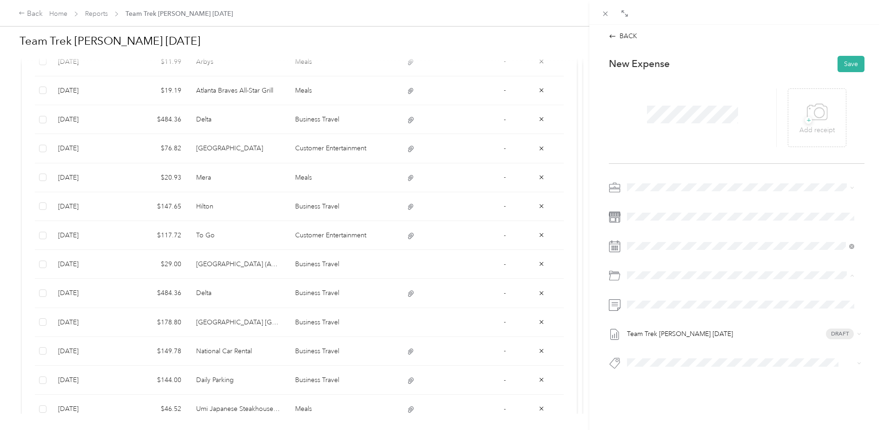
click at [670, 396] on div "Mobile Phone" at bounding box center [740, 395] width 221 height 10
click at [849, 64] on button "Save" at bounding box center [851, 64] width 27 height 16
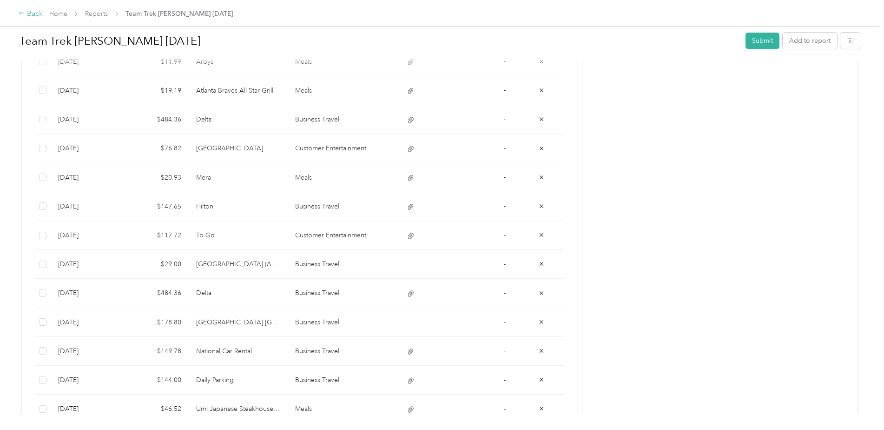
click at [25, 11] on icon at bounding box center [22, 13] width 7 height 7
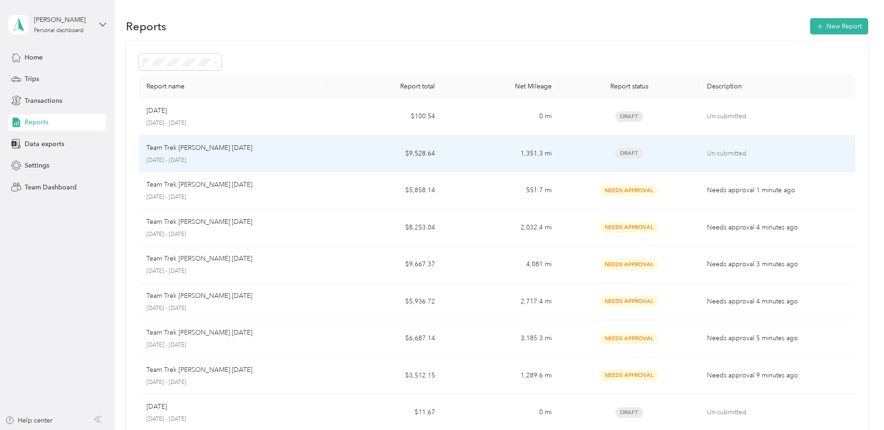
click at [209, 151] on p "Team Trek Chris Rooks Aug 2025" at bounding box center [199, 148] width 106 height 10
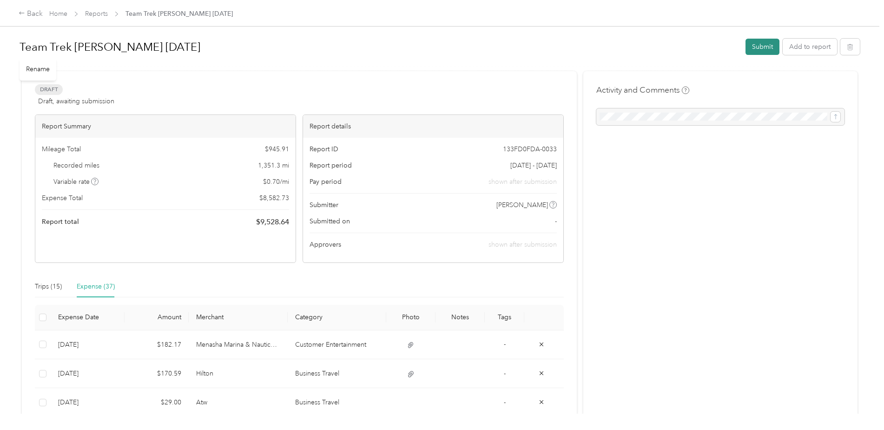
click at [756, 47] on button "Submit" at bounding box center [763, 47] width 34 height 16
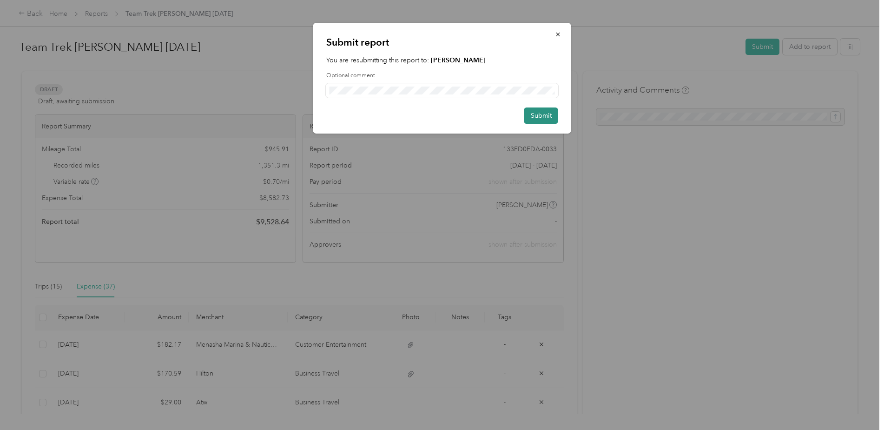
click at [539, 120] on button "Submit" at bounding box center [541, 115] width 34 height 16
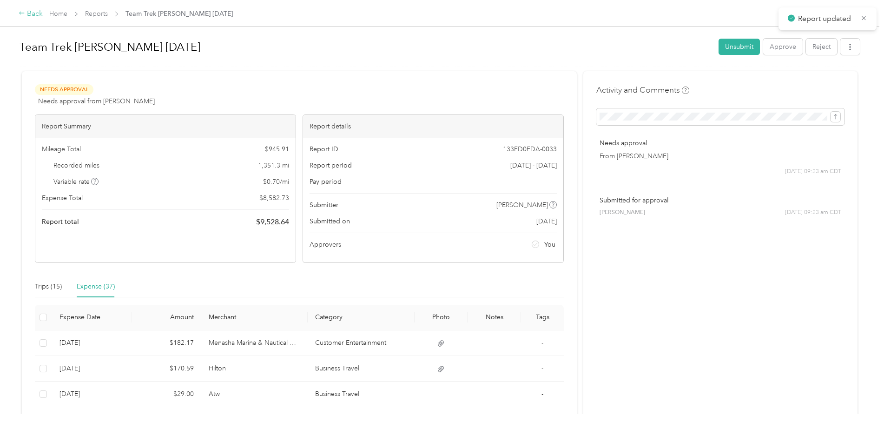
click at [37, 18] on div "Back" at bounding box center [31, 13] width 24 height 11
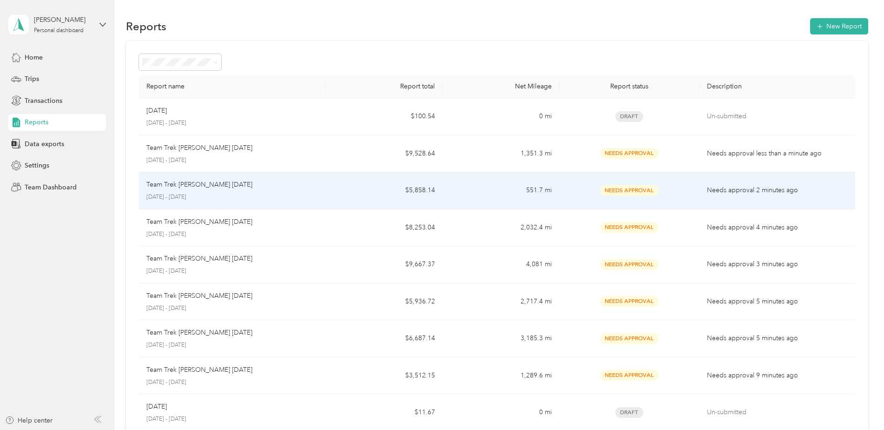
click at [606, 189] on span "Needs Approval" at bounding box center [629, 190] width 59 height 11
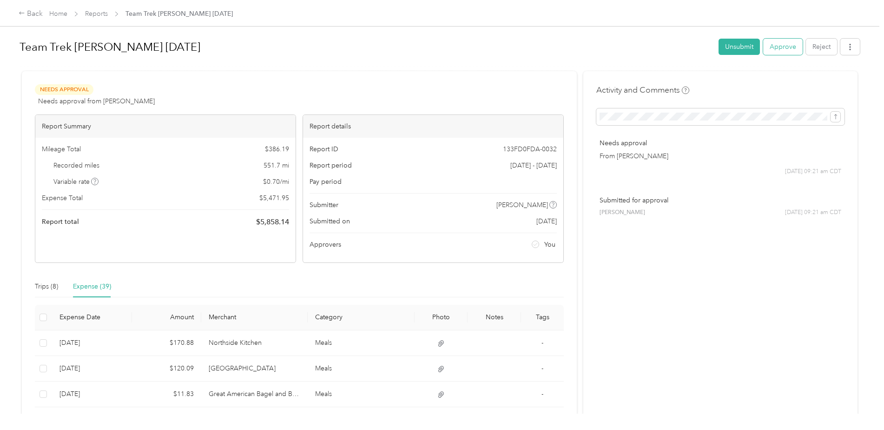
click at [792, 46] on button "Approve" at bounding box center [783, 47] width 40 height 16
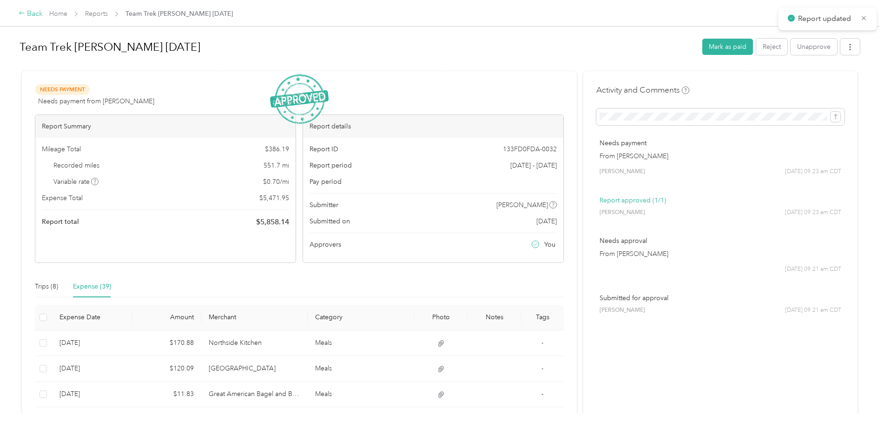
click at [37, 12] on div "Back" at bounding box center [31, 13] width 24 height 11
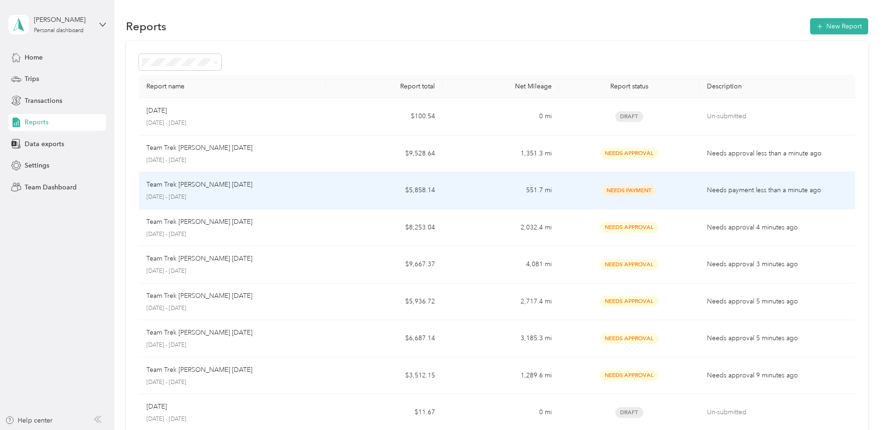
click at [625, 191] on span "Needs Payment" at bounding box center [629, 190] width 55 height 11
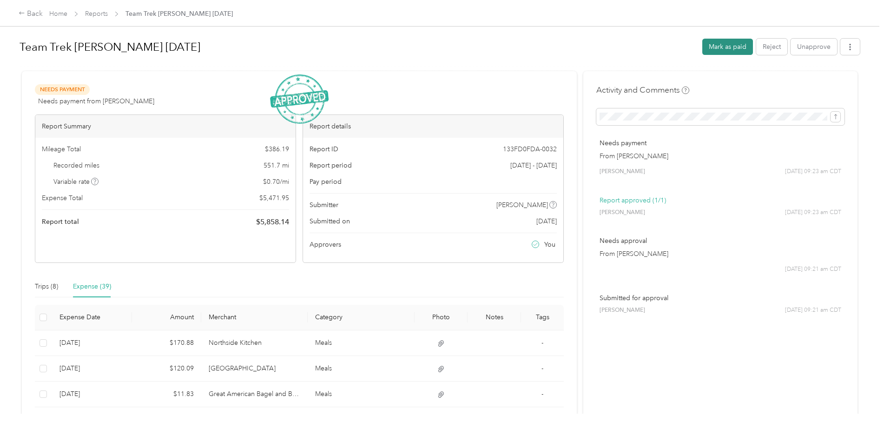
click at [722, 48] on button "Mark as paid" at bounding box center [728, 47] width 51 height 16
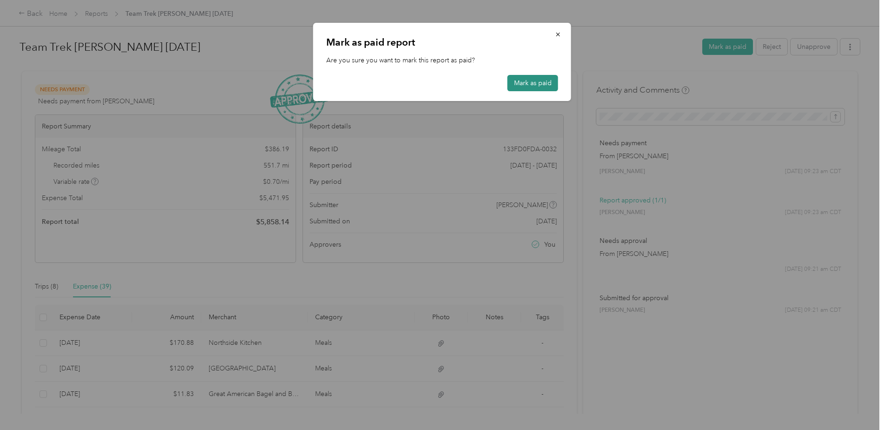
click at [533, 81] on button "Mark as paid" at bounding box center [533, 83] width 51 height 16
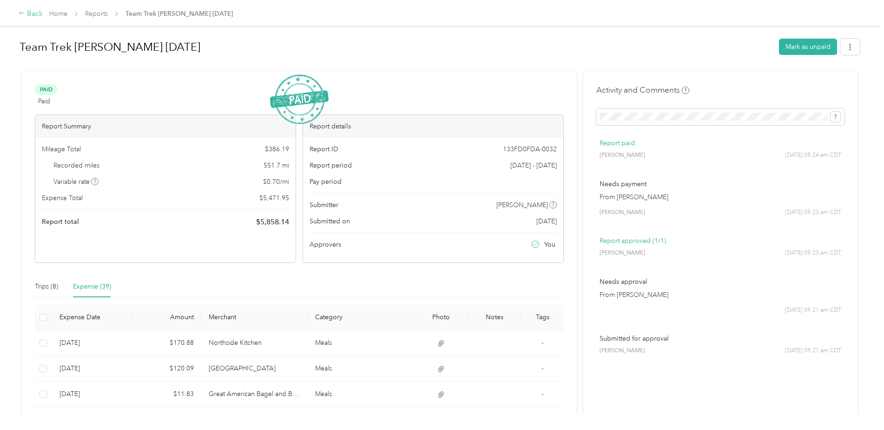
click at [33, 13] on div "Back" at bounding box center [31, 13] width 24 height 11
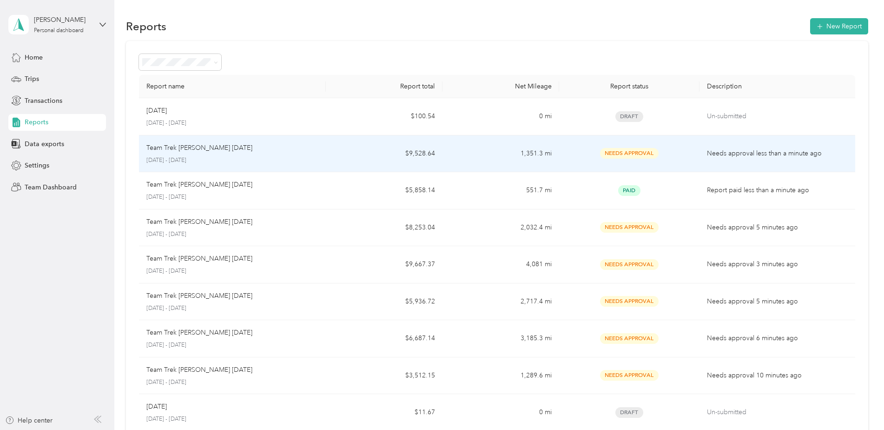
click at [622, 153] on span "Needs Approval" at bounding box center [629, 153] width 59 height 11
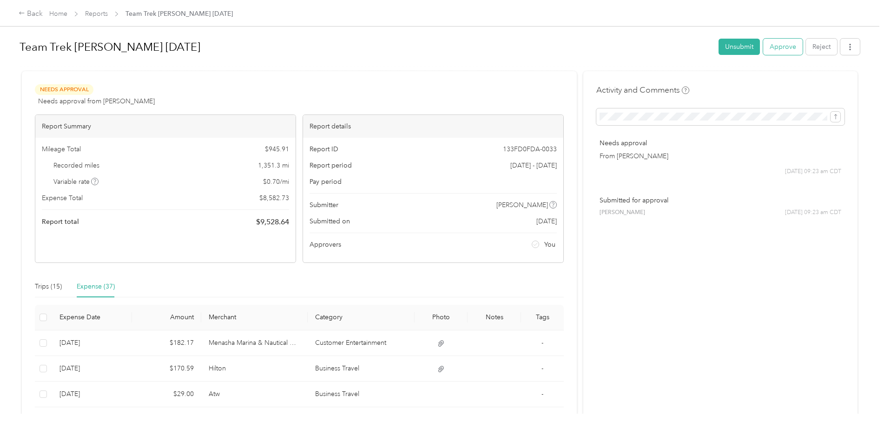
click at [782, 48] on button "Approve" at bounding box center [783, 47] width 40 height 16
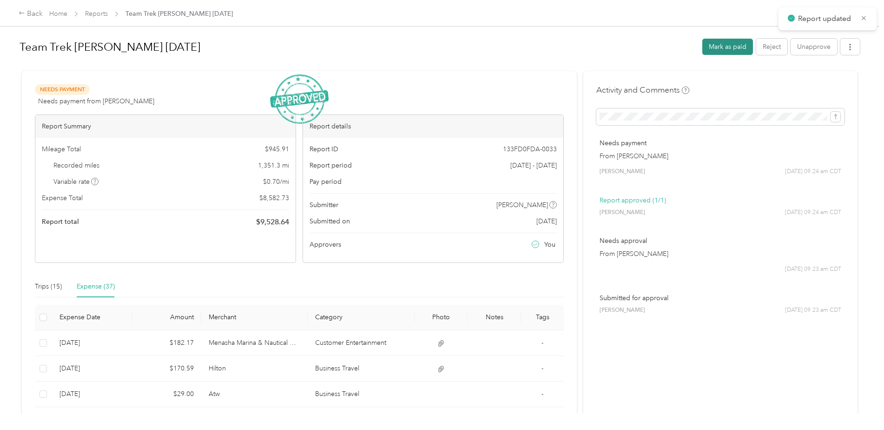
click at [734, 48] on button "Mark as paid" at bounding box center [728, 47] width 51 height 16
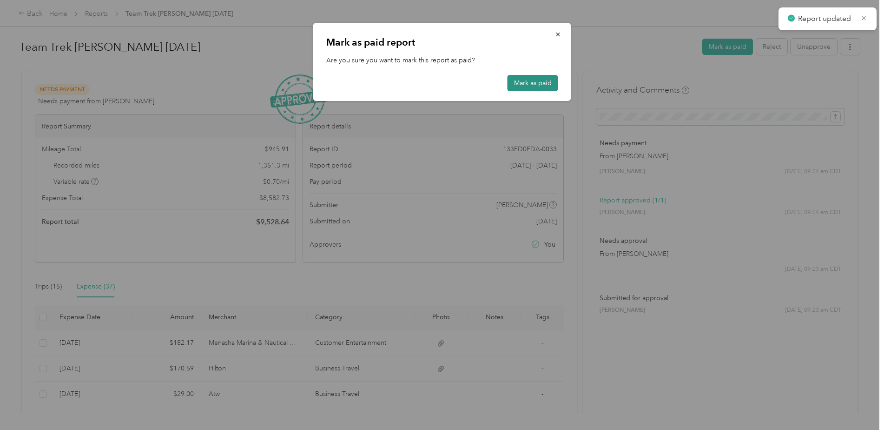
click at [520, 80] on button "Mark as paid" at bounding box center [533, 83] width 51 height 16
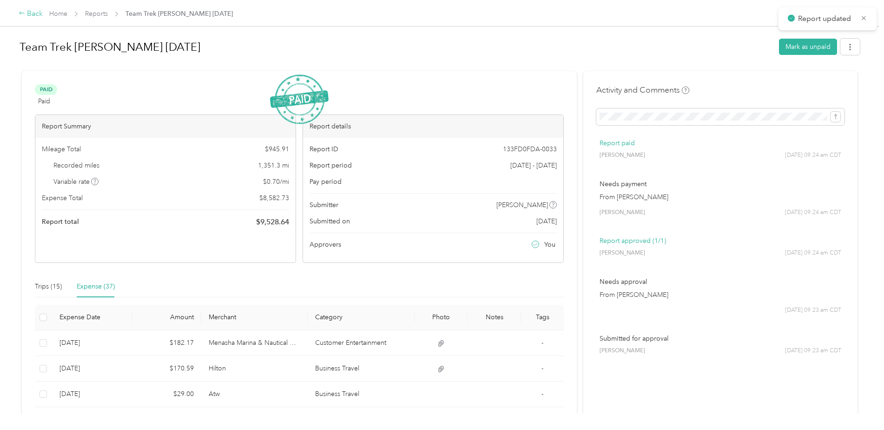
click at [23, 13] on icon at bounding box center [22, 13] width 7 height 7
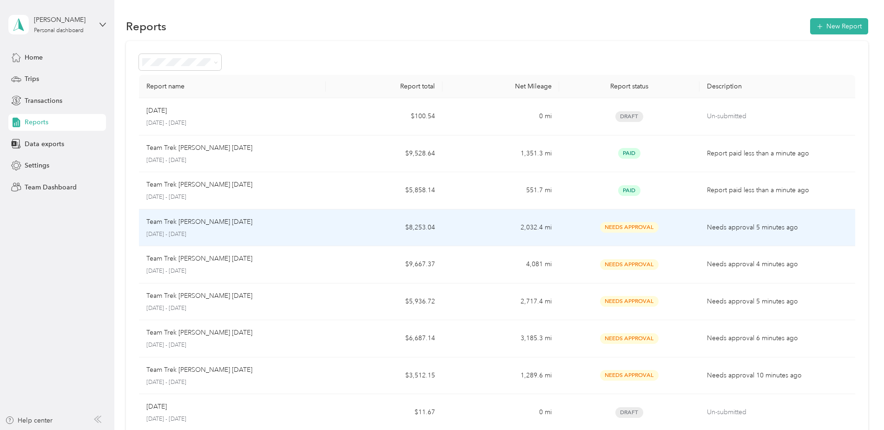
click at [624, 228] on span "Needs Approval" at bounding box center [629, 227] width 59 height 11
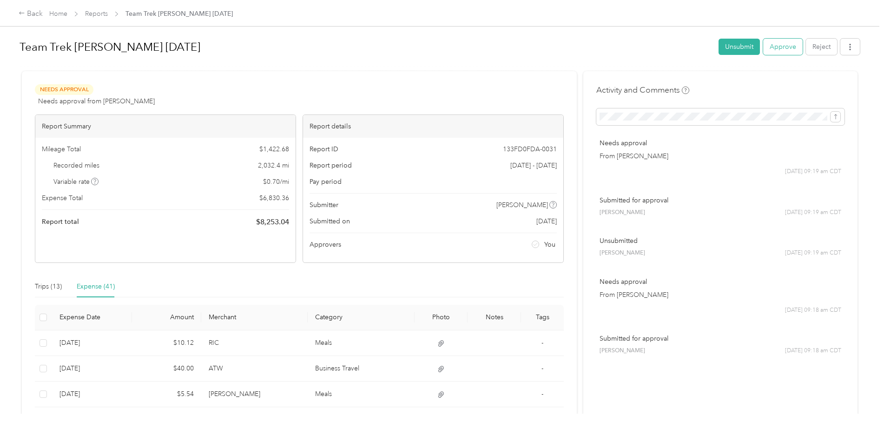
click at [766, 43] on button "Approve" at bounding box center [783, 47] width 40 height 16
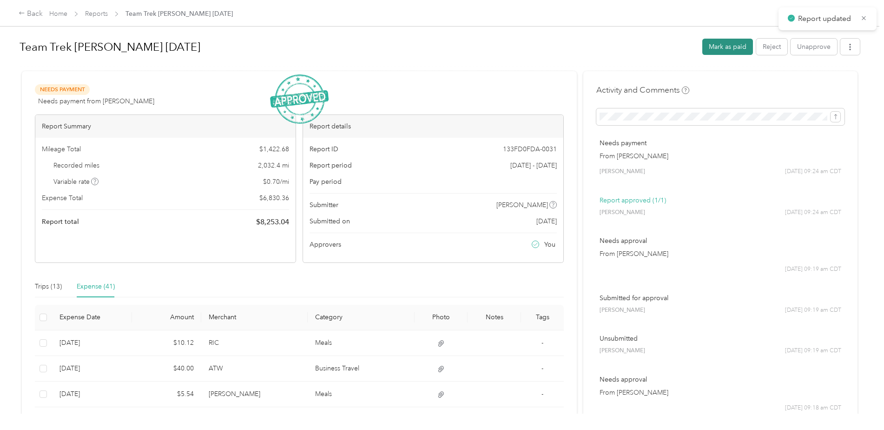
click at [727, 47] on button "Mark as paid" at bounding box center [728, 47] width 51 height 16
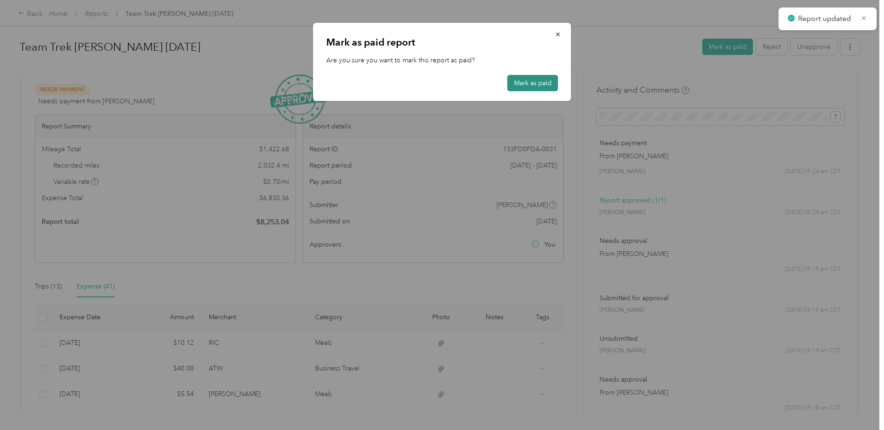
click at [548, 81] on button "Mark as paid" at bounding box center [533, 83] width 51 height 16
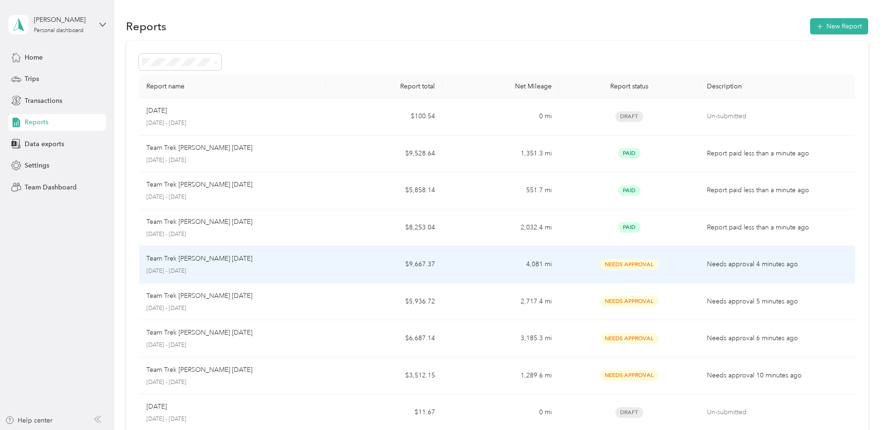
click at [623, 258] on td "Needs Approval" at bounding box center [629, 264] width 140 height 37
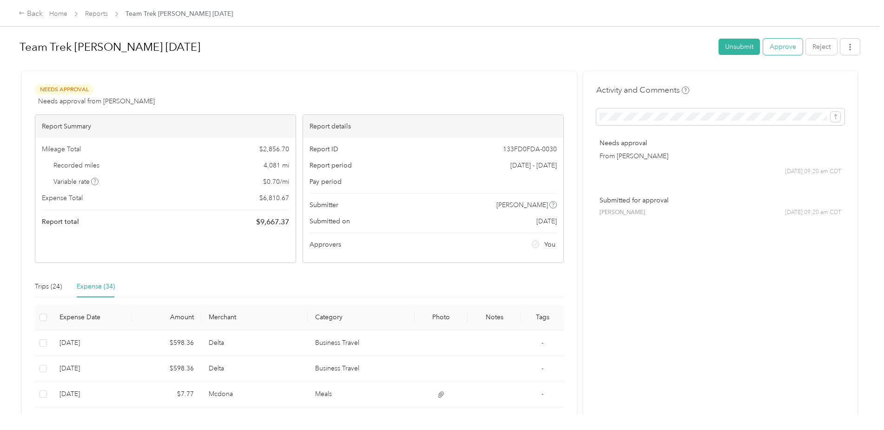
click at [777, 41] on button "Approve" at bounding box center [783, 47] width 40 height 16
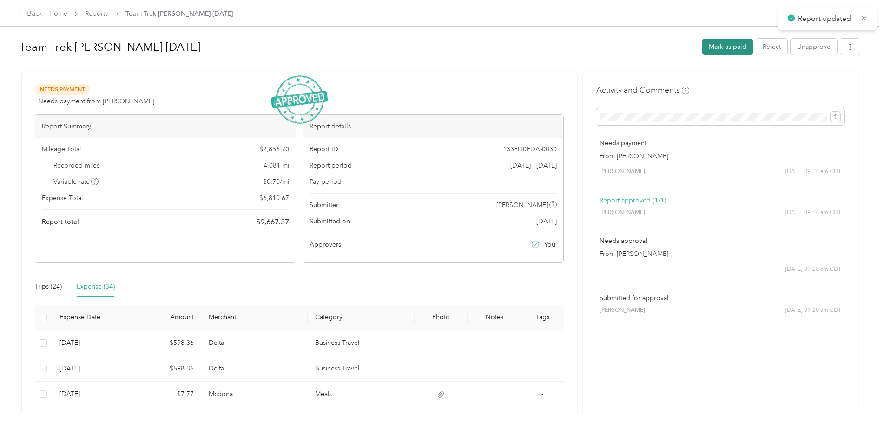
click at [710, 46] on button "Mark as paid" at bounding box center [728, 47] width 51 height 16
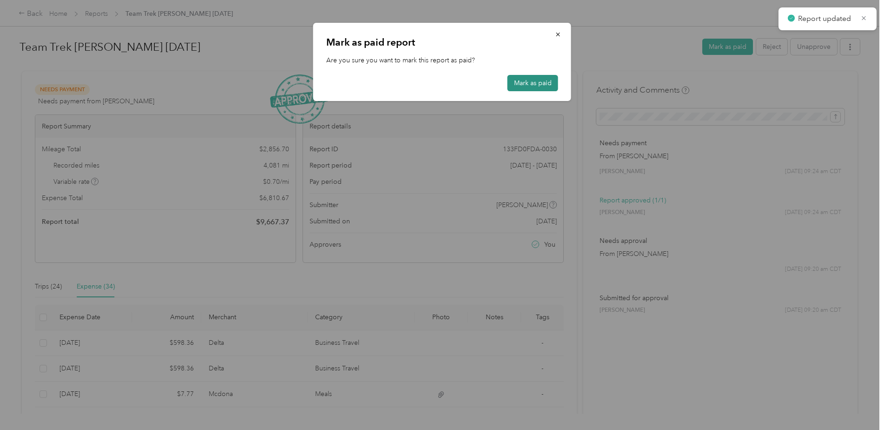
click at [555, 84] on button "Mark as paid" at bounding box center [533, 83] width 51 height 16
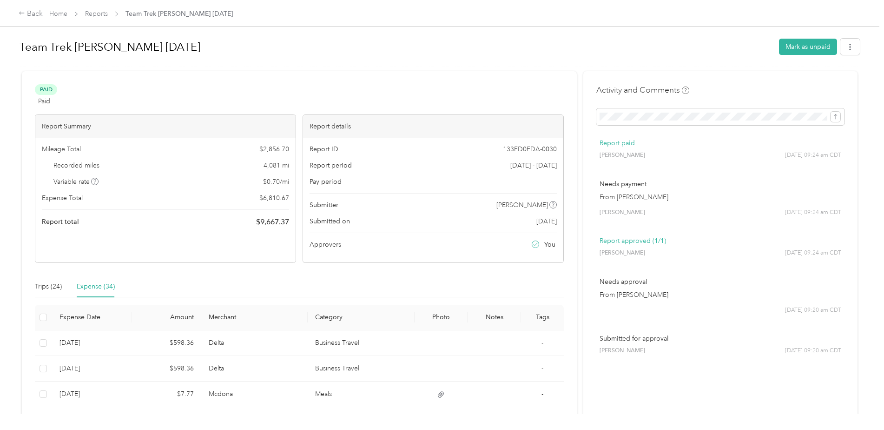
click at [30, 13] on div "Back" at bounding box center [31, 13] width 24 height 11
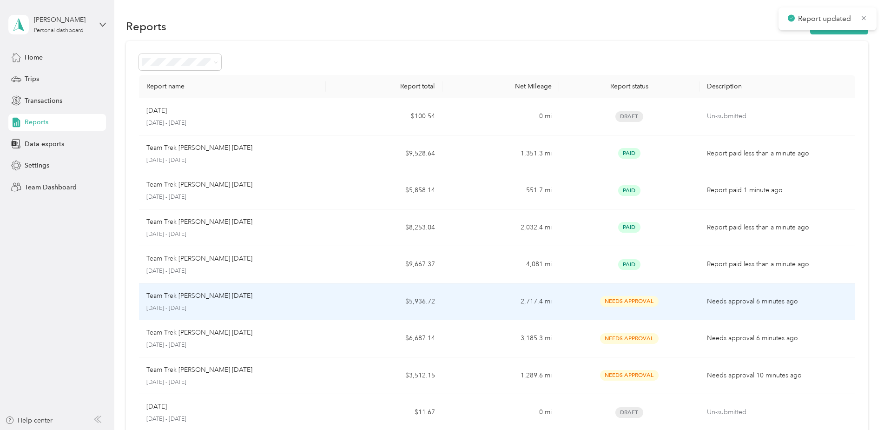
click at [628, 293] on td "Needs Approval" at bounding box center [629, 301] width 140 height 37
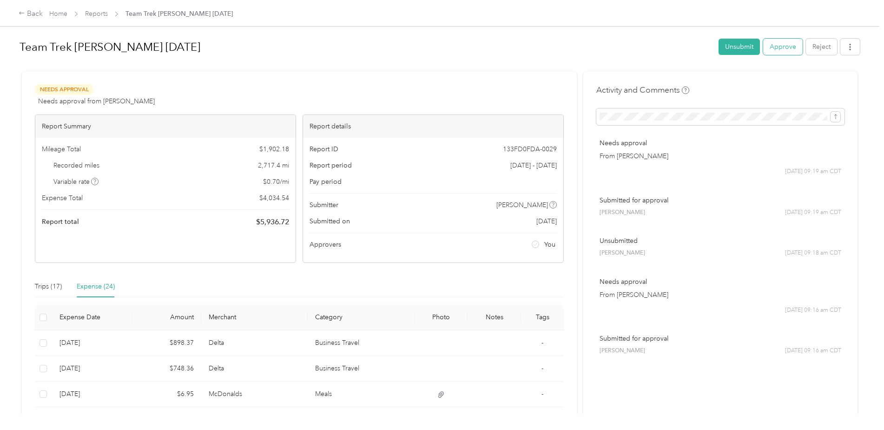
click at [784, 49] on button "Approve" at bounding box center [783, 47] width 40 height 16
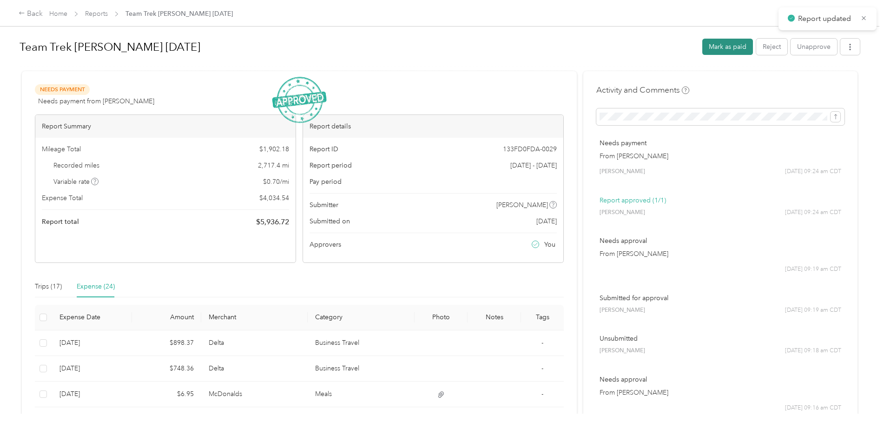
click at [728, 46] on button "Mark as paid" at bounding box center [728, 47] width 51 height 16
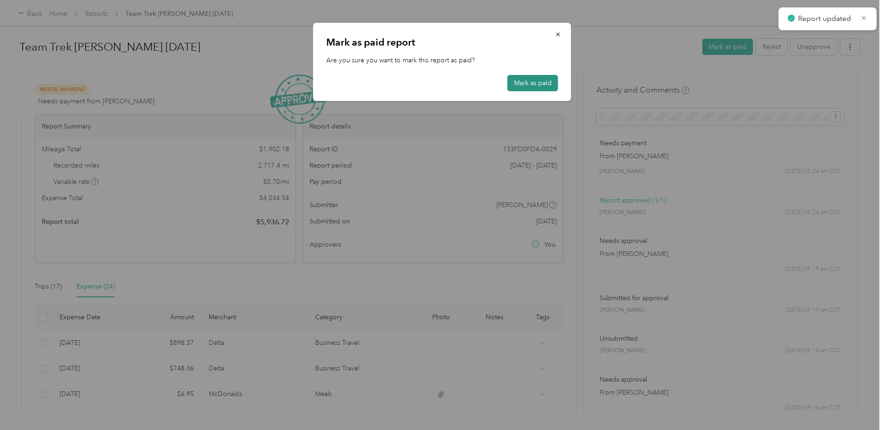
click at [532, 82] on button "Mark as paid" at bounding box center [533, 83] width 51 height 16
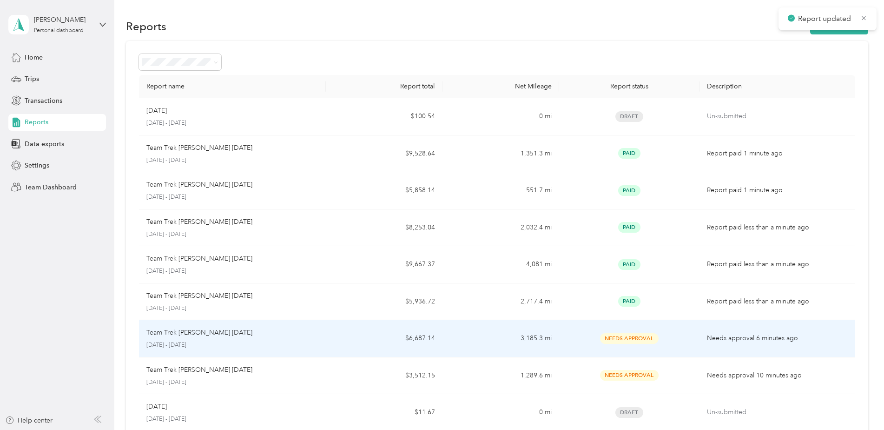
click at [618, 339] on span "Needs Approval" at bounding box center [629, 338] width 59 height 11
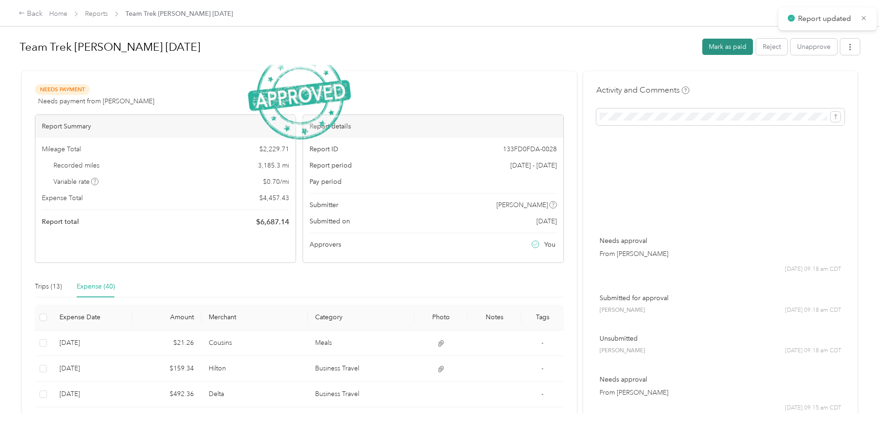
click at [723, 46] on button "Mark as paid" at bounding box center [728, 47] width 51 height 16
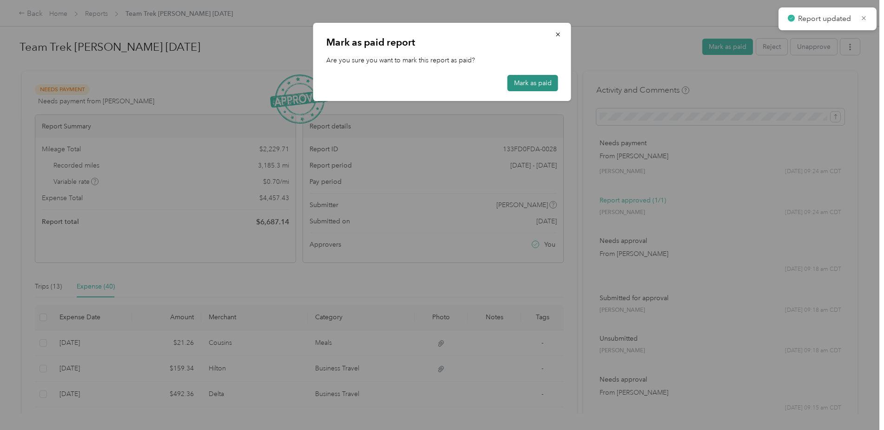
click at [535, 86] on button "Mark as paid" at bounding box center [533, 83] width 51 height 16
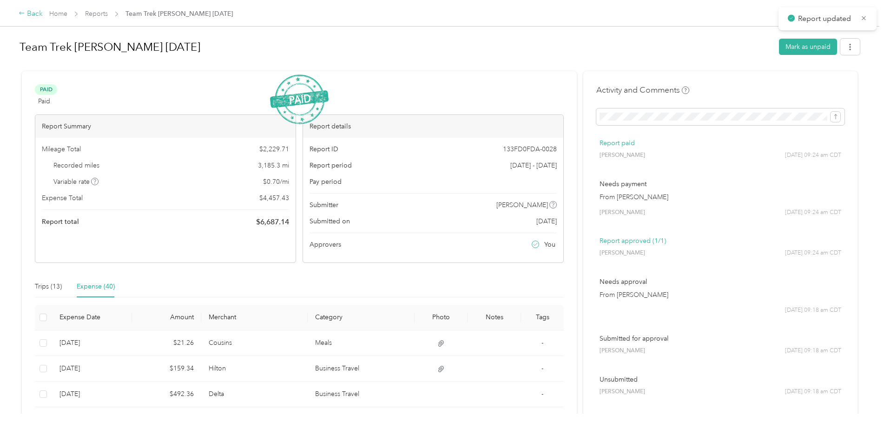
click at [33, 14] on div "Back" at bounding box center [31, 13] width 24 height 11
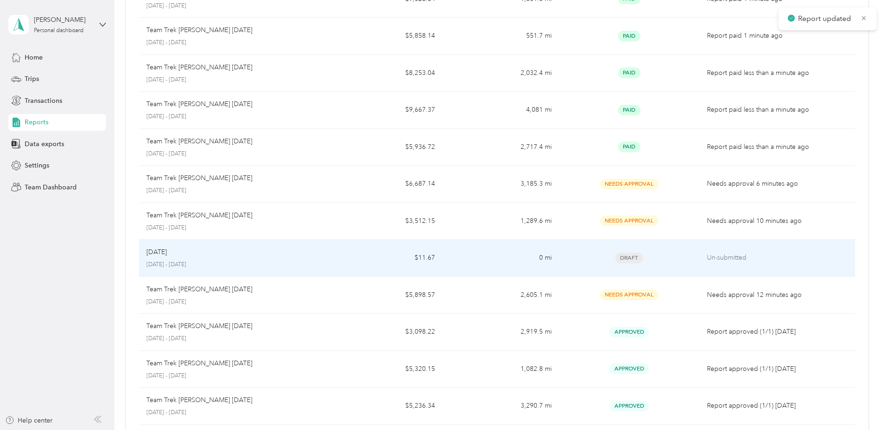
scroll to position [186, 0]
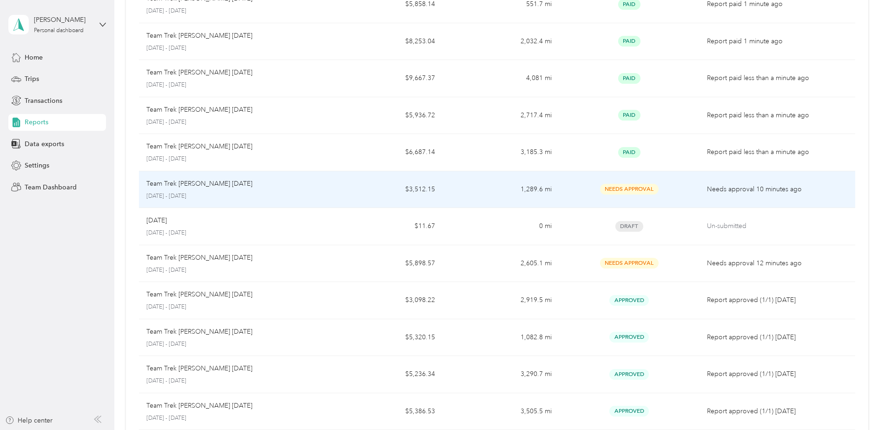
click at [630, 186] on span "Needs Approval" at bounding box center [629, 189] width 59 height 11
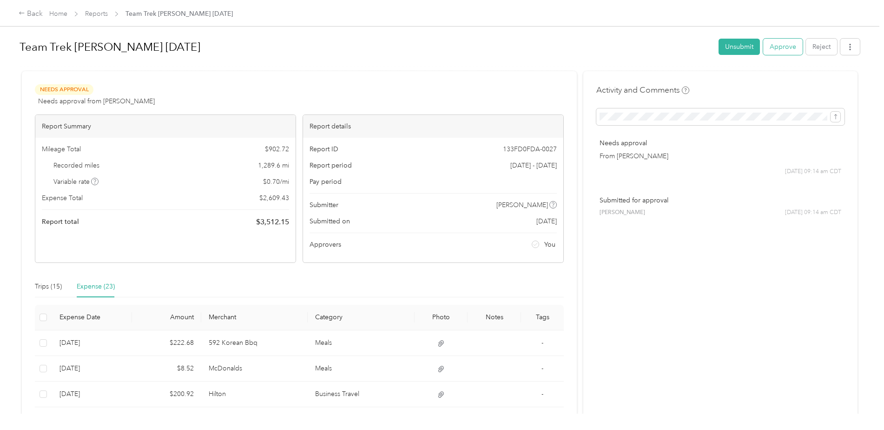
click at [796, 48] on button "Approve" at bounding box center [783, 47] width 40 height 16
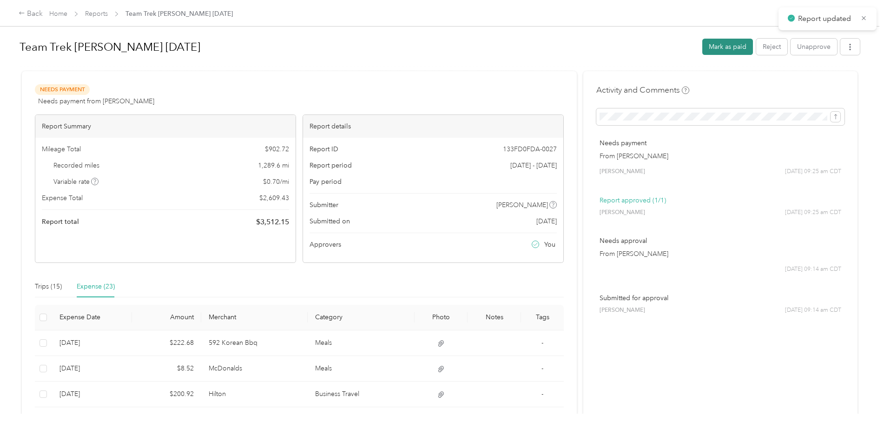
click at [734, 49] on button "Mark as paid" at bounding box center [728, 47] width 51 height 16
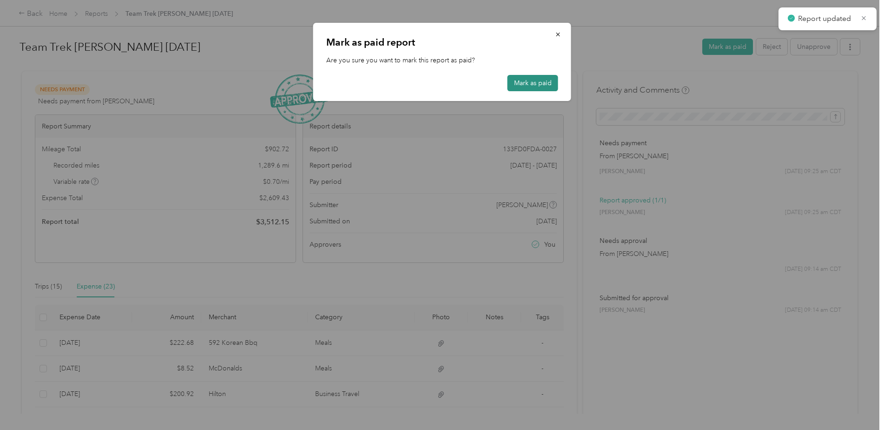
click at [529, 82] on button "Mark as paid" at bounding box center [533, 83] width 51 height 16
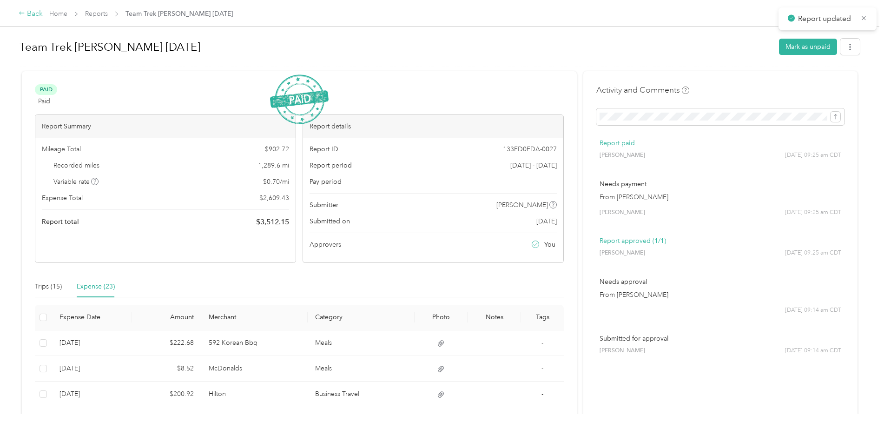
click at [23, 13] on icon at bounding box center [22, 13] width 7 height 7
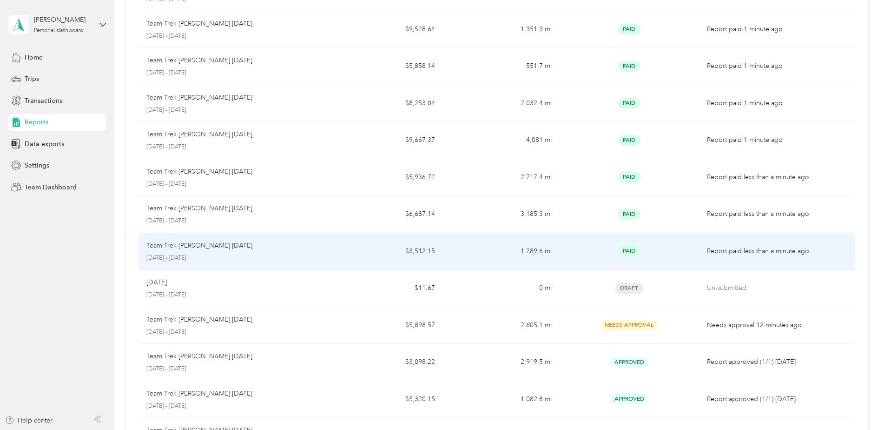
scroll to position [186, 0]
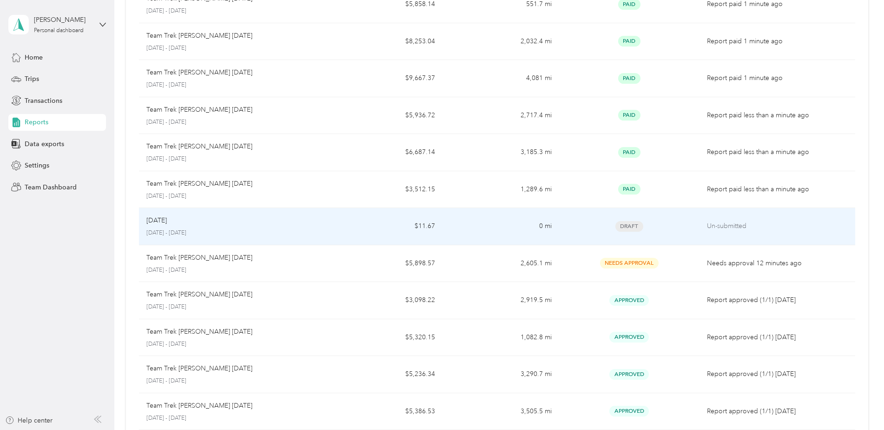
click at [418, 223] on td "$11.67" at bounding box center [384, 226] width 117 height 37
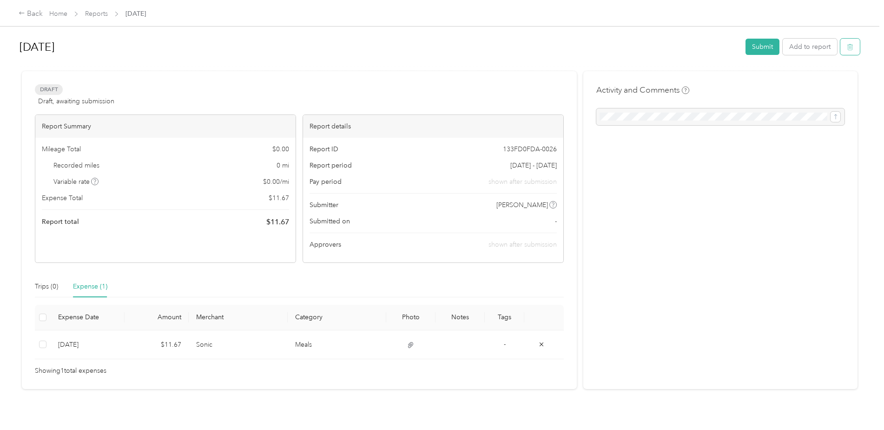
click at [852, 49] on button "button" at bounding box center [851, 47] width 20 height 16
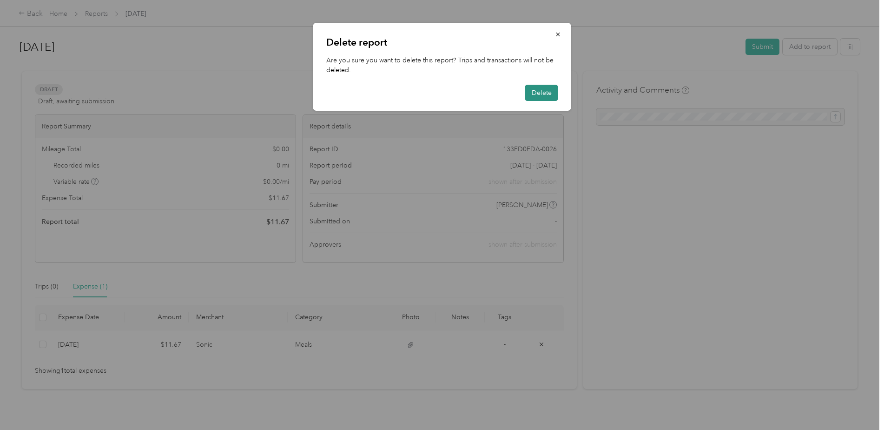
click at [544, 90] on button "Delete" at bounding box center [541, 93] width 33 height 16
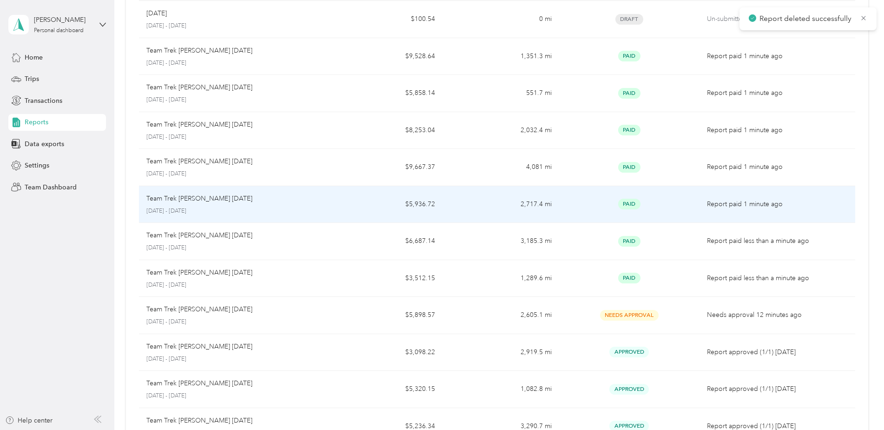
scroll to position [124, 0]
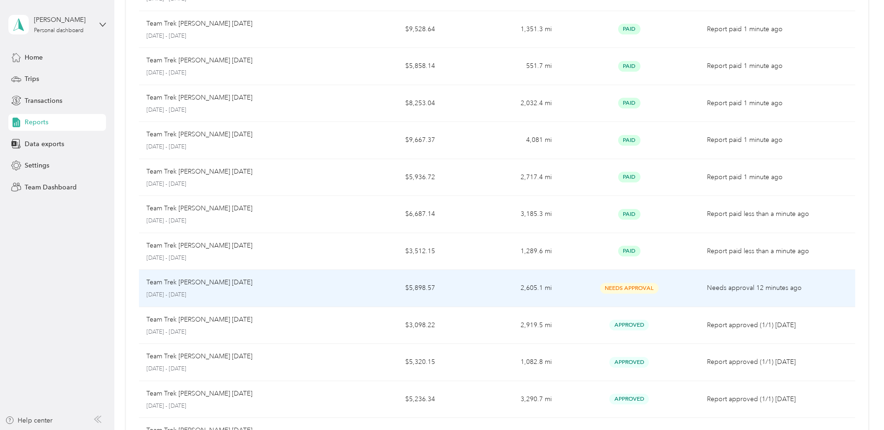
click at [609, 285] on span "Needs Approval" at bounding box center [629, 288] width 59 height 11
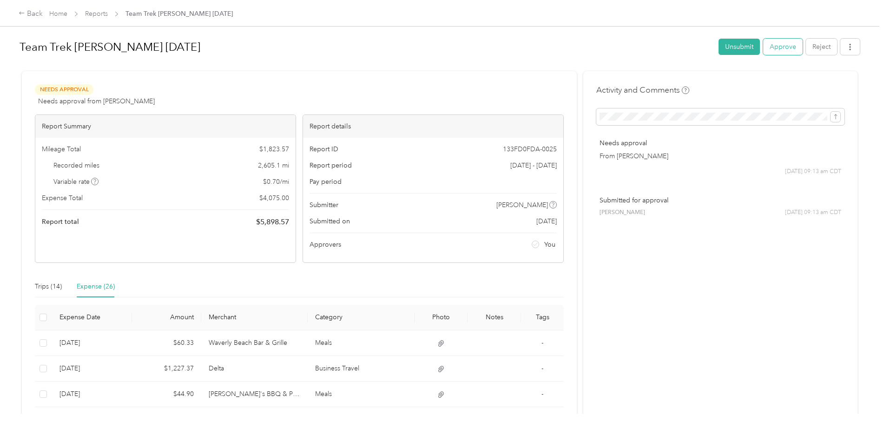
click at [771, 46] on button "Approve" at bounding box center [783, 47] width 40 height 16
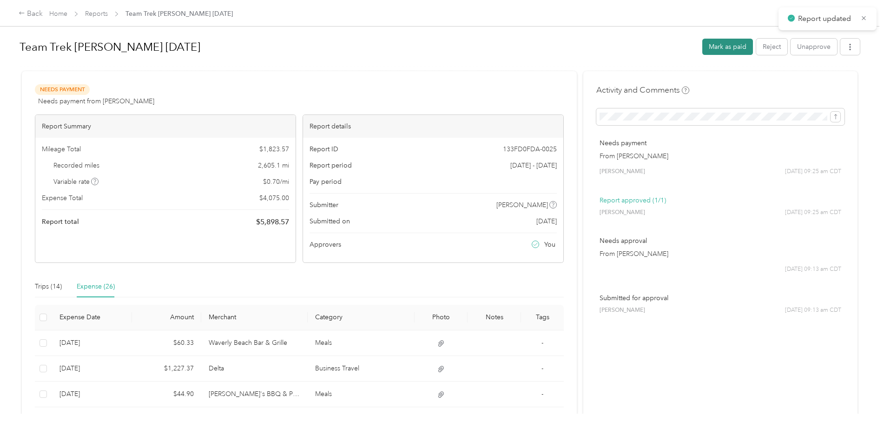
click at [719, 46] on button "Mark as paid" at bounding box center [728, 47] width 51 height 16
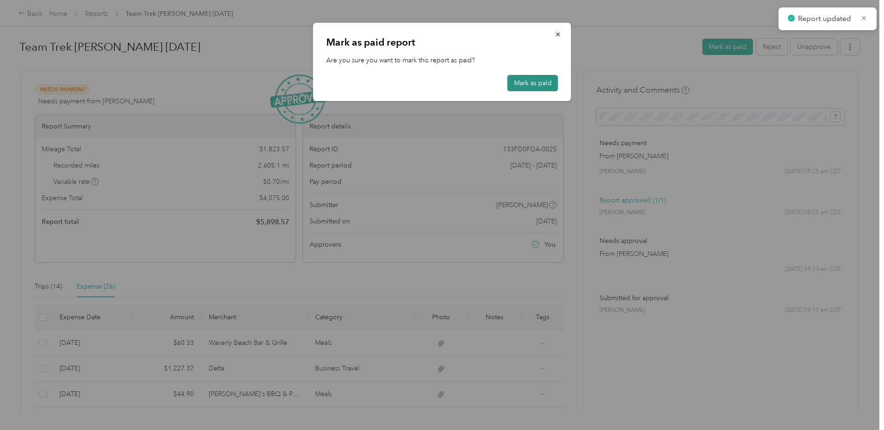
click at [533, 80] on button "Mark as paid" at bounding box center [533, 83] width 51 height 16
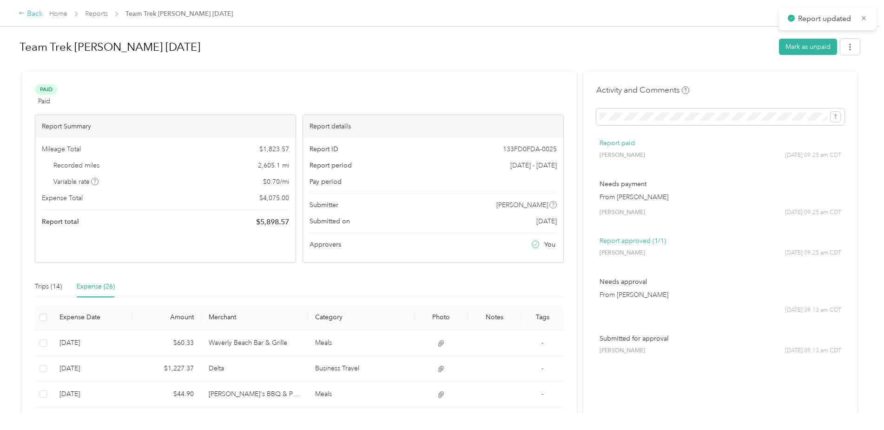
click at [32, 13] on div "Back" at bounding box center [31, 13] width 24 height 11
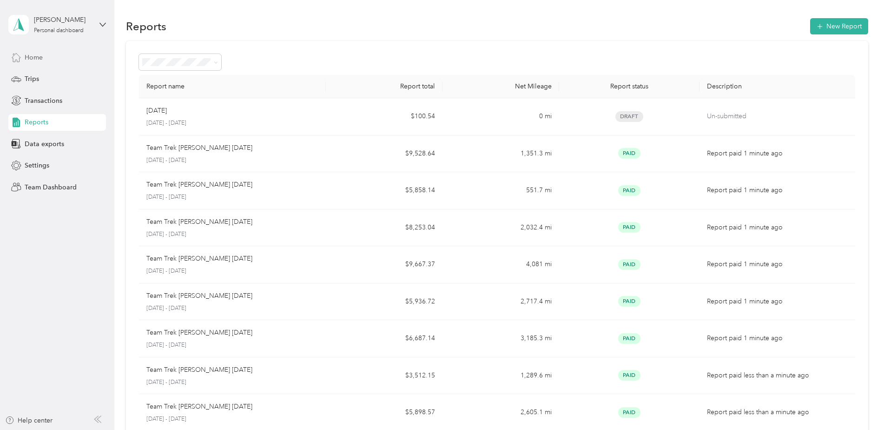
click at [29, 58] on span "Home" at bounding box center [34, 58] width 18 height 10
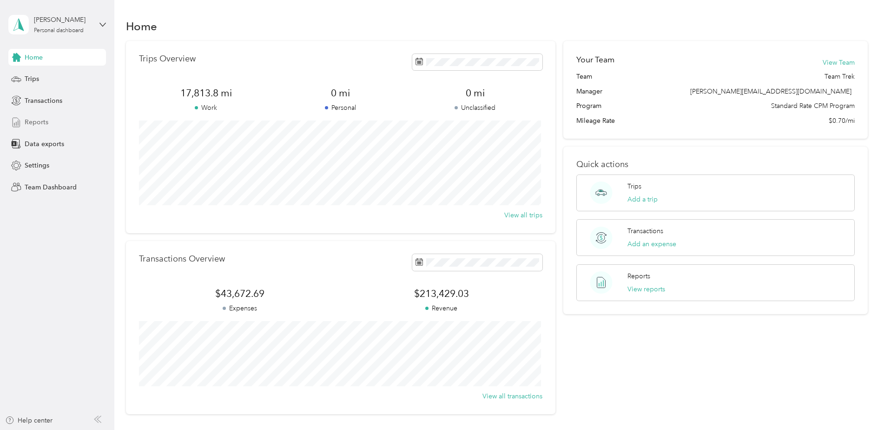
click at [38, 119] on span "Reports" at bounding box center [37, 122] width 24 height 10
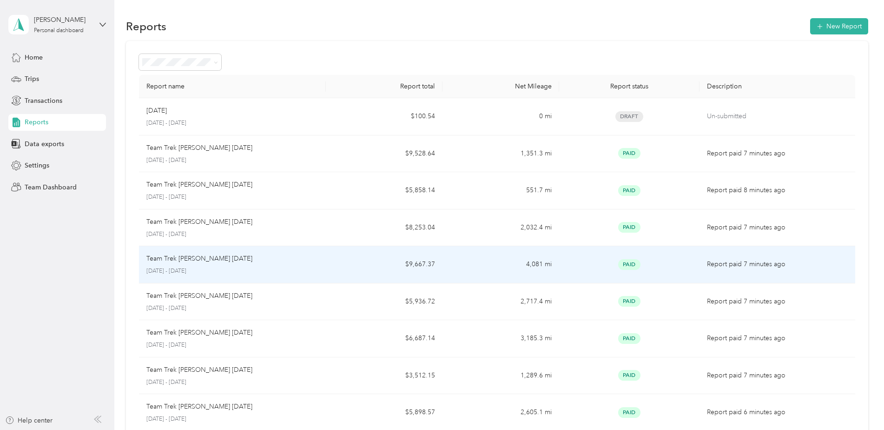
click at [310, 256] on div "Team Trek Chris Rooks June 2025" at bounding box center [232, 258] width 172 height 10
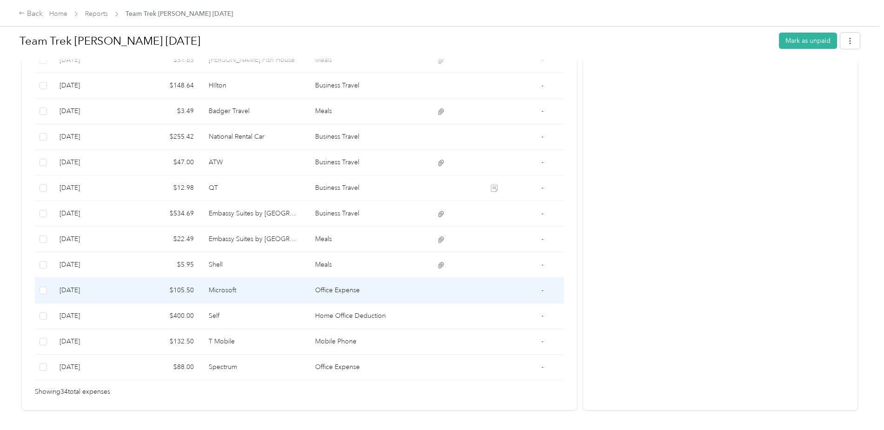
scroll to position [794, 0]
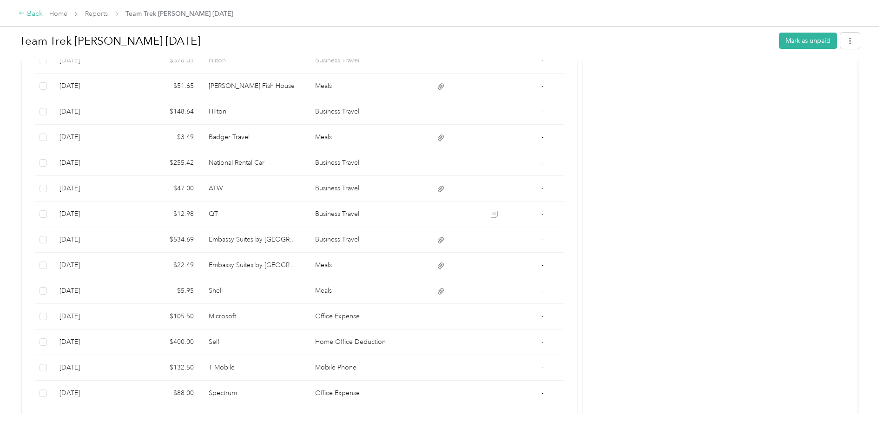
click at [21, 12] on icon at bounding box center [22, 13] width 7 height 7
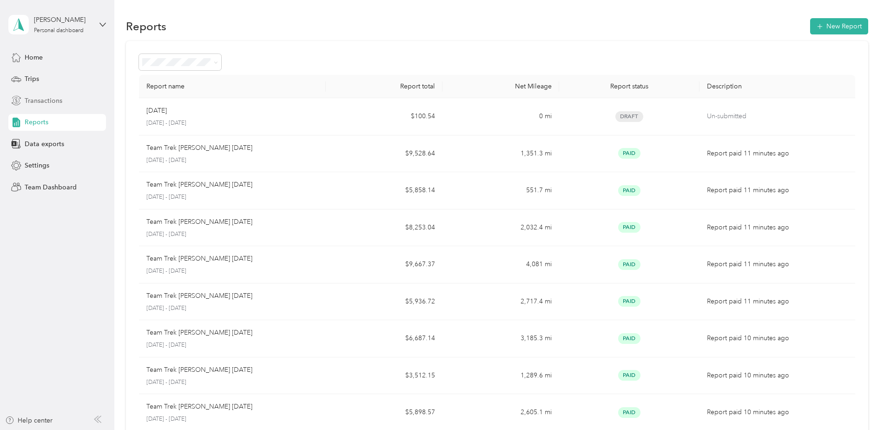
click at [31, 93] on div "Transactions" at bounding box center [57, 100] width 98 height 17
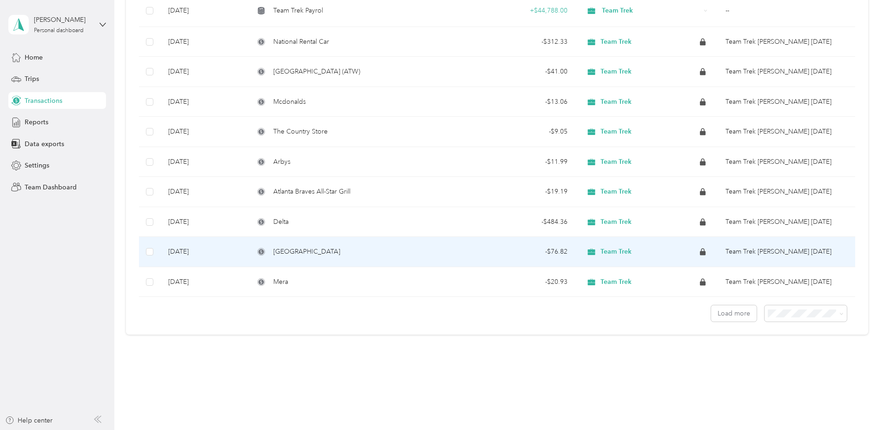
scroll to position [622, 0]
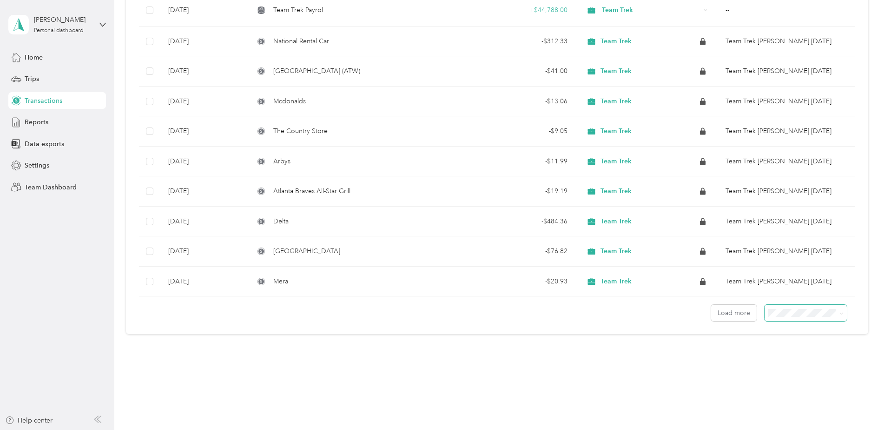
click at [840, 314] on icon at bounding box center [841, 313] width 3 height 2
click at [808, 362] on div "100 per load" at bounding box center [803, 363] width 69 height 10
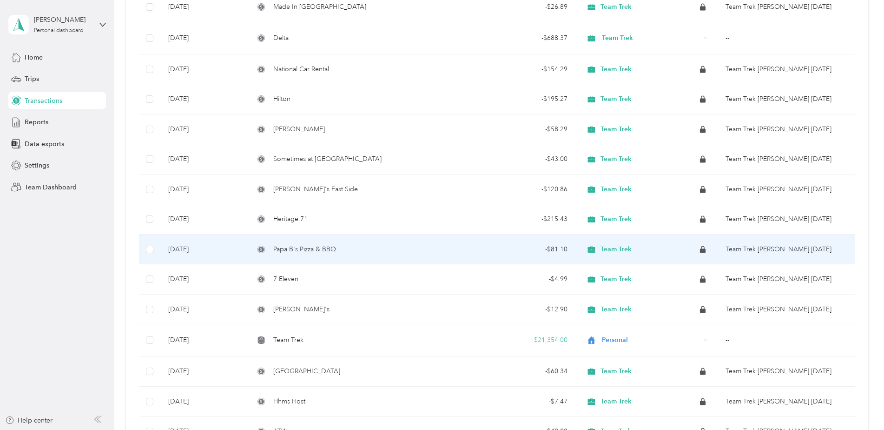
scroll to position [1799, 0]
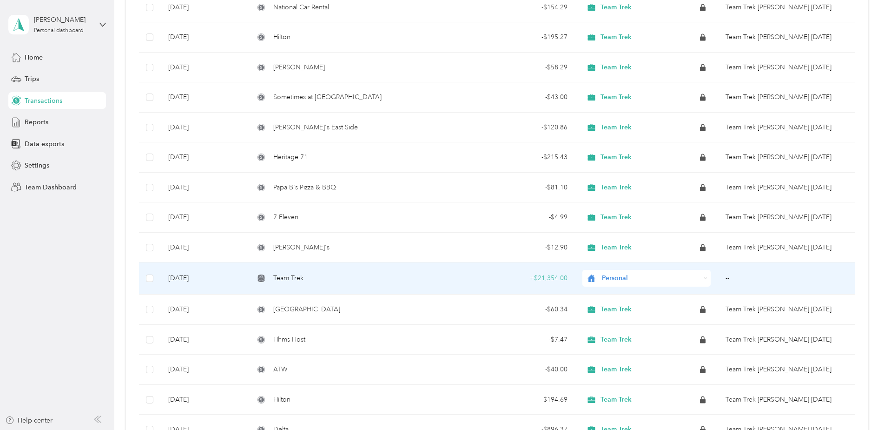
click at [313, 280] on div "Team Trek" at bounding box center [349, 278] width 190 height 10
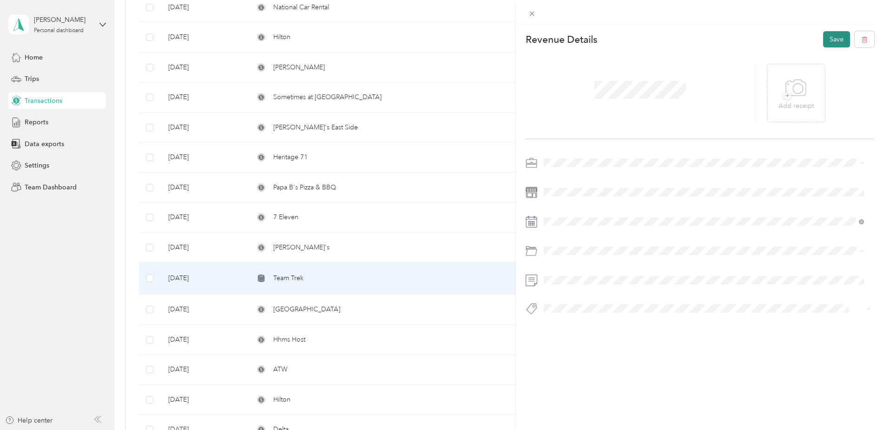
click at [827, 40] on button "Save" at bounding box center [836, 39] width 27 height 16
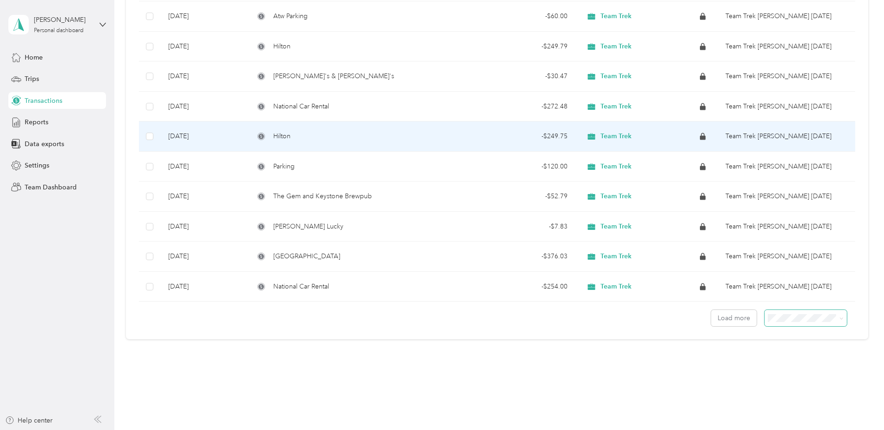
scroll to position [2877, 0]
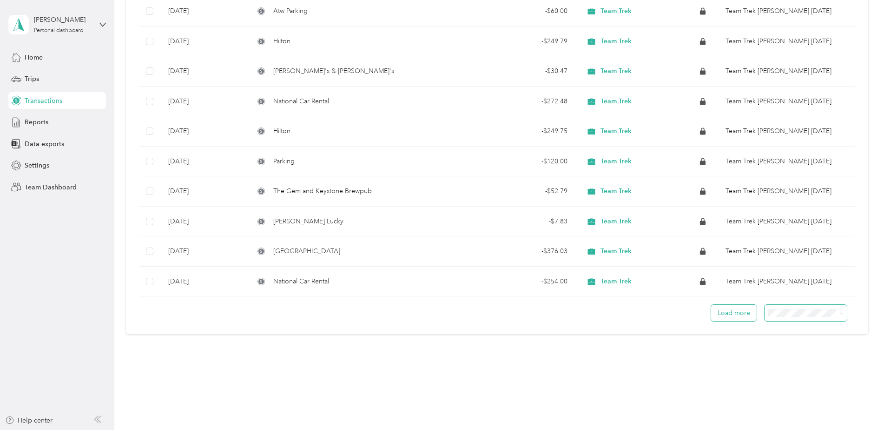
click at [731, 313] on button "Load more" at bounding box center [734, 313] width 46 height 16
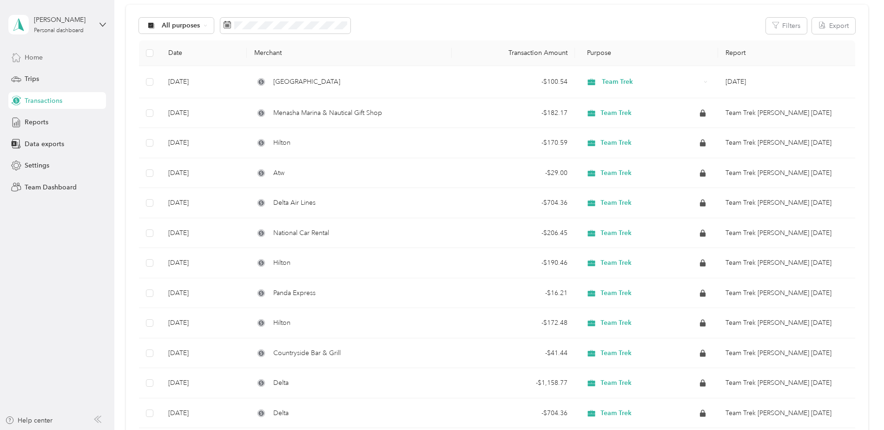
scroll to position [0, 0]
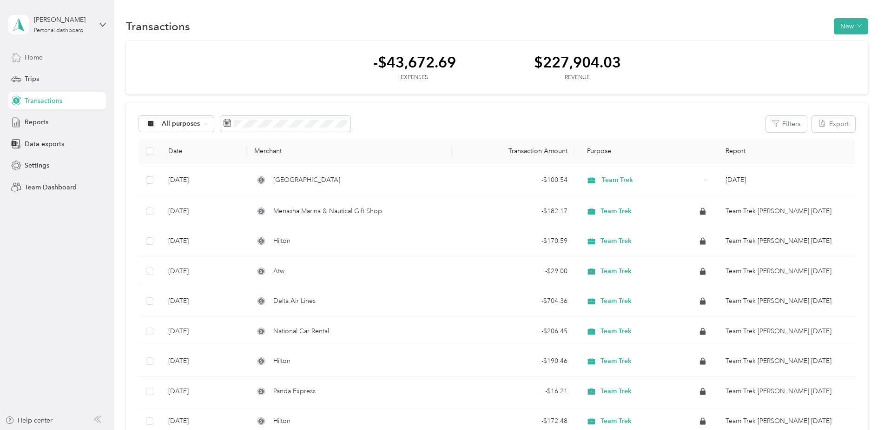
click at [41, 57] on span "Home" at bounding box center [34, 58] width 18 height 10
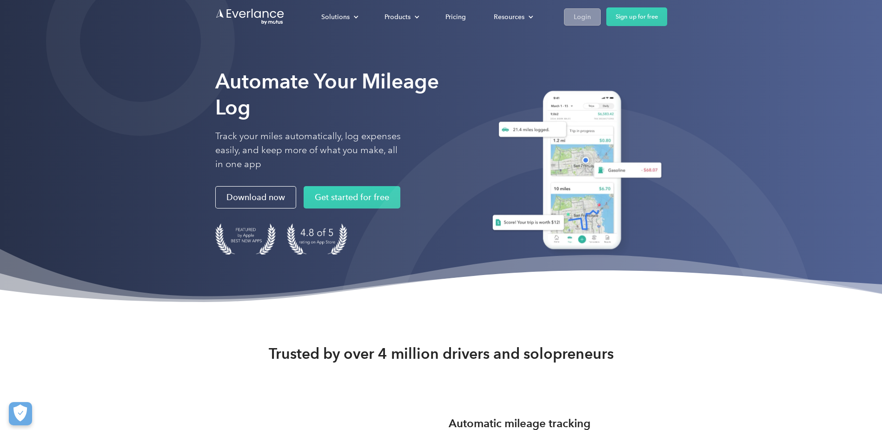
click at [569, 15] on link "Login" at bounding box center [582, 16] width 37 height 17
